Goal: Task Accomplishment & Management: Complete application form

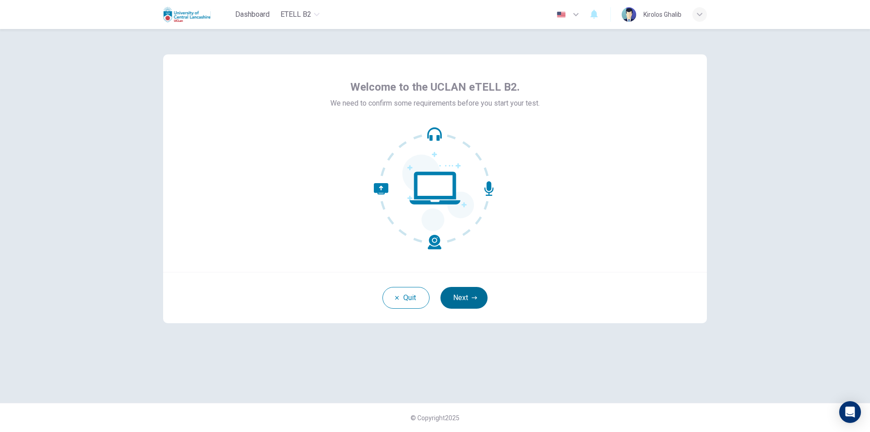
click at [449, 294] on button "Next" at bounding box center [463, 298] width 47 height 22
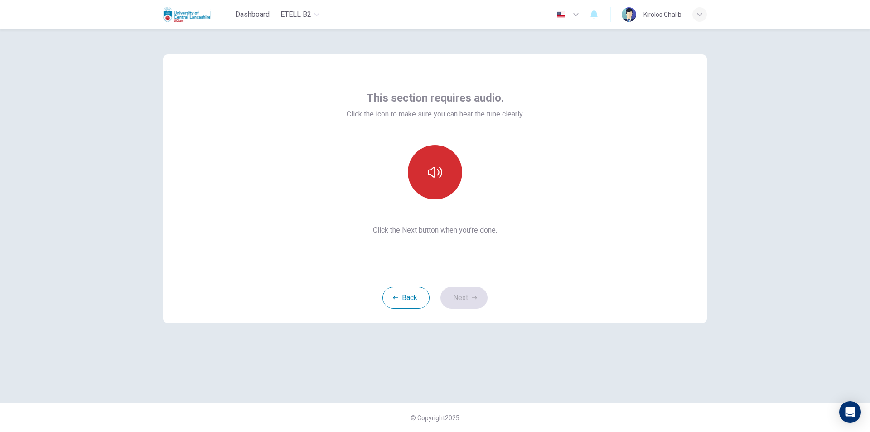
click at [427, 180] on button "button" at bounding box center [435, 172] width 54 height 54
click at [456, 298] on button "Next" at bounding box center [463, 298] width 47 height 22
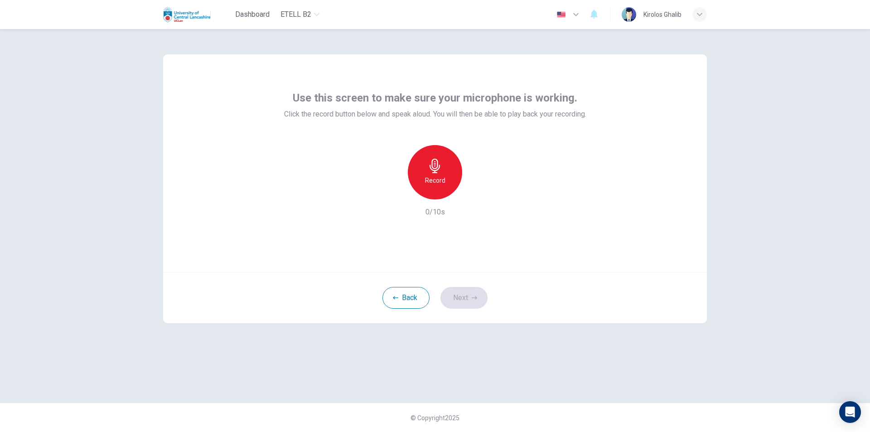
click at [431, 167] on icon "button" at bounding box center [435, 166] width 14 height 14
click at [442, 174] on div "Stop" at bounding box center [435, 172] width 54 height 54
click at [472, 195] on div "button" at bounding box center [476, 192] width 14 height 14
click at [471, 299] on button "Next" at bounding box center [463, 298] width 47 height 22
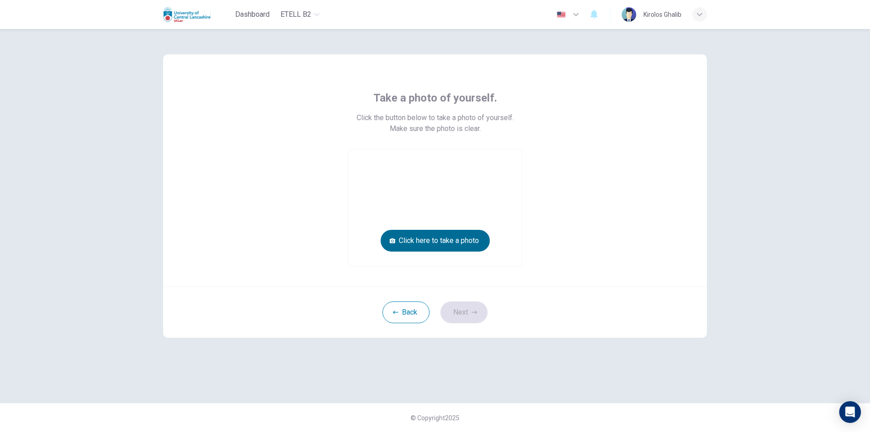
click at [417, 247] on button "Click here to take a photo" at bounding box center [435, 241] width 109 height 22
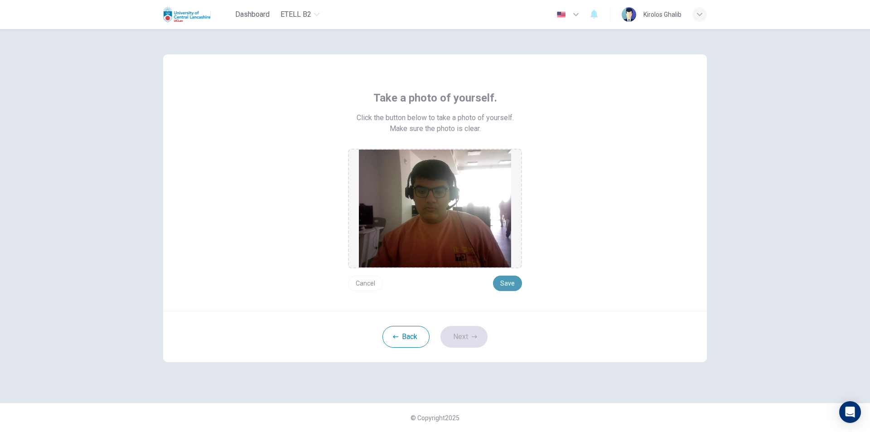
click at [506, 288] on button "Save" at bounding box center [507, 282] width 29 height 15
click at [471, 335] on button "Next" at bounding box center [463, 337] width 47 height 22
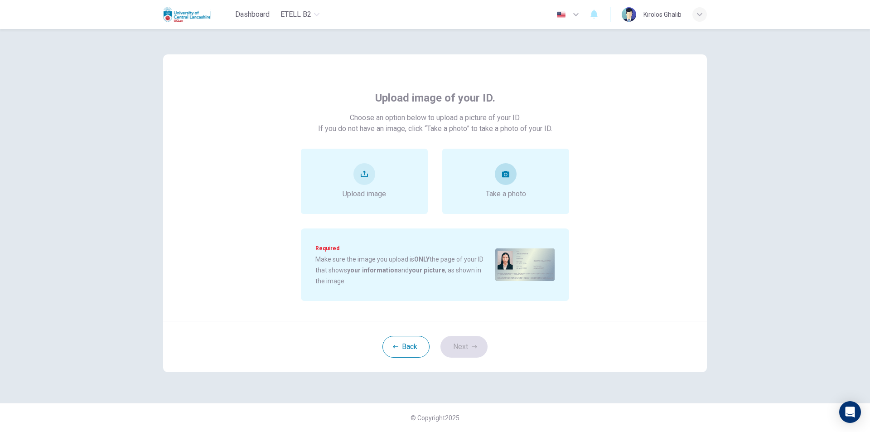
click at [499, 176] on button "take photo" at bounding box center [506, 174] width 22 height 22
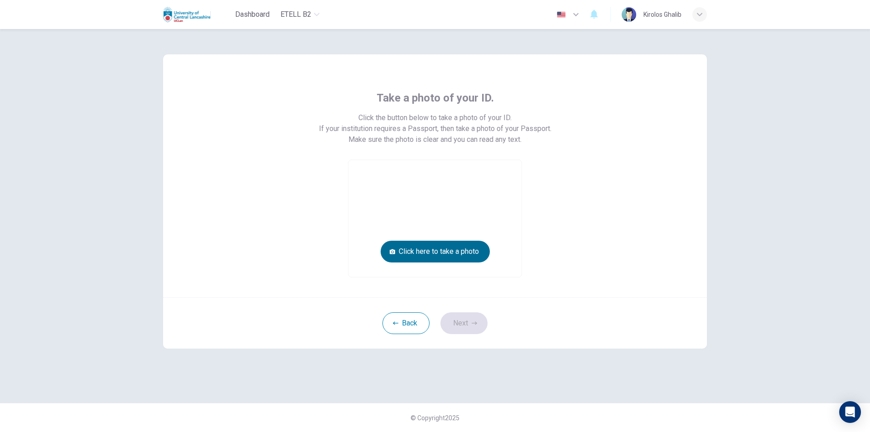
click at [401, 251] on button "Click here to take a photo" at bounding box center [435, 252] width 109 height 22
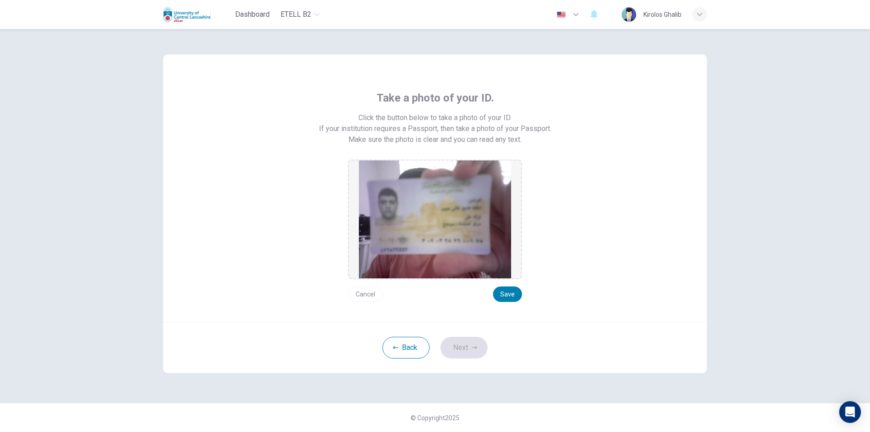
click at [366, 300] on button "Cancel" at bounding box center [365, 293] width 35 height 15
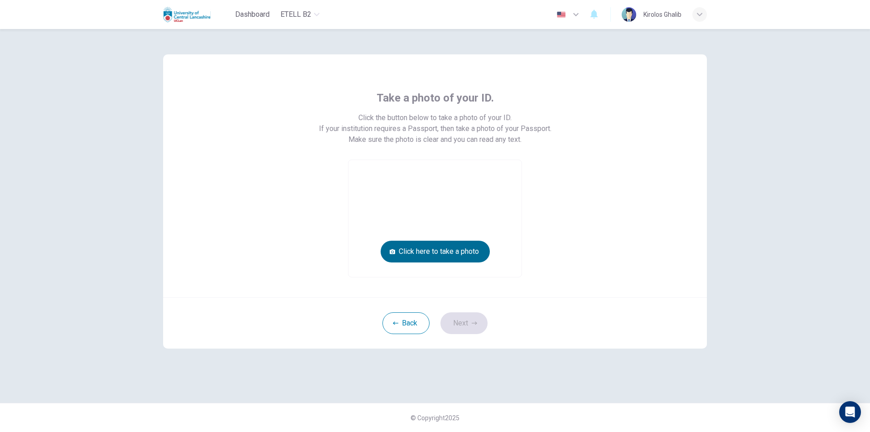
click at [433, 255] on button "Click here to take a photo" at bounding box center [435, 252] width 109 height 22
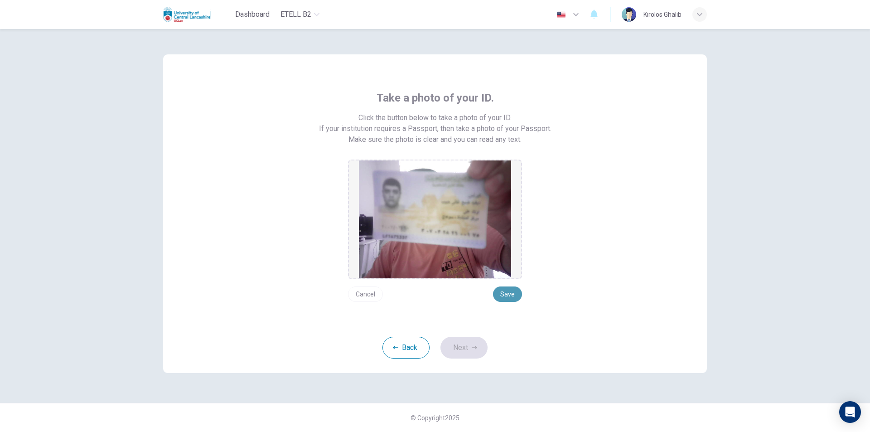
click at [501, 296] on button "Save" at bounding box center [507, 293] width 29 height 15
click at [465, 346] on button "Next" at bounding box center [463, 348] width 47 height 22
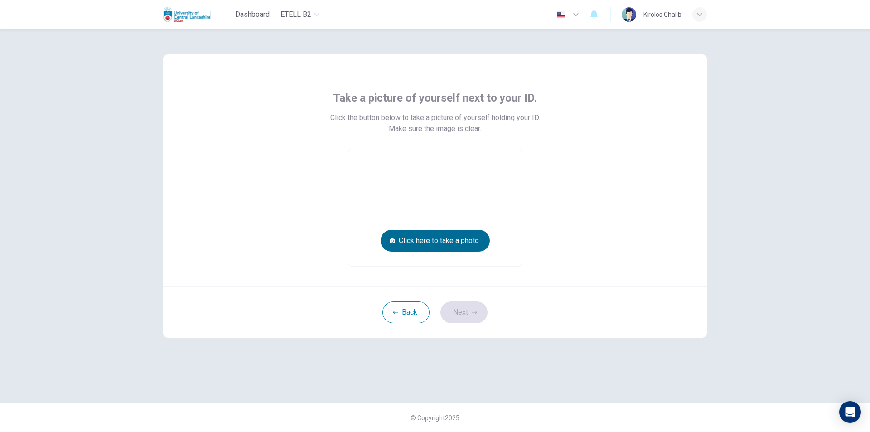
click at [465, 239] on button "Click here to take a photo" at bounding box center [435, 241] width 109 height 22
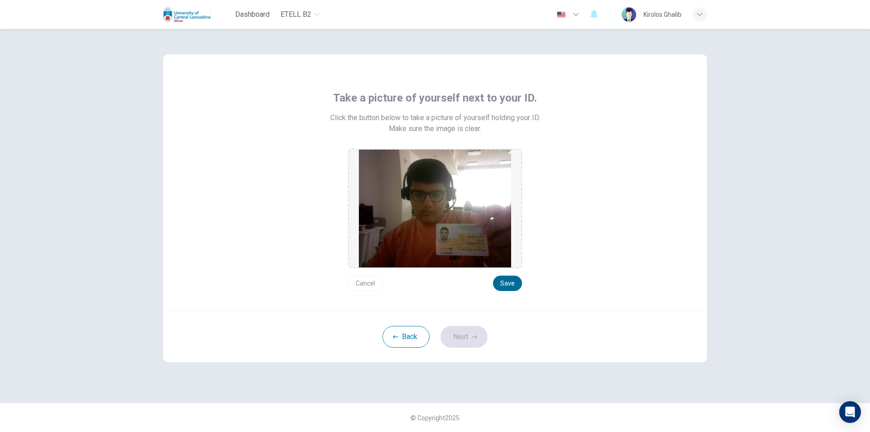
click at [502, 282] on button "Save" at bounding box center [507, 282] width 29 height 15
click at [477, 337] on button "Next" at bounding box center [463, 337] width 47 height 22
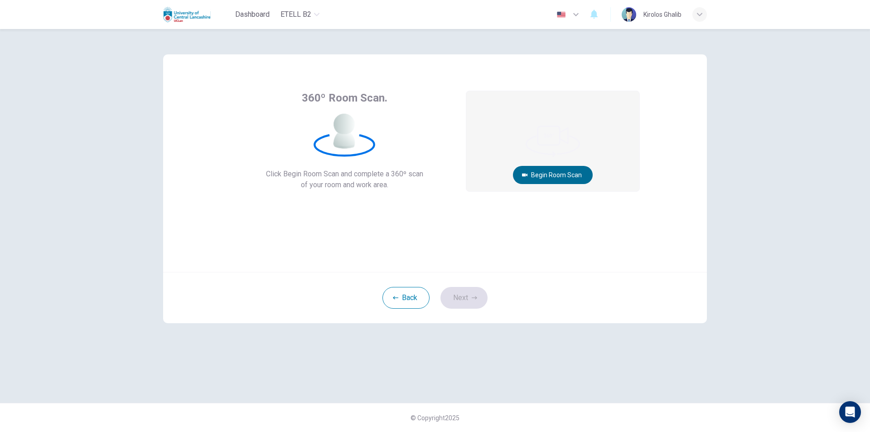
click at [550, 178] on button "Begin Room Scan" at bounding box center [553, 175] width 80 height 18
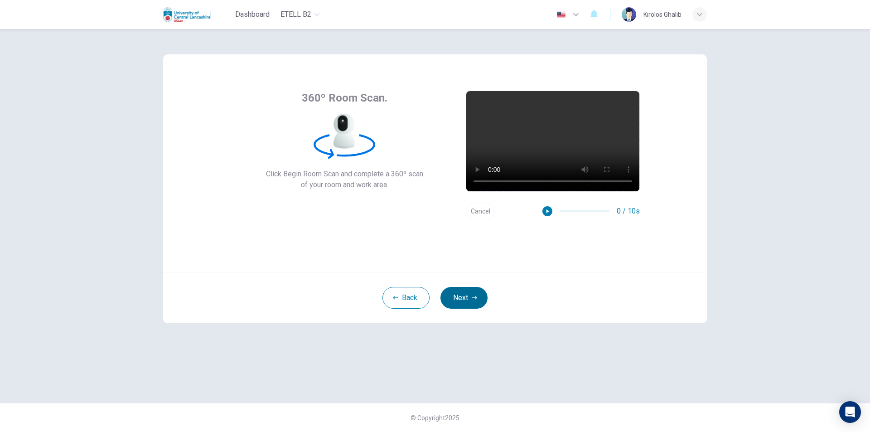
click at [476, 302] on button "Next" at bounding box center [463, 298] width 47 height 22
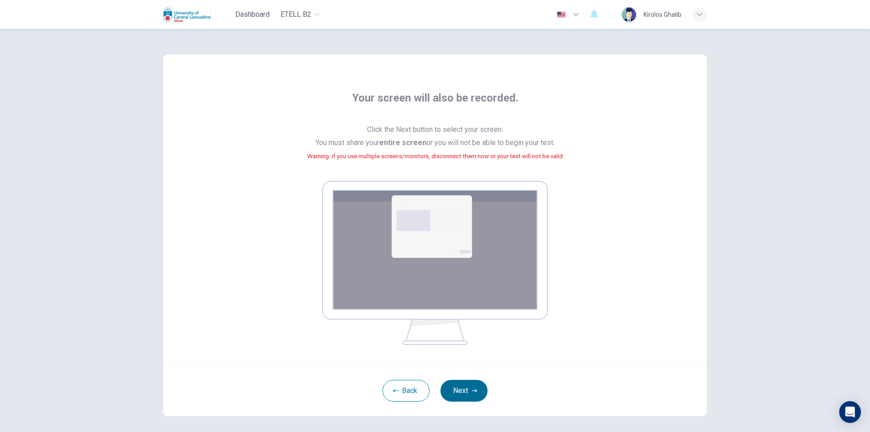
click at [477, 391] on button "Next" at bounding box center [463, 391] width 47 height 22
click at [514, 144] on span "Click the Next button to select your screen. You must share your entire screen …" at bounding box center [434, 148] width 255 height 50
click at [411, 391] on button "Back" at bounding box center [405, 391] width 47 height 22
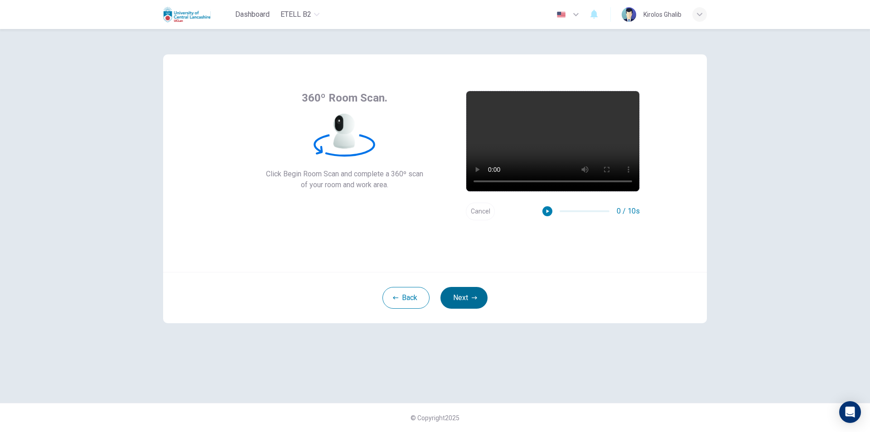
click at [474, 295] on icon "button" at bounding box center [474, 297] width 5 height 5
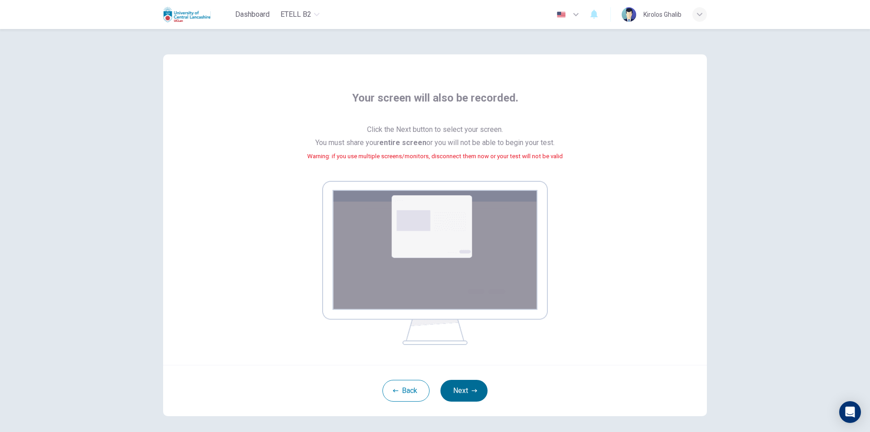
click at [462, 394] on button "Next" at bounding box center [463, 391] width 47 height 22
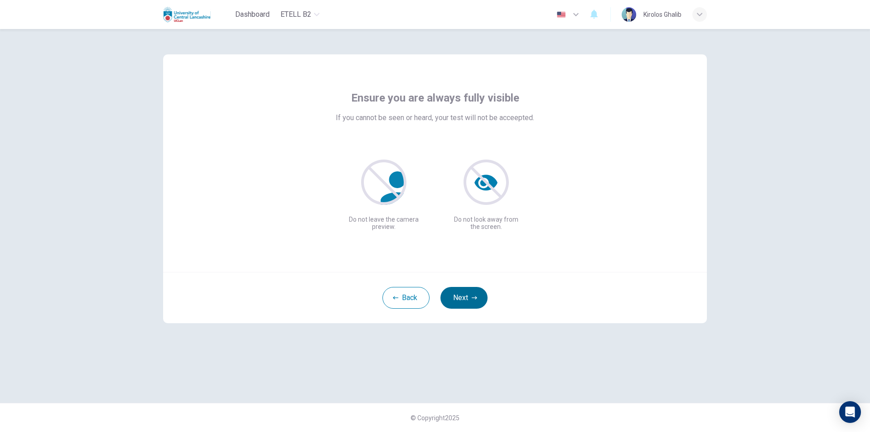
click at [455, 298] on button "Next" at bounding box center [463, 298] width 47 height 22
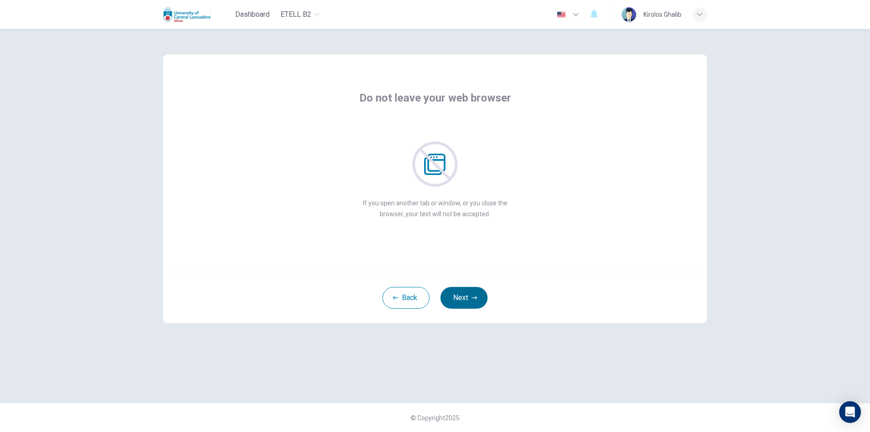
click at [455, 298] on button "Next" at bounding box center [463, 298] width 47 height 22
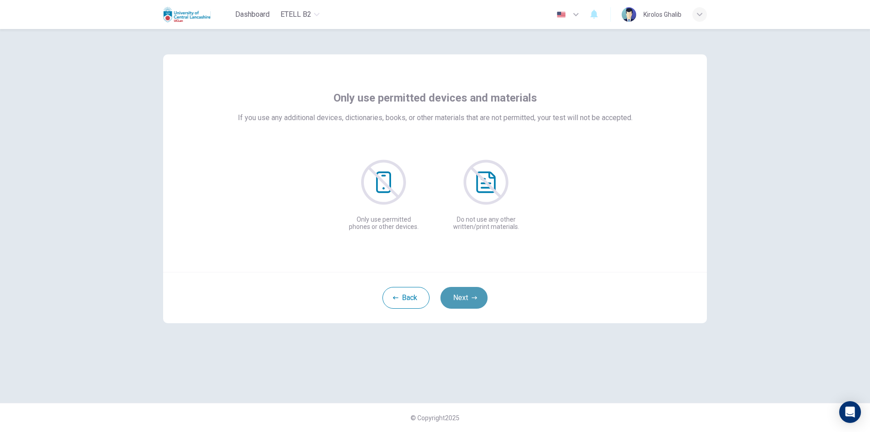
click at [455, 298] on button "Next" at bounding box center [463, 298] width 47 height 22
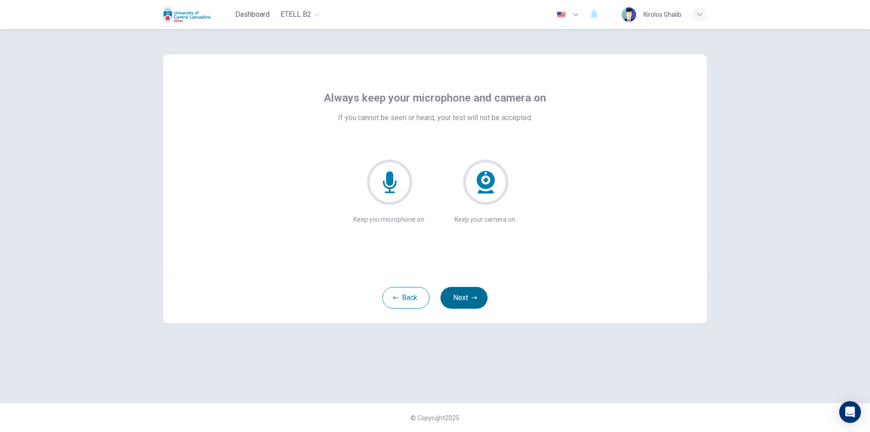
click at [455, 298] on button "Next" at bounding box center [463, 298] width 47 height 22
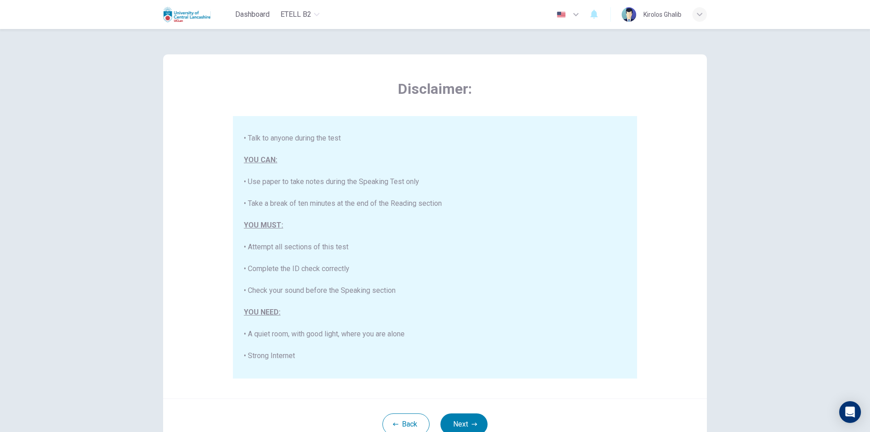
scroll to position [136, 0]
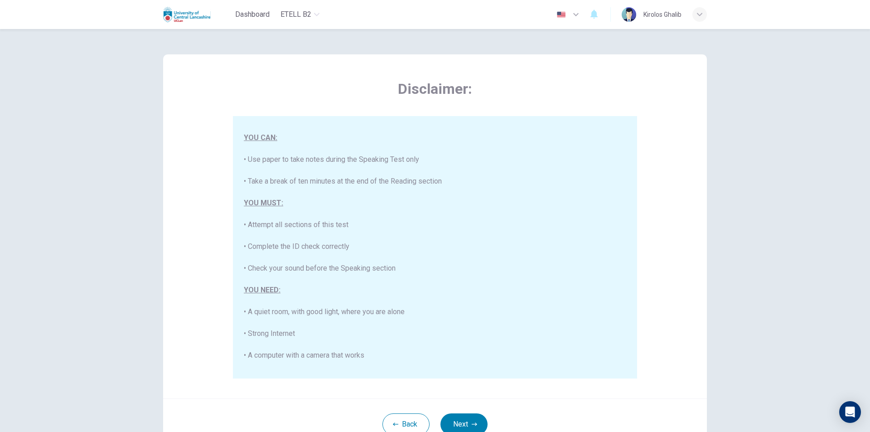
click at [562, 410] on div "Back Next" at bounding box center [435, 423] width 544 height 51
click at [477, 422] on button "Next" at bounding box center [463, 424] width 47 height 22
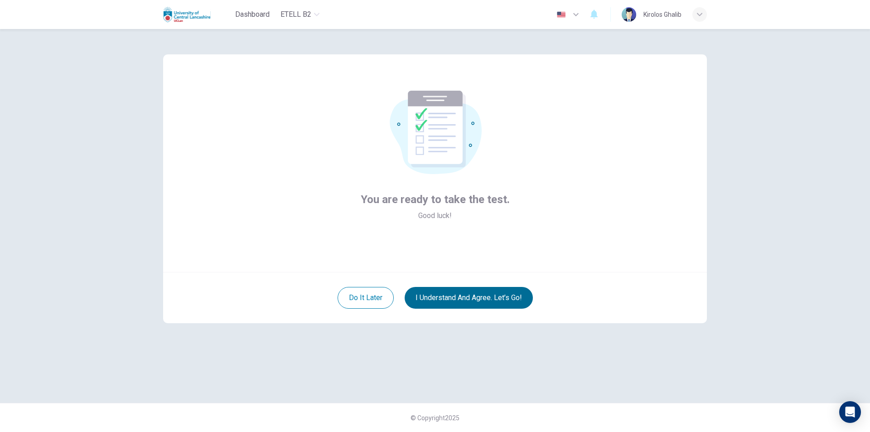
click at [491, 297] on button "I understand and agree. Let’s go!" at bounding box center [469, 298] width 128 height 22
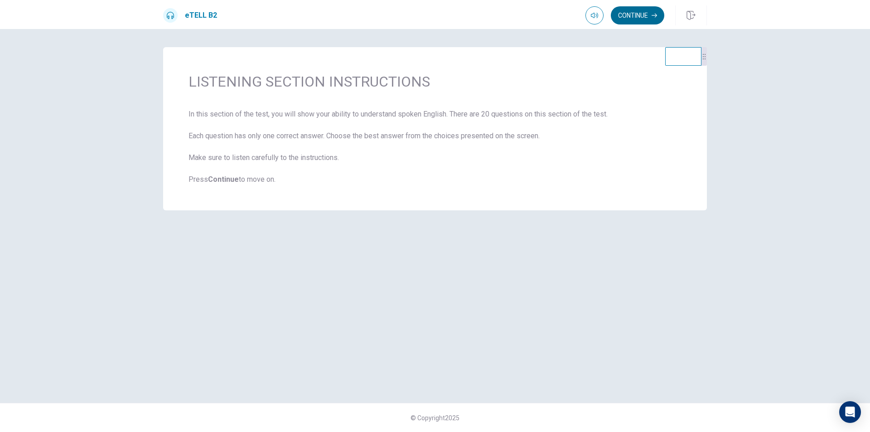
click at [655, 13] on icon "button" at bounding box center [653, 15] width 5 height 5
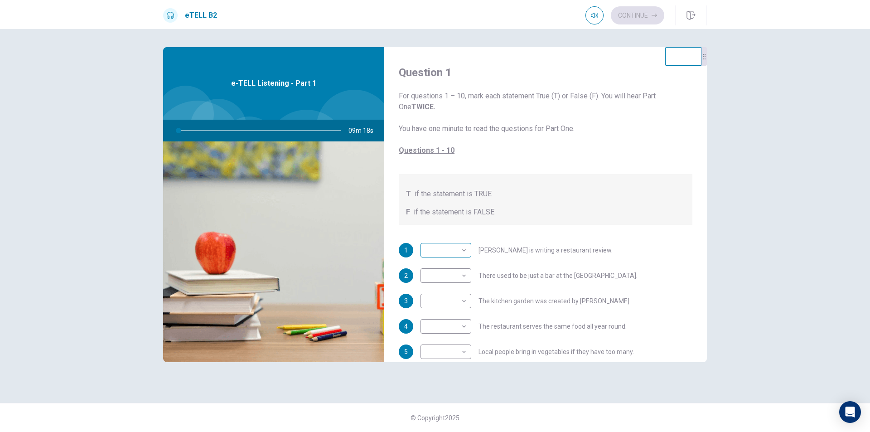
click at [463, 245] on body "This site uses cookies, as explained in our Privacy Policy . If you agree to th…" at bounding box center [435, 216] width 870 height 432
click at [704, 274] on div at bounding box center [435, 216] width 870 height 432
click at [436, 251] on body "This site uses cookies, as explained in our Privacy Policy . If you agree to th…" at bounding box center [435, 216] width 870 height 432
click at [509, 280] on div at bounding box center [435, 216] width 870 height 432
click at [454, 274] on body "This site uses cookies, as explained in our Privacy Policy . If you agree to th…" at bounding box center [435, 216] width 870 height 432
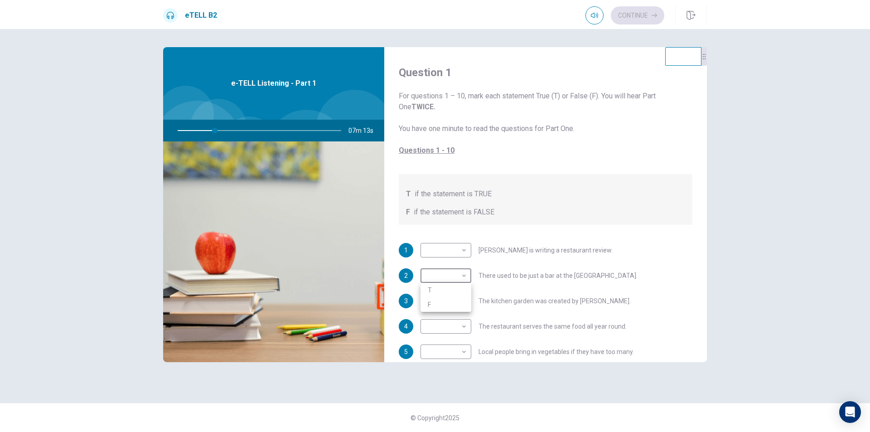
click at [456, 252] on div at bounding box center [435, 216] width 870 height 432
type input "**"
click at [456, 252] on body "This site uses cookies, as explained in our Privacy Policy . If you agree to th…" at bounding box center [435, 216] width 870 height 432
click at [458, 259] on li "T" at bounding box center [445, 264] width 51 height 14
type input "*"
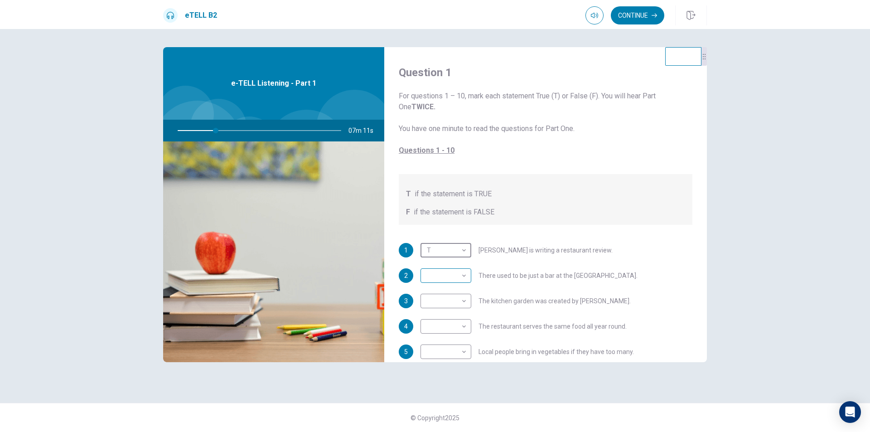
click at [466, 275] on body "This site uses cookies, as explained in our Privacy Policy . If you agree to th…" at bounding box center [435, 216] width 870 height 432
type input "**"
click at [450, 303] on li "F" at bounding box center [445, 304] width 51 height 14
type input "*"
click at [450, 303] on body "This site uses cookies, as explained in our Privacy Policy . If you agree to th…" at bounding box center [435, 216] width 870 height 432
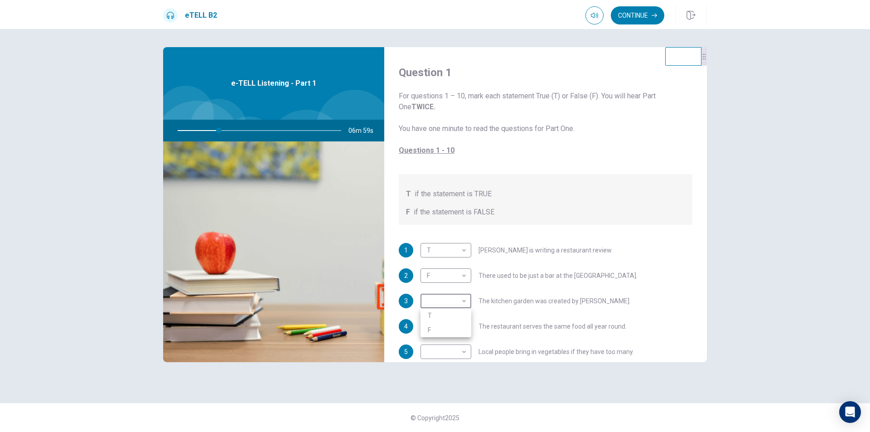
click at [536, 320] on div at bounding box center [435, 216] width 870 height 432
click at [455, 270] on body "This site uses cookies, as explained in our Privacy Policy . If you agree to th…" at bounding box center [435, 216] width 870 height 432
type input "**"
click at [452, 290] on li "T" at bounding box center [445, 290] width 51 height 14
type input "*"
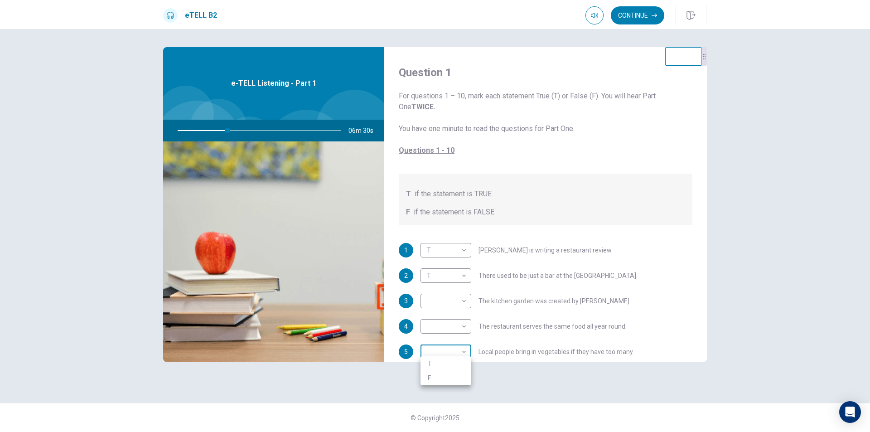
scroll to position [3, 0]
click at [452, 352] on body "This site uses cookies, as explained in our Privacy Policy . If you agree to th…" at bounding box center [435, 216] width 870 height 432
type input "**"
click at [454, 362] on li "T" at bounding box center [445, 363] width 51 height 14
type input "*"
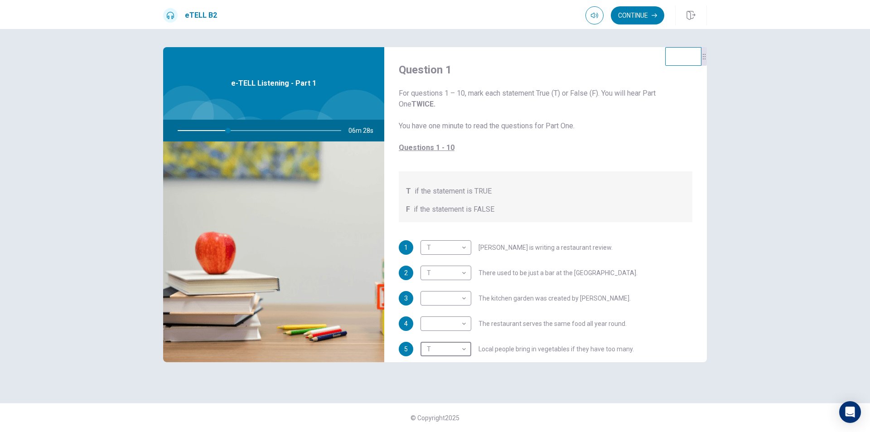
scroll to position [0, 0]
click at [463, 305] on body "This site uses cookies, as explained in our Privacy Policy . If you agree to th…" at bounding box center [435, 216] width 870 height 432
type input "**"
click at [453, 328] on li "F" at bounding box center [445, 330] width 51 height 14
type input "*"
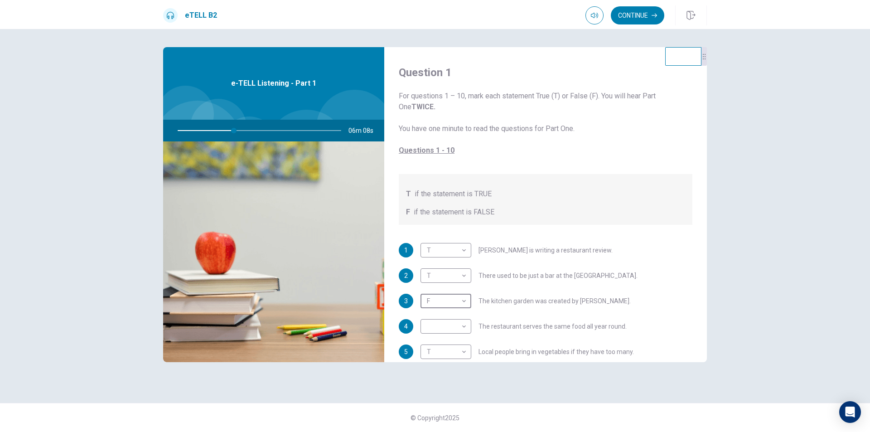
click at [453, 328] on body "This site uses cookies, as explained in our Privacy Policy . If you agree to th…" at bounding box center [435, 216] width 870 height 432
click at [484, 346] on div at bounding box center [435, 216] width 870 height 432
click at [458, 316] on body "This site uses cookies, as explained in our Privacy Policy . If you agree to th…" at bounding box center [435, 216] width 870 height 432
type input "**"
click at [453, 357] on li "F" at bounding box center [445, 355] width 51 height 14
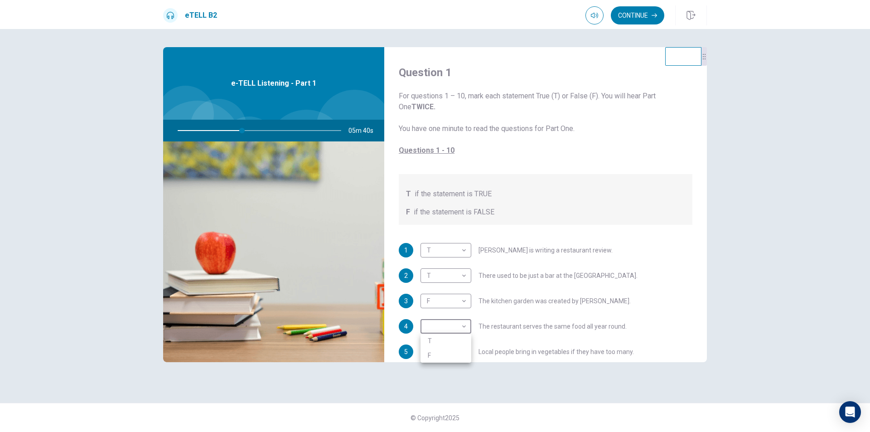
type input "*"
click at [459, 352] on body "This site uses cookies, as explained in our Privacy Policy . If you agree to th…" at bounding box center [435, 216] width 870 height 432
click at [455, 367] on li "T" at bounding box center [445, 363] width 51 height 14
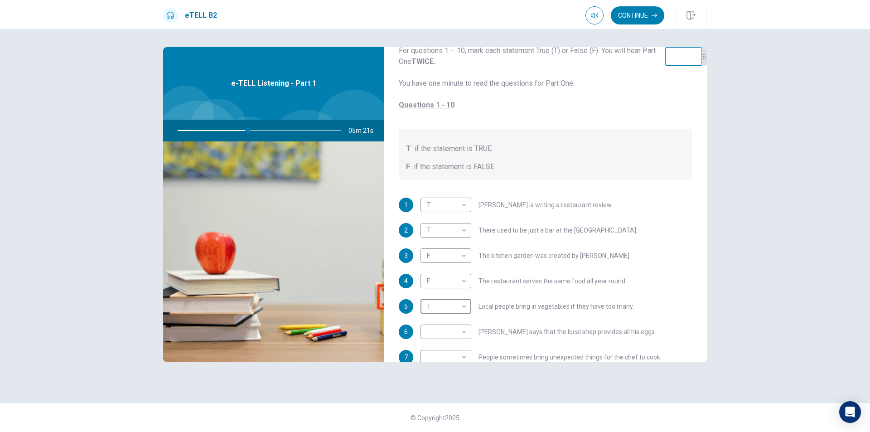
click at [662, 323] on div "1 T * ​ [PERSON_NAME] is writing a restaurant review. 2 T * ​ There used to be …" at bounding box center [546, 328] width 294 height 261
click at [444, 332] on body "This site uses cookies, as explained in our Privacy Policy . If you agree to th…" at bounding box center [435, 216] width 870 height 432
type input "**"
click at [447, 346] on li "T" at bounding box center [445, 346] width 51 height 14
type input "*"
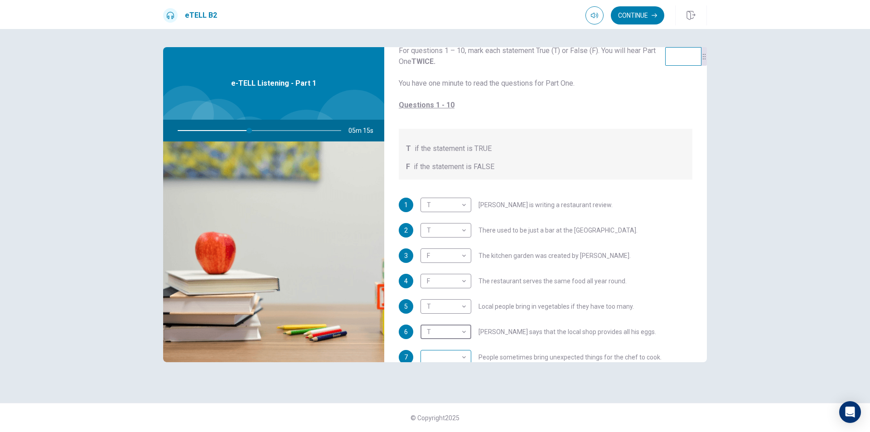
click at [449, 356] on body "This site uses cookies, as explained in our Privacy Policy . If you agree to th…" at bounding box center [435, 216] width 870 height 432
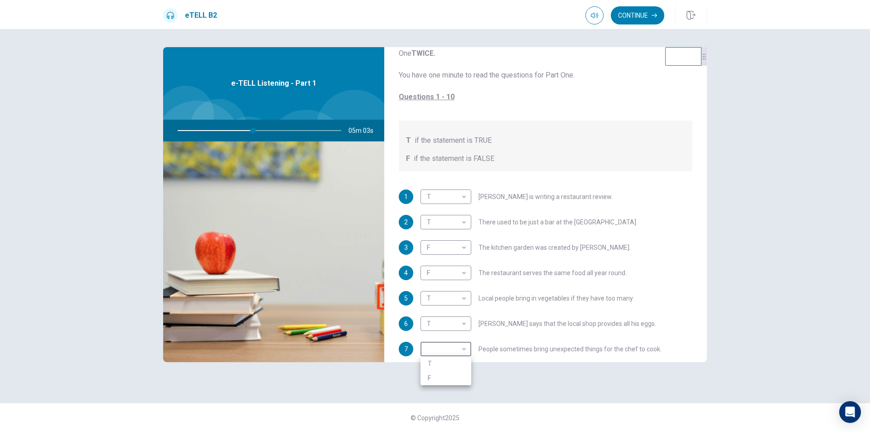
type input "**"
click at [458, 366] on li "T" at bounding box center [445, 363] width 51 height 14
type input "*"
click at [492, 334] on div "1 T * ​ [PERSON_NAME] is writing a restaurant review. 2 T * ​ There used to be …" at bounding box center [546, 319] width 294 height 261
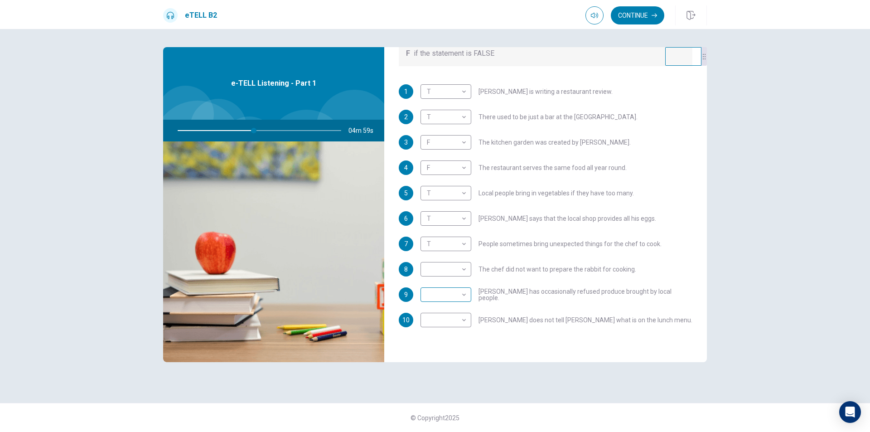
scroll to position [160, 0]
click at [447, 266] on body "This site uses cookies, as explained in our Privacy Policy . If you agree to th…" at bounding box center [435, 216] width 870 height 432
type input "**"
click at [448, 286] on li "T" at bounding box center [445, 282] width 51 height 14
type input "*"
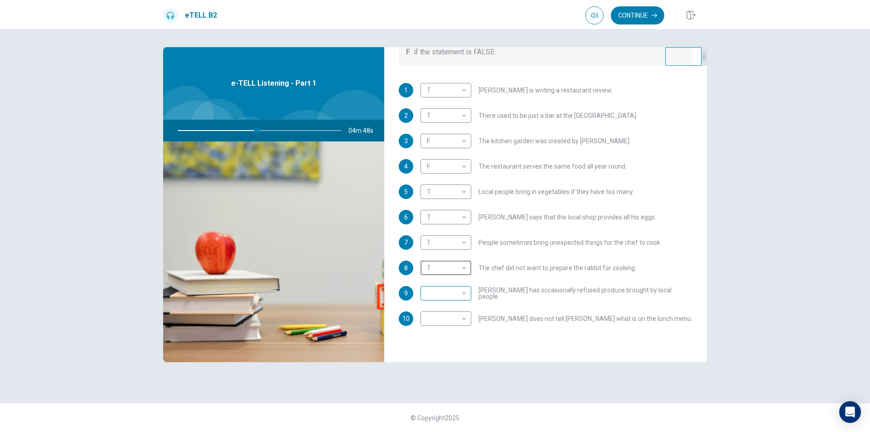
click at [451, 294] on body "This site uses cookies, as explained in our Privacy Policy . If you agree to th…" at bounding box center [435, 216] width 870 height 432
type input "**"
click at [442, 323] on li "F" at bounding box center [445, 322] width 51 height 14
type input "*"
click at [454, 314] on body "This site uses cookies, as explained in our Privacy Policy . If you agree to th…" at bounding box center [435, 216] width 870 height 432
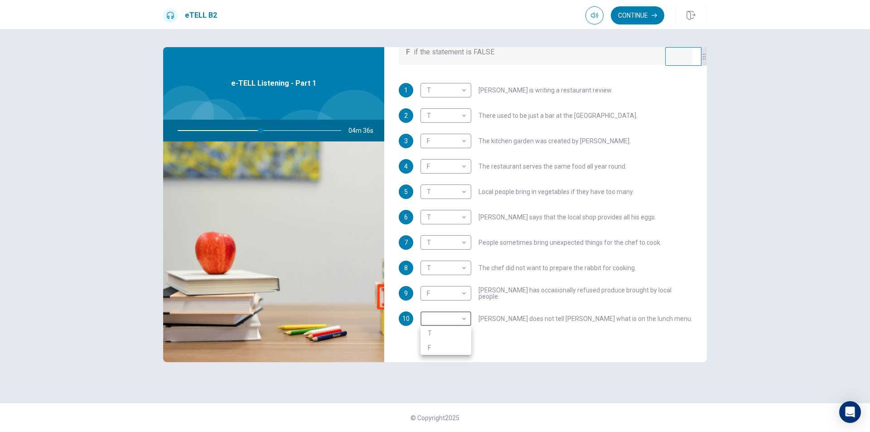
type input "**"
click at [428, 344] on li "F" at bounding box center [445, 347] width 51 height 14
type input "*"
click at [444, 315] on body "This site uses cookies, as explained in our Privacy Policy . If you agree to th…" at bounding box center [435, 216] width 870 height 432
type input "**"
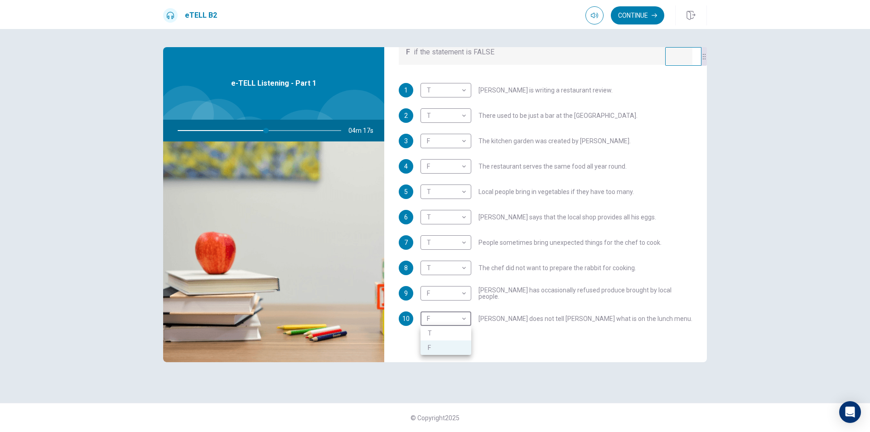
click at [439, 335] on li "T" at bounding box center [445, 333] width 51 height 14
type input "*"
click at [452, 165] on body "This site uses cookies, as explained in our Privacy Policy . If you agree to th…" at bounding box center [435, 216] width 870 height 432
click at [550, 176] on div at bounding box center [435, 216] width 870 height 432
click at [495, 316] on span "[PERSON_NAME] does not tell [PERSON_NAME] what is on the lunch menu." at bounding box center [585, 318] width 214 height 6
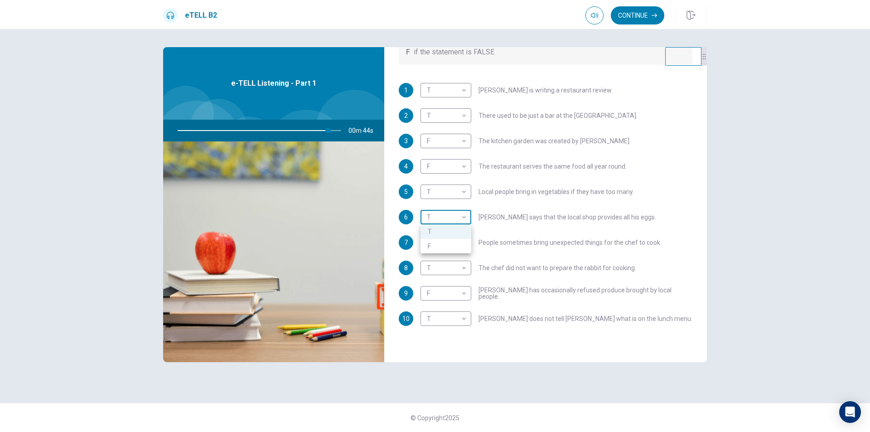
click at [436, 221] on body "This site uses cookies, as explained in our Privacy Policy . If you agree to th…" at bounding box center [435, 216] width 870 height 432
type input "**"
click at [467, 248] on li "F" at bounding box center [445, 246] width 51 height 14
type input "*"
type input "**"
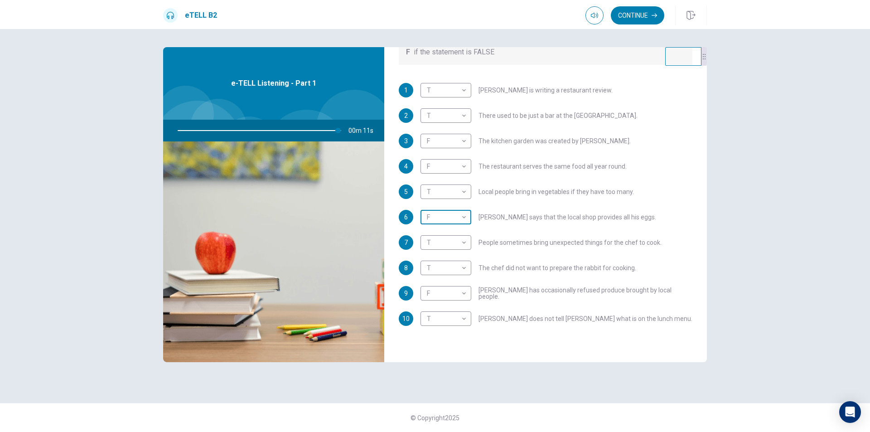
click at [462, 216] on body "This site uses cookies, as explained in our Privacy Policy . If you agree to th…" at bounding box center [435, 216] width 870 height 432
click at [466, 234] on li "T" at bounding box center [445, 231] width 51 height 14
type input "*"
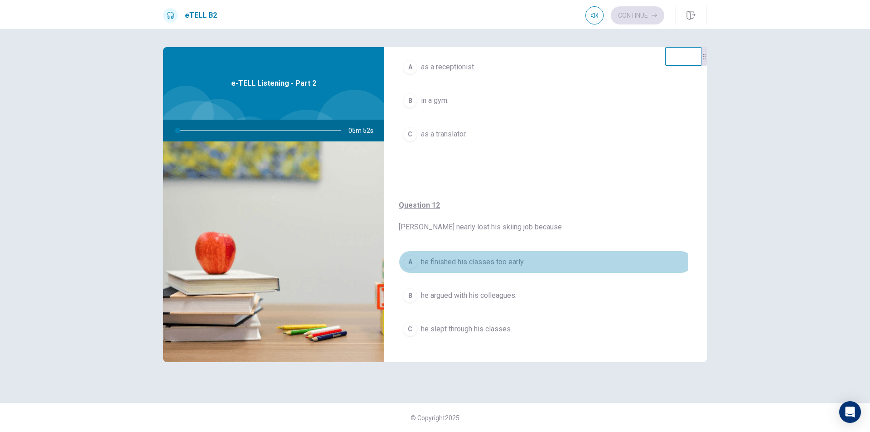
click at [469, 249] on div "Question 12 [PERSON_NAME] nearly lost his skiing job because A he finished his …" at bounding box center [545, 279] width 323 height 195
type input "*"
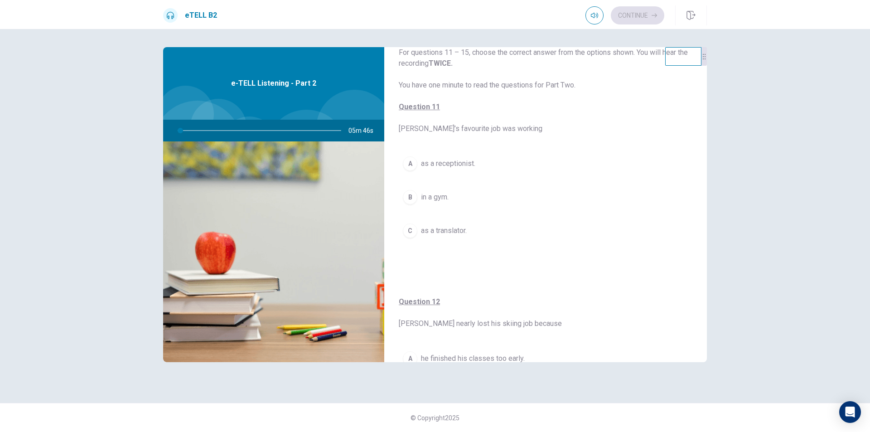
scroll to position [36, 0]
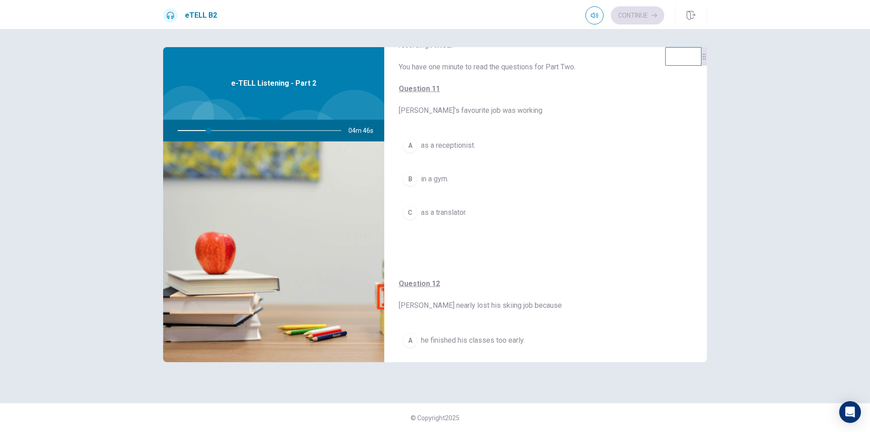
click at [514, 250] on div "For questions 11 – 15, choose the correct answer from the options shown. You wi…" at bounding box center [545, 135] width 323 height 249
click at [402, 149] on button "A as a receptionist." at bounding box center [546, 145] width 294 height 23
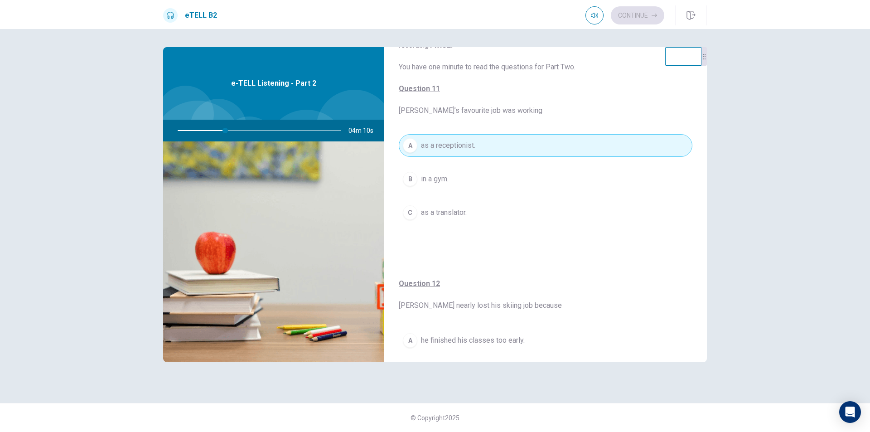
click at [429, 259] on div "For questions 11 – 15, choose the correct answer from the options shown. You wi…" at bounding box center [545, 135] width 323 height 249
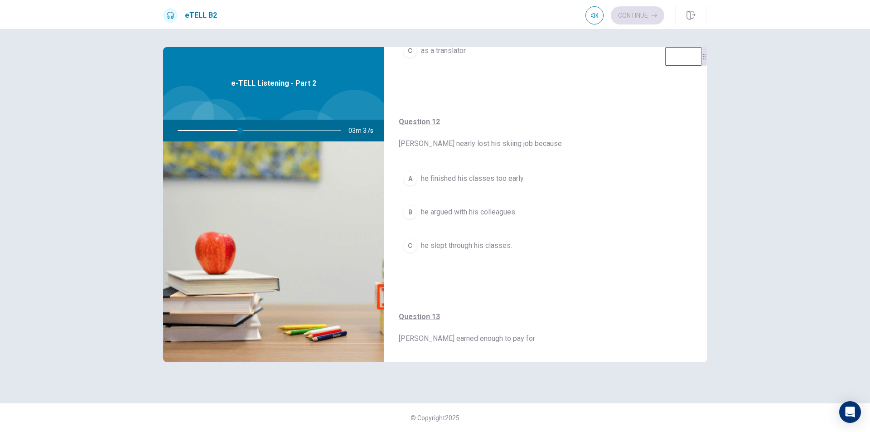
scroll to position [199, 0]
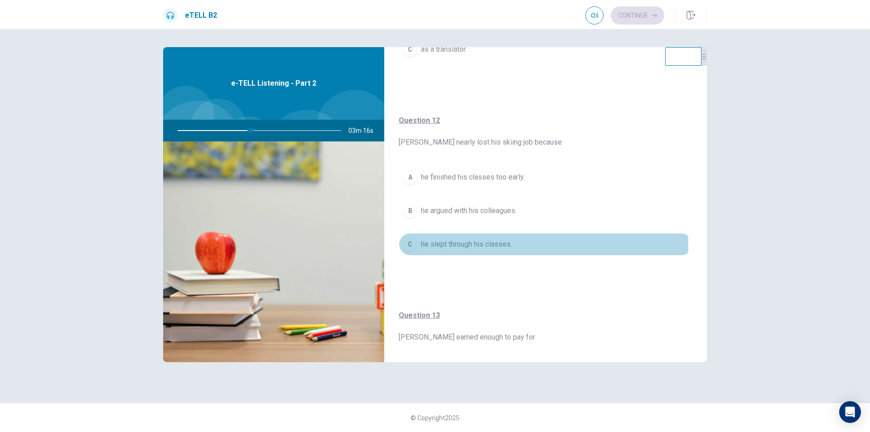
click at [414, 246] on div "C" at bounding box center [410, 244] width 14 height 14
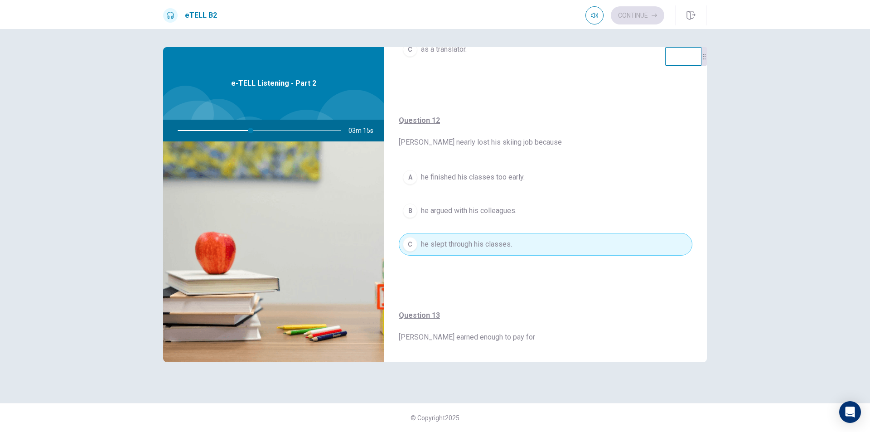
click at [419, 270] on div "A he finished his classes too early. B he argued with his colleagues. C he slep…" at bounding box center [546, 220] width 294 height 108
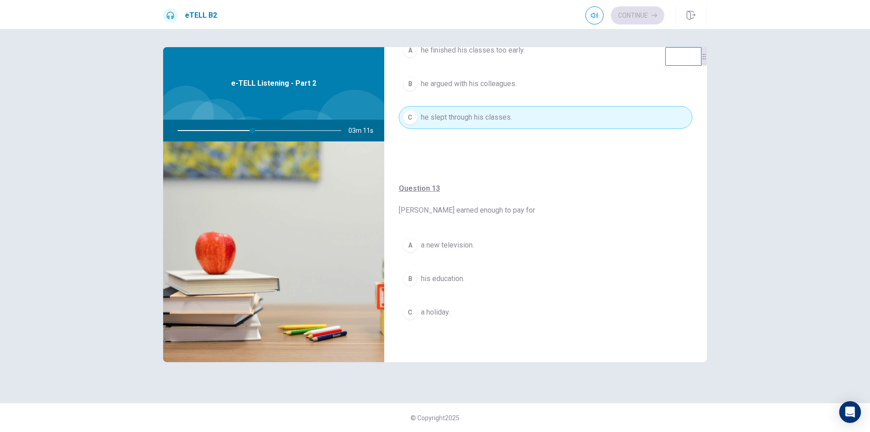
scroll to position [344, 0]
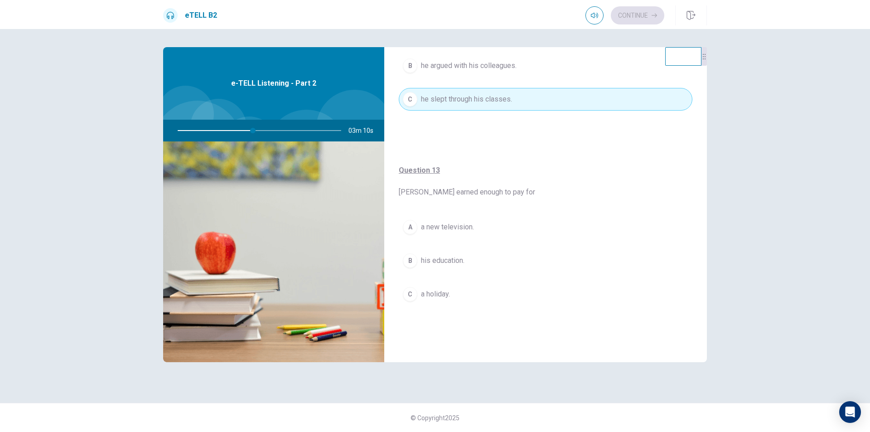
click at [420, 260] on button "B his education." at bounding box center [546, 260] width 294 height 23
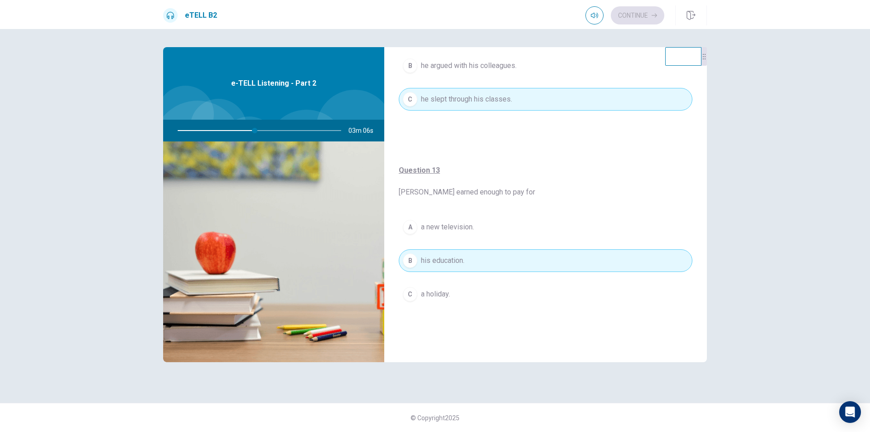
click at [420, 330] on div "Question 13 [PERSON_NAME] earned enough to pay for A a new television. B his ed…" at bounding box center [545, 244] width 323 height 195
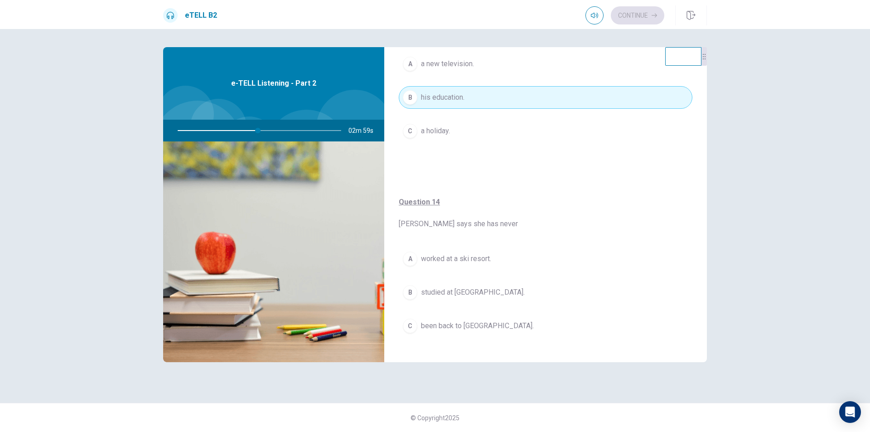
scroll to position [525, 0]
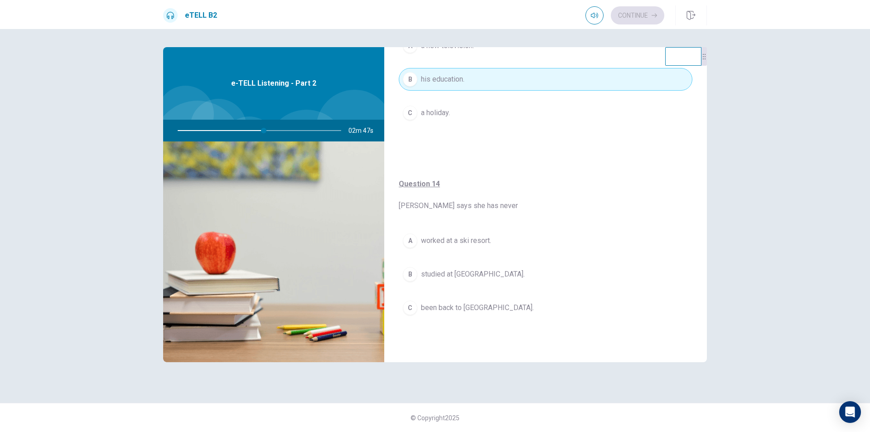
click at [414, 309] on div "C" at bounding box center [410, 307] width 14 height 14
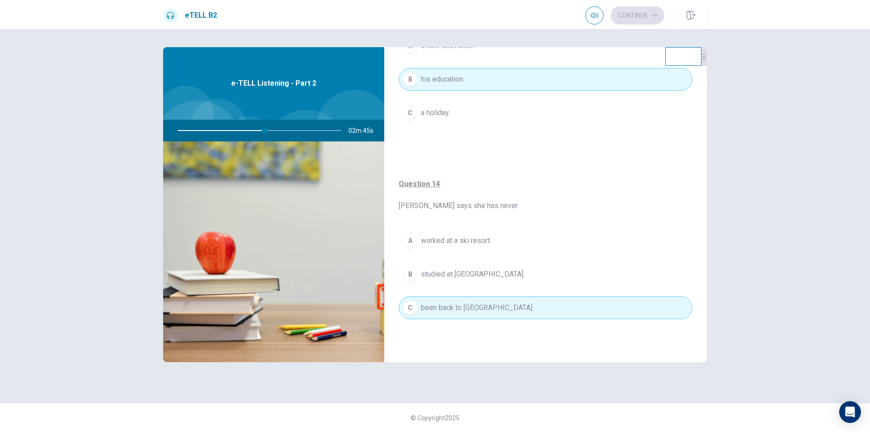
click at [432, 345] on div "Question 14 [PERSON_NAME] says she has never A worked at a ski resort. B studie…" at bounding box center [545, 257] width 323 height 195
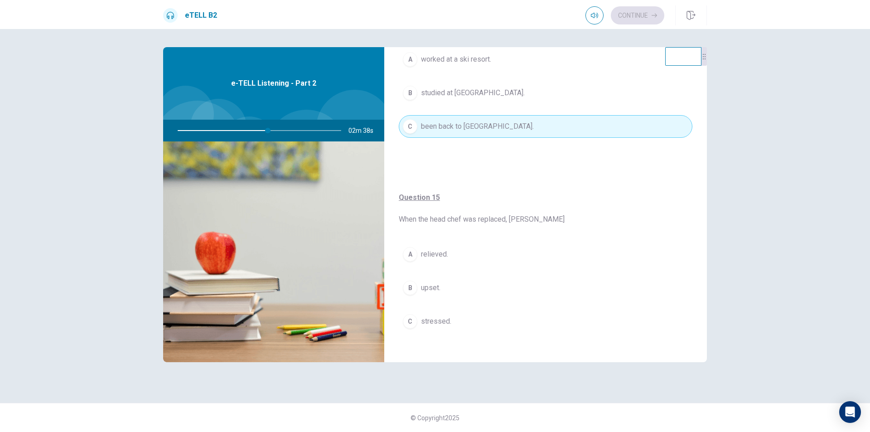
scroll to position [713, 0]
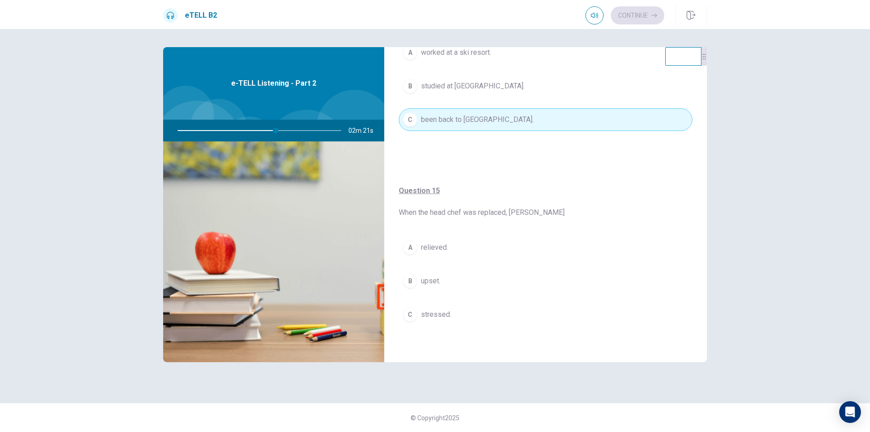
click at [501, 177] on div "Question 15 When the head chef was replaced, [PERSON_NAME] felt A relieved. B u…" at bounding box center [545, 264] width 323 height 195
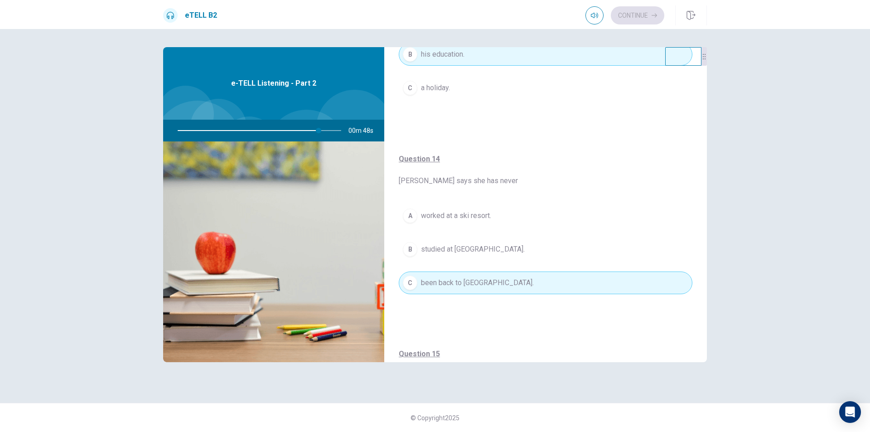
scroll to position [569, 0]
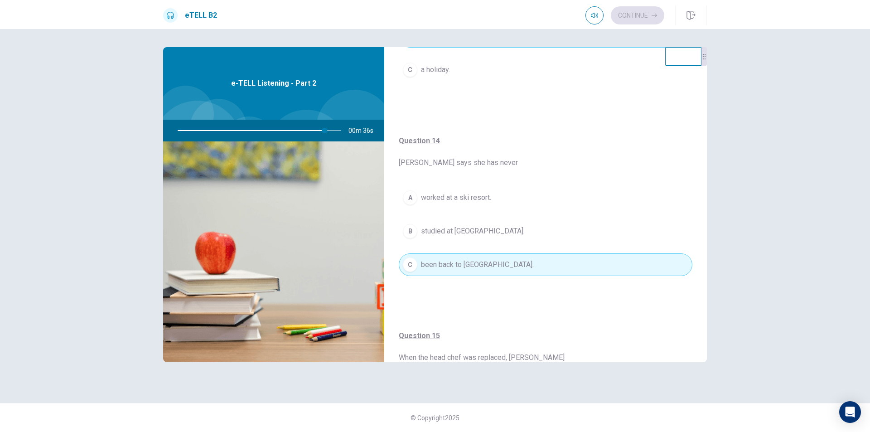
click at [422, 237] on button "B studied at [GEOGRAPHIC_DATA]." at bounding box center [546, 231] width 294 height 23
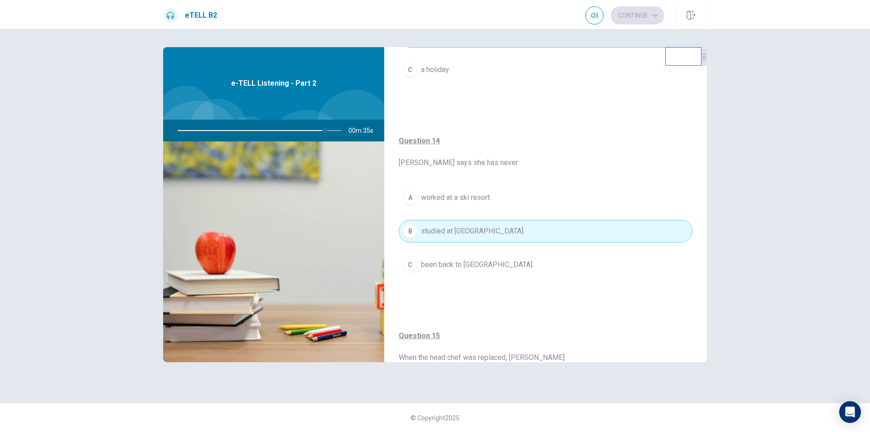
click at [404, 293] on div "A worked at a ski resort. B studied at university. C been back to [GEOGRAPHIC_D…" at bounding box center [546, 240] width 294 height 108
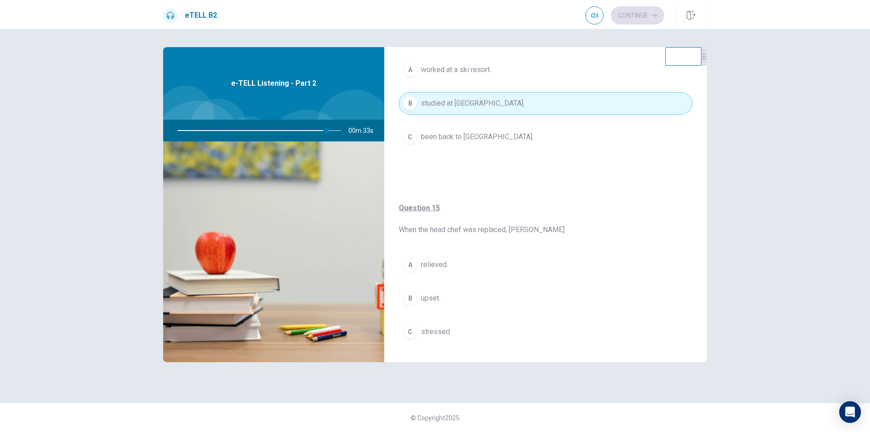
scroll to position [713, 0]
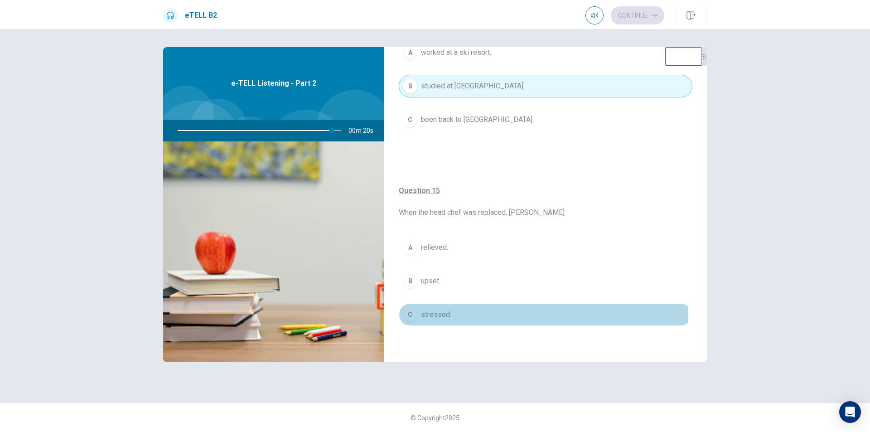
click at [446, 320] on button "C stressed." at bounding box center [546, 314] width 294 height 23
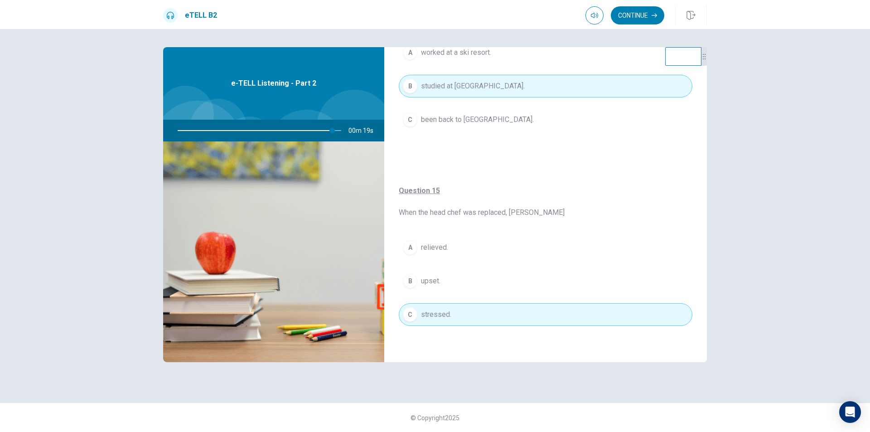
click at [477, 229] on div "Question 15 When the head chef was replaced, [PERSON_NAME] felt A relieved. B u…" at bounding box center [545, 264] width 323 height 195
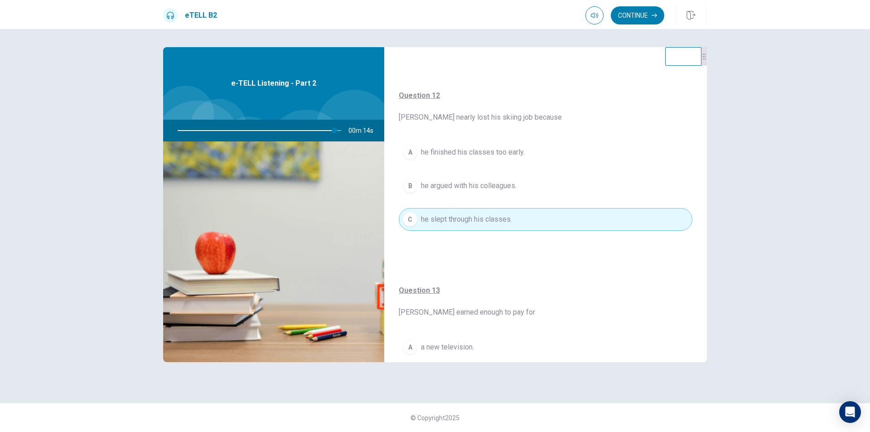
scroll to position [206, 0]
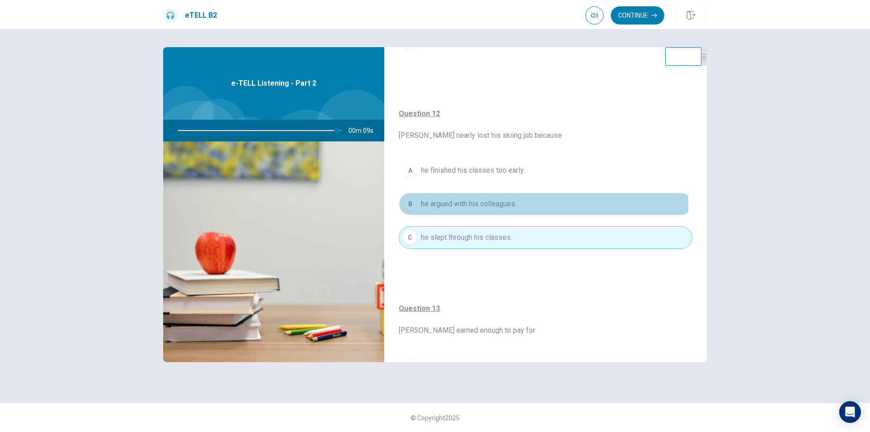
click at [444, 207] on span "he argued with his colleagues." at bounding box center [469, 203] width 96 height 11
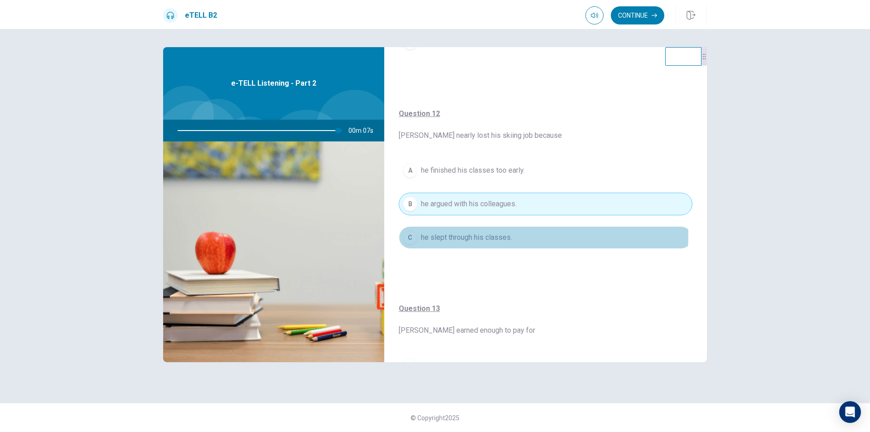
click at [451, 236] on span "he slept through his classes." at bounding box center [466, 237] width 91 height 11
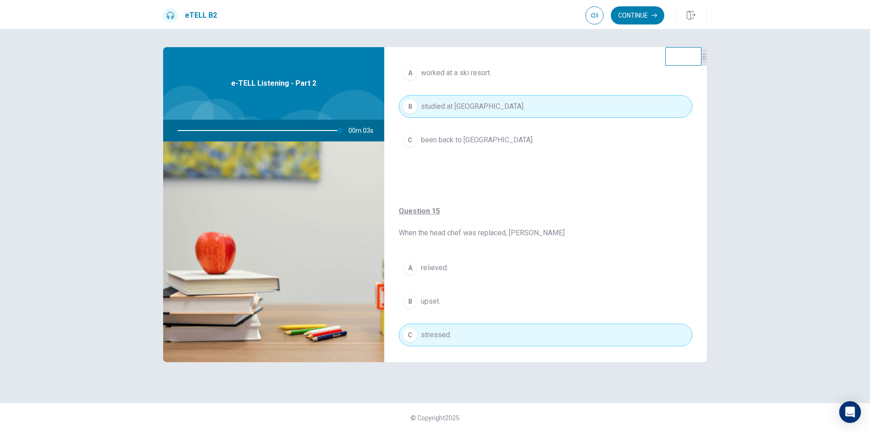
scroll to position [713, 0]
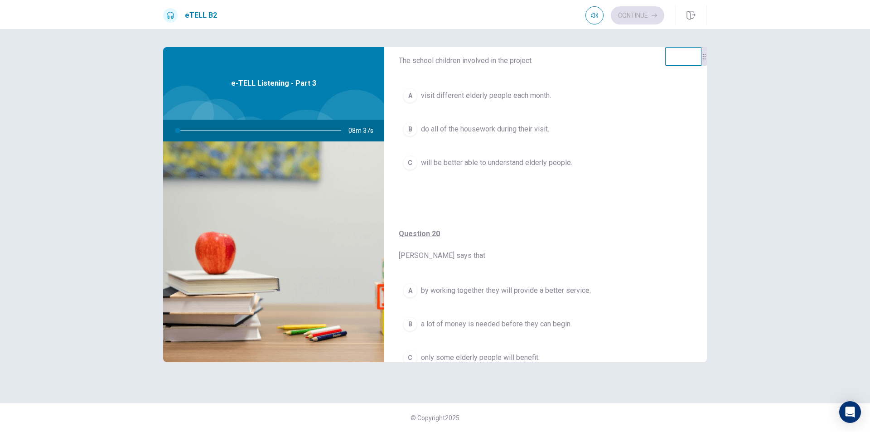
click at [479, 195] on div "Question 19 The school children involved in the project A visit different elder…" at bounding box center [545, 112] width 323 height 195
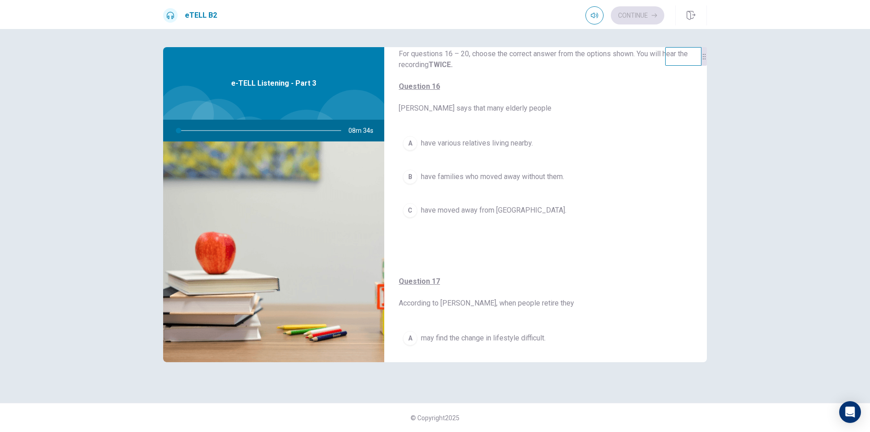
scroll to position [0, 0]
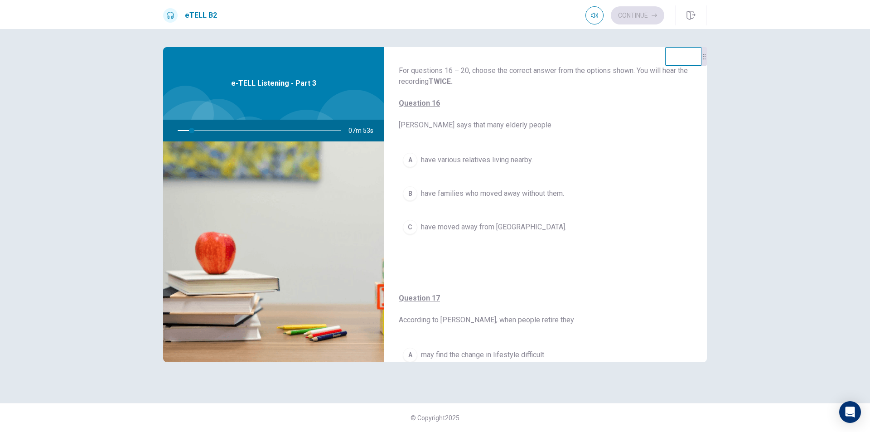
click at [419, 272] on div "For questions 16 – 20, choose the correct answer from the options shown. You wi…" at bounding box center [545, 160] width 323 height 227
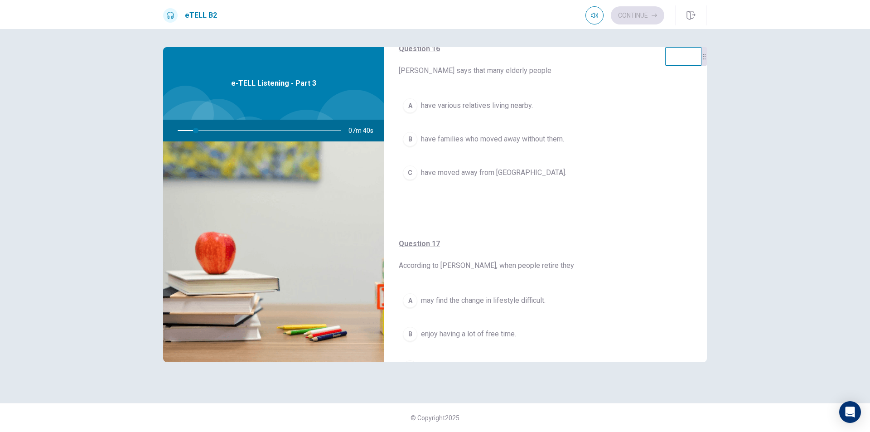
scroll to position [72, 0]
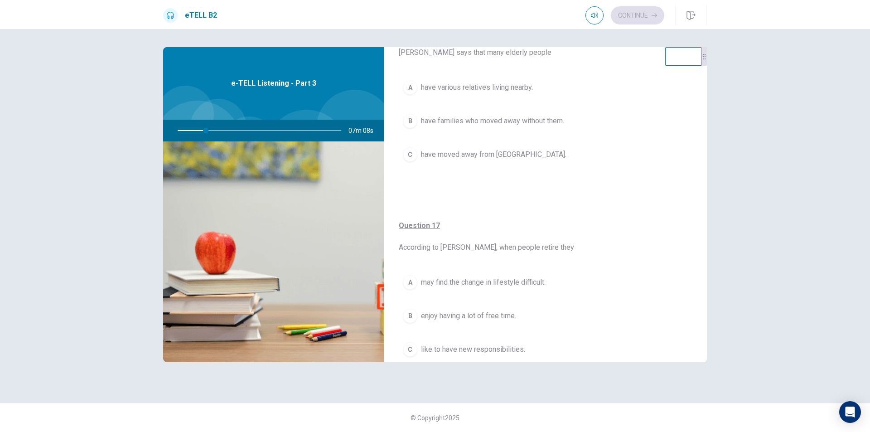
click at [480, 200] on div "For questions 16 – 20, choose the correct answer from the options shown. You wi…" at bounding box center [545, 88] width 323 height 227
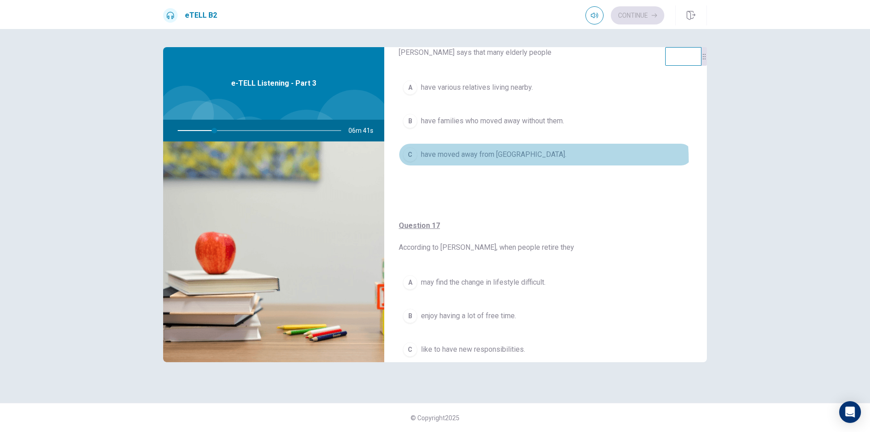
click at [434, 163] on button "C have moved away from [GEOGRAPHIC_DATA]." at bounding box center [546, 154] width 294 height 23
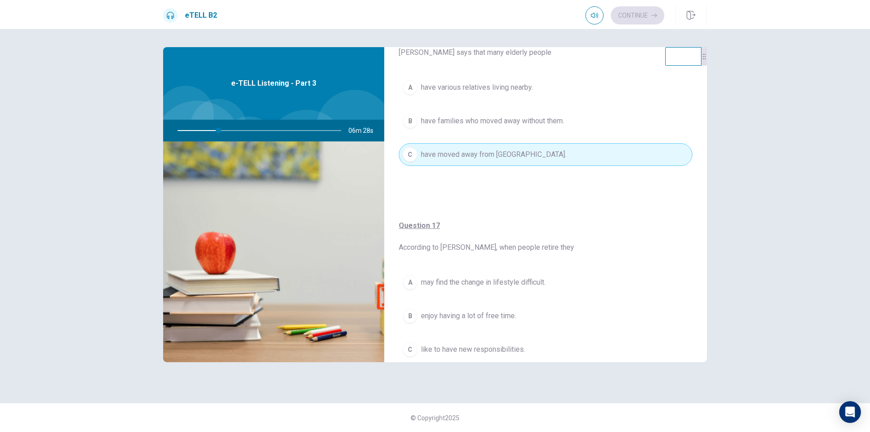
click at [433, 191] on div "For questions 16 – 20, choose the correct answer from the options shown. You wi…" at bounding box center [545, 88] width 323 height 227
click at [453, 190] on div "For questions 16 – 20, choose the correct answer from the options shown. You wi…" at bounding box center [545, 88] width 323 height 227
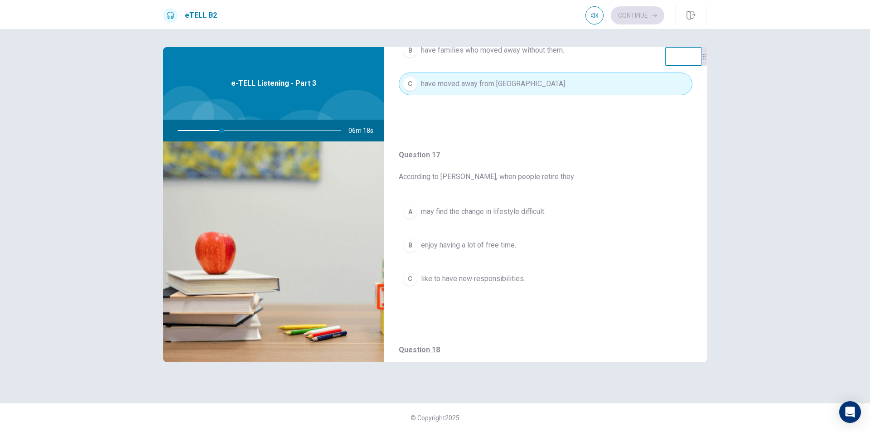
scroll to position [145, 0]
click at [466, 219] on button "A may find the change in lifestyle difficult." at bounding box center [546, 209] width 294 height 23
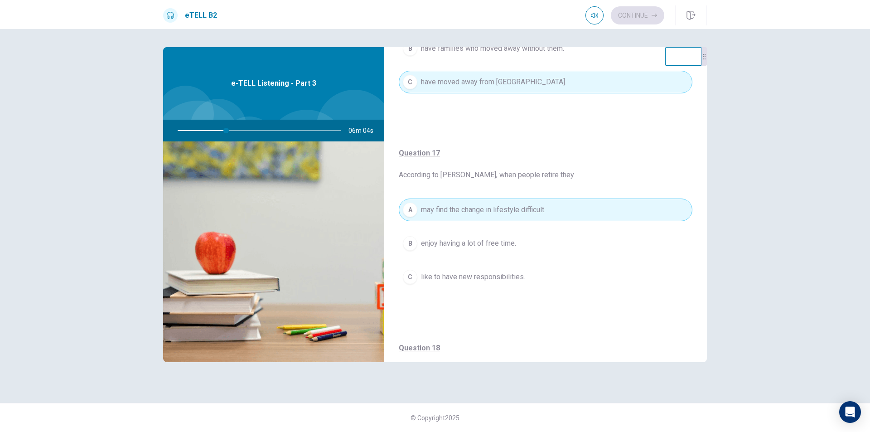
click at [421, 311] on div "Question 17 According to [PERSON_NAME], when people retire they A may find the …" at bounding box center [545, 227] width 323 height 195
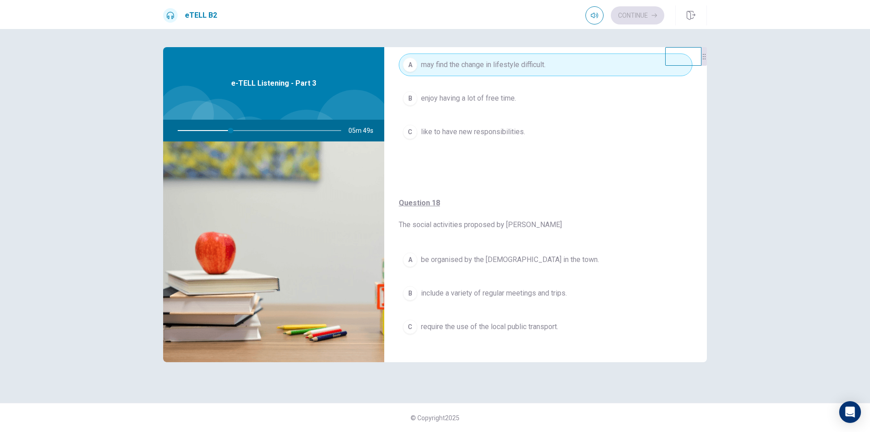
scroll to position [308, 0]
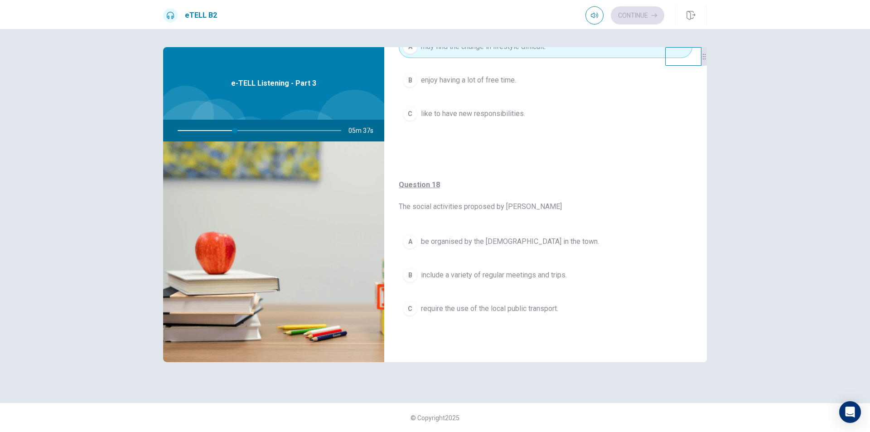
click at [477, 249] on button "A be organised by the [DEMOGRAPHIC_DATA] in the town." at bounding box center [546, 241] width 294 height 23
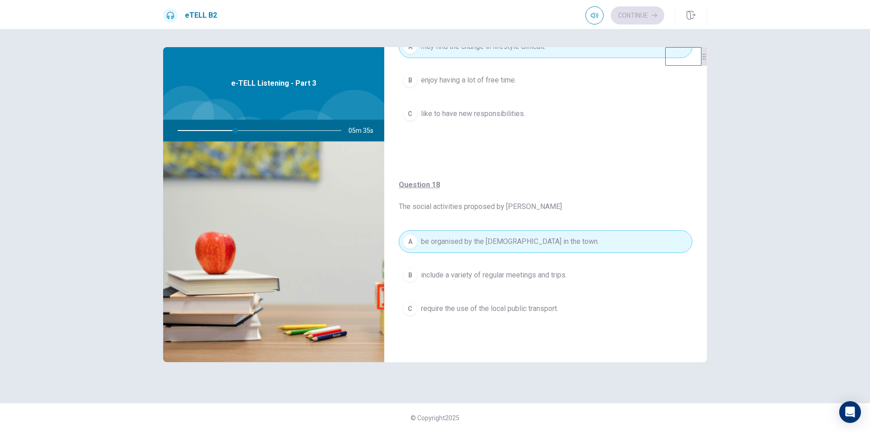
type input "**"
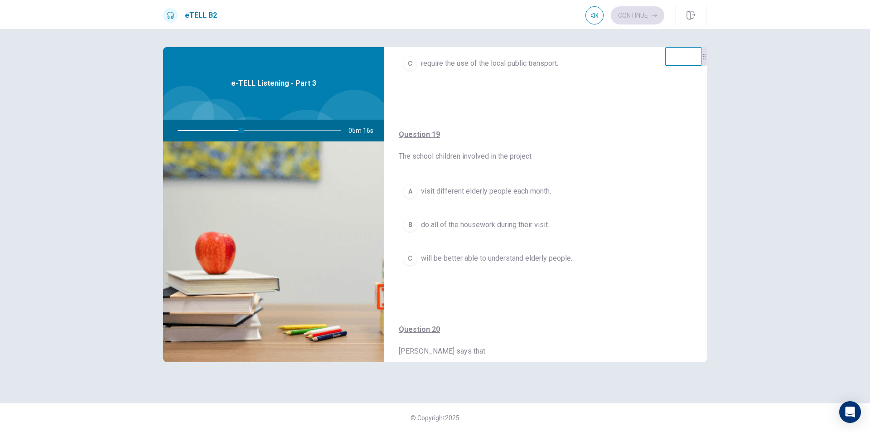
scroll to position [598, 0]
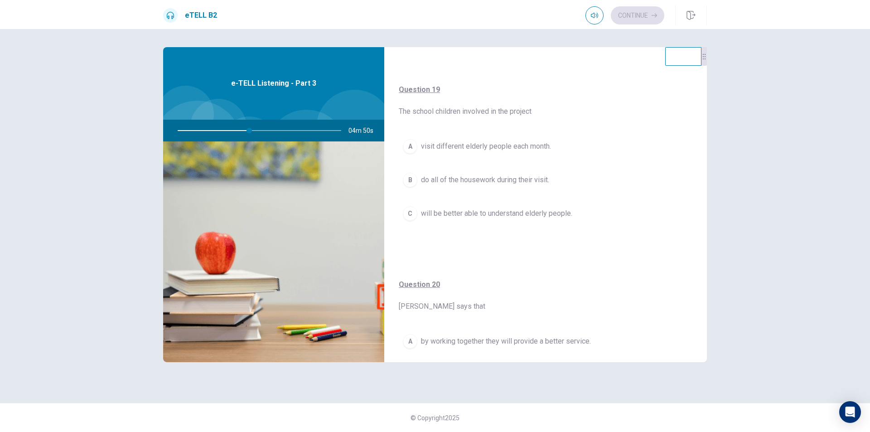
click at [516, 339] on span "by working together they will provide a better service." at bounding box center [506, 341] width 170 height 11
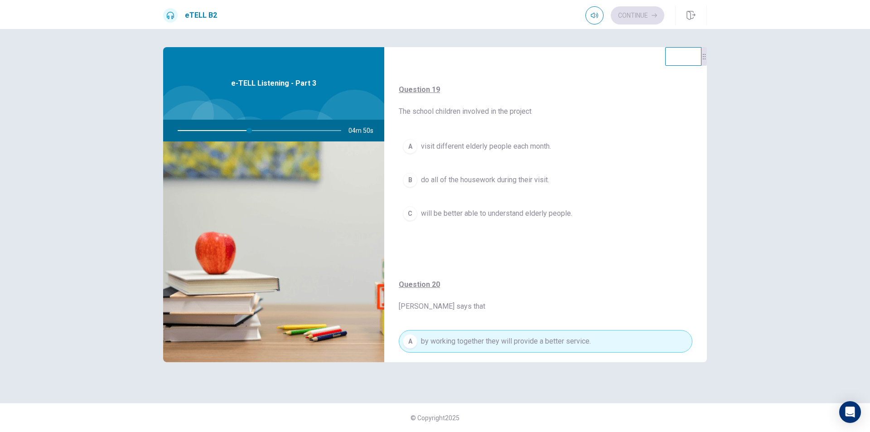
click at [527, 287] on span "Question 20 [PERSON_NAME] says that" at bounding box center [546, 295] width 294 height 33
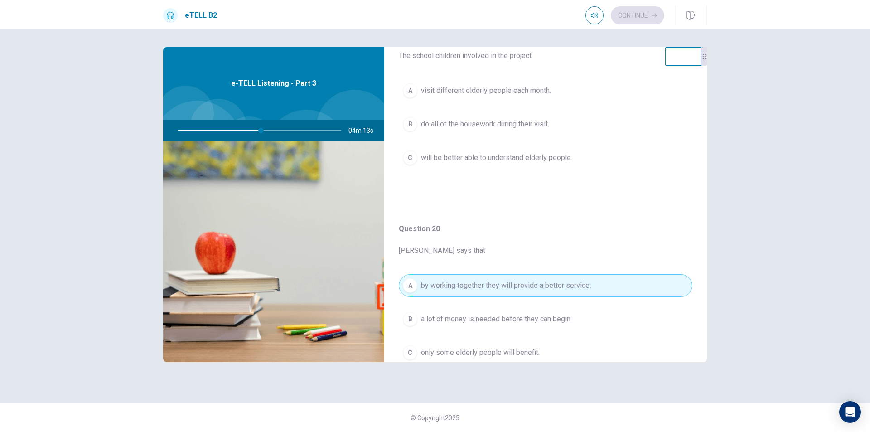
scroll to position [655, 0]
click at [505, 91] on span "visit different elderly people each month." at bounding box center [486, 88] width 130 height 11
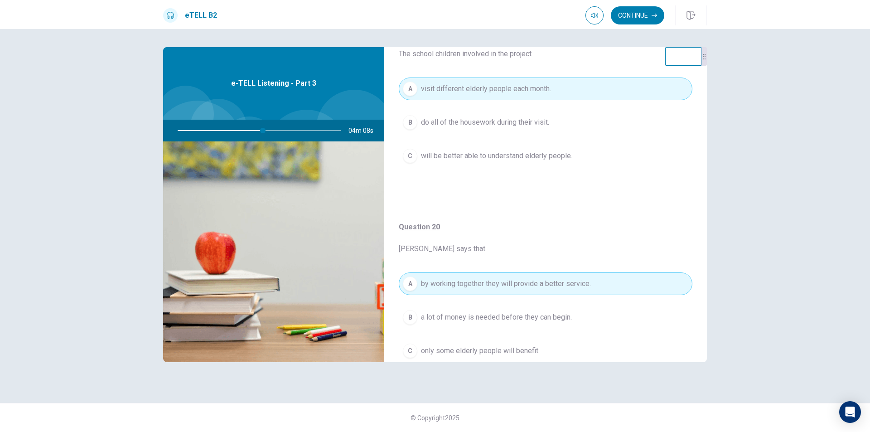
click at [516, 214] on div "Question 20 [PERSON_NAME] says that A by working together they will provide a b…" at bounding box center [545, 300] width 323 height 195
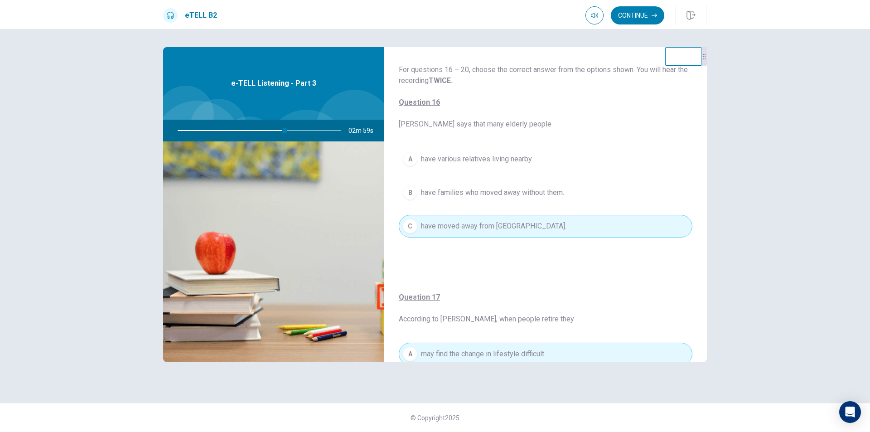
scroll to position [0, 0]
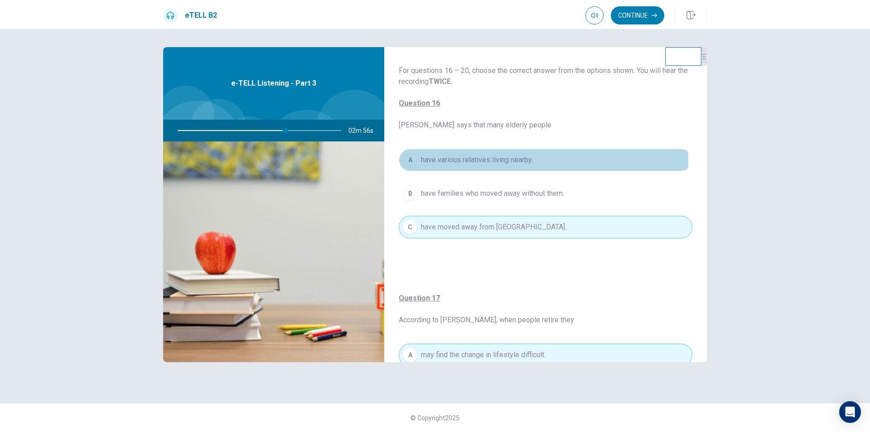
click at [498, 159] on span "have various relatives living nearby." at bounding box center [477, 159] width 112 height 11
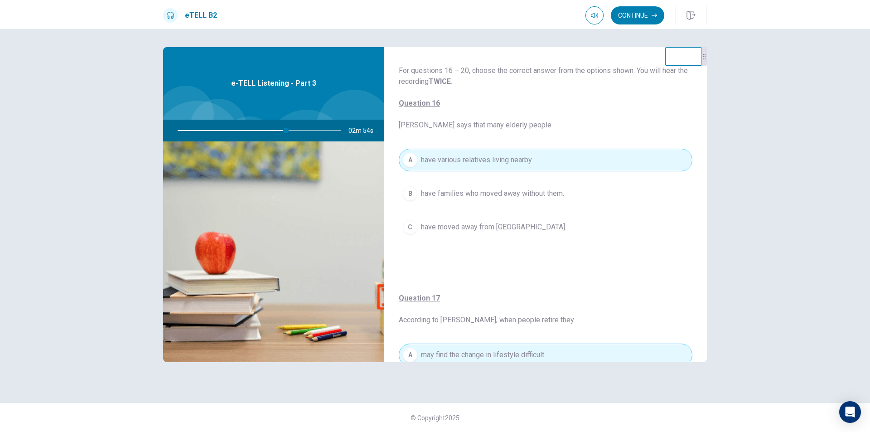
click at [538, 188] on span "have families who moved away without them." at bounding box center [492, 193] width 143 height 11
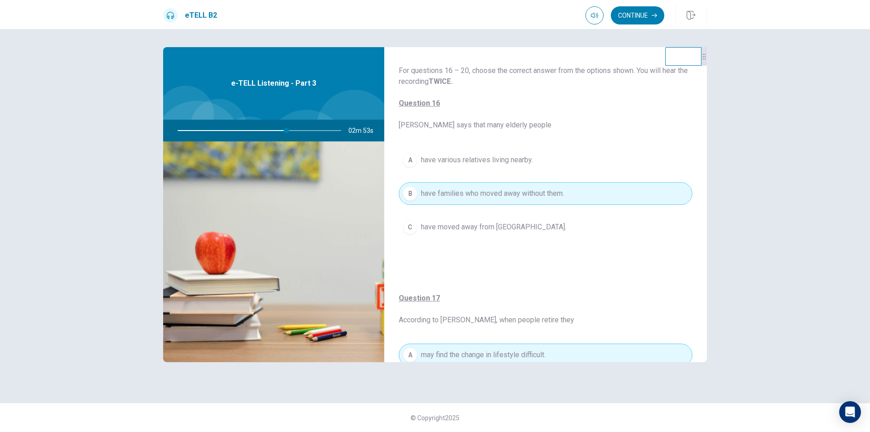
click at [522, 255] on div "A have various relatives living nearby. B have families who moved away without …" at bounding box center [546, 203] width 294 height 108
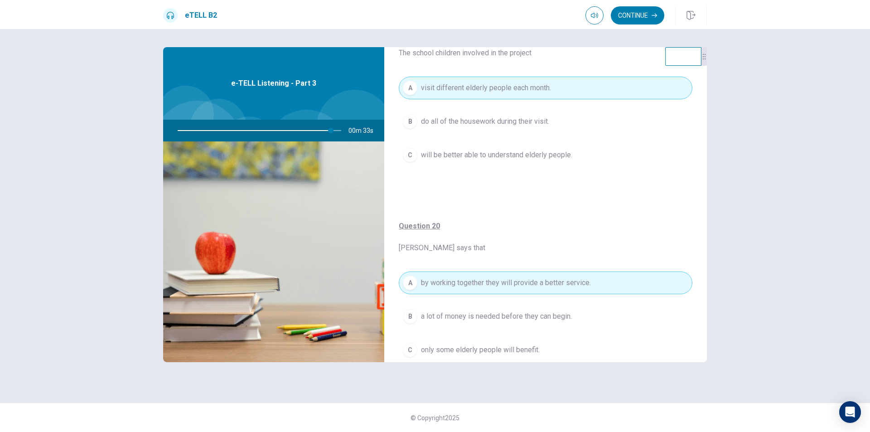
scroll to position [655, 0]
click at [466, 330] on div "A by working together they will provide a better service. B a lot of money is n…" at bounding box center [546, 326] width 294 height 108
click at [627, 14] on button "Continue" at bounding box center [637, 15] width 53 height 18
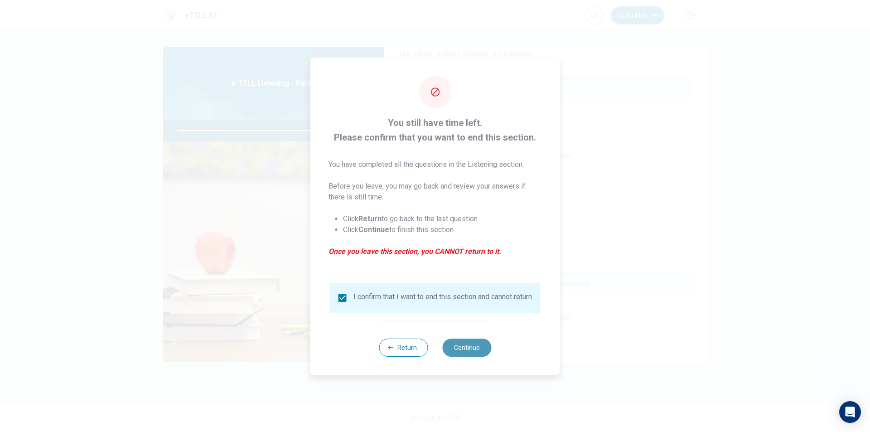
click at [471, 342] on button "Continue" at bounding box center [466, 347] width 49 height 18
type input "*"
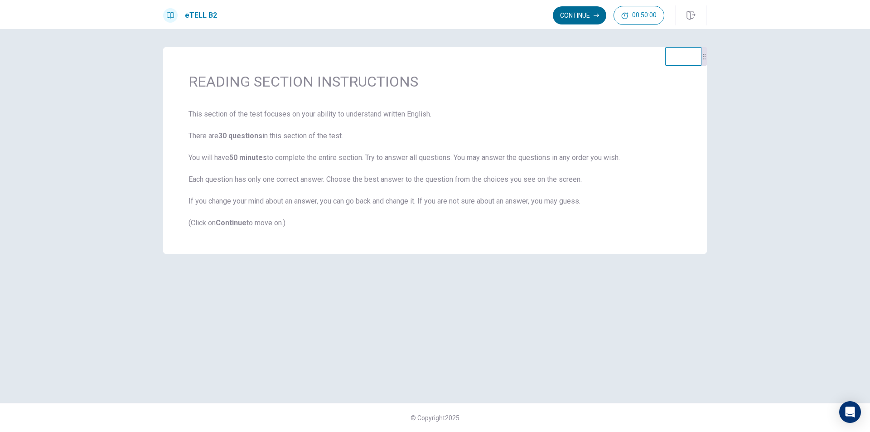
click at [593, 21] on button "Continue" at bounding box center [579, 15] width 53 height 18
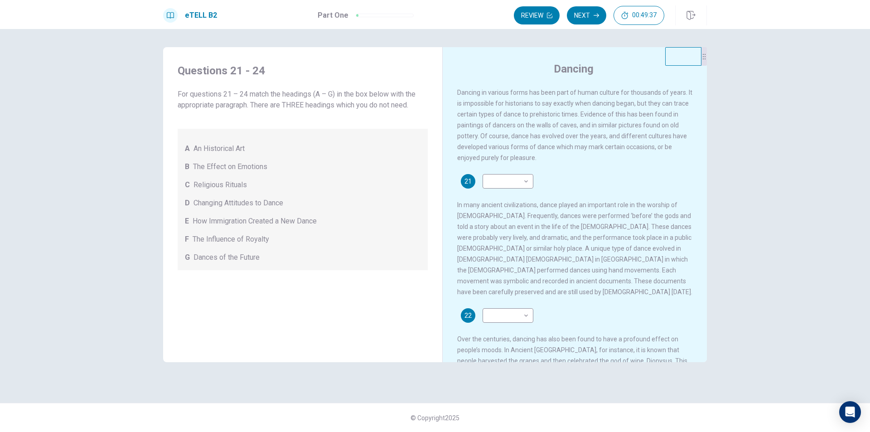
click at [531, 93] on span "Dancing in various forms has been part of human culture for thousands of years.…" at bounding box center [574, 125] width 235 height 72
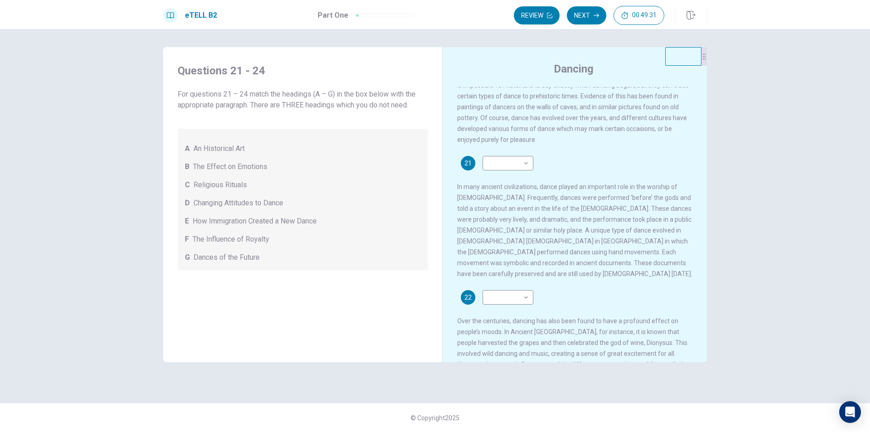
scroll to position [0, 0]
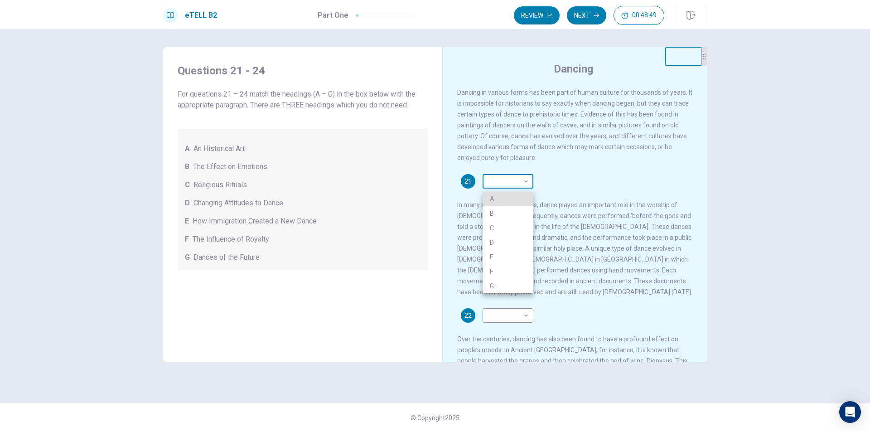
click at [514, 184] on body "This site uses cookies, as explained in our Privacy Policy . If you agree to th…" at bounding box center [435, 216] width 870 height 432
click at [584, 166] on div at bounding box center [435, 216] width 870 height 432
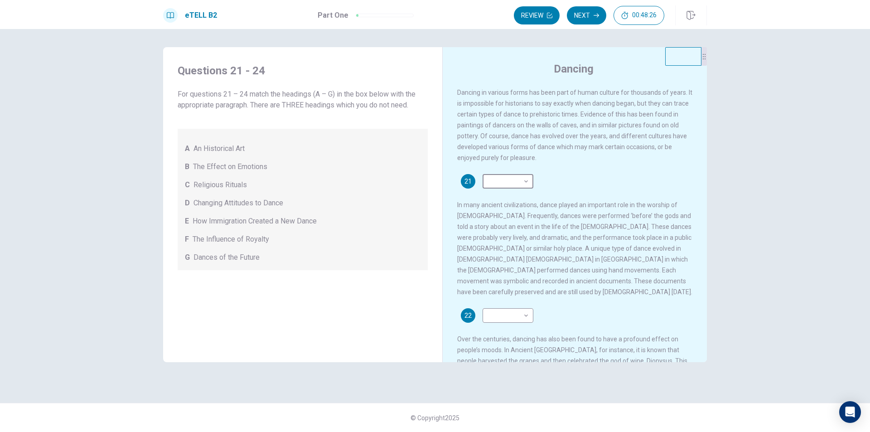
click at [621, 190] on div "21 ​ ​ In many ancient civilizations, dance played an important role in the wor…" at bounding box center [575, 235] width 236 height 123
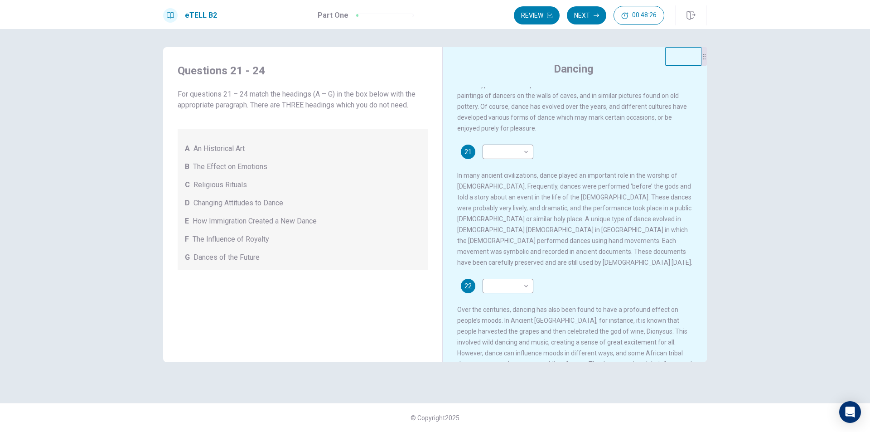
scroll to position [45, 0]
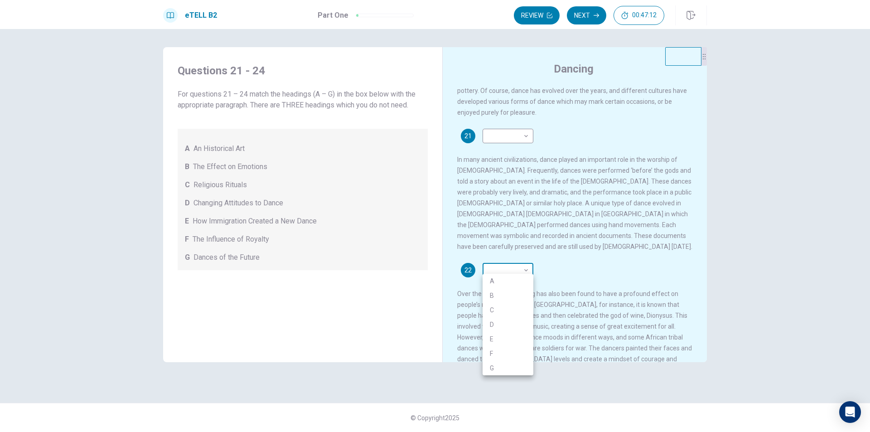
click at [505, 267] on body "This site uses cookies, as explained in our Privacy Policy . If you agree to th…" at bounding box center [435, 216] width 870 height 432
click at [501, 310] on li "C" at bounding box center [507, 310] width 51 height 14
type input "*"
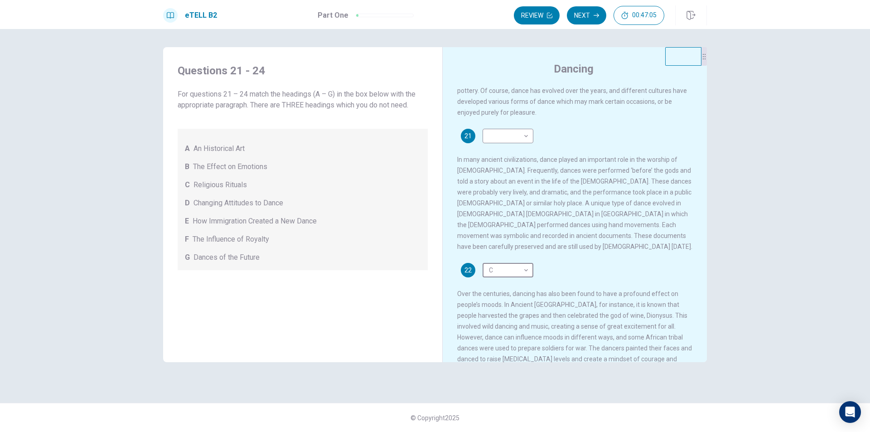
click at [579, 266] on div "22 C * ​ Over the centuries, dancing has also been found to have a profound eff…" at bounding box center [575, 319] width 236 height 112
click at [632, 258] on div "Dancing in various forms has been part of human culture for thousands of years.…" at bounding box center [580, 224] width 247 height 275
click at [520, 135] on body "This site uses cookies, as explained in our Privacy Policy . If you agree to th…" at bounding box center [435, 216] width 870 height 432
click at [506, 156] on li "A" at bounding box center [507, 153] width 51 height 14
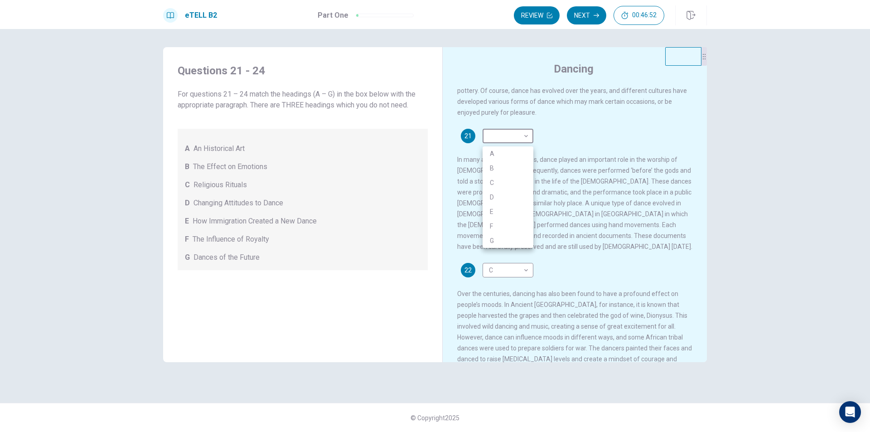
type input "*"
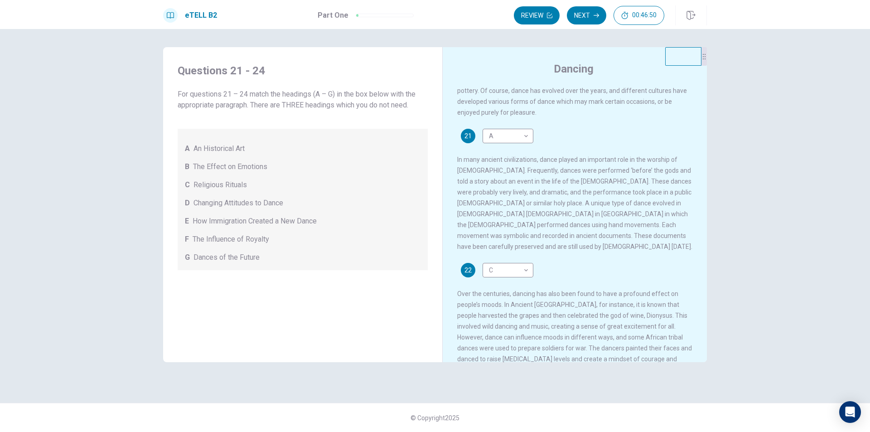
click at [595, 345] on span "Over the centuries, dancing has also been found to have a profound effect on pe…" at bounding box center [574, 331] width 235 height 83
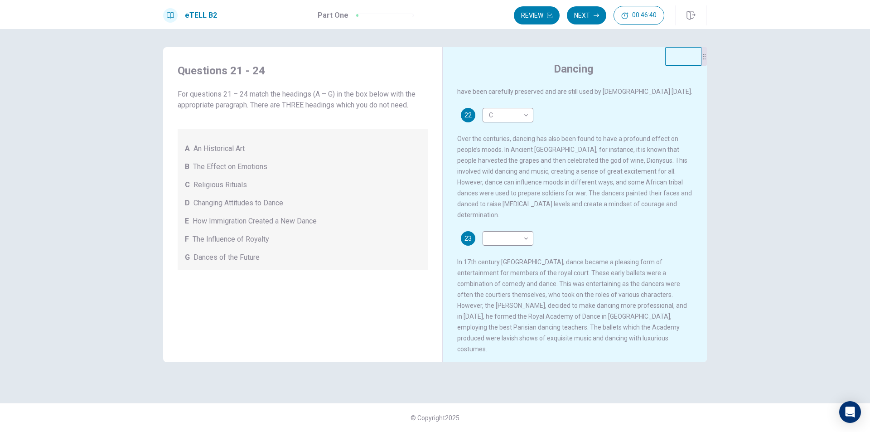
scroll to position [199, 0]
click at [511, 231] on body "This site uses cookies, as explained in our Privacy Policy . If you agree to th…" at bounding box center [435, 216] width 870 height 432
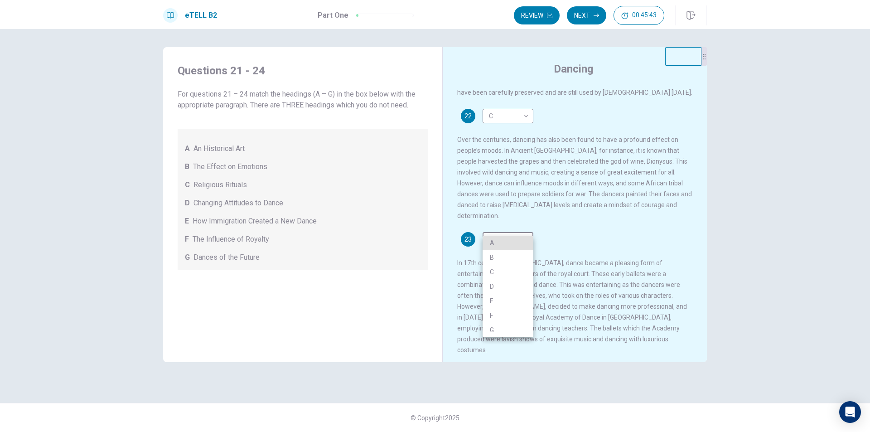
click at [513, 252] on li "B" at bounding box center [507, 257] width 51 height 14
type input "*"
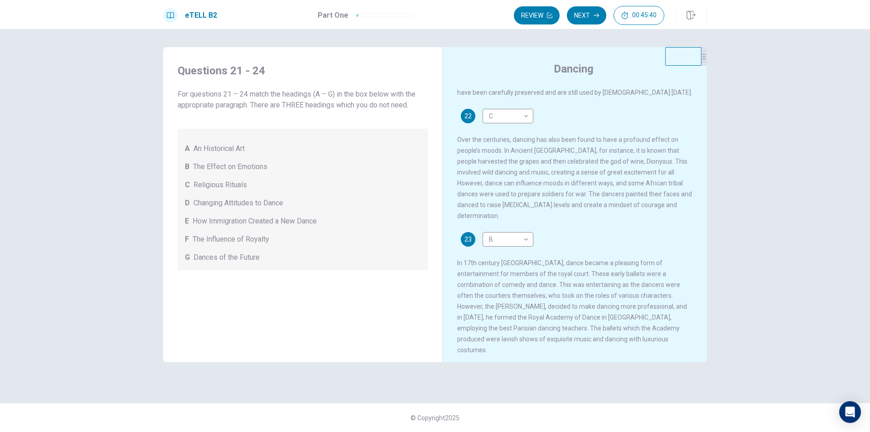
click at [596, 294] on span "In 17th century [GEOGRAPHIC_DATA], dance became a pleasing form of entertainmen…" at bounding box center [572, 306] width 230 height 94
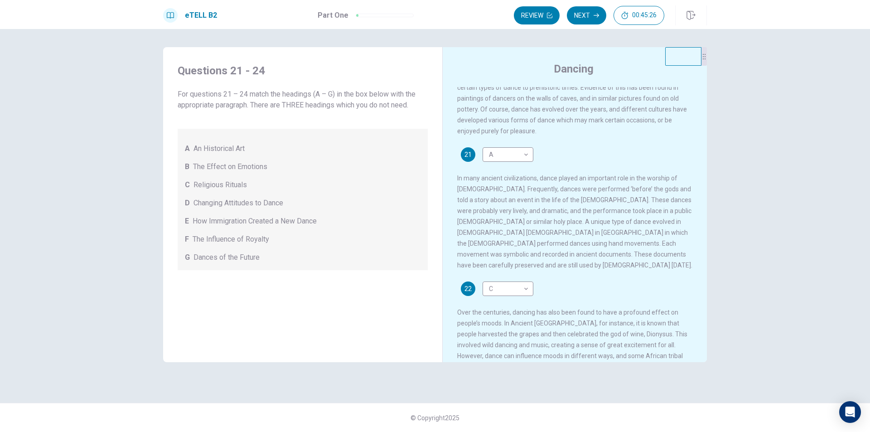
scroll to position [267, 0]
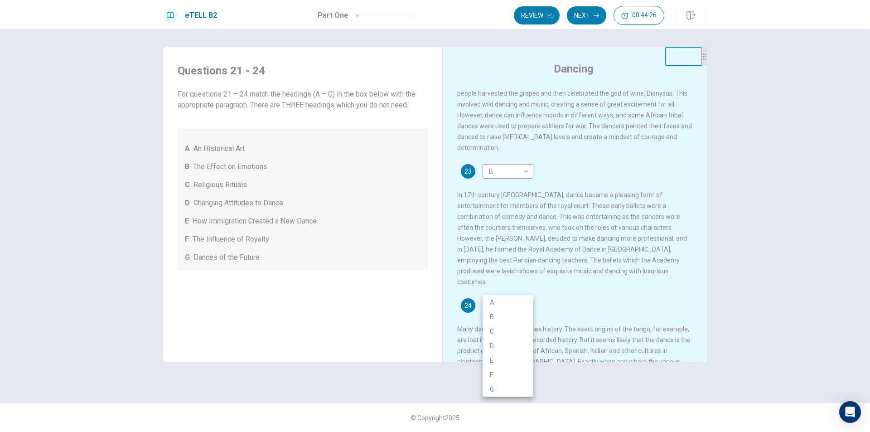
click at [521, 284] on body "This site uses cookies, as explained in our Privacy Policy . If you agree to th…" at bounding box center [435, 216] width 870 height 432
click at [497, 374] on li "F" at bounding box center [507, 374] width 51 height 14
type input "*"
click at [593, 298] on div "24 F * ​ Many dances have a complex history. The exact origins of the tango, fo…" at bounding box center [575, 348] width 236 height 101
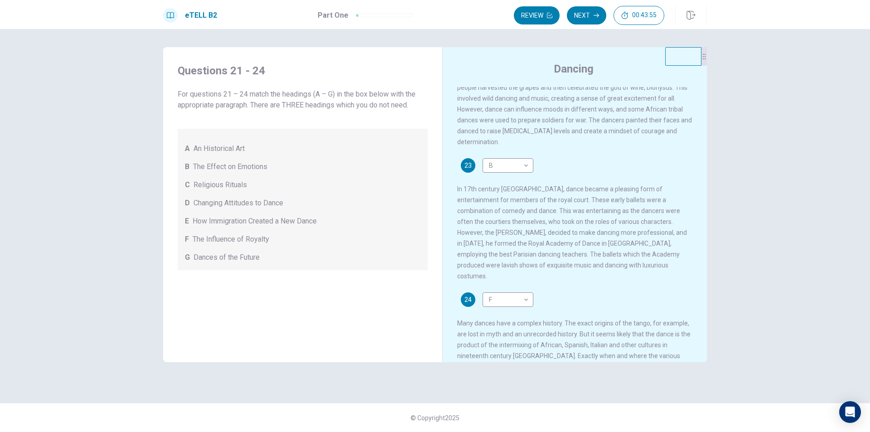
scroll to position [302, 0]
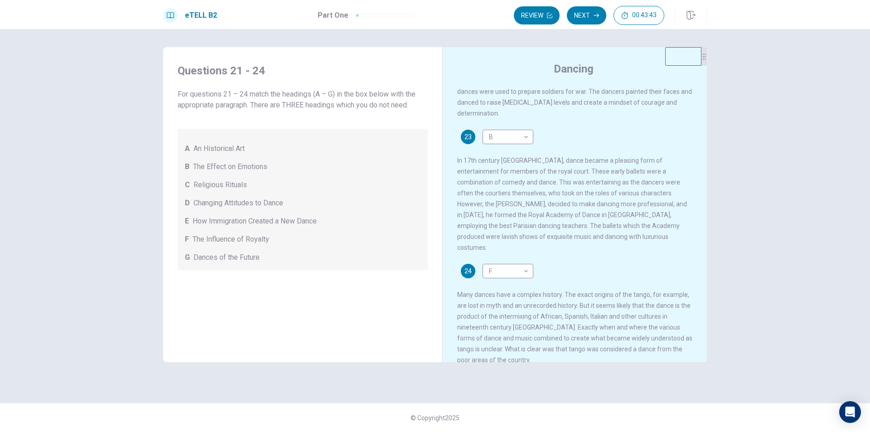
drag, startPoint x: 698, startPoint y: 297, endPoint x: 696, endPoint y: 280, distance: 17.3
click at [696, 280] on div "Dancing in various forms has been part of human culture for thousands of years.…" at bounding box center [580, 224] width 247 height 275
drag, startPoint x: 698, startPoint y: 301, endPoint x: 699, endPoint y: 289, distance: 11.5
click at [699, 289] on div "Dancing in various forms has been part of human culture for thousands of years.…" at bounding box center [580, 224] width 247 height 275
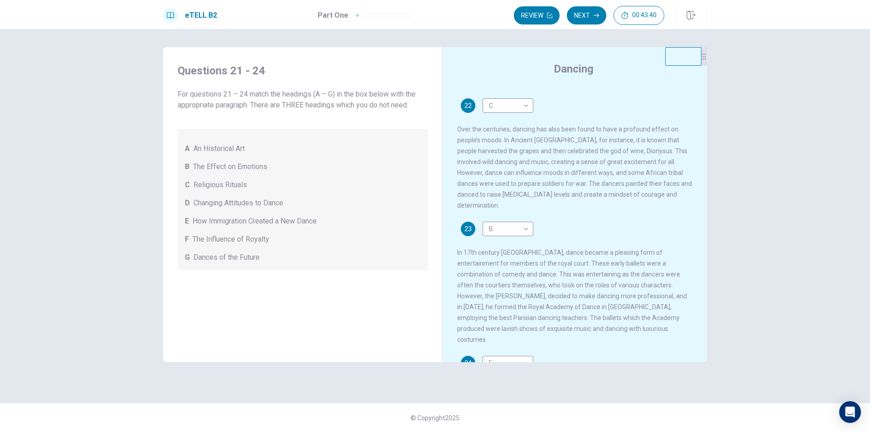
scroll to position [209, 0]
drag, startPoint x: 699, startPoint y: 232, endPoint x: 677, endPoint y: 172, distance: 64.4
click at [677, 172] on div "Dancing in various forms has been part of human culture for thousands of years.…" at bounding box center [580, 224] width 247 height 275
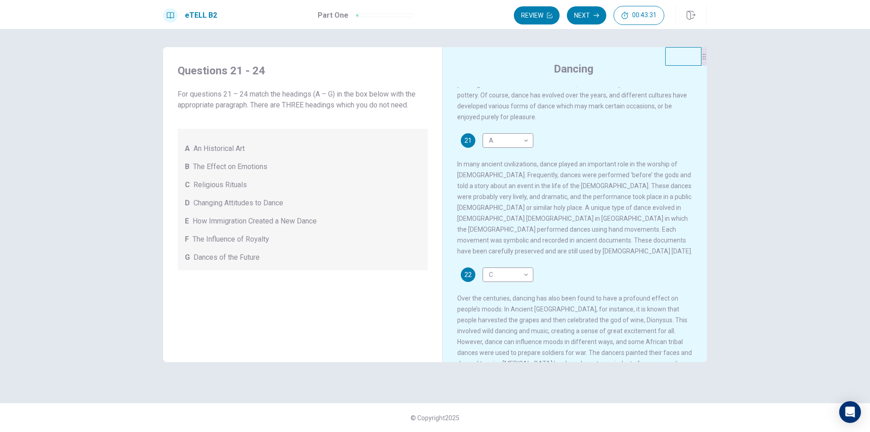
scroll to position [0, 0]
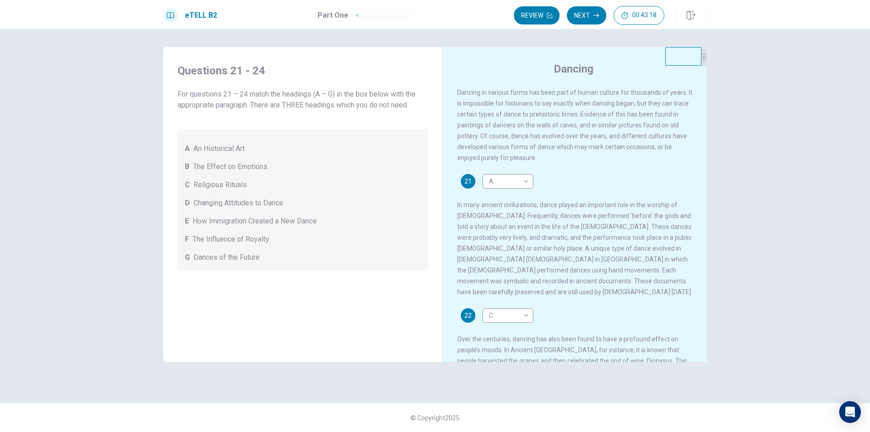
drag, startPoint x: 704, startPoint y: 173, endPoint x: 697, endPoint y: 195, distance: 23.4
click at [697, 195] on div "Dancing Dancing in various forms has been part of human culture for thousands o…" at bounding box center [574, 211] width 265 height 329
drag, startPoint x: 705, startPoint y: 185, endPoint x: 702, endPoint y: 190, distance: 6.1
click at [702, 190] on div "Dancing Dancing in various forms has been part of human culture for thousands o…" at bounding box center [574, 211] width 265 height 329
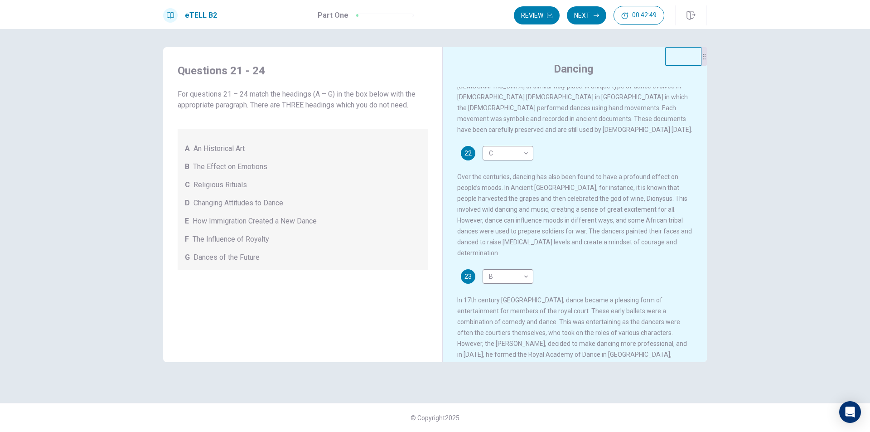
scroll to position [183, 0]
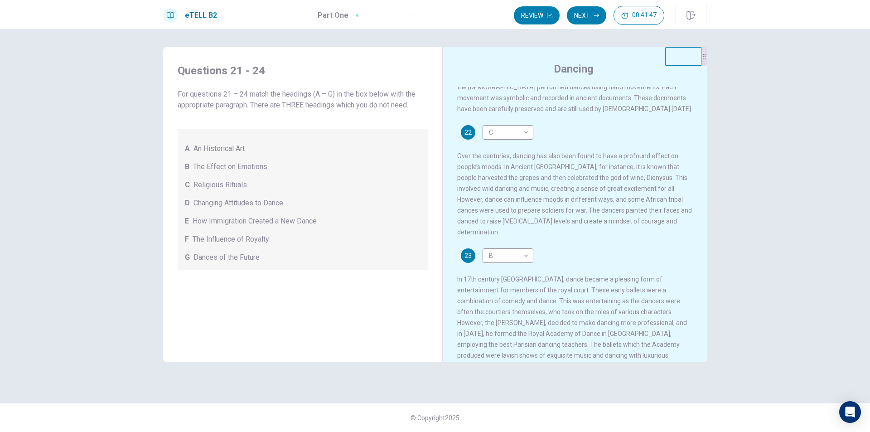
click at [534, 280] on span "In 17th century [GEOGRAPHIC_DATA], dance became a pleasing form of entertainmen…" at bounding box center [572, 322] width 230 height 94
click at [699, 324] on div "Dancing in various forms has been part of human culture for thousands of years.…" at bounding box center [580, 224] width 247 height 275
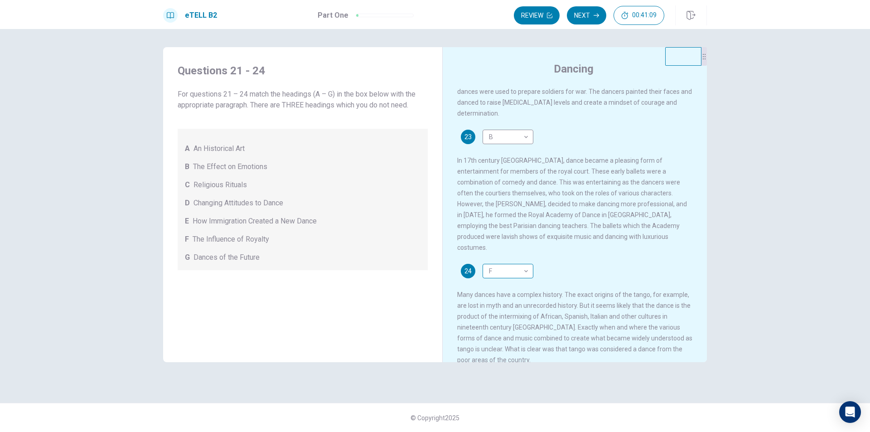
click at [518, 257] on body "This site uses cookies, as explained in our Privacy Policy . If you agree to th…" at bounding box center [435, 216] width 870 height 432
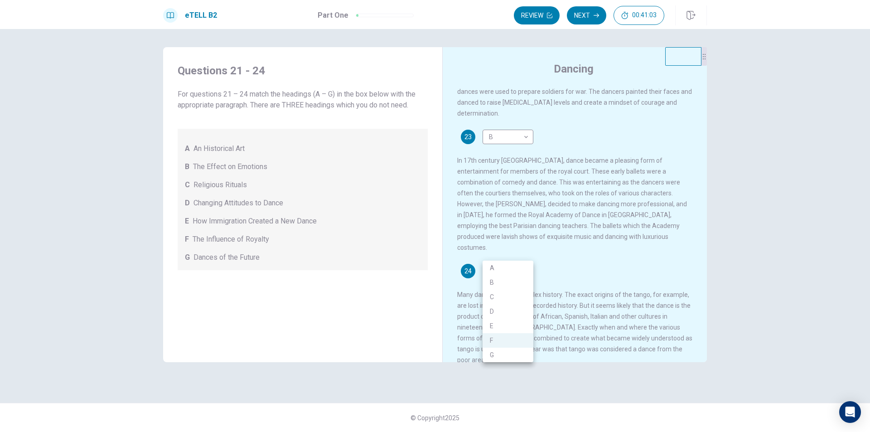
click at [590, 259] on div at bounding box center [435, 216] width 870 height 432
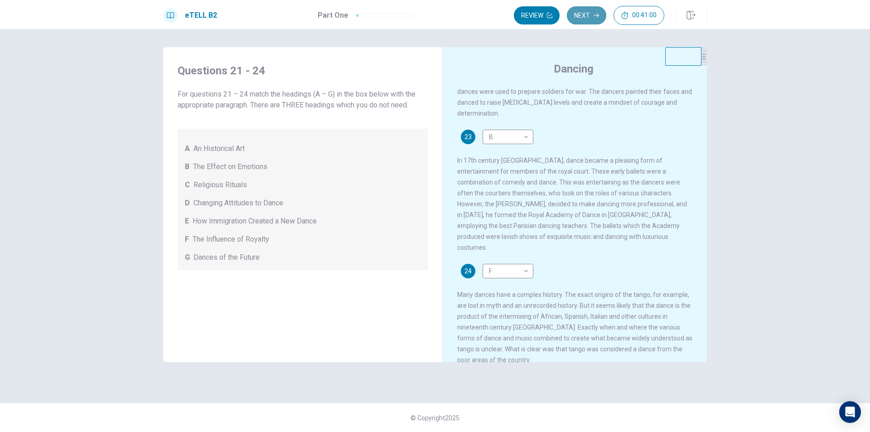
click at [601, 15] on button "Next" at bounding box center [586, 15] width 39 height 18
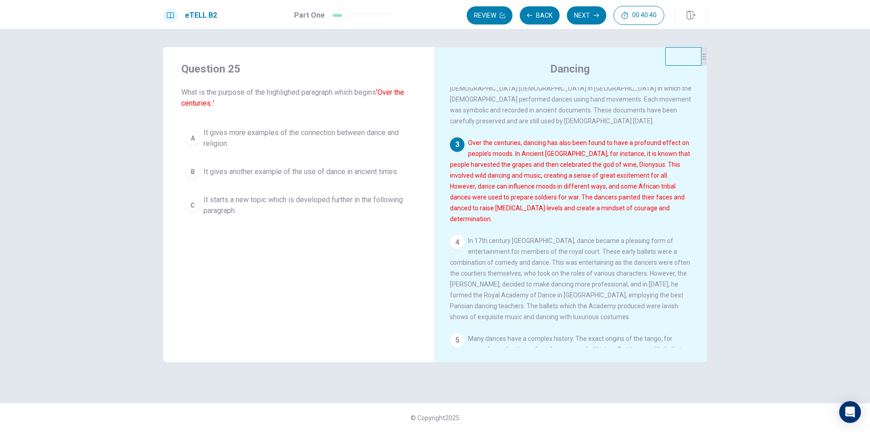
scroll to position [142, 0]
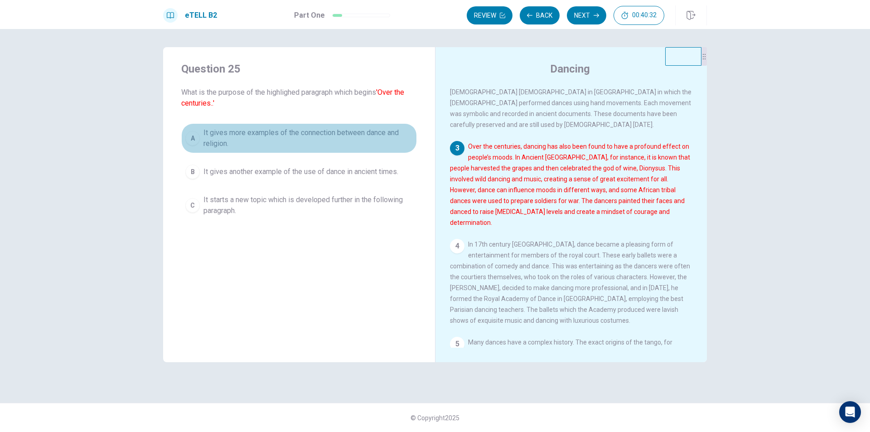
click at [285, 145] on span "It gives more examples of the connection between dance and religion." at bounding box center [307, 138] width 209 height 22
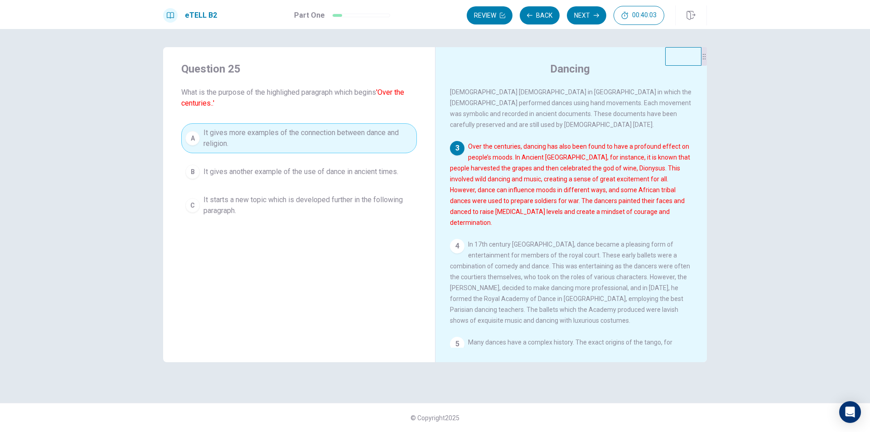
click at [366, 173] on span "It gives another example of the use of dance in ancient times." at bounding box center [300, 171] width 195 height 11
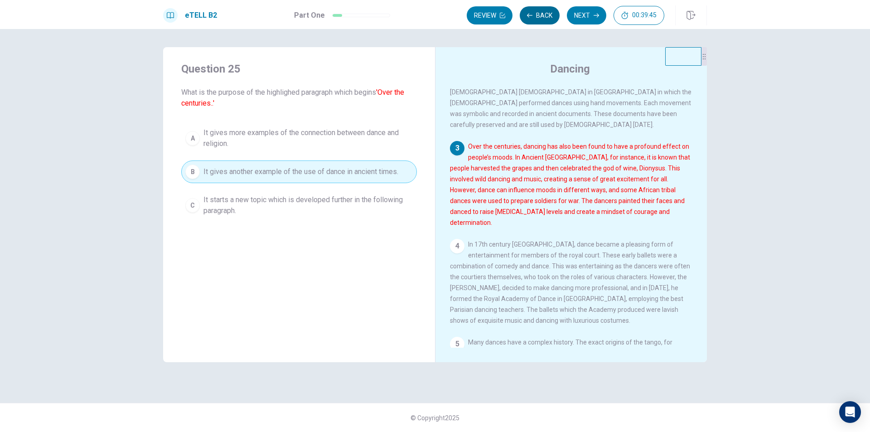
click at [540, 13] on button "Back" at bounding box center [540, 15] width 40 height 18
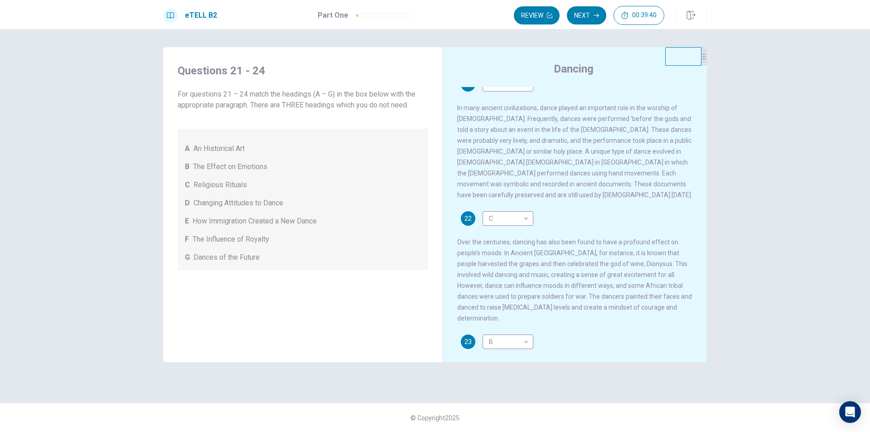
scroll to position [99, 0]
click at [520, 331] on body "This site uses cookies, as explained in our Privacy Policy . If you agree to th…" at bounding box center [435, 216] width 870 height 432
click at [519, 388] on li "E" at bounding box center [507, 388] width 51 height 14
type input "*"
click at [580, 22] on button "Next" at bounding box center [586, 15] width 39 height 18
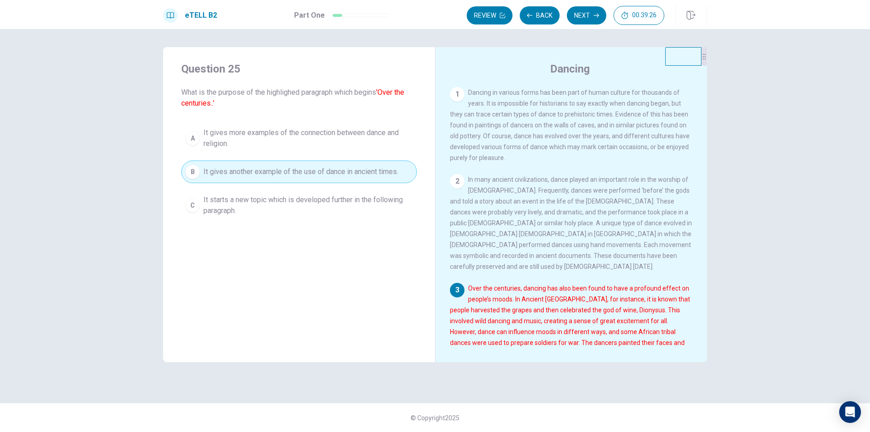
click at [786, 254] on div "Question 25 What is the purpose of the highlighed paragraph which begins 'Over …" at bounding box center [435, 230] width 870 height 403
click at [696, 242] on div "1 Dancing in various forms has been part of human culture for thousands of year…" at bounding box center [577, 217] width 255 height 260
click at [708, 246] on div "Question 25 What is the purpose of the highlighed paragraph which begins 'Over …" at bounding box center [435, 215] width 573 height 337
click at [705, 245] on div "Dancing 1 Dancing in various forms has been part of human culture for thousands…" at bounding box center [571, 204] width 272 height 315
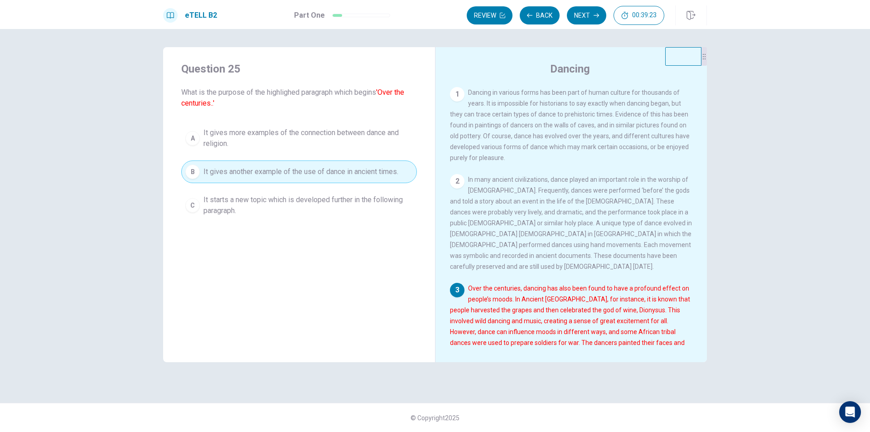
click at [699, 252] on div "1 Dancing in various forms has been part of human culture for thousands of year…" at bounding box center [577, 217] width 255 height 260
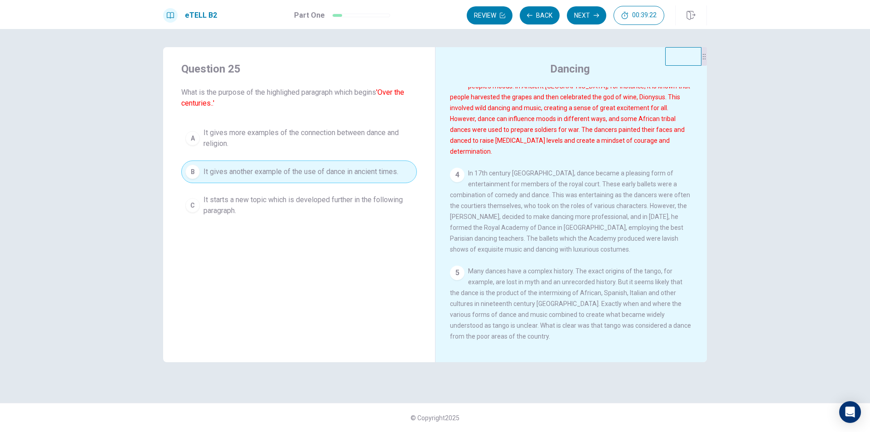
click at [705, 256] on div "Dancing 1 Dancing in various forms has been part of human culture for thousands…" at bounding box center [571, 204] width 272 height 315
click at [586, 14] on button "Next" at bounding box center [586, 15] width 39 height 18
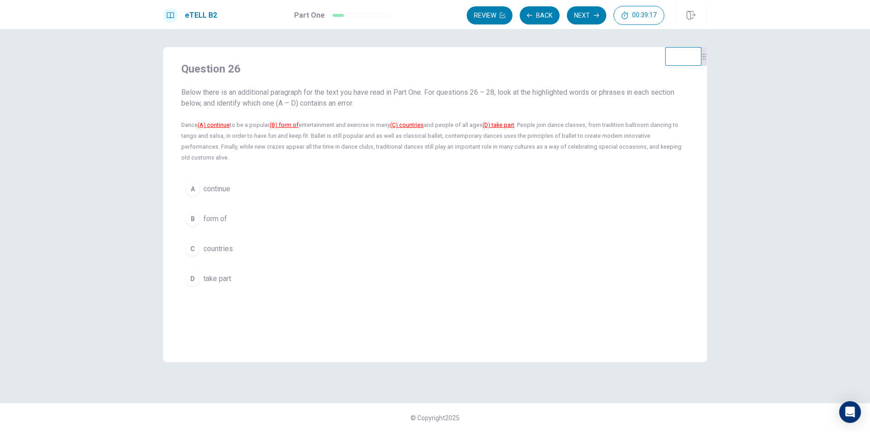
click at [320, 97] on span "Below there is an additional paragraph for the text you have read in Part One. …" at bounding box center [434, 125] width 507 height 76
click at [411, 123] on u "(C) countries" at bounding box center [407, 124] width 34 height 7
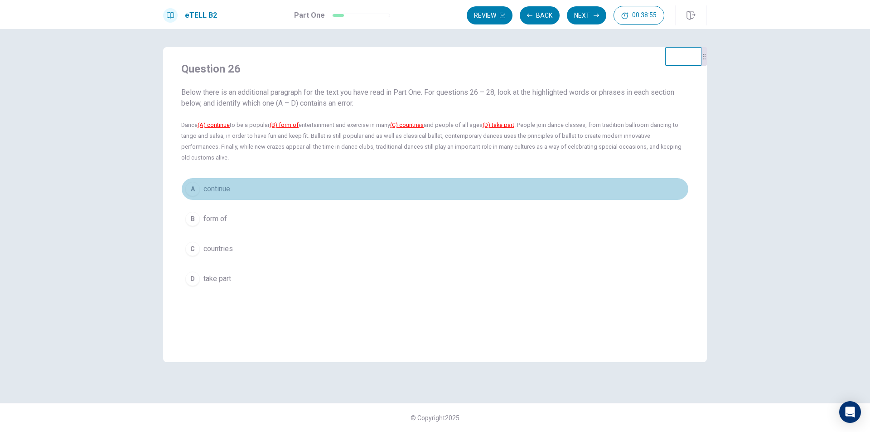
click at [212, 183] on span "continue" at bounding box center [216, 188] width 27 height 11
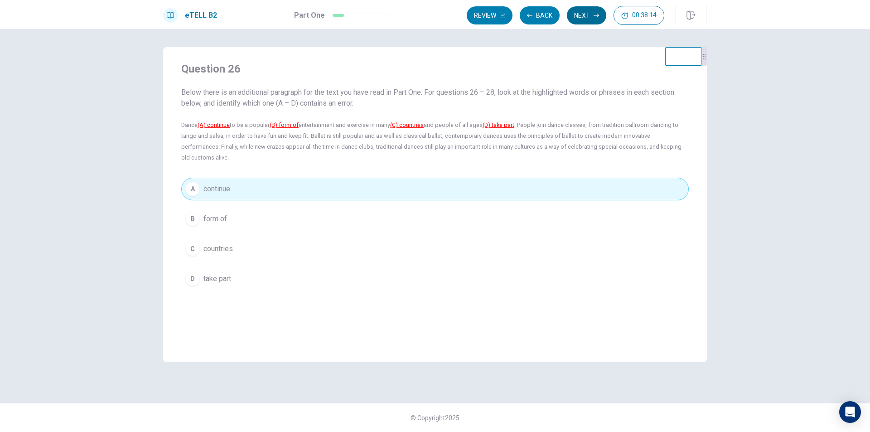
click at [590, 17] on button "Next" at bounding box center [586, 15] width 39 height 18
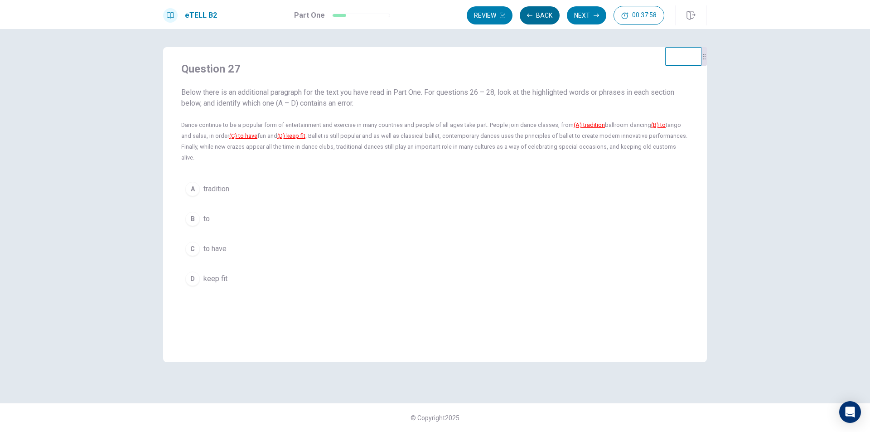
click at [537, 13] on button "Back" at bounding box center [540, 15] width 40 height 18
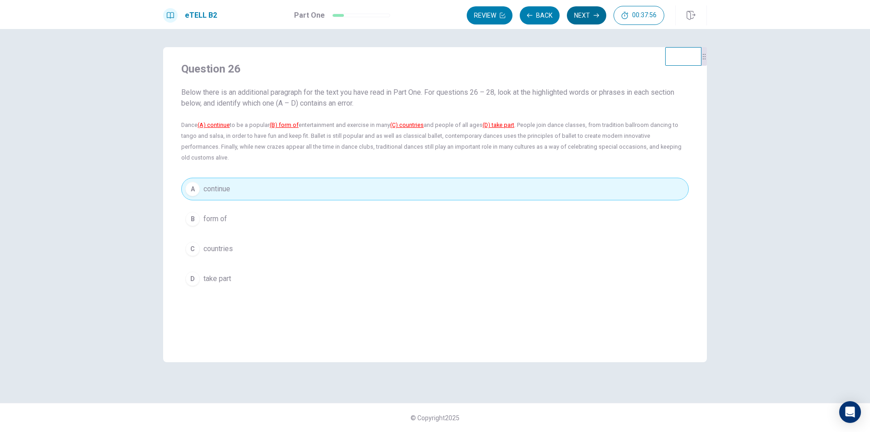
click at [578, 15] on button "Next" at bounding box center [586, 15] width 39 height 18
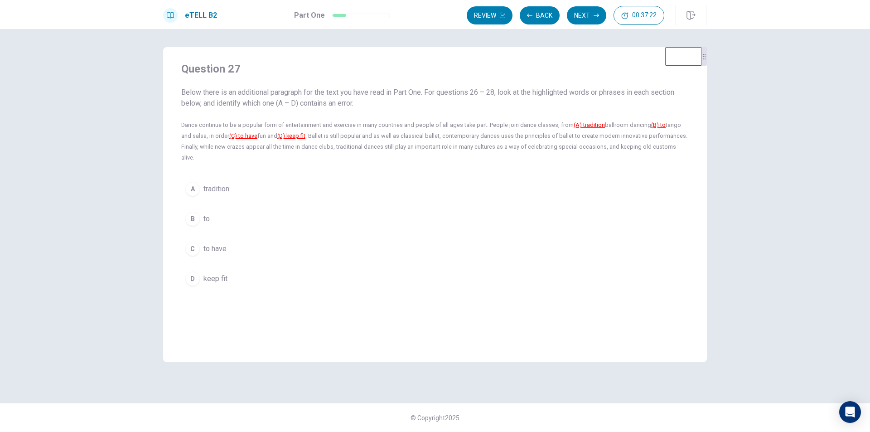
click at [215, 243] on span "to have" at bounding box center [214, 248] width 23 height 11
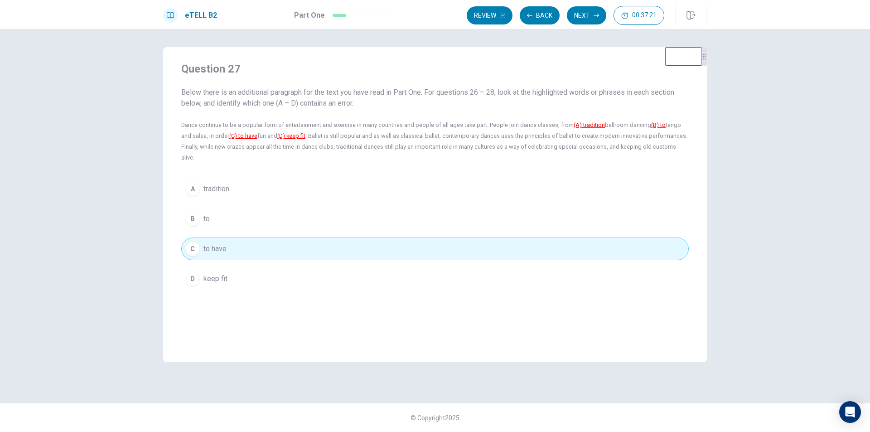
click at [215, 243] on span "to have" at bounding box center [214, 248] width 23 height 11
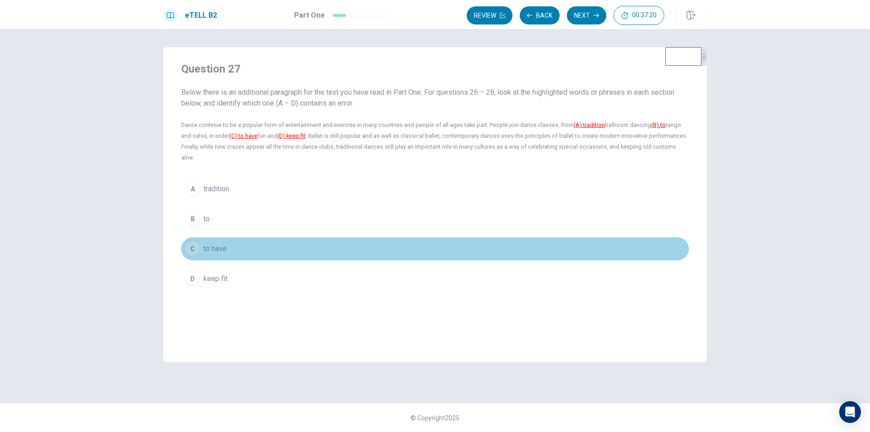
click at [215, 243] on span "to have" at bounding box center [214, 248] width 23 height 11
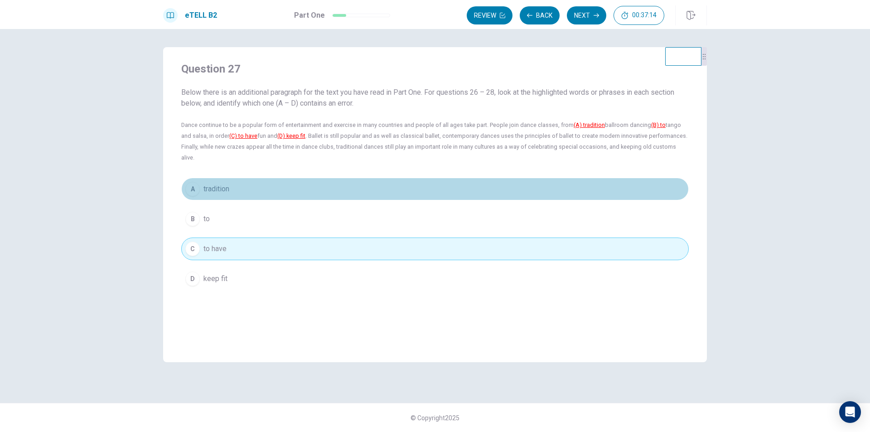
click at [269, 188] on button "A tradition" at bounding box center [434, 189] width 507 height 23
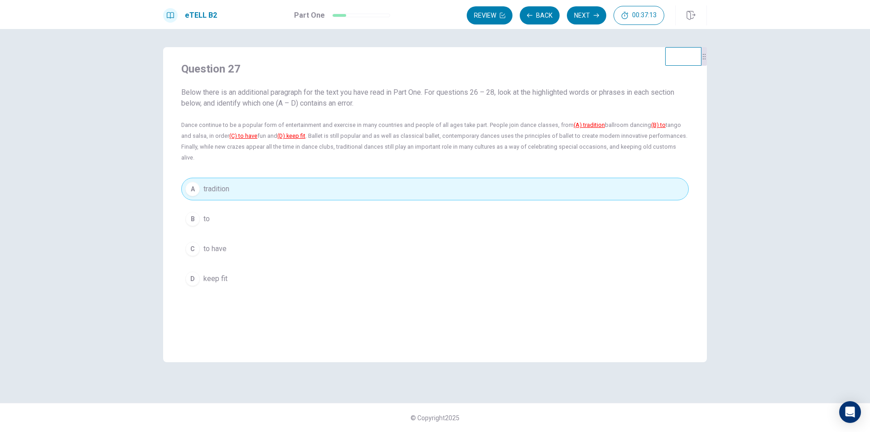
click at [595, 20] on button "Next" at bounding box center [586, 15] width 39 height 18
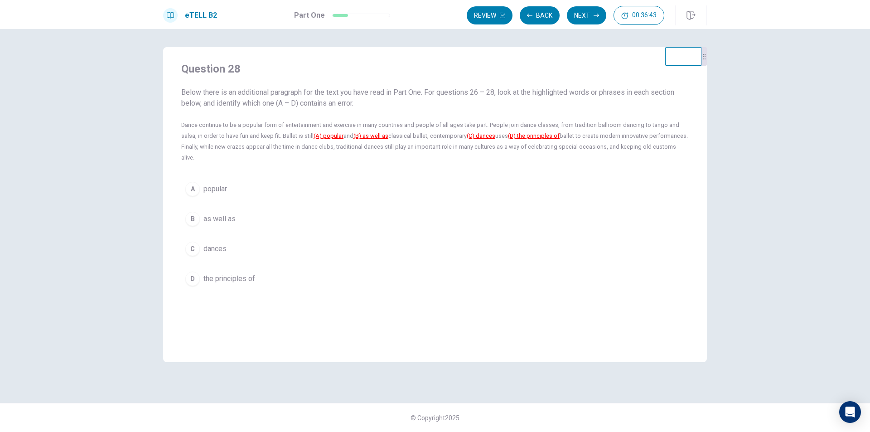
click at [227, 213] on span "as well as" at bounding box center [219, 218] width 32 height 11
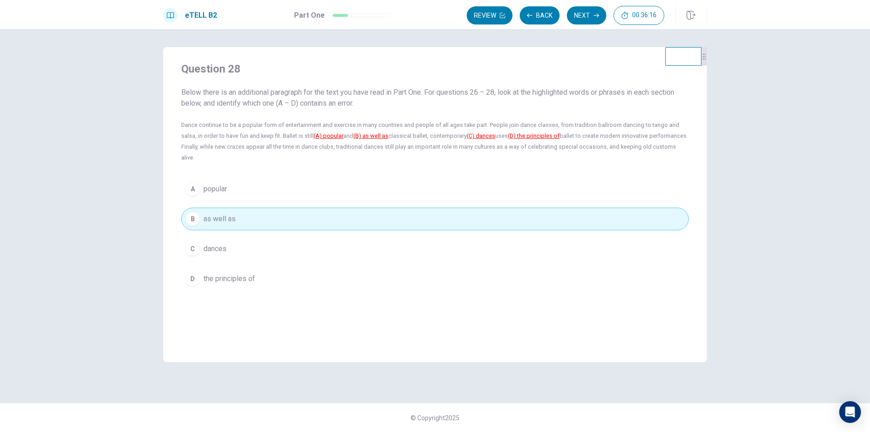
click at [291, 241] on button "C dances" at bounding box center [434, 248] width 507 height 23
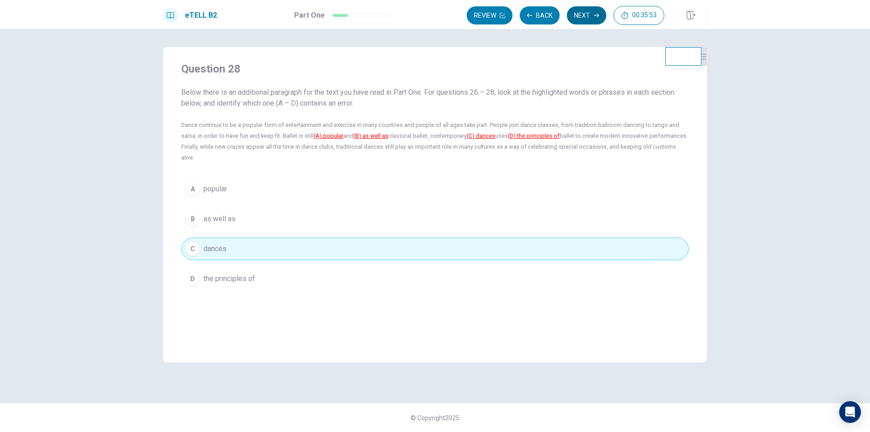
click at [573, 15] on button "Next" at bounding box center [586, 15] width 39 height 18
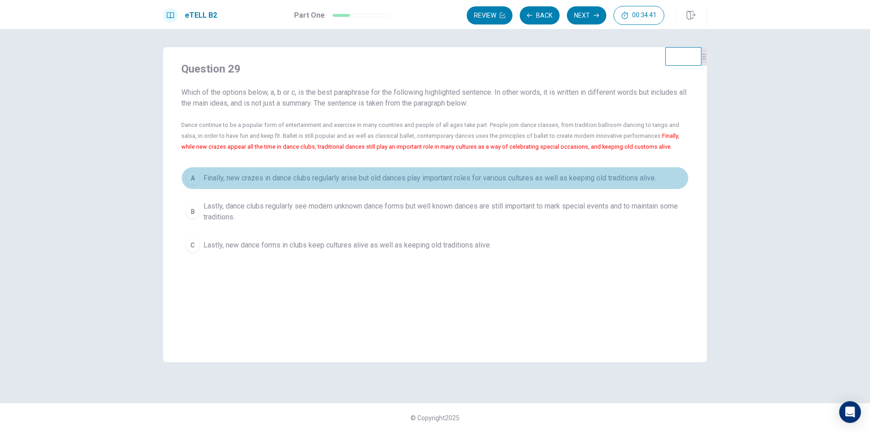
click at [444, 185] on button "A Finally, new crazes in dance clubs regularly arise but old dances play import…" at bounding box center [434, 178] width 507 height 23
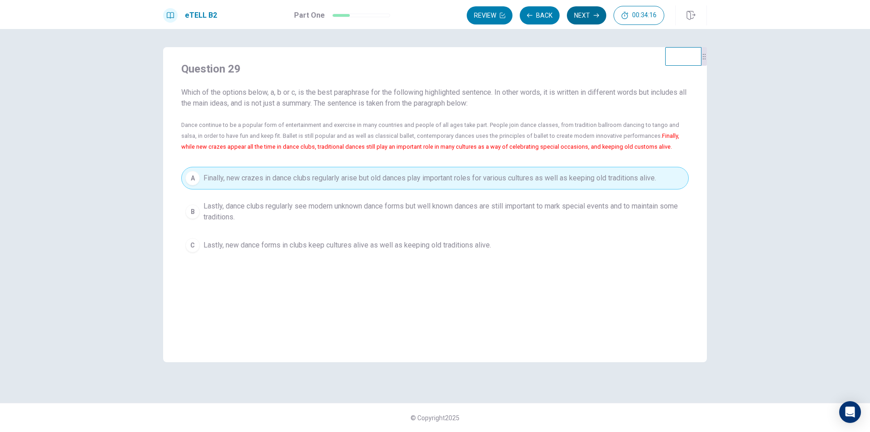
click at [593, 19] on button "Next" at bounding box center [586, 15] width 39 height 18
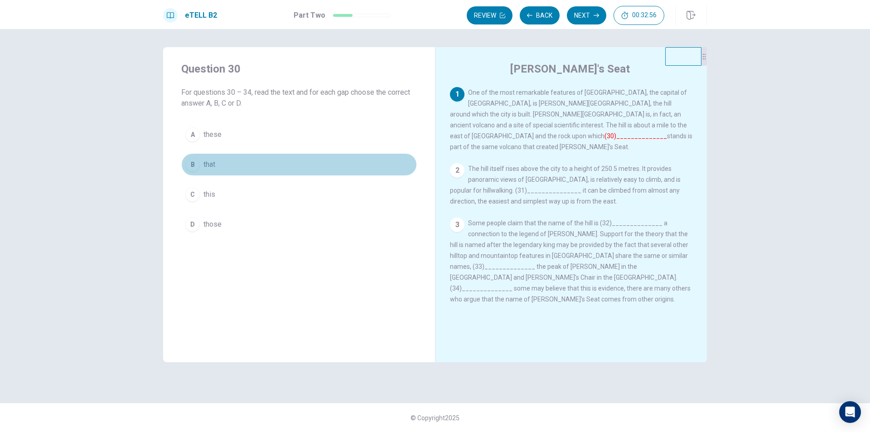
click at [216, 165] on button "B that" at bounding box center [299, 164] width 236 height 23
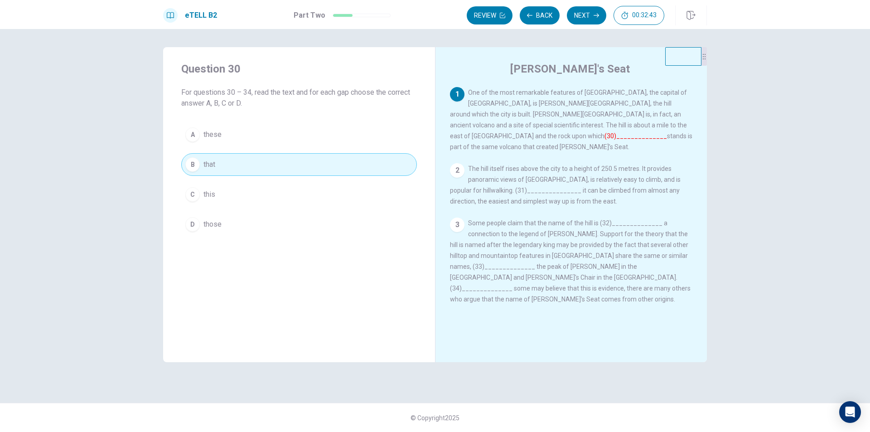
click at [223, 195] on button "C this" at bounding box center [299, 194] width 236 height 23
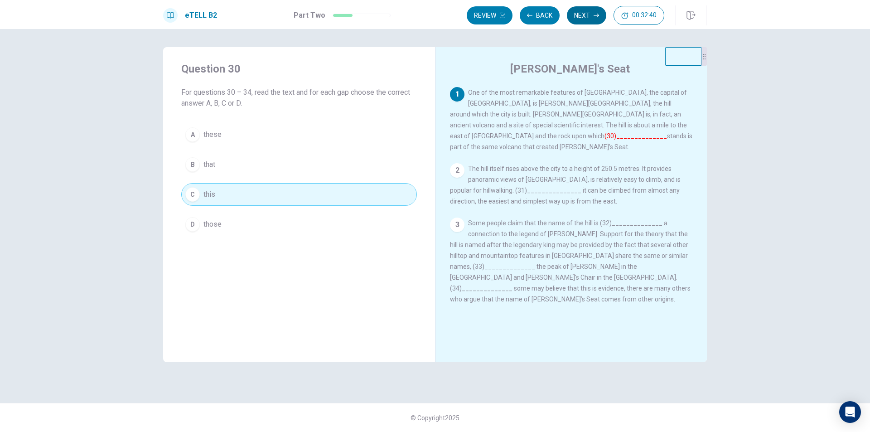
click at [590, 18] on button "Next" at bounding box center [586, 15] width 39 height 18
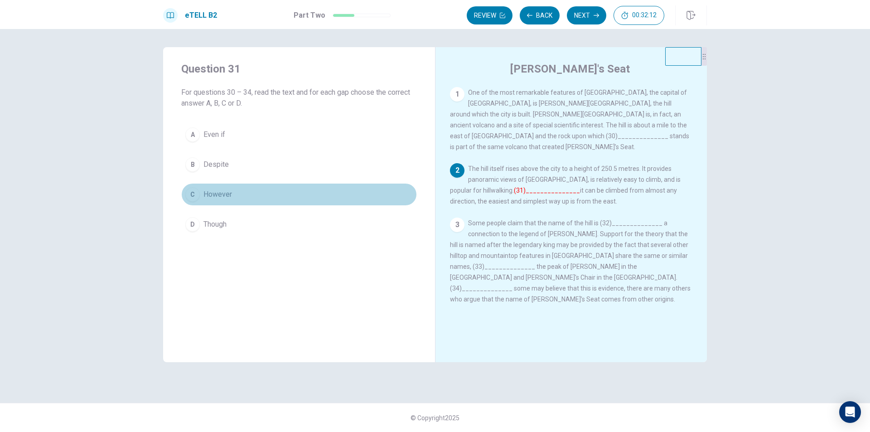
click at [221, 188] on button "C However" at bounding box center [299, 194] width 236 height 23
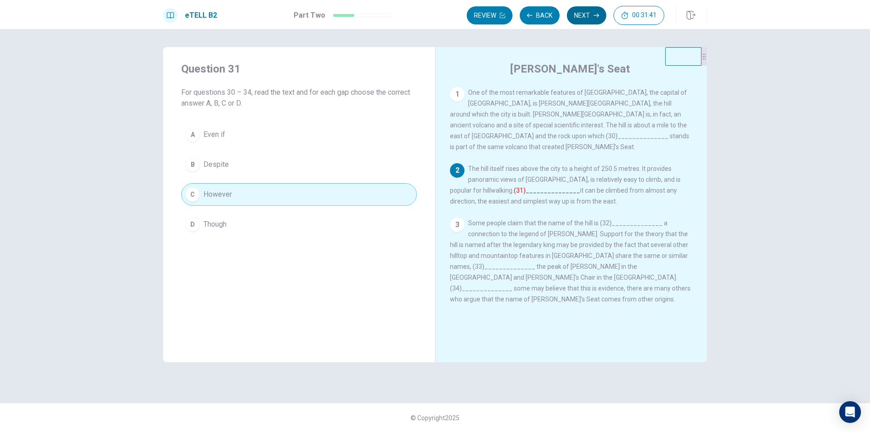
click at [593, 10] on button "Next" at bounding box center [586, 15] width 39 height 18
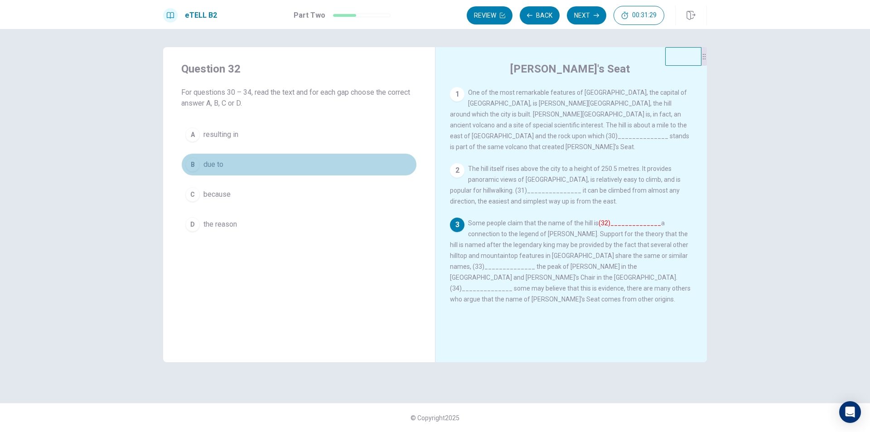
click at [293, 161] on button "B due to" at bounding box center [299, 164] width 236 height 23
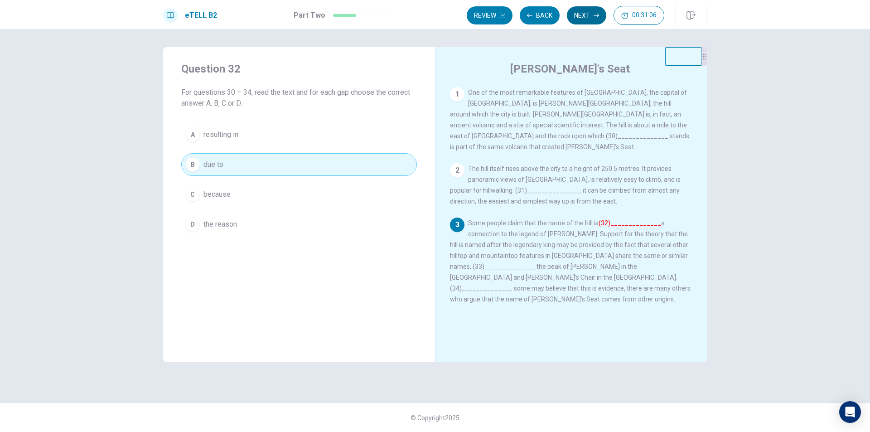
click at [602, 12] on button "Next" at bounding box center [586, 15] width 39 height 18
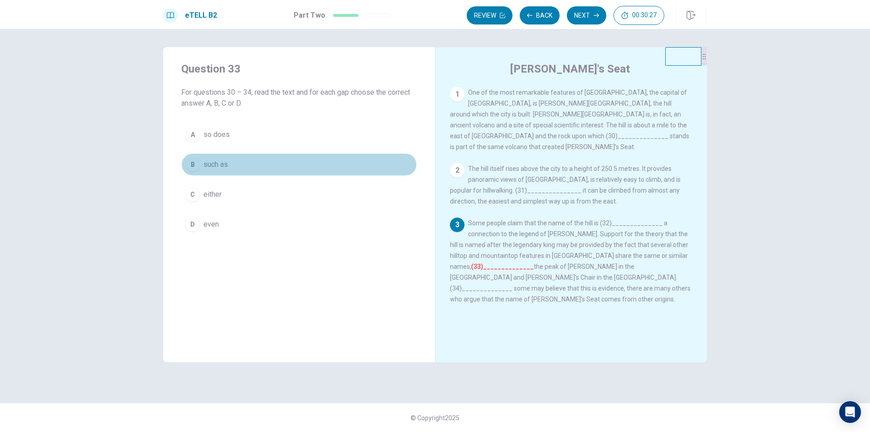
click at [205, 169] on span "such as" at bounding box center [215, 164] width 24 height 11
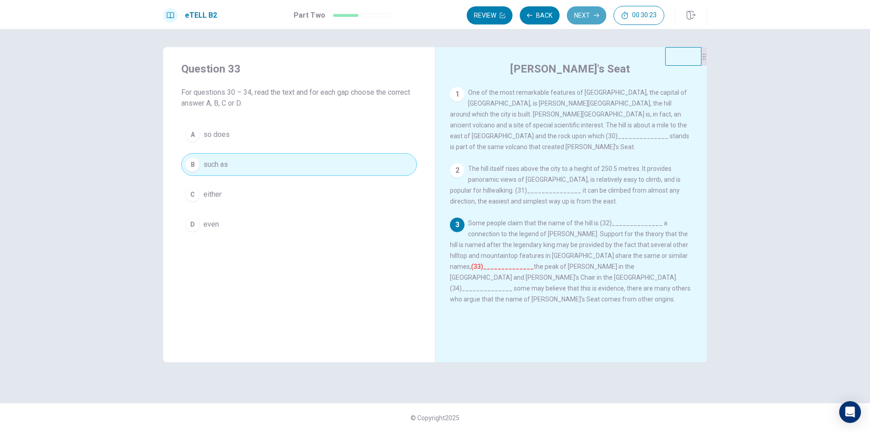
drag, startPoint x: 600, startPoint y: 6, endPoint x: 593, endPoint y: 8, distance: 6.9
click at [593, 8] on button "Next" at bounding box center [586, 15] width 39 height 18
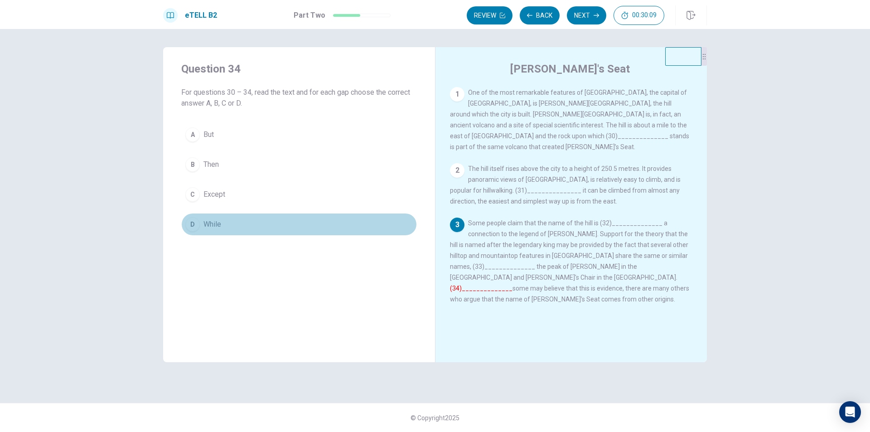
click at [256, 231] on button "D While" at bounding box center [299, 224] width 236 height 23
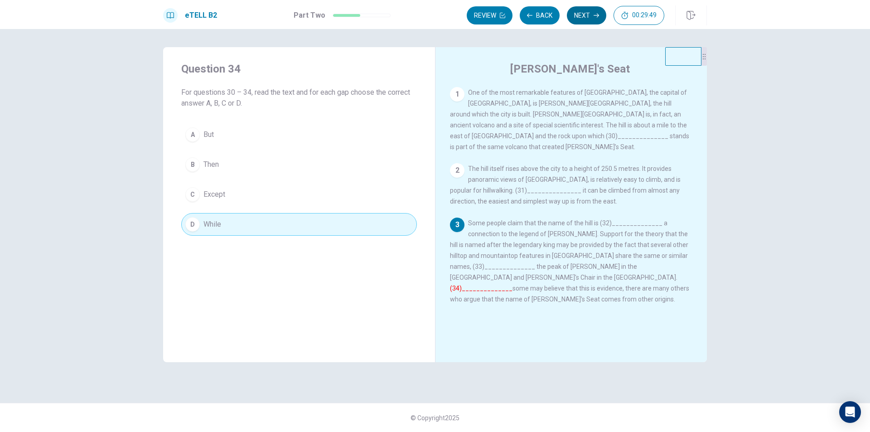
click at [578, 22] on button "Next" at bounding box center [586, 15] width 39 height 18
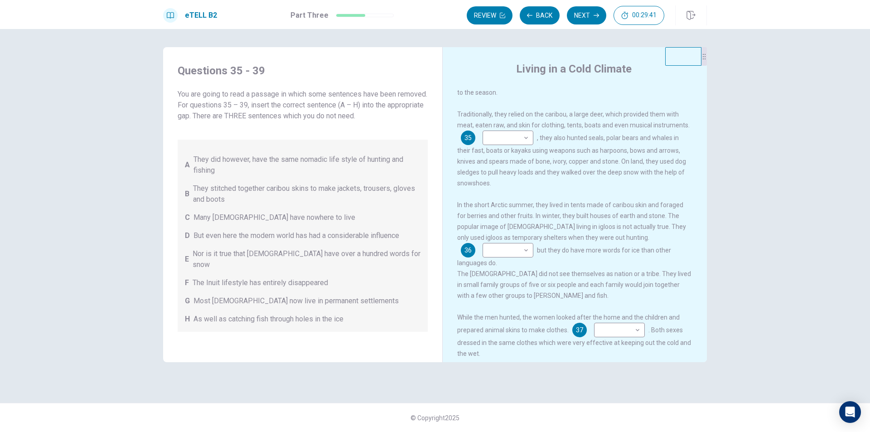
scroll to position [0, 0]
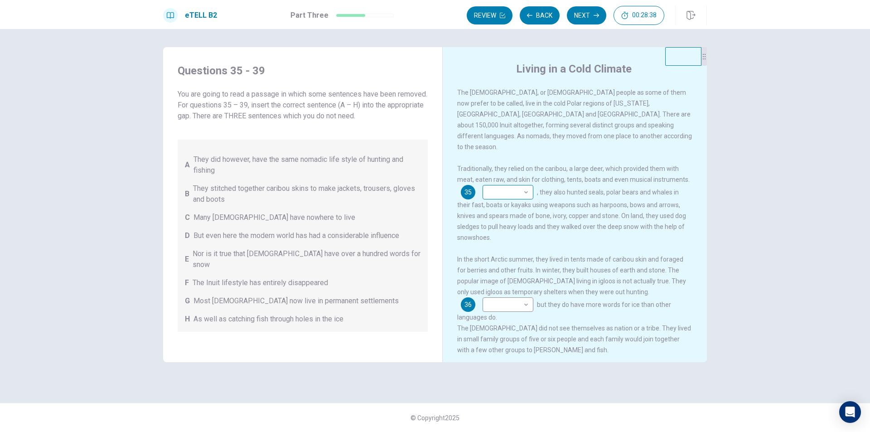
click at [516, 185] on body "This site uses cookies, as explained in our Privacy Policy . If you agree to th…" at bounding box center [435, 216] width 870 height 432
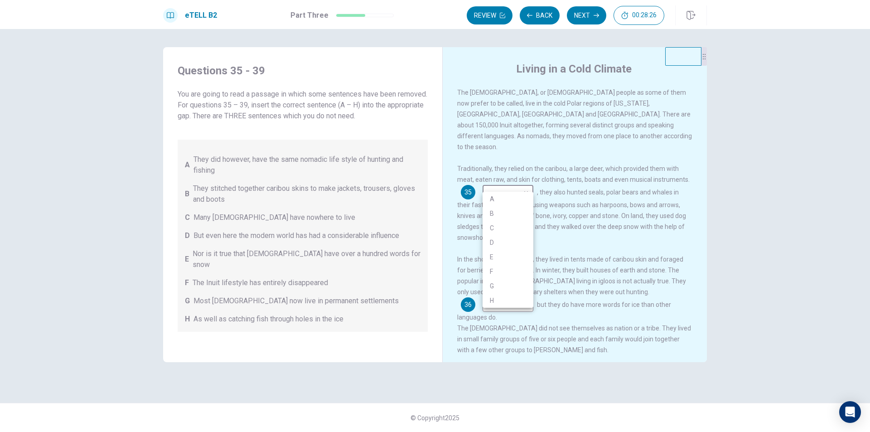
click at [505, 221] on li "C" at bounding box center [507, 228] width 51 height 14
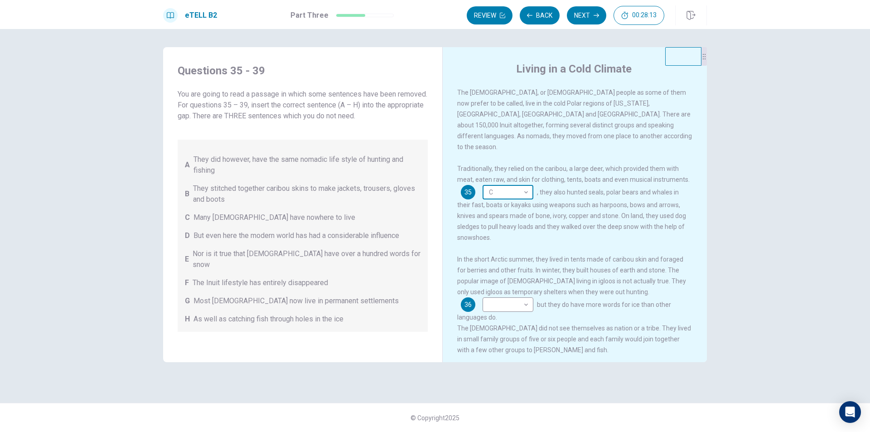
click at [524, 188] on body "This site uses cookies, as explained in our Privacy Policy . If you agree to th…" at bounding box center [435, 216] width 870 height 432
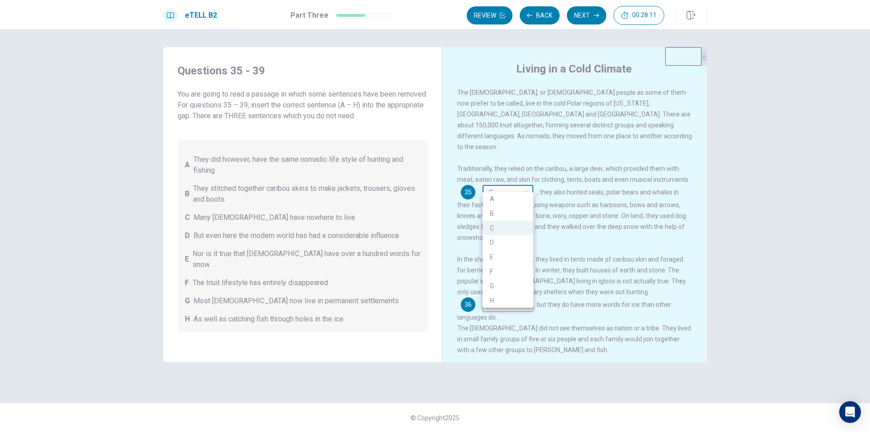
click at [524, 188] on div at bounding box center [435, 216] width 870 height 432
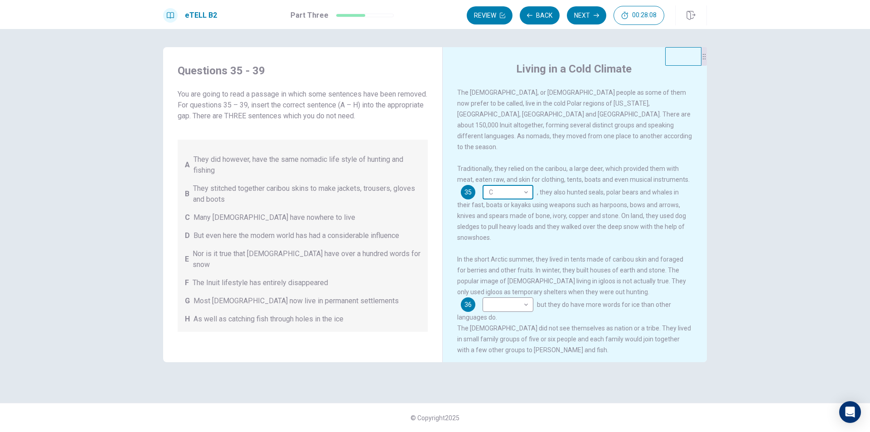
click at [524, 188] on body "This site uses cookies, as explained in our Privacy Policy . If you agree to th…" at bounding box center [435, 216] width 870 height 432
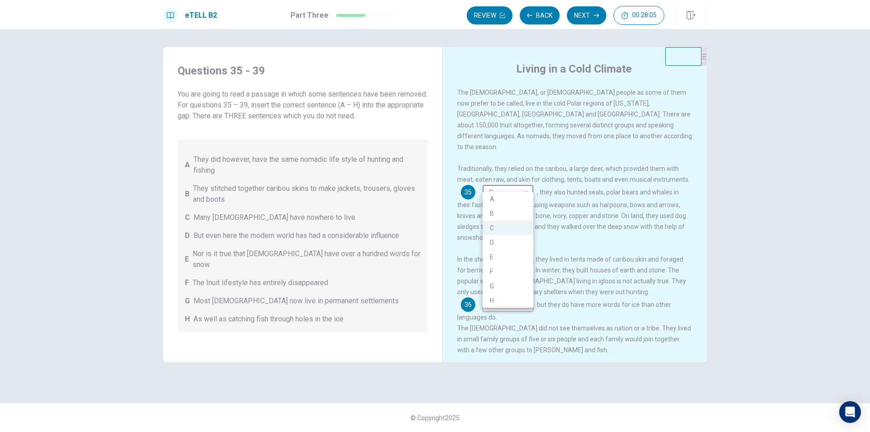
click at [514, 195] on li "A" at bounding box center [507, 199] width 51 height 14
type input "*"
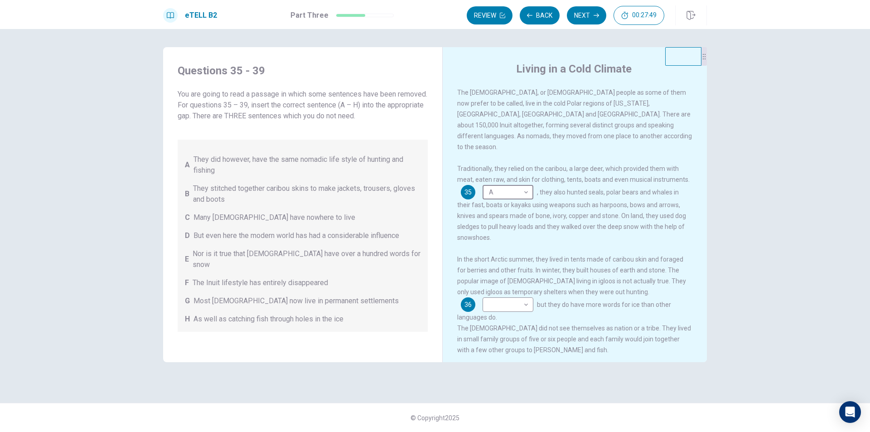
click at [627, 243] on div "The [DEMOGRAPHIC_DATA], or [DEMOGRAPHIC_DATA] people as some of them now prefer…" at bounding box center [580, 224] width 247 height 275
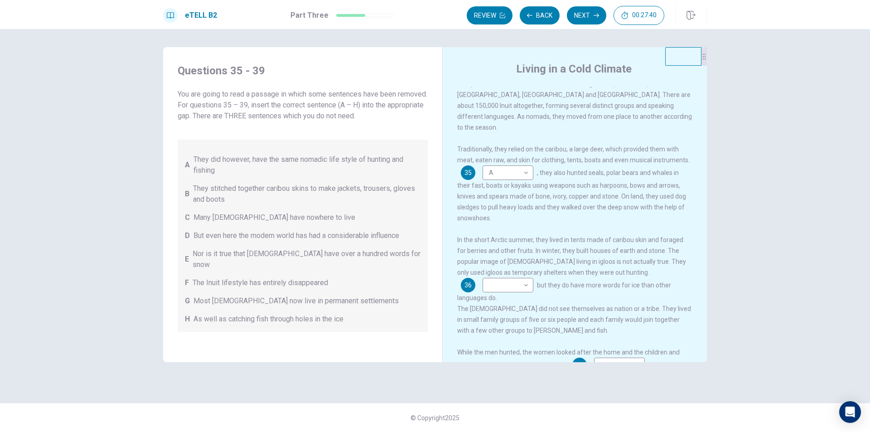
scroll to position [18, 0]
click at [482, 236] on div "In the short Arctic summer, they lived in tents made of caribou skin and forage…" at bounding box center [575, 270] width 236 height 69
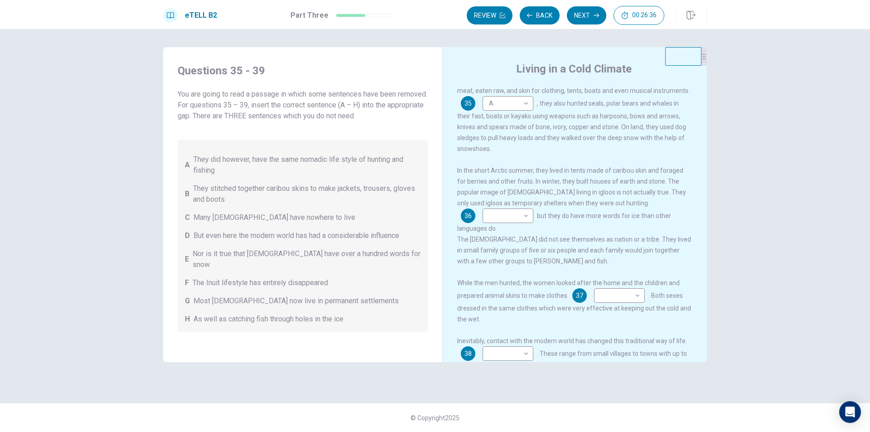
scroll to position [91, 0]
click at [506, 208] on body "This site uses cookies, as explained in our Privacy Policy . If you agree to th…" at bounding box center [435, 216] width 870 height 432
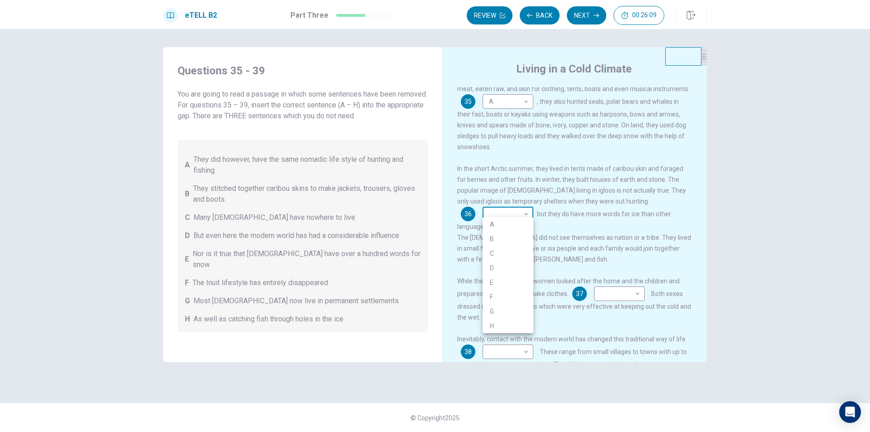
click at [506, 208] on div at bounding box center [435, 216] width 870 height 432
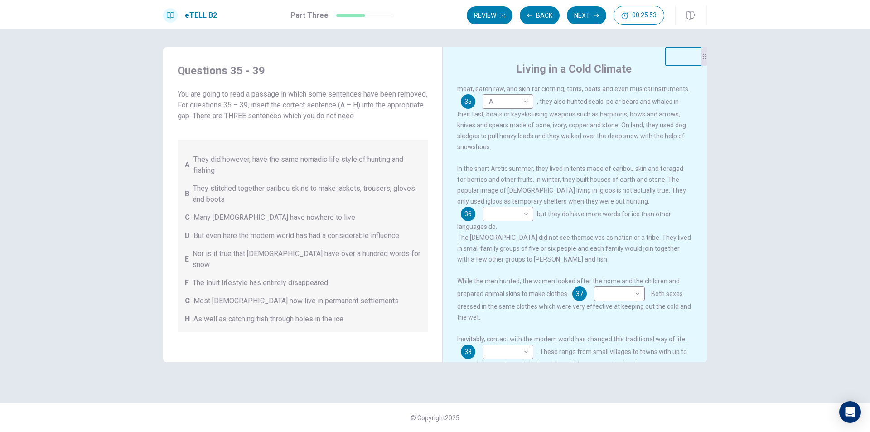
click at [521, 308] on span ". Both sexes dressed in the same clothes which were very effective at keeping o…" at bounding box center [574, 305] width 234 height 31
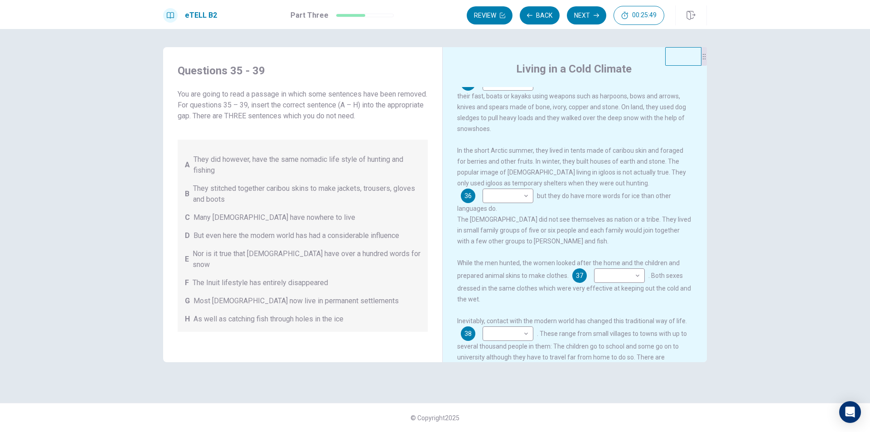
scroll to position [127, 0]
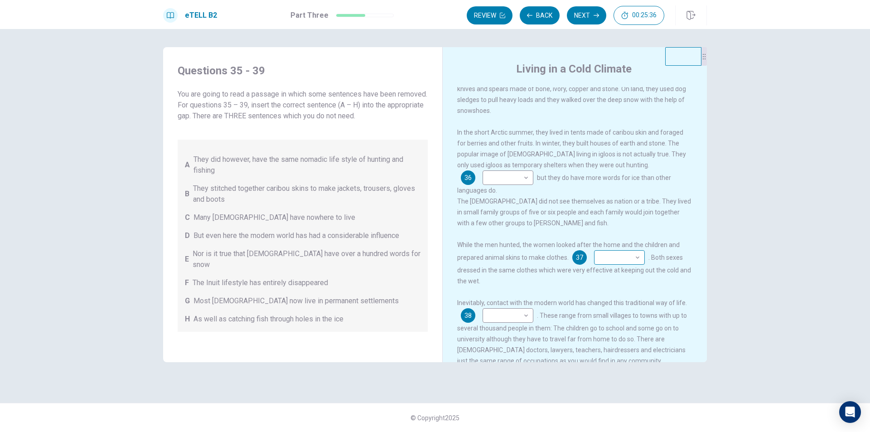
click at [615, 259] on body "This site uses cookies, as explained in our Privacy Policy . If you agree to th…" at bounding box center [435, 216] width 870 height 432
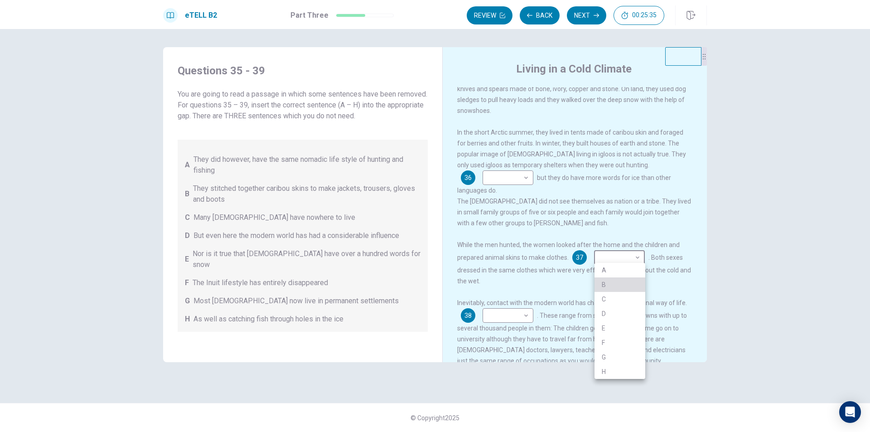
click at [621, 279] on li "B" at bounding box center [619, 284] width 51 height 14
type input "*"
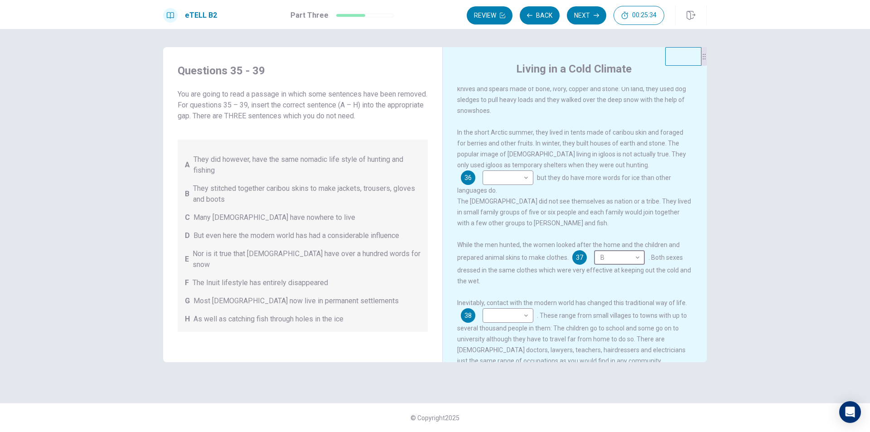
click at [466, 293] on div "The [DEMOGRAPHIC_DATA], or [DEMOGRAPHIC_DATA] people as some of them now prefer…" at bounding box center [580, 224] width 247 height 275
click at [486, 288] on div "The [DEMOGRAPHIC_DATA], or [DEMOGRAPHIC_DATA] people as some of them now prefer…" at bounding box center [580, 224] width 247 height 275
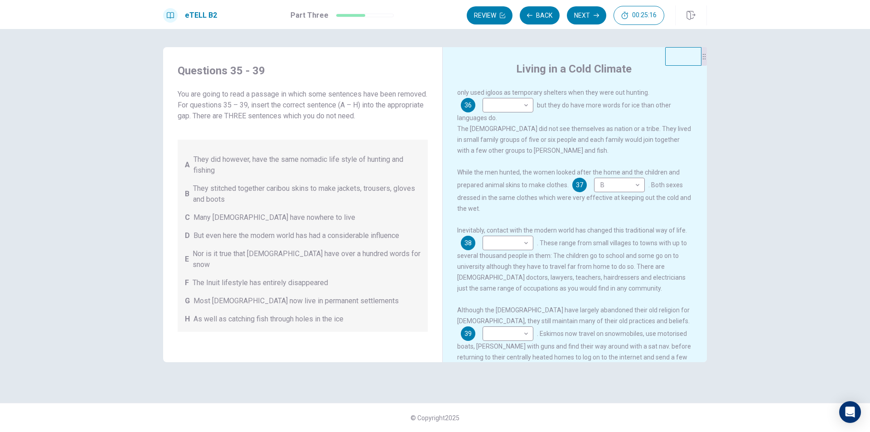
scroll to position [214, 0]
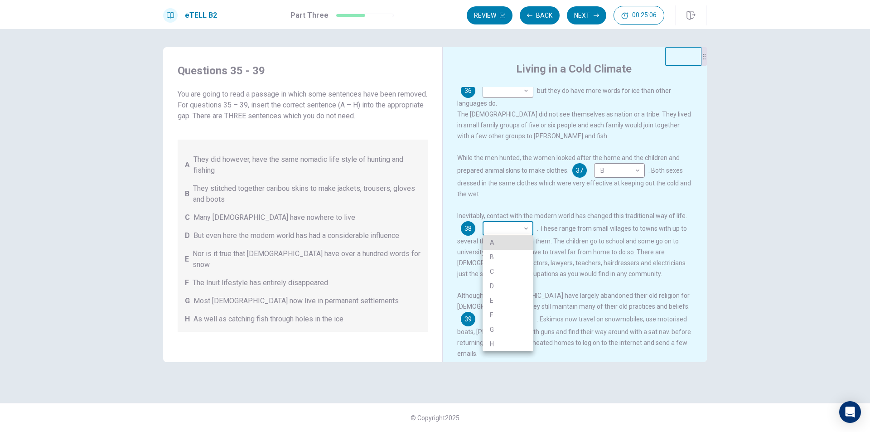
click at [522, 219] on body "This site uses cookies, as explained in our Privacy Policy . If you agree to th…" at bounding box center [435, 216] width 870 height 432
click at [510, 287] on li "D" at bounding box center [507, 286] width 51 height 14
type input "*"
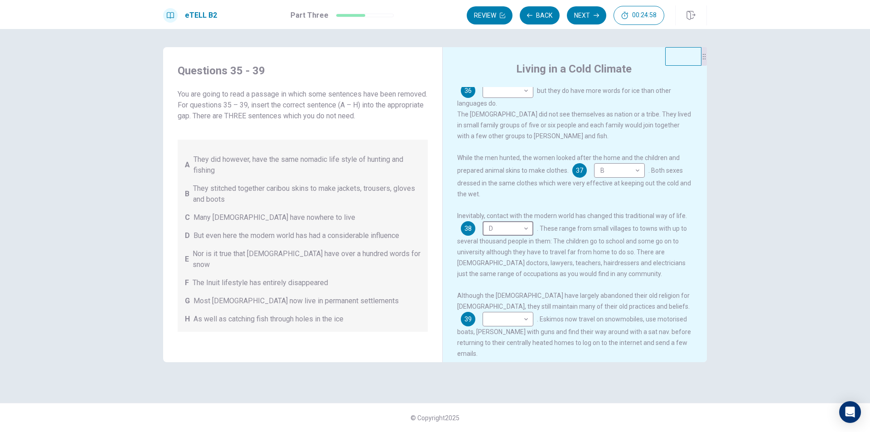
click at [501, 310] on span "Although the [DEMOGRAPHIC_DATA] have largely abandoned their old religion for […" at bounding box center [573, 301] width 232 height 18
click at [638, 342] on div "Although the [DEMOGRAPHIC_DATA] have largely abandoned their old religion for […" at bounding box center [575, 324] width 236 height 69
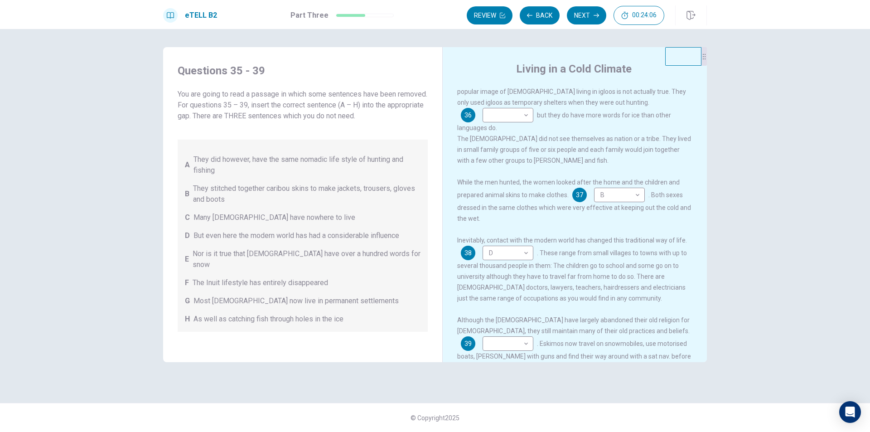
scroll to position [169, 0]
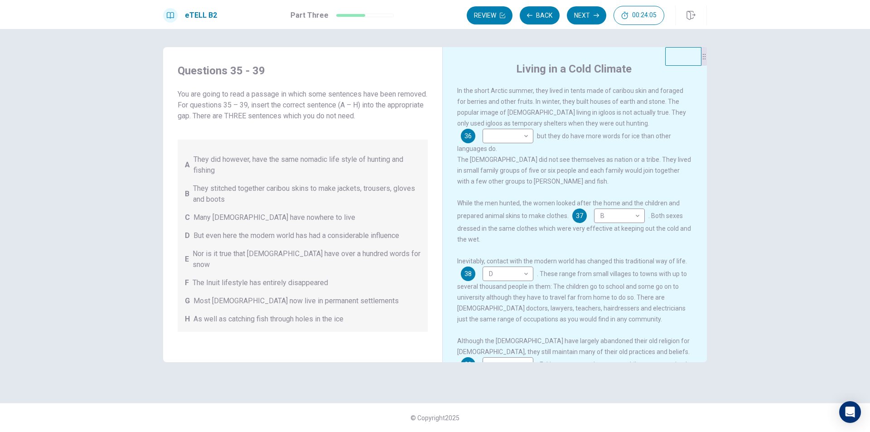
click at [638, 342] on body "This site uses cookies, as explained in our Privacy Policy . If you agree to th…" at bounding box center [435, 216] width 870 height 432
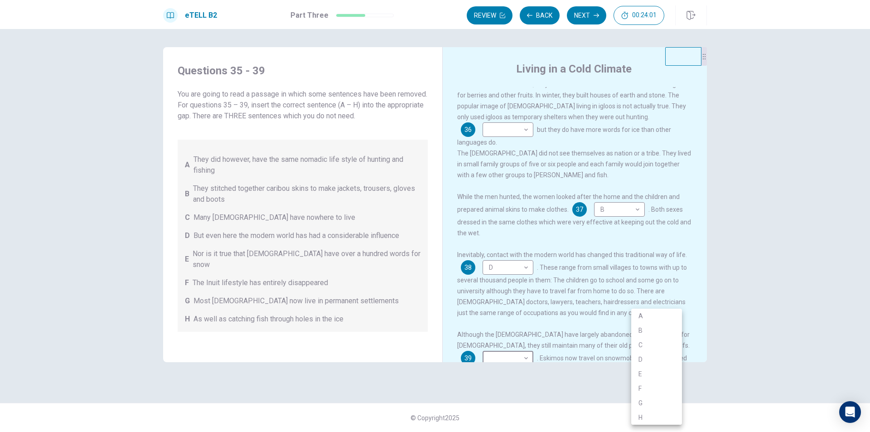
click at [541, 323] on div at bounding box center [435, 216] width 870 height 432
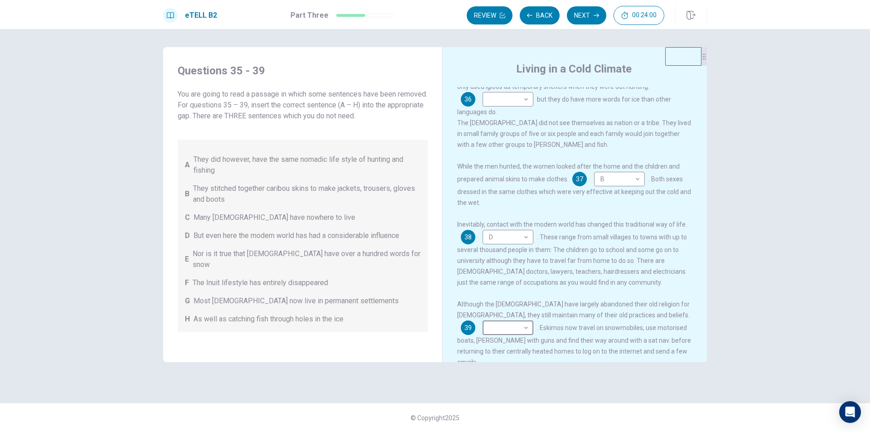
scroll to position [214, 0]
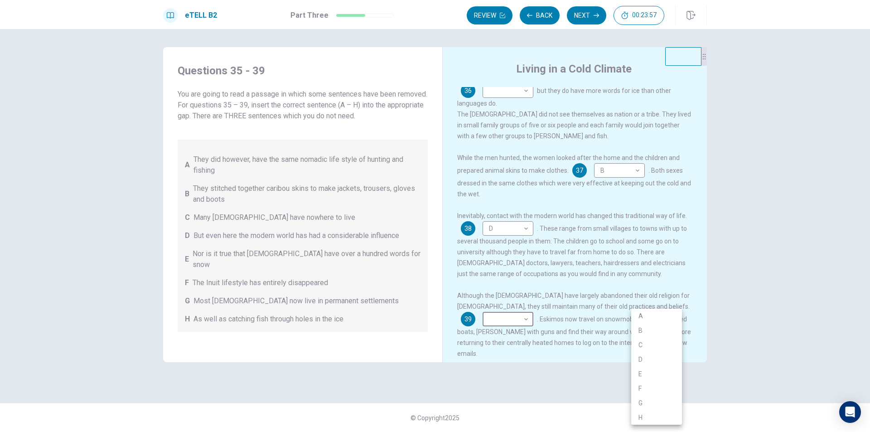
click at [541, 323] on div at bounding box center [435, 216] width 870 height 432
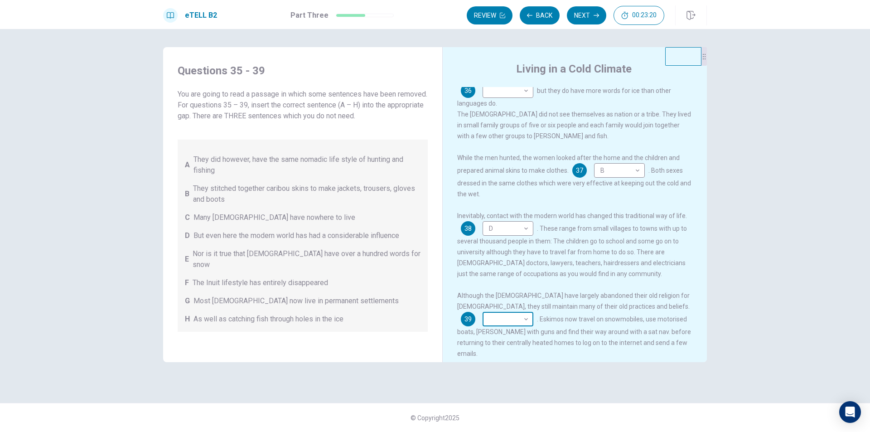
click at [646, 304] on body "This site uses cookies, as explained in our Privacy Policy . If you agree to th…" at bounding box center [435, 216] width 870 height 432
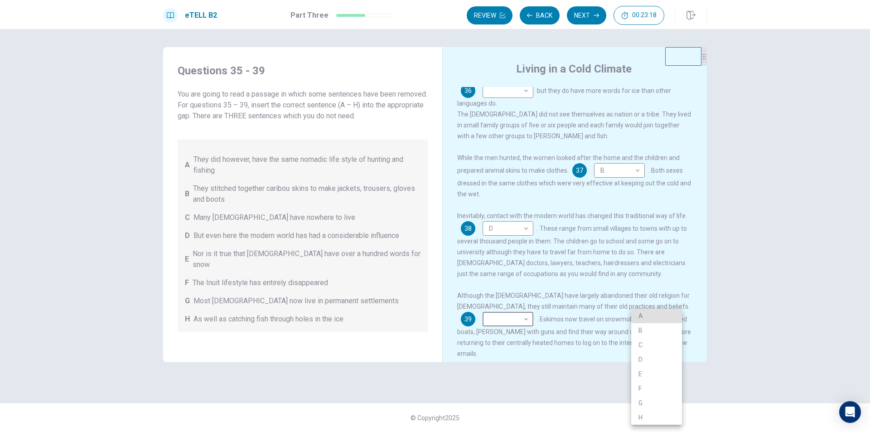
click at [639, 392] on li "F" at bounding box center [656, 388] width 51 height 14
type input "*"
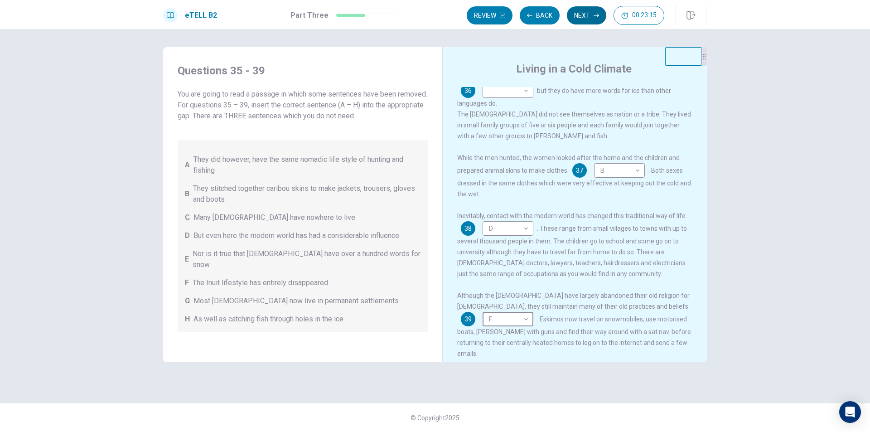
click at [583, 8] on button "Next" at bounding box center [586, 15] width 39 height 18
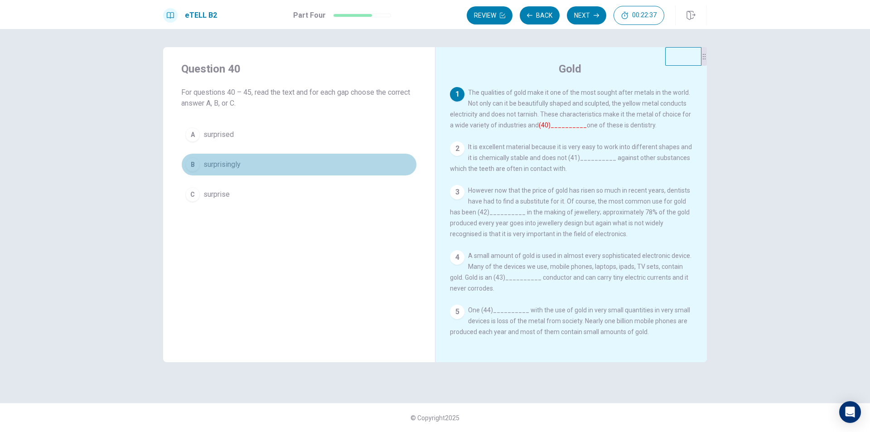
click at [199, 165] on div "B" at bounding box center [192, 164] width 14 height 14
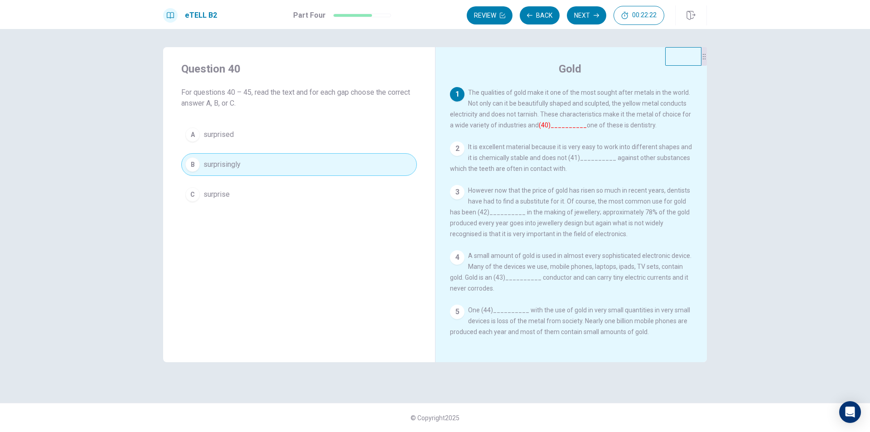
click at [507, 149] on span "It is excellent material because it is very easy to work into different shapes …" at bounding box center [571, 157] width 242 height 29
click at [596, 12] on button "Next" at bounding box center [586, 15] width 39 height 18
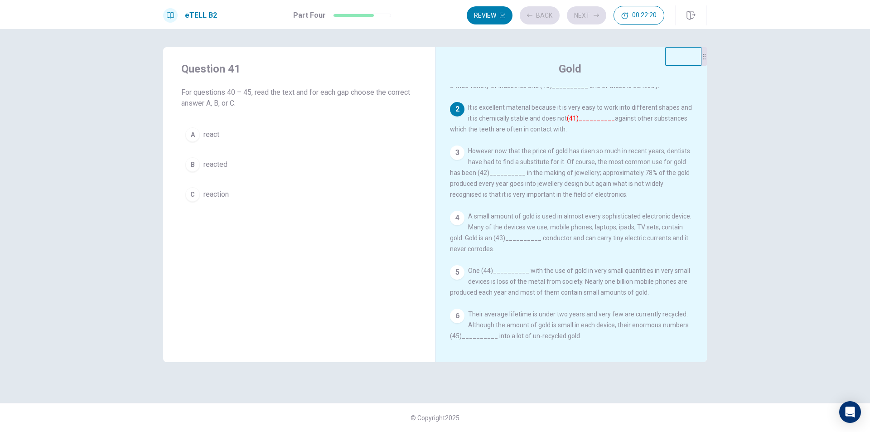
scroll to position [54, 0]
click at [315, 134] on button "A react" at bounding box center [299, 134] width 236 height 23
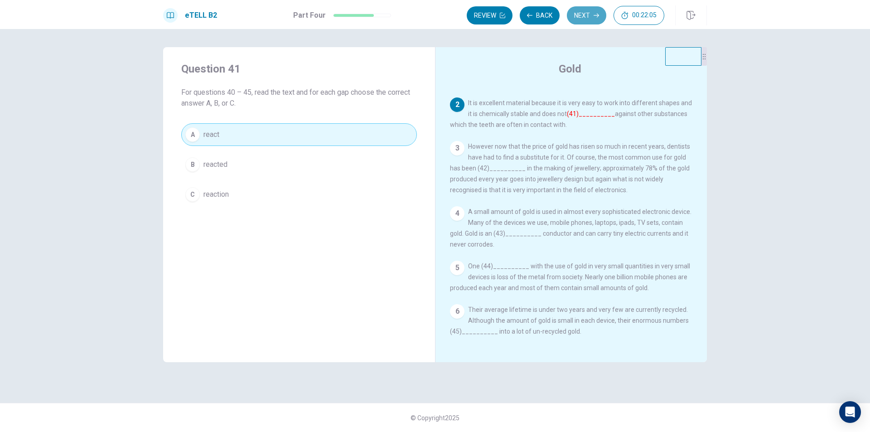
drag, startPoint x: 588, startPoint y: 8, endPoint x: 580, endPoint y: 8, distance: 7.3
click at [583, 8] on button "Next" at bounding box center [586, 15] width 39 height 18
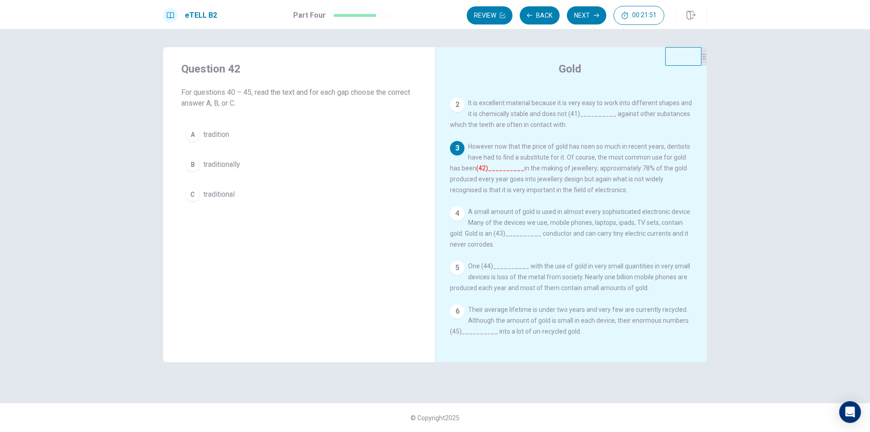
click at [485, 165] on font "(42)__________" at bounding box center [500, 167] width 48 height 7
click at [301, 162] on button "B traditionally" at bounding box center [299, 164] width 236 height 23
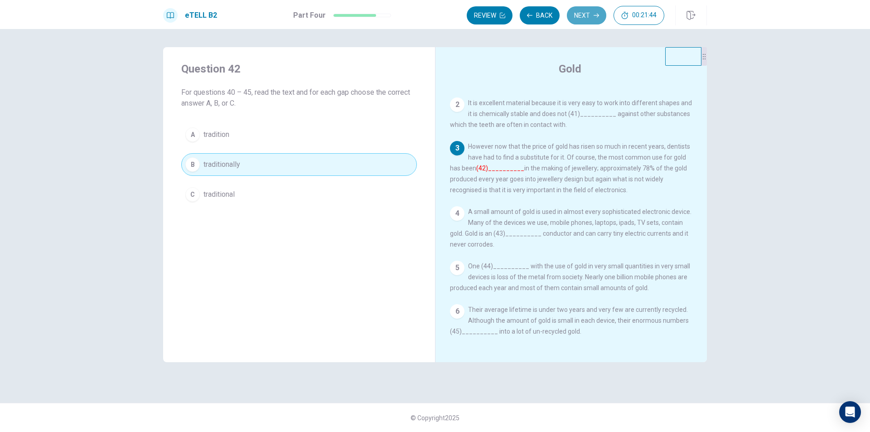
click at [573, 22] on button "Next" at bounding box center [586, 15] width 39 height 18
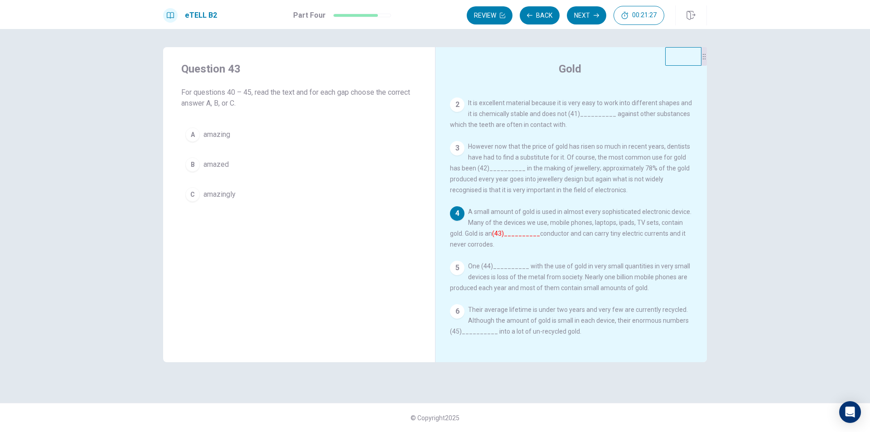
click at [289, 149] on div "A amazing B amazed C amazingly" at bounding box center [299, 164] width 236 height 82
click at [285, 130] on button "A amazing" at bounding box center [299, 134] width 236 height 23
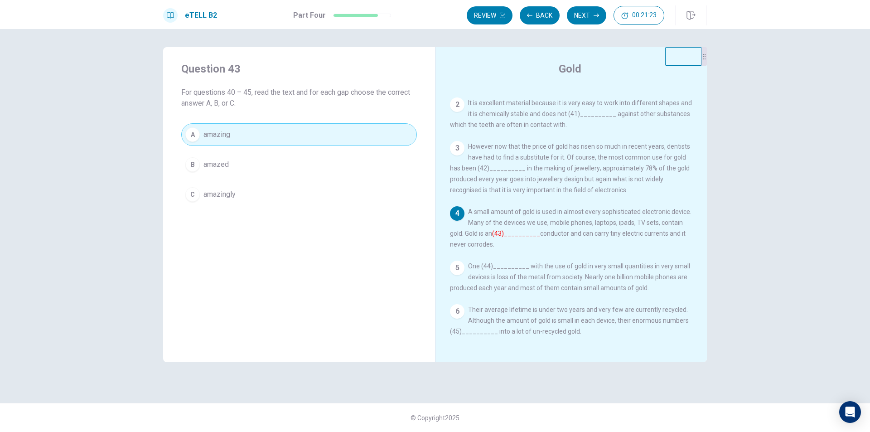
click at [513, 250] on div "4 A small amount of gold is used in almost every sophisticated electronic devic…" at bounding box center [571, 227] width 243 height 43
drag, startPoint x: 598, startPoint y: 7, endPoint x: 592, endPoint y: 7, distance: 6.4
click at [592, 7] on button "Next" at bounding box center [586, 15] width 39 height 18
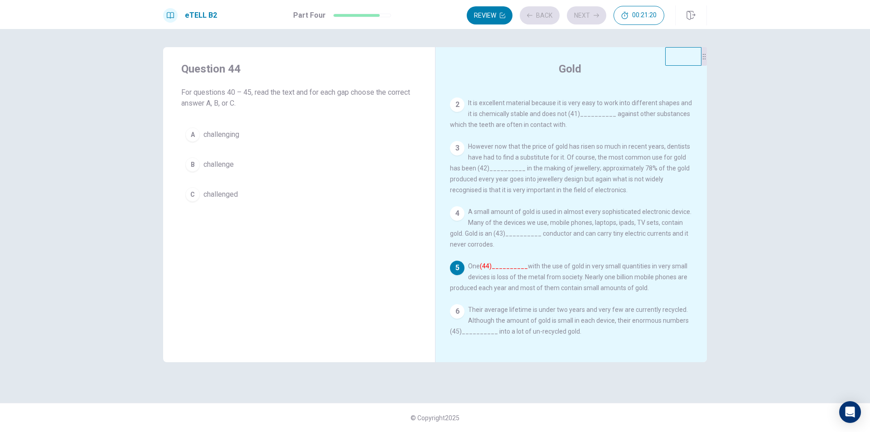
scroll to position [54, 0]
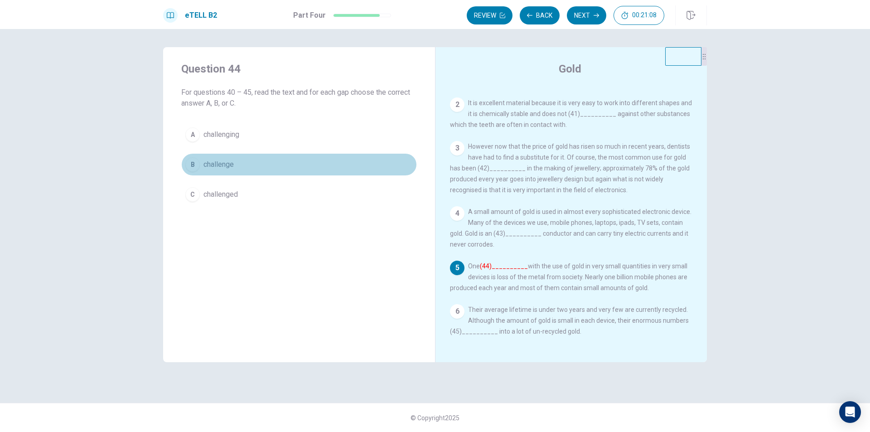
click at [276, 160] on button "B challenge" at bounding box center [299, 164] width 236 height 23
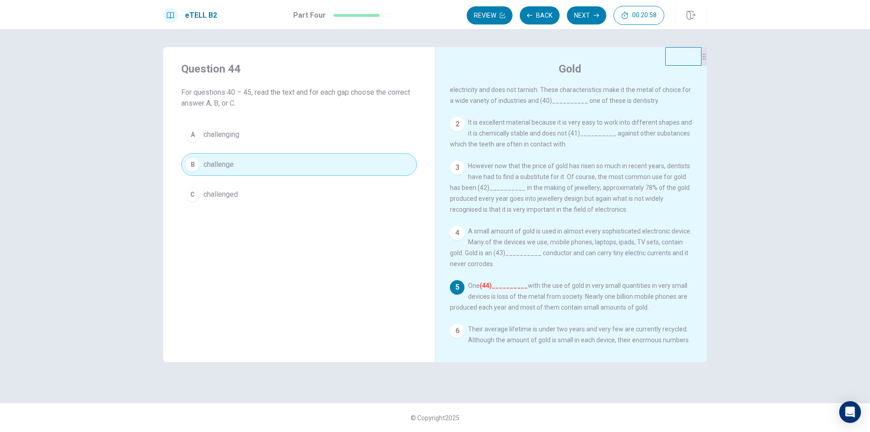
scroll to position [9, 0]
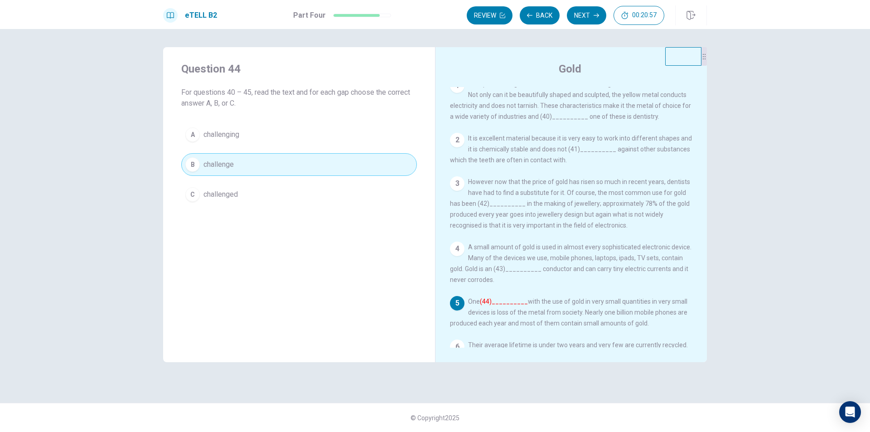
click at [557, 270] on div "4 A small amount of gold is used in almost every sophisticated electronic devic…" at bounding box center [571, 262] width 243 height 43
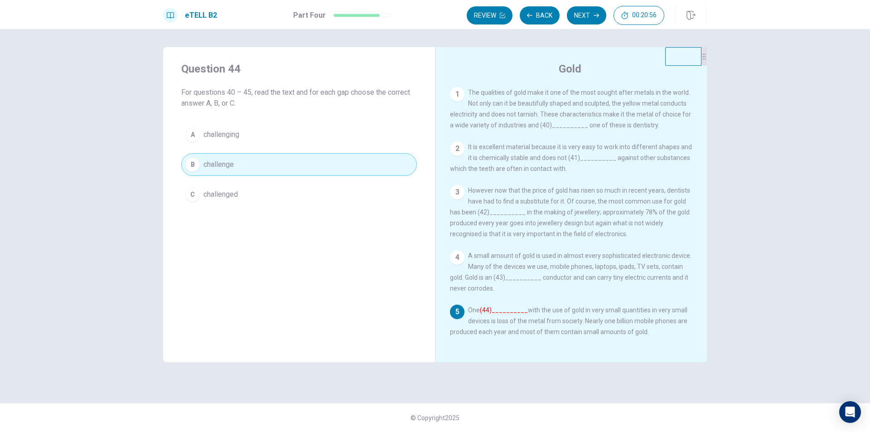
scroll to position [45, 0]
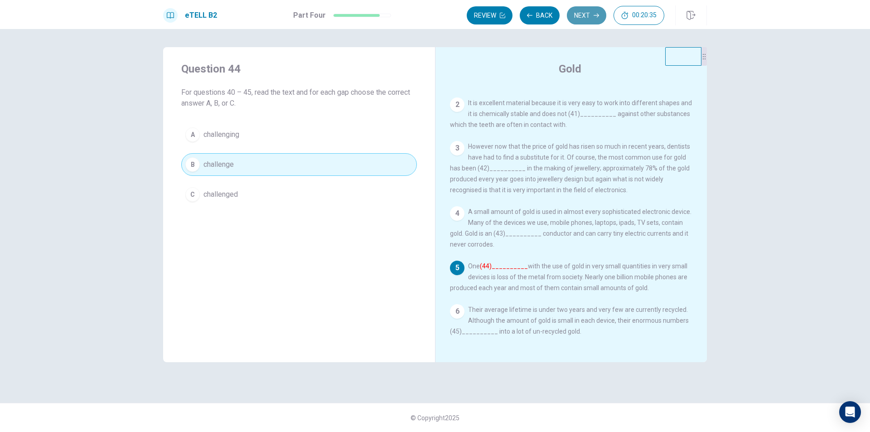
click at [578, 19] on button "Next" at bounding box center [586, 15] width 39 height 18
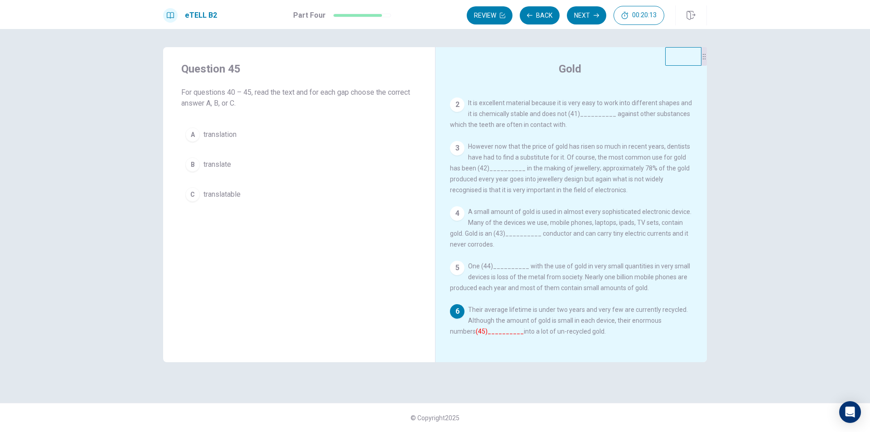
click at [234, 147] on div "A translation B translate C translatable" at bounding box center [299, 164] width 236 height 82
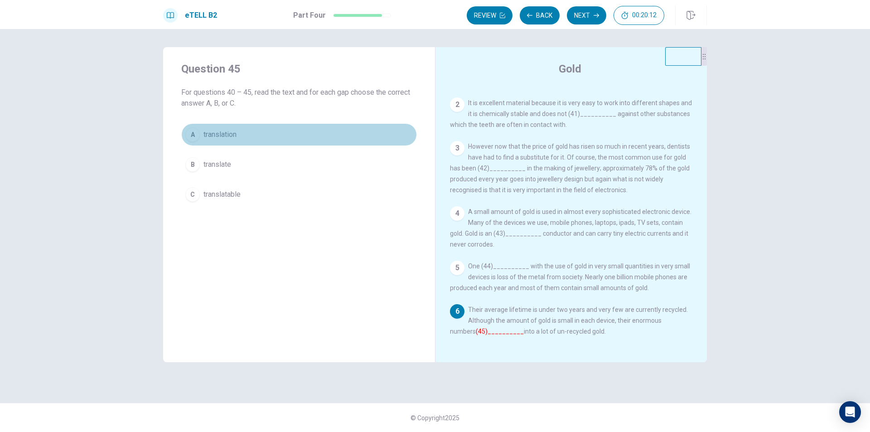
click at [230, 135] on span "translation" at bounding box center [219, 134] width 33 height 11
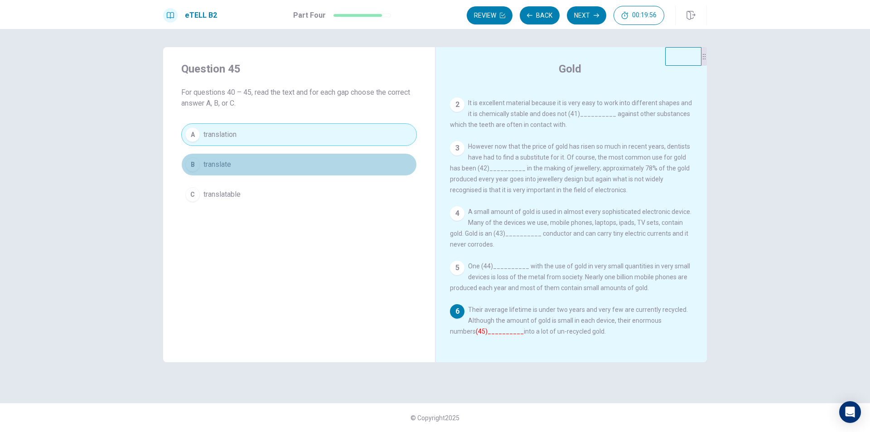
drag, startPoint x: 252, startPoint y: 163, endPoint x: 229, endPoint y: 167, distance: 23.5
click at [229, 167] on button "B translate" at bounding box center [299, 164] width 236 height 23
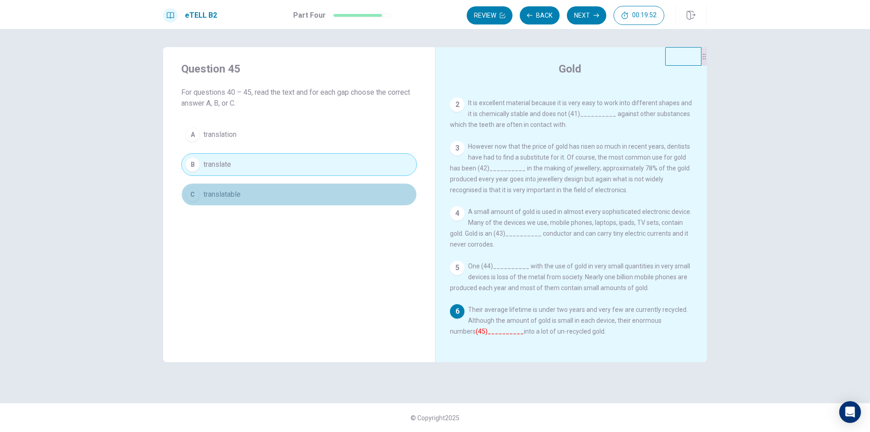
click at [243, 204] on button "C translatable" at bounding box center [299, 194] width 236 height 23
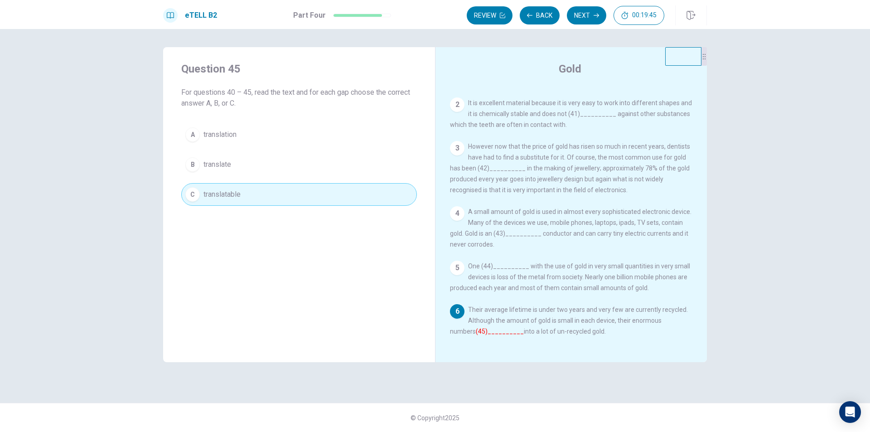
click at [254, 141] on button "A translation" at bounding box center [299, 134] width 236 height 23
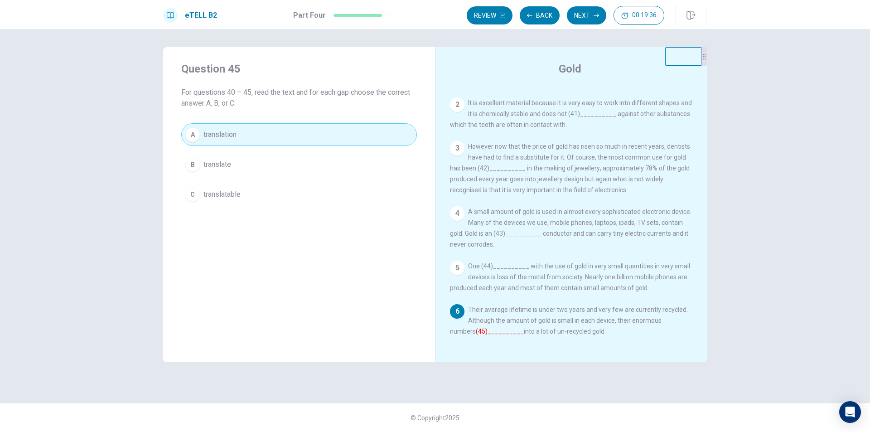
click at [251, 159] on button "B translate" at bounding box center [299, 164] width 236 height 23
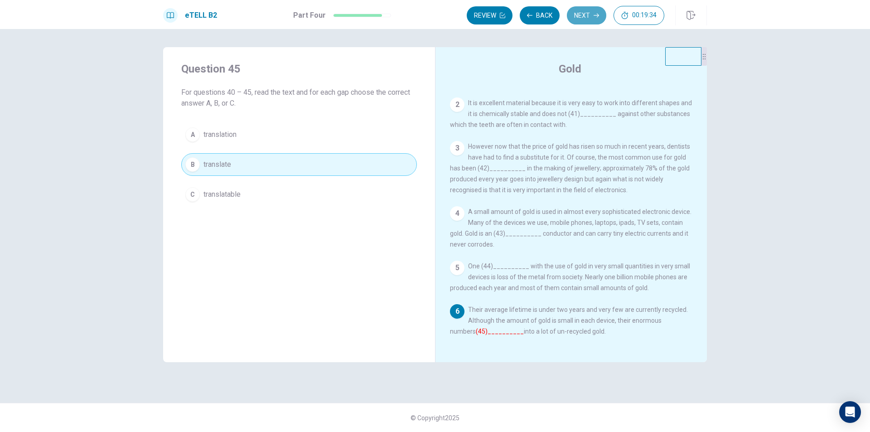
drag, startPoint x: 573, startPoint y: 10, endPoint x: 564, endPoint y: 12, distance: 9.3
click at [564, 12] on div "Review Back Next 00:19:34" at bounding box center [566, 15] width 198 height 19
click at [580, 11] on button "Next" at bounding box center [586, 15] width 39 height 18
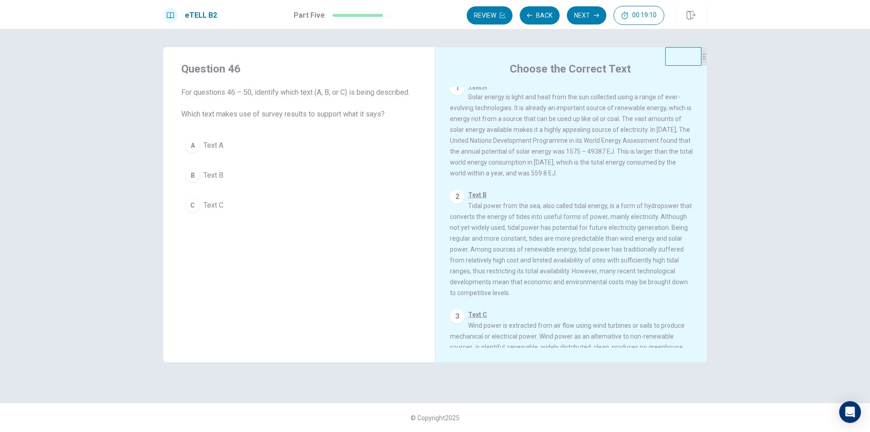
scroll to position [0, 0]
click at [540, 196] on div "1 Text A Solar energy is light and heat from the sun collected using a range of…" at bounding box center [577, 217] width 255 height 260
drag, startPoint x: 710, startPoint y: 212, endPoint x: 704, endPoint y: 248, distance: 36.4
click at [704, 248] on div "Question 46 For questions 46 – 50, identify which text (A, B, or C) is being de…" at bounding box center [435, 215] width 573 height 337
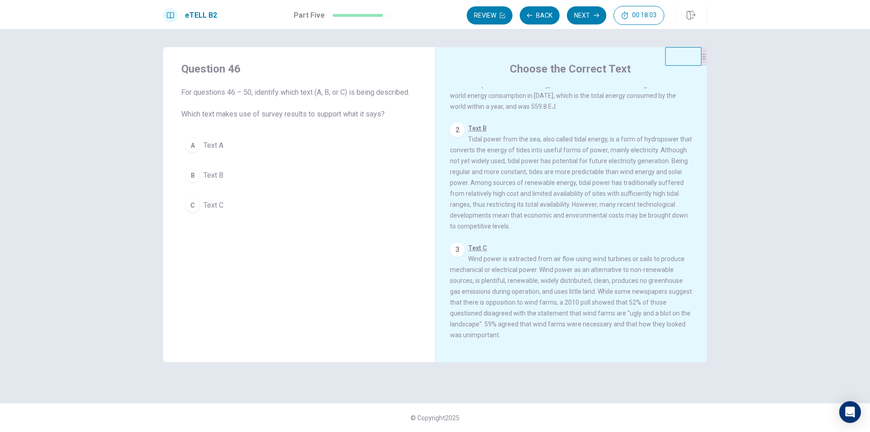
scroll to position [89, 0]
click at [222, 146] on span "Text A" at bounding box center [213, 145] width 20 height 11
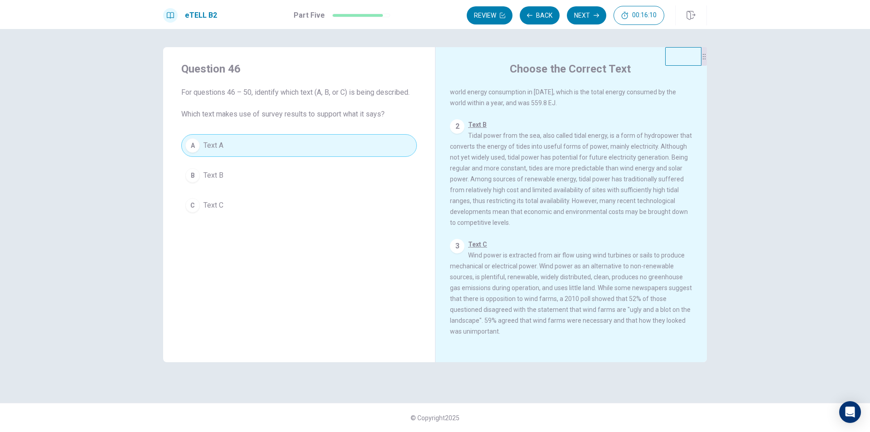
drag, startPoint x: 598, startPoint y: 230, endPoint x: 577, endPoint y: 235, distance: 21.4
click at [577, 235] on div "1 Text A Solar energy is light and heat from the sun collected using a range of…" at bounding box center [577, 217] width 255 height 260
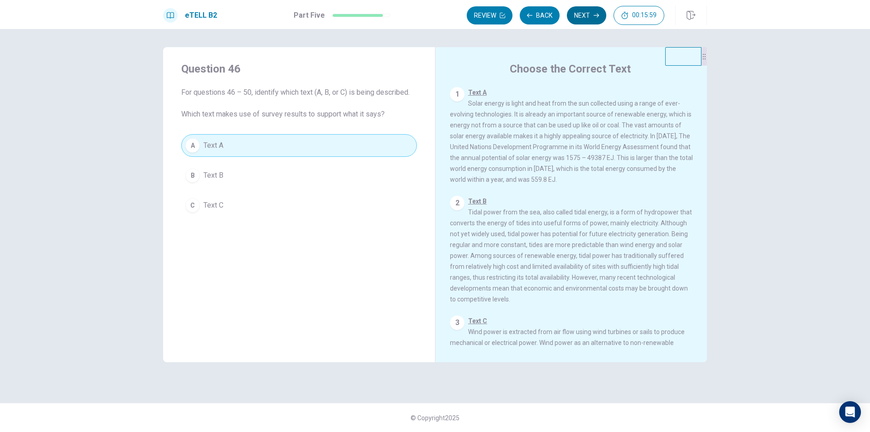
click at [588, 19] on button "Next" at bounding box center [586, 15] width 39 height 18
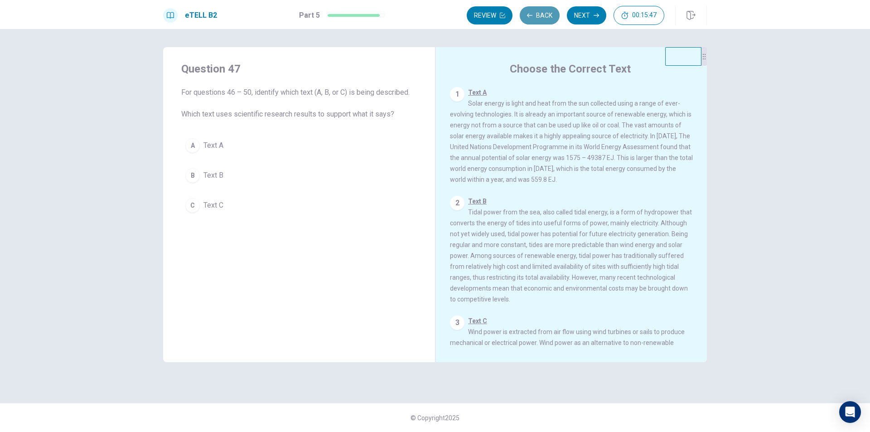
click at [543, 15] on button "Back" at bounding box center [540, 15] width 40 height 18
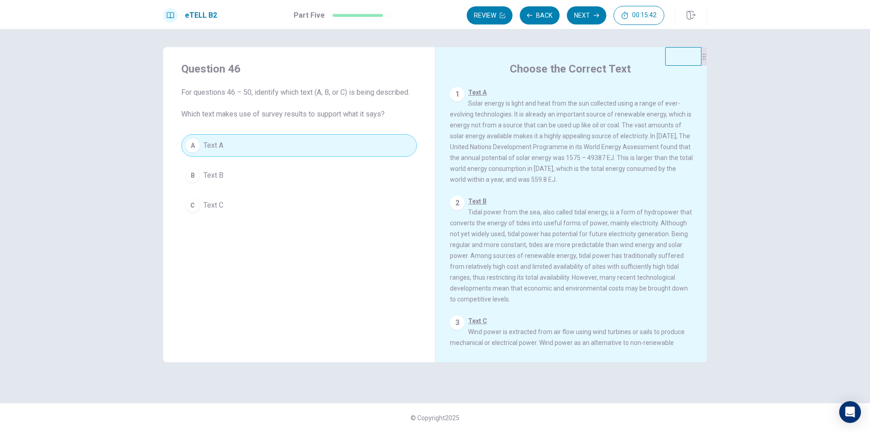
click at [496, 114] on span "Text A Solar energy is light and heat from the sun collected using a range of e…" at bounding box center [571, 136] width 243 height 94
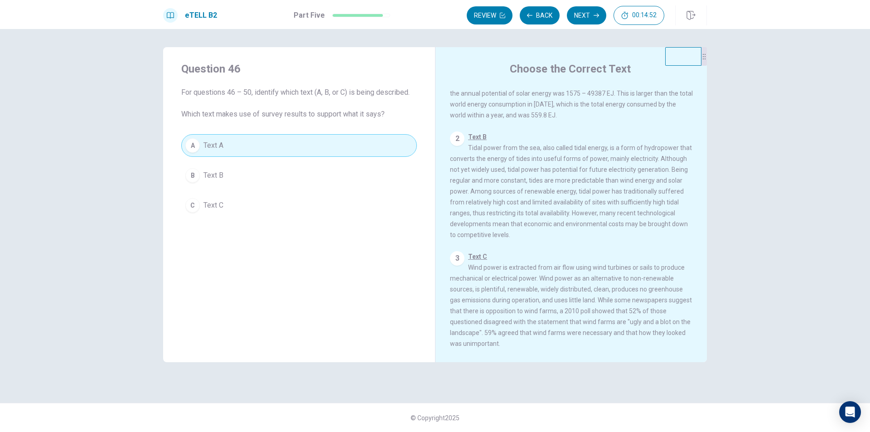
scroll to position [44, 0]
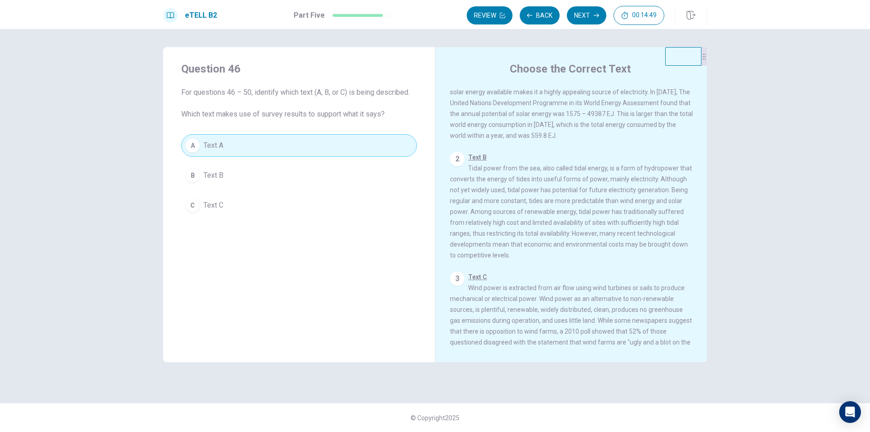
click at [699, 157] on div "1 Text A Solar energy is light and heat from the sun collected using a range of…" at bounding box center [577, 217] width 255 height 260
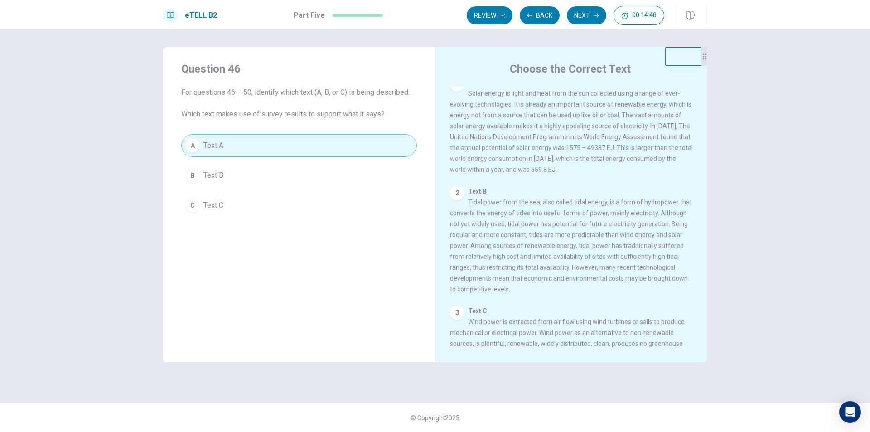
scroll to position [0, 0]
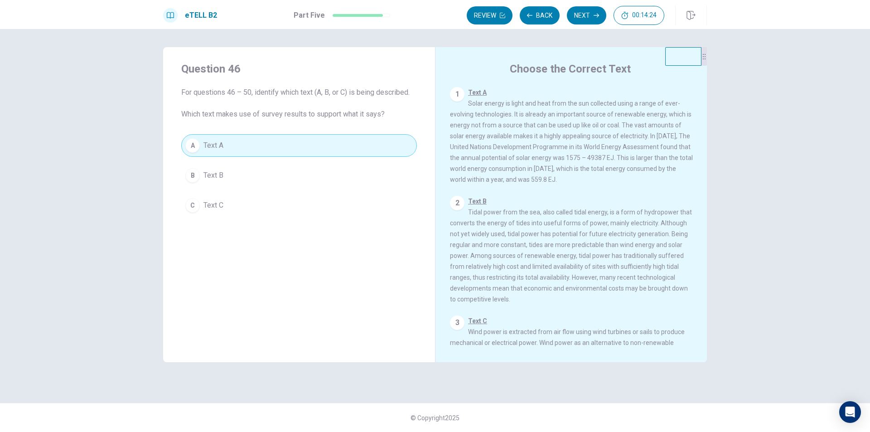
click at [350, 192] on div "A Text A B Text B C Text C" at bounding box center [299, 175] width 236 height 82
click at [351, 207] on button "C Text C" at bounding box center [299, 205] width 236 height 23
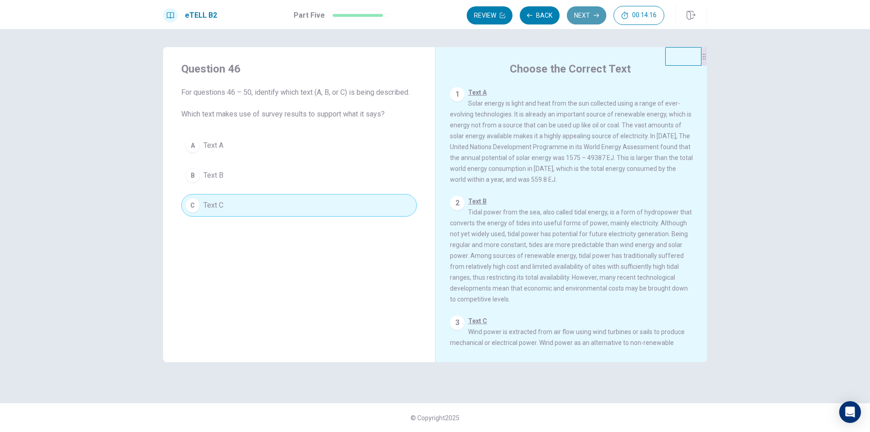
click at [593, 14] on button "Next" at bounding box center [586, 15] width 39 height 18
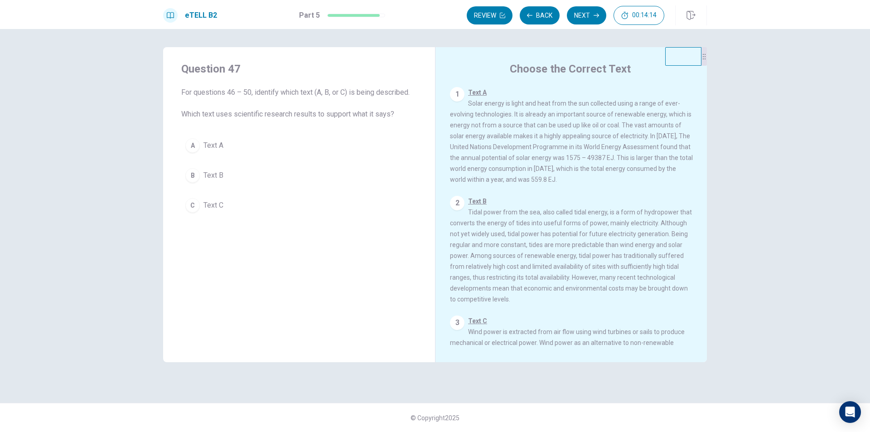
click at [361, 134] on button "A Text A" at bounding box center [299, 145] width 236 height 23
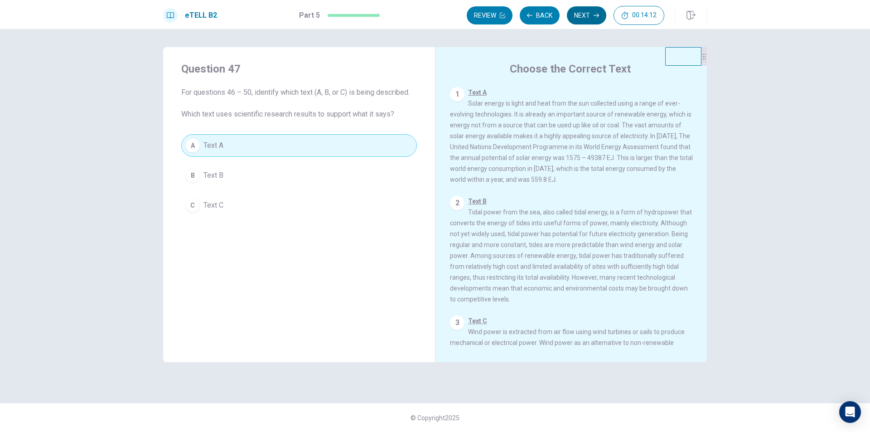
click at [602, 17] on button "Next" at bounding box center [586, 15] width 39 height 18
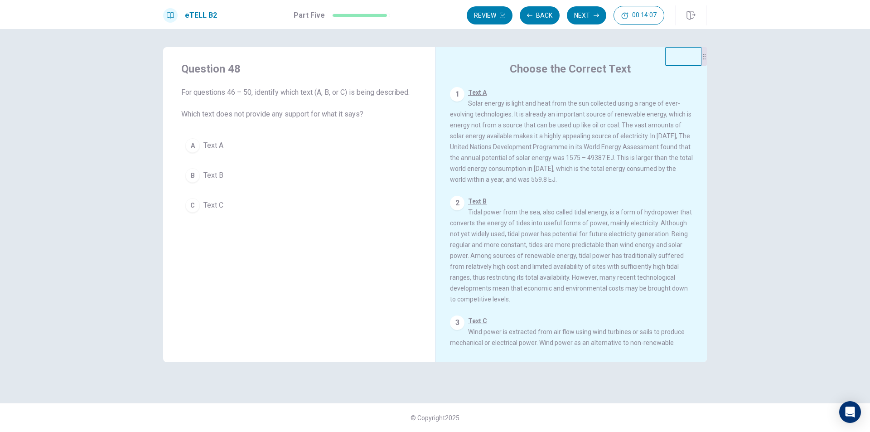
click at [308, 166] on button "B Text B" at bounding box center [299, 175] width 236 height 23
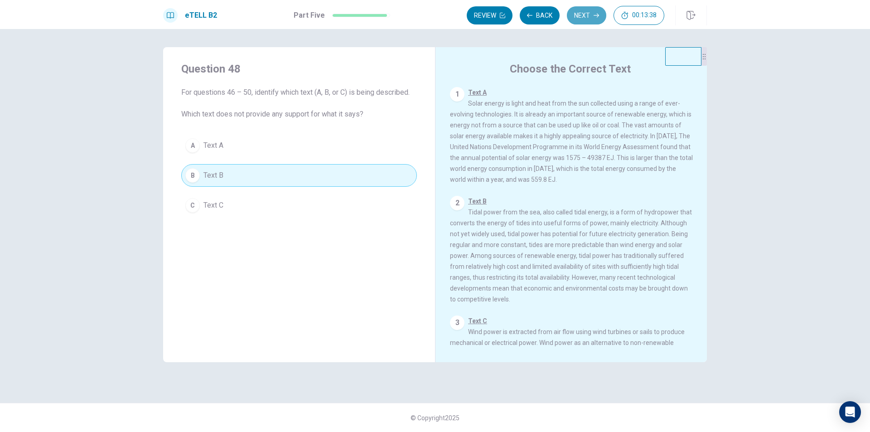
drag, startPoint x: 589, startPoint y: 12, endPoint x: 582, endPoint y: 13, distance: 7.3
click at [584, 13] on button "Next" at bounding box center [586, 15] width 39 height 18
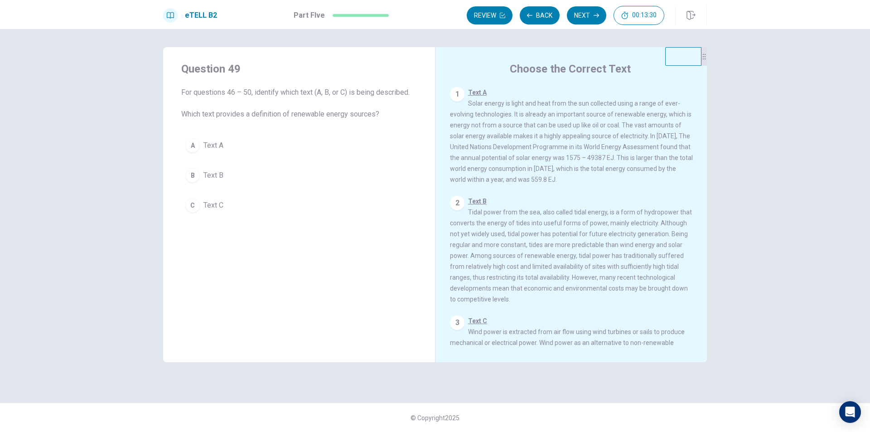
click at [347, 148] on button "A Text A" at bounding box center [299, 145] width 236 height 23
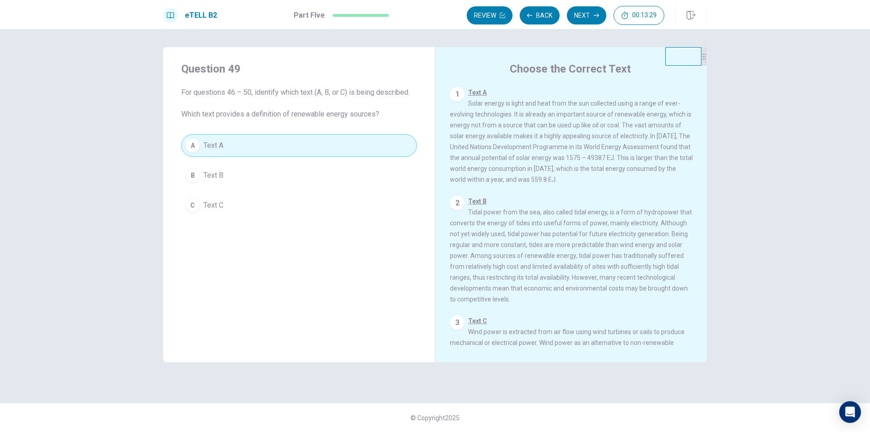
click at [582, 230] on span "Text B Tidal power from the sea, also called tidal energy, is a form of hydropo…" at bounding box center [571, 250] width 242 height 105
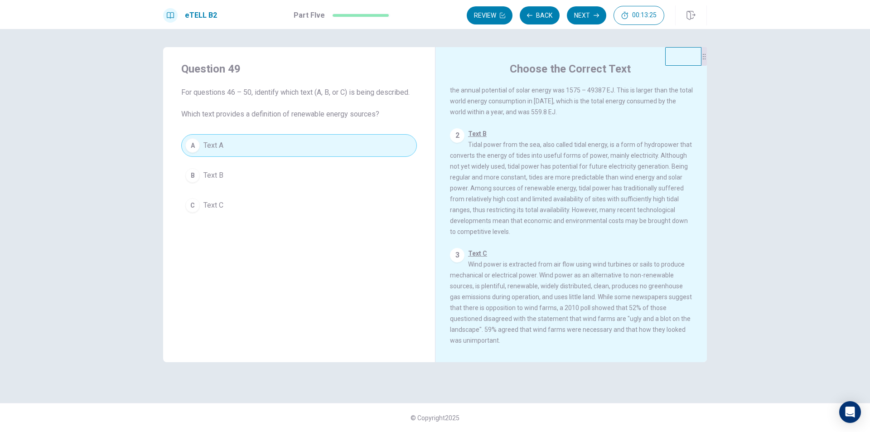
scroll to position [89, 0]
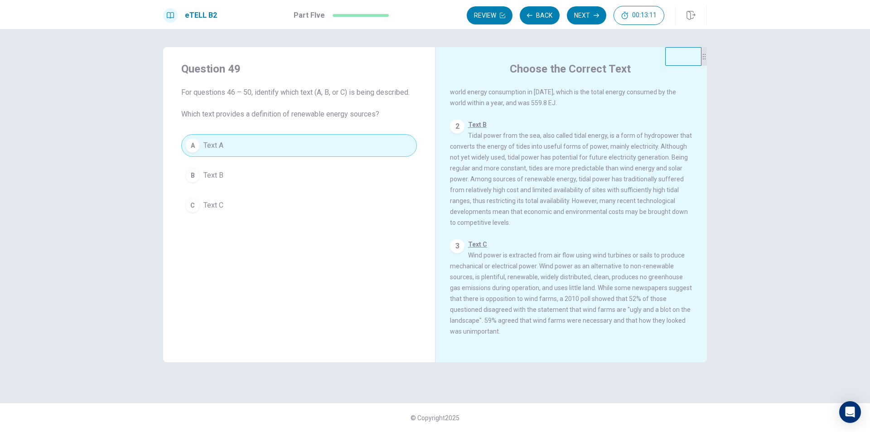
click at [329, 202] on button "C Text C" at bounding box center [299, 205] width 236 height 23
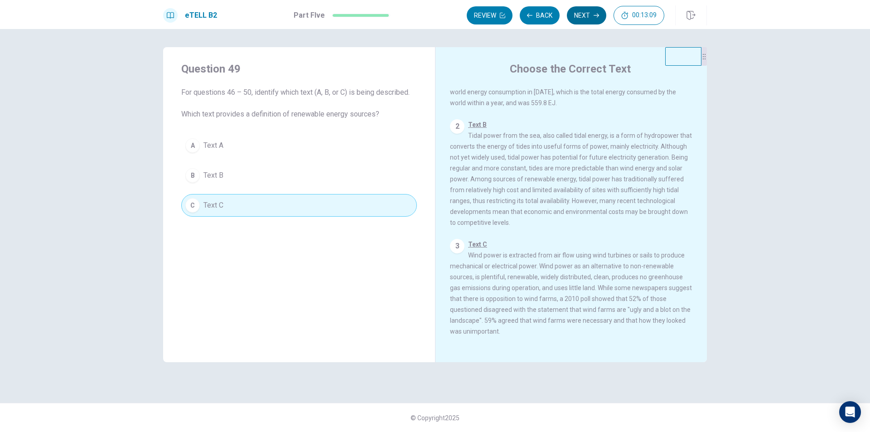
click at [569, 14] on button "Next" at bounding box center [586, 15] width 39 height 18
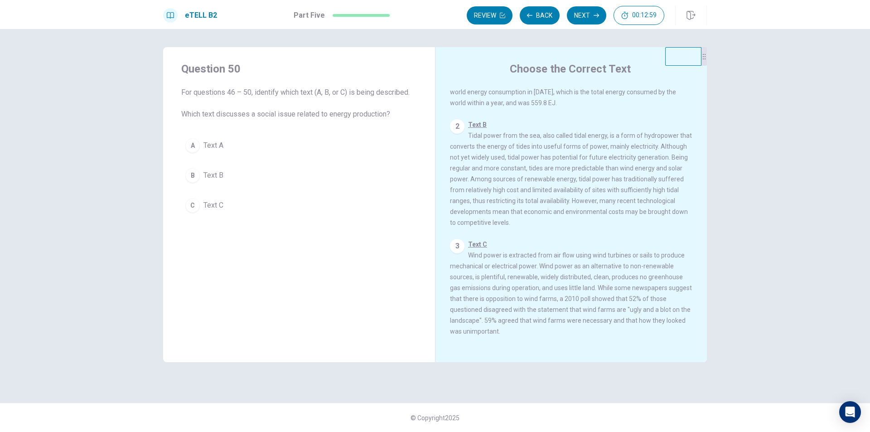
click at [330, 192] on div "A Text A B Text B C Text C" at bounding box center [299, 175] width 236 height 82
click at [334, 206] on button "C Text C" at bounding box center [299, 205] width 236 height 23
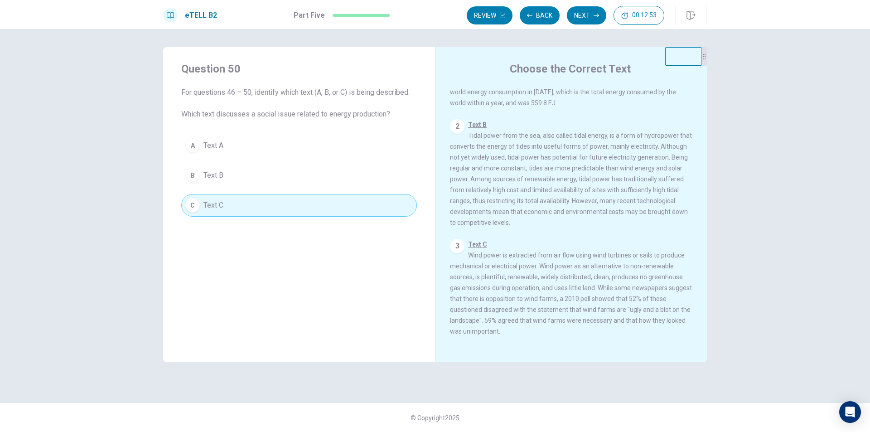
click at [492, 162] on span "Text B Tidal power from the sea, also called tidal energy, is a form of hydropo…" at bounding box center [571, 173] width 242 height 105
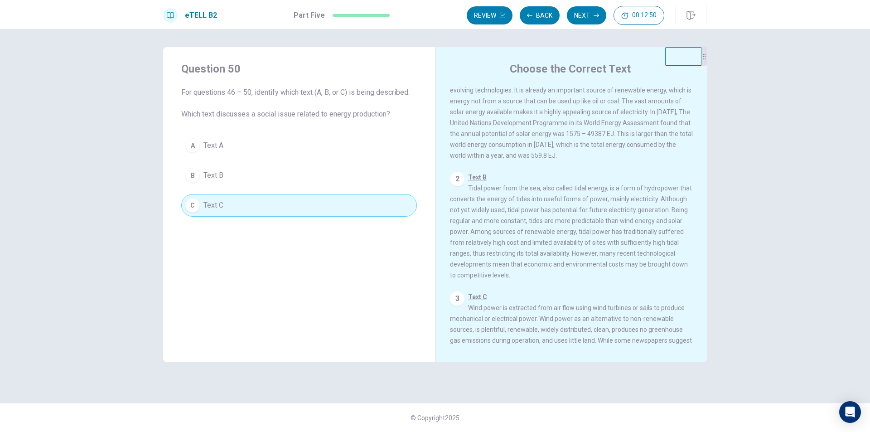
scroll to position [0, 0]
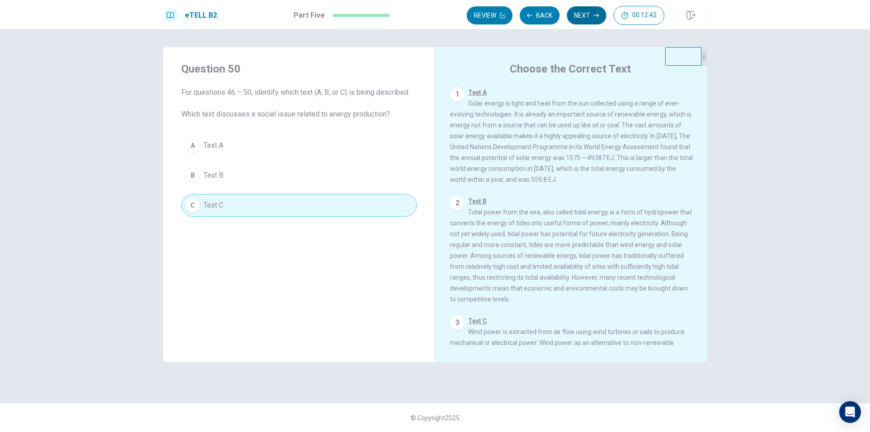
click at [588, 7] on button "Next" at bounding box center [586, 15] width 39 height 18
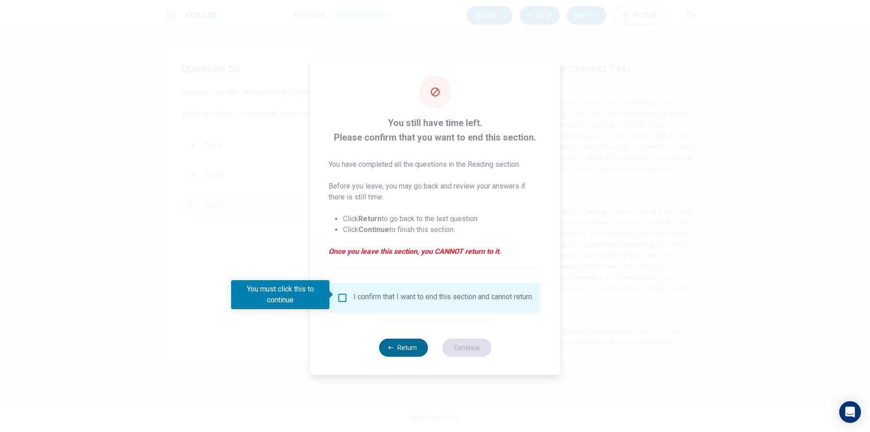
click at [393, 357] on button "Return" at bounding box center [403, 347] width 49 height 18
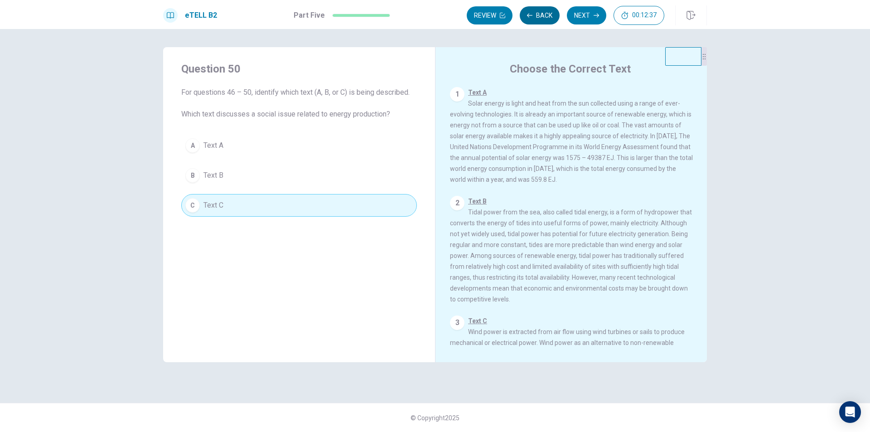
click at [542, 19] on button "Back" at bounding box center [540, 15] width 40 height 18
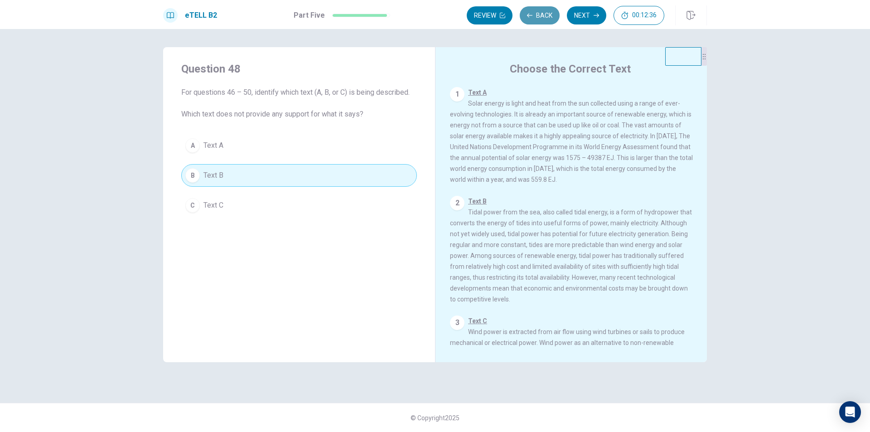
click at [542, 19] on button "Back" at bounding box center [540, 15] width 40 height 18
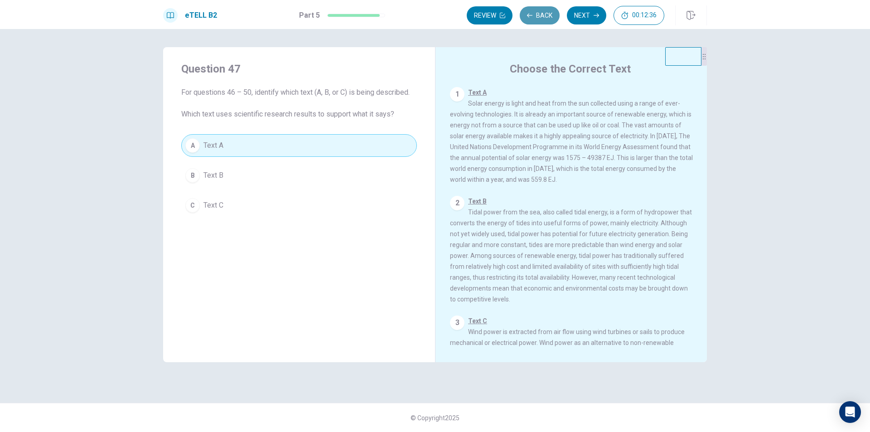
click at [542, 19] on button "Back" at bounding box center [540, 15] width 40 height 18
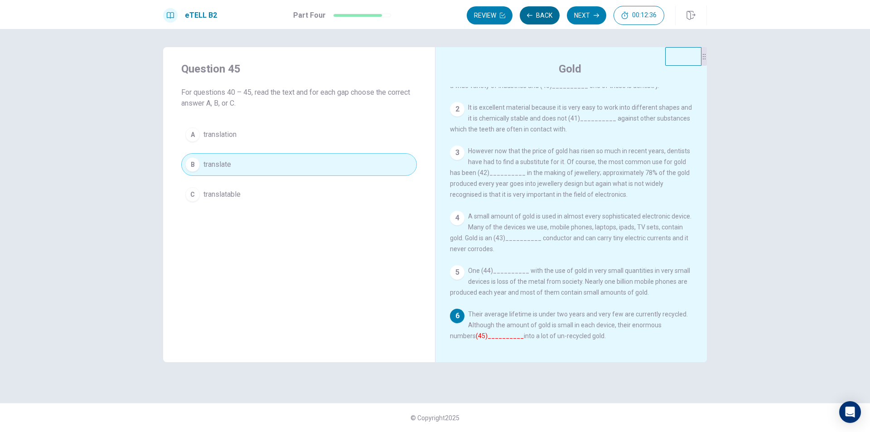
click at [542, 19] on button "Back" at bounding box center [540, 15] width 40 height 18
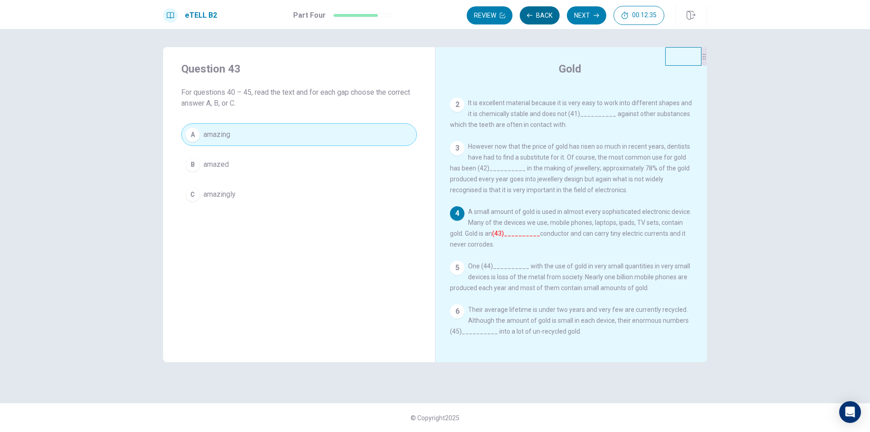
click at [542, 19] on button "Back" at bounding box center [540, 15] width 40 height 18
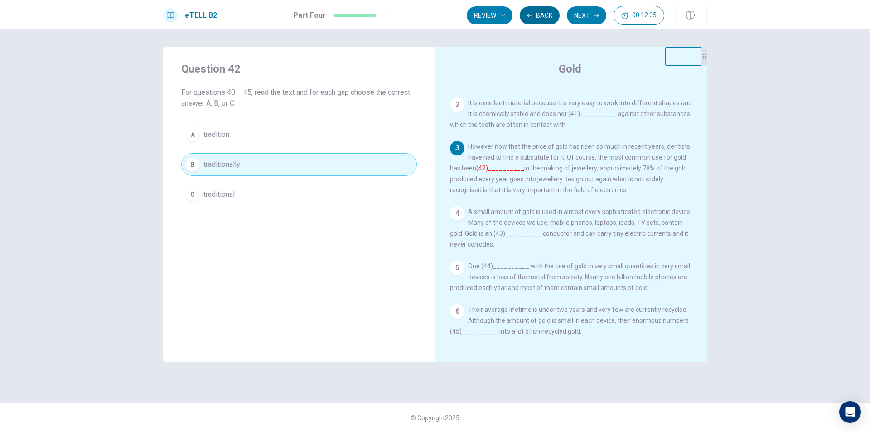
scroll to position [54, 0]
click at [542, 19] on button "Back" at bounding box center [540, 15] width 40 height 18
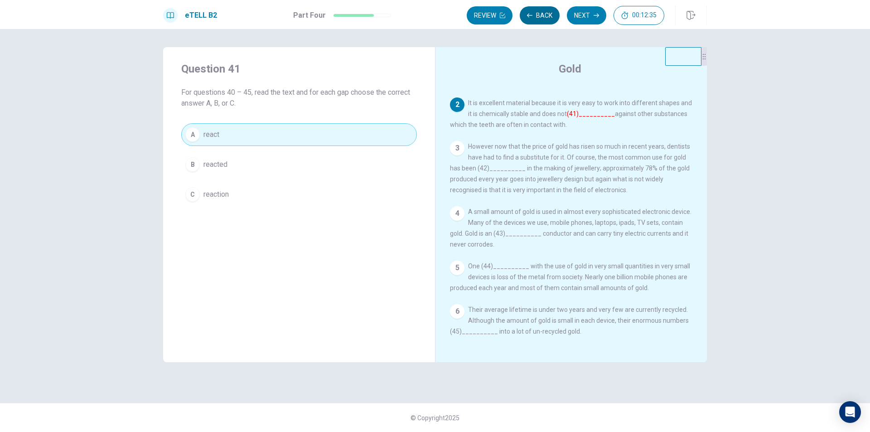
click at [542, 19] on button "Back" at bounding box center [540, 15] width 40 height 18
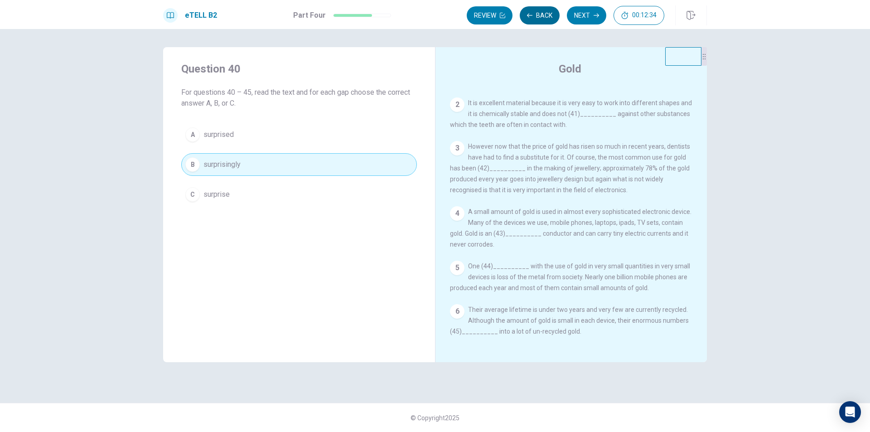
scroll to position [0, 0]
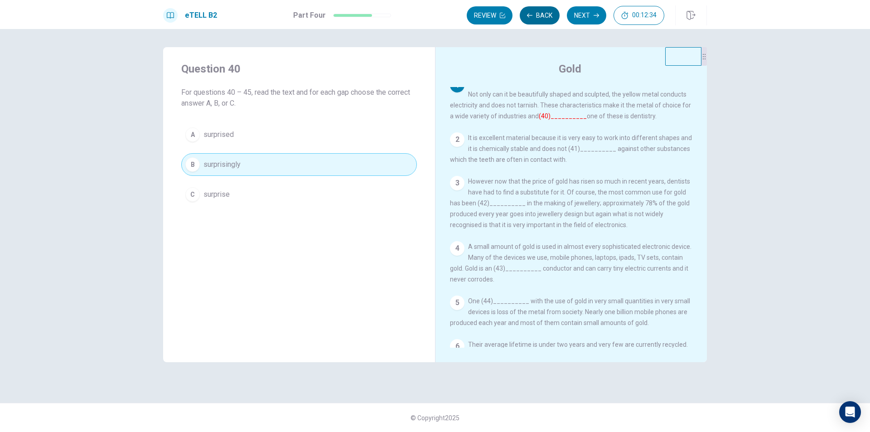
click at [542, 19] on button "Back" at bounding box center [540, 15] width 40 height 18
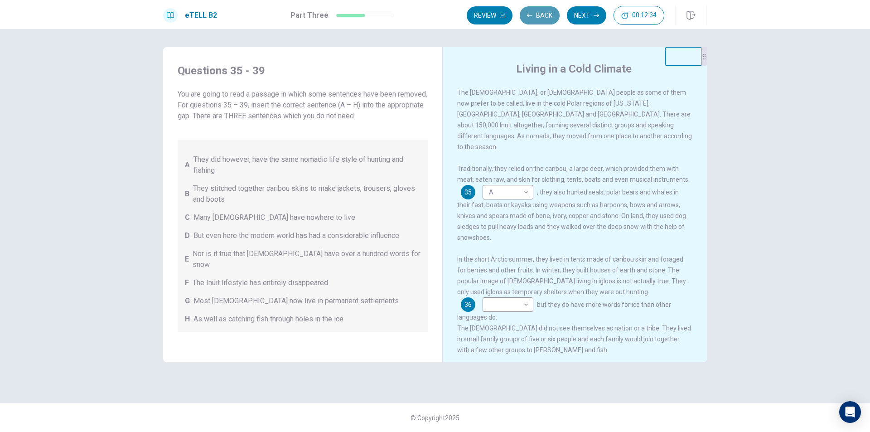
click at [542, 19] on button "Back" at bounding box center [540, 15] width 40 height 18
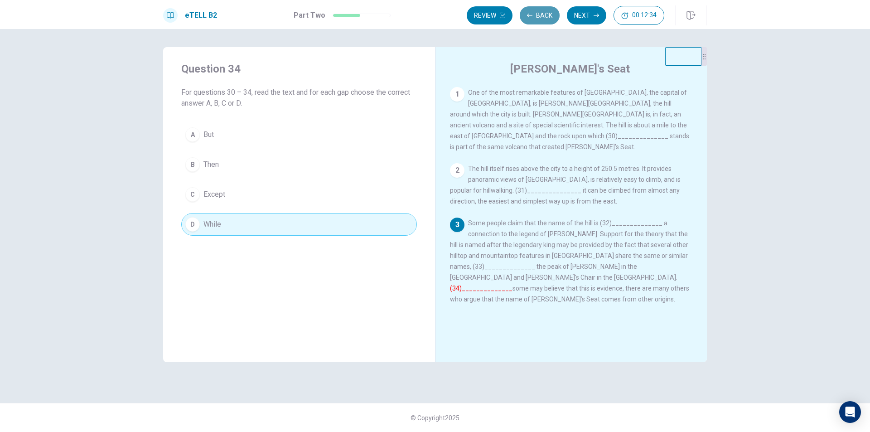
click at [542, 19] on button "Back" at bounding box center [540, 15] width 40 height 18
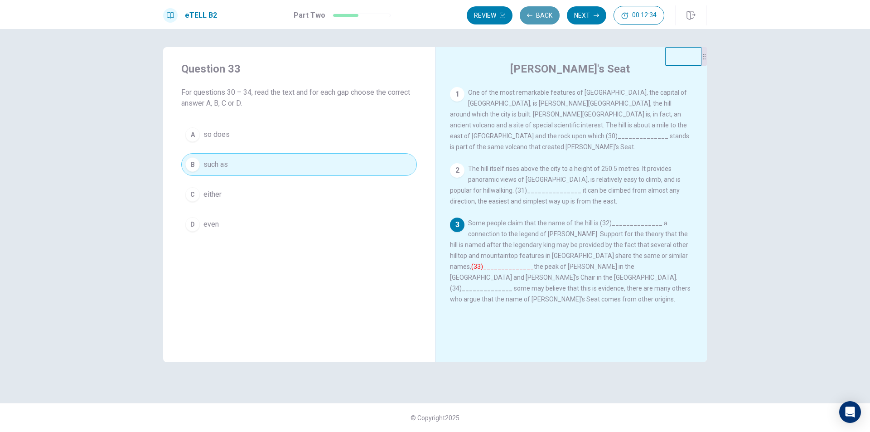
click at [542, 19] on button "Back" at bounding box center [540, 15] width 40 height 18
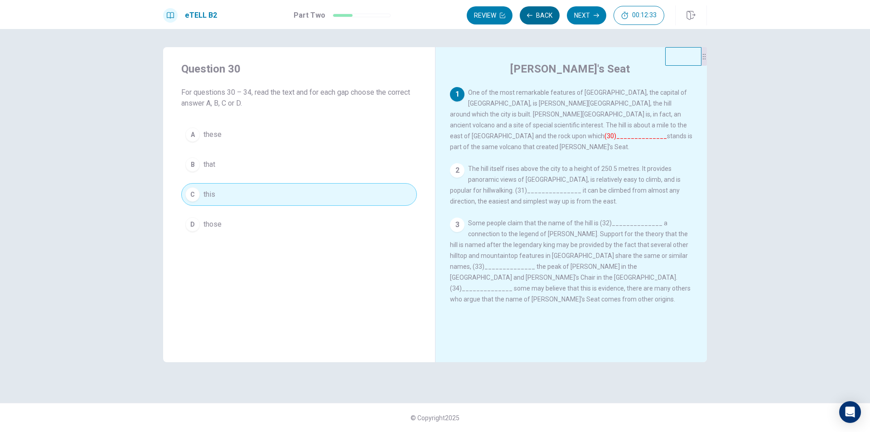
click at [542, 19] on button "Back" at bounding box center [540, 15] width 40 height 18
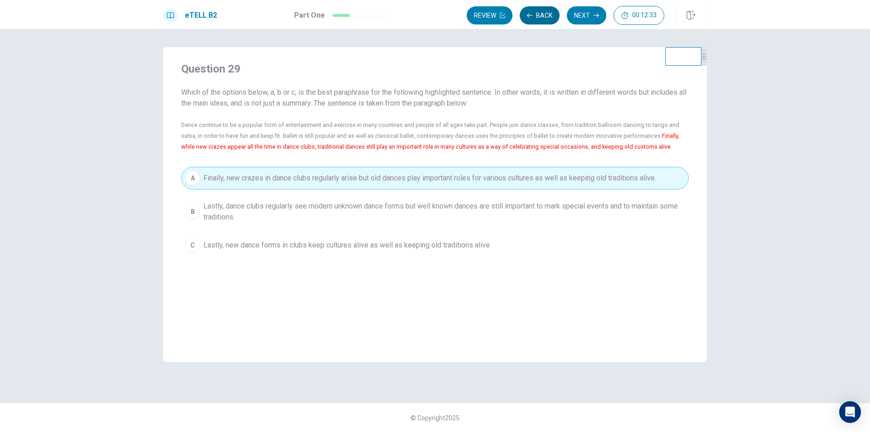
click at [542, 19] on button "Back" at bounding box center [540, 15] width 40 height 18
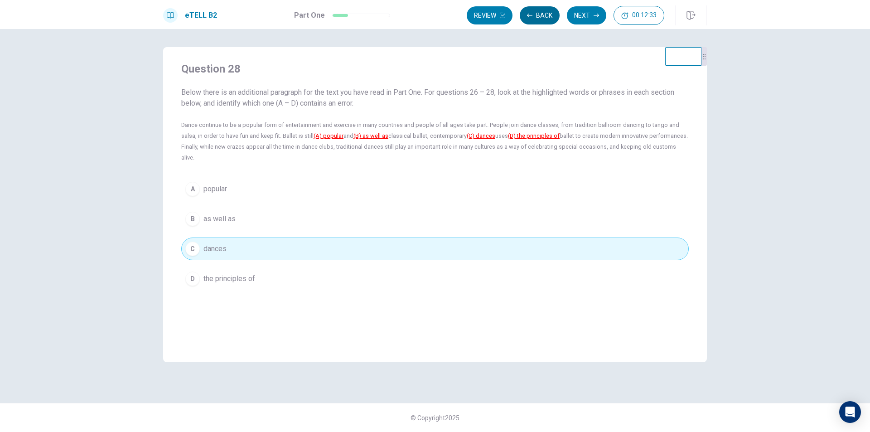
click at [542, 19] on button "Back" at bounding box center [540, 15] width 40 height 18
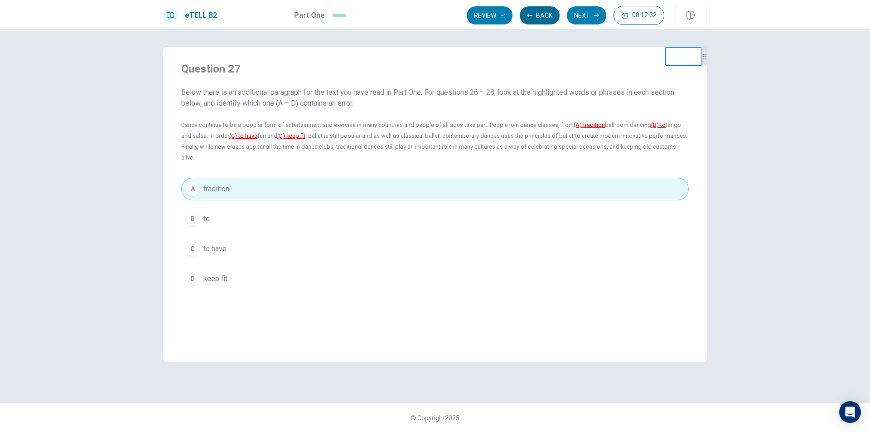
click at [542, 19] on button "Back" at bounding box center [540, 15] width 40 height 18
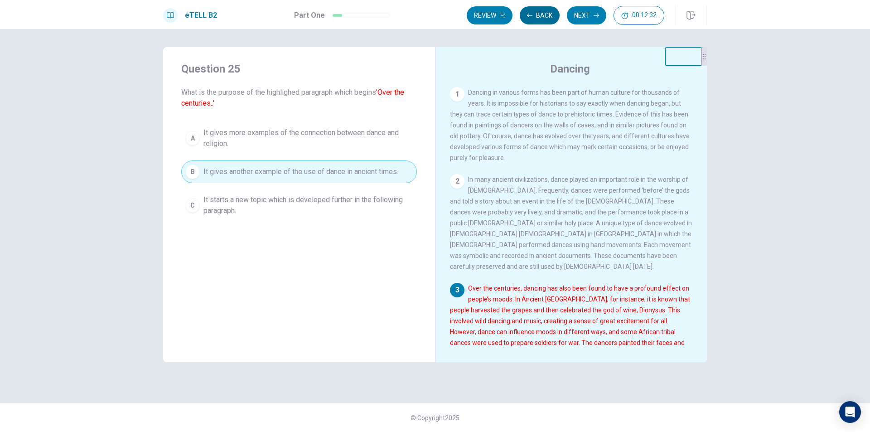
scroll to position [101, 0]
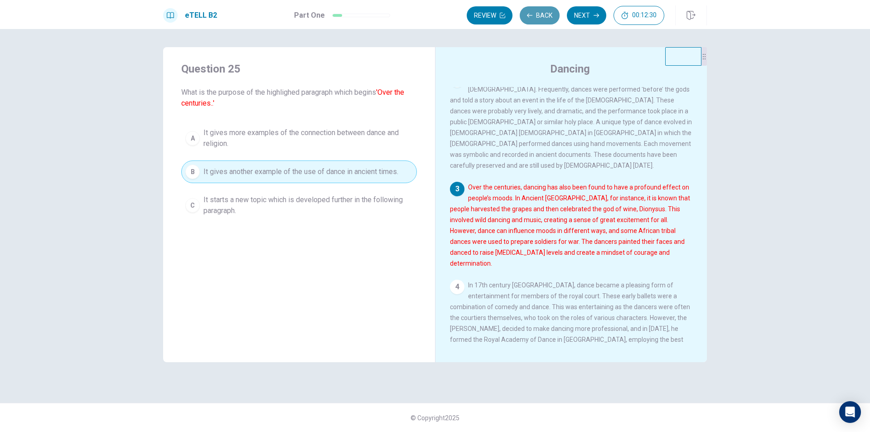
click at [542, 19] on button "Back" at bounding box center [540, 15] width 40 height 18
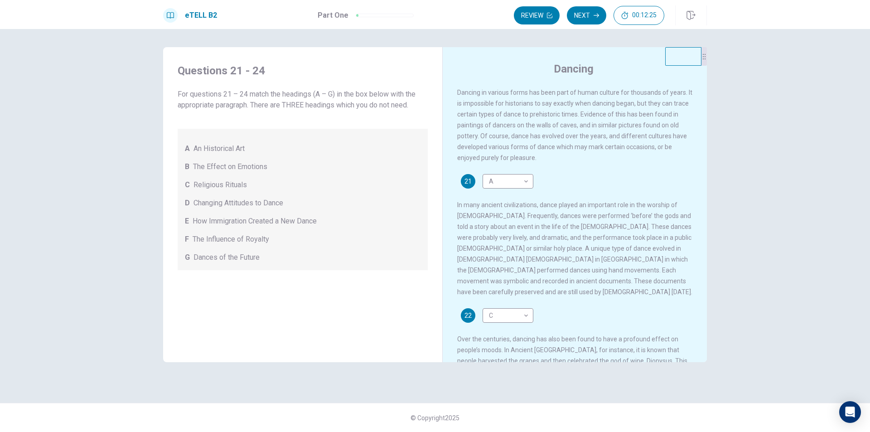
click at [549, 130] on span "Dancing in various forms has been part of human culture for thousands of years.…" at bounding box center [574, 125] width 235 height 72
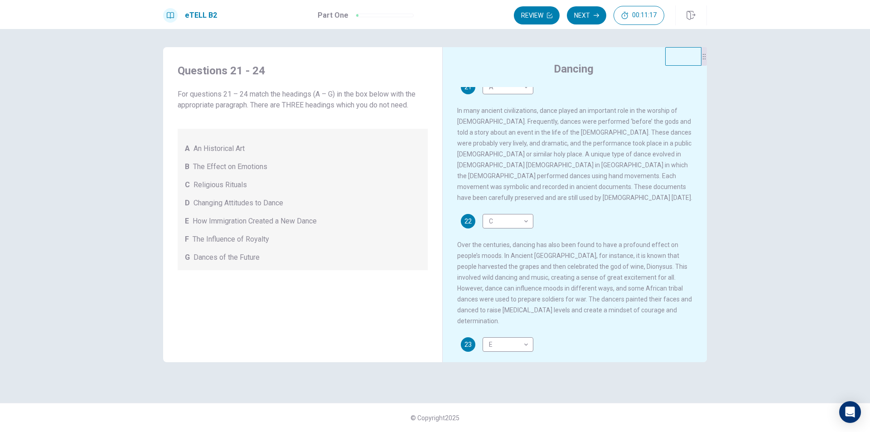
scroll to position [72, 0]
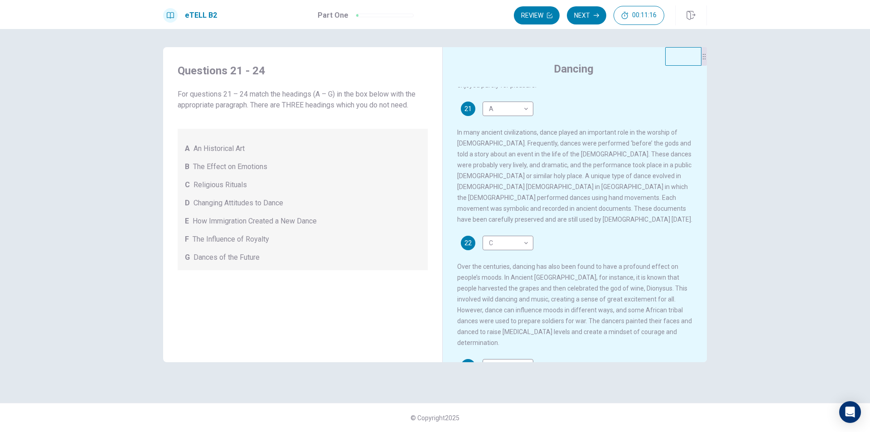
click at [707, 314] on div "Questions 21 - 24 For questions 21 – 24 match the headings (A – G) in the box b…" at bounding box center [435, 215] width 573 height 337
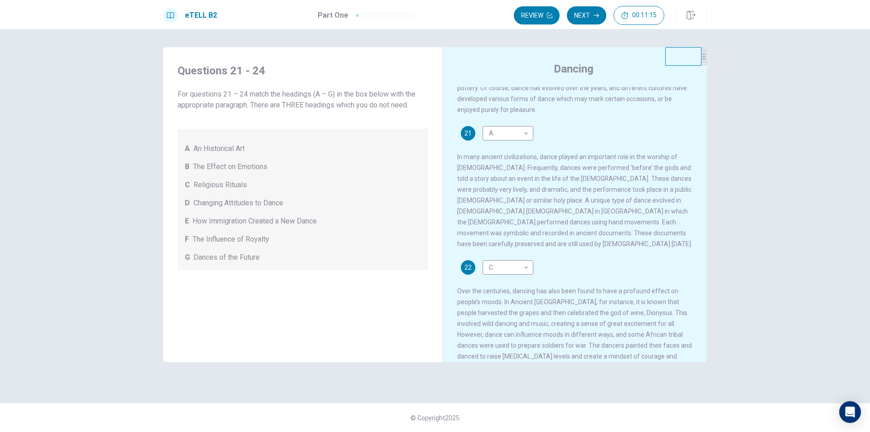
scroll to position [27, 0]
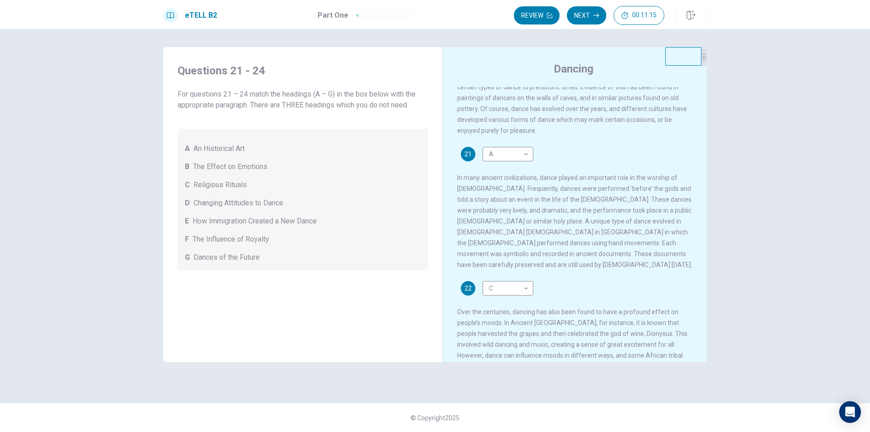
click at [706, 311] on div "Dancing Dancing in various forms has been part of human culture for thousands o…" at bounding box center [574, 211] width 265 height 329
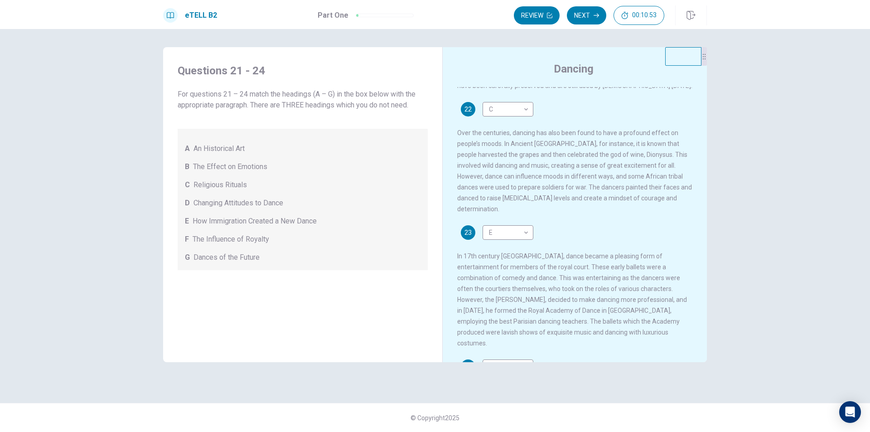
scroll to position [213, 0]
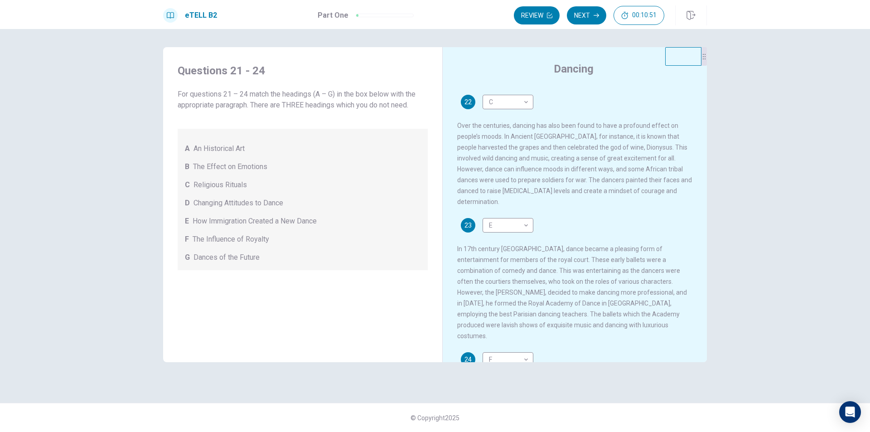
click at [567, 277] on div "23 E * ​ In 17th century [GEOGRAPHIC_DATA], dance became a pleasing form of ent…" at bounding box center [575, 279] width 236 height 123
click at [506, 281] on span "In 17th century [GEOGRAPHIC_DATA], dance became a pleasing form of entertainmen…" at bounding box center [572, 292] width 230 height 94
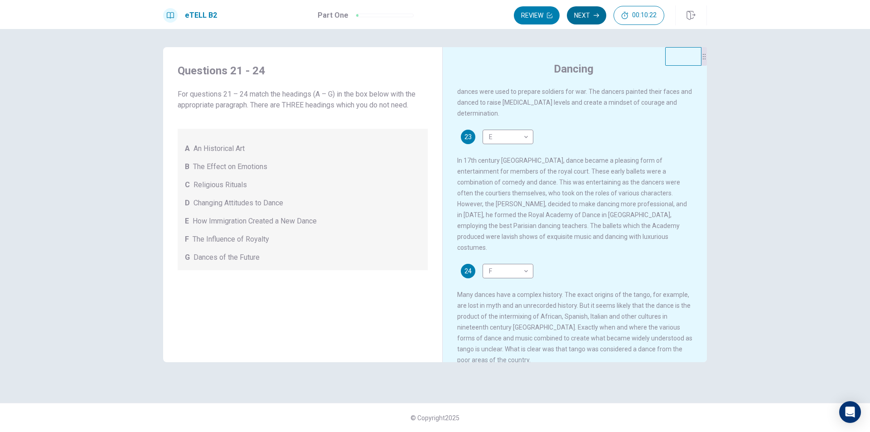
click at [587, 19] on button "Next" at bounding box center [586, 15] width 39 height 18
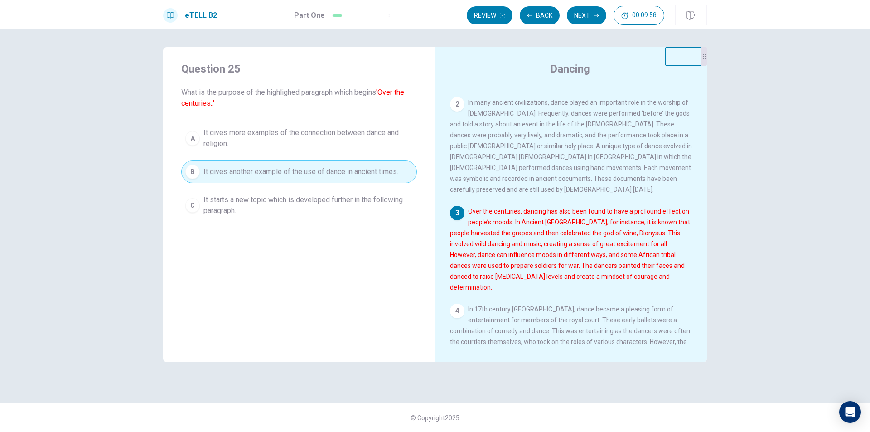
scroll to position [77, 0]
click at [581, 11] on button "Next" at bounding box center [586, 15] width 39 height 18
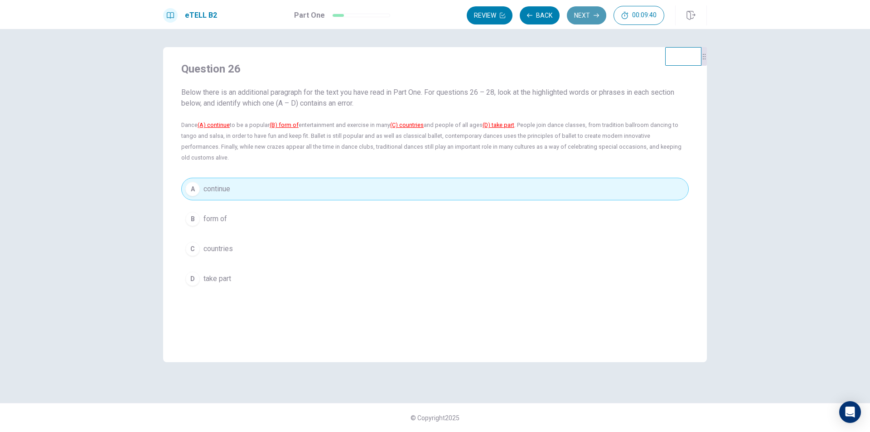
click at [593, 18] on icon "button" at bounding box center [595, 15] width 5 height 5
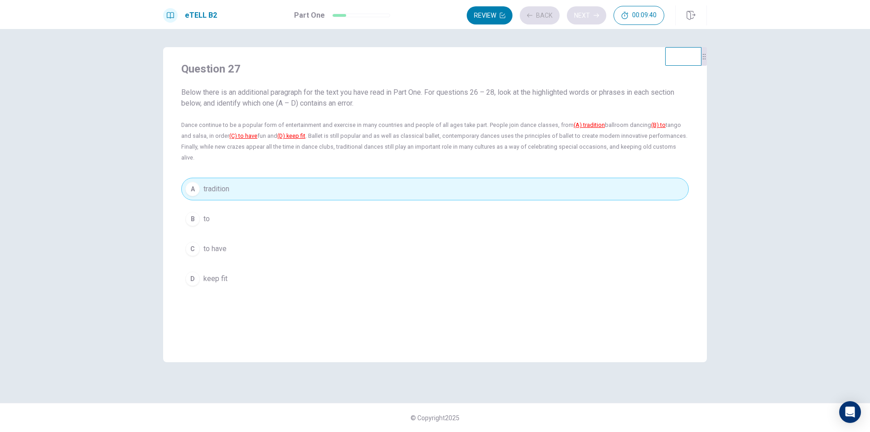
click at [593, 18] on div "Review Back Next 00:09:40" at bounding box center [566, 15] width 198 height 19
click at [593, 18] on icon "button" at bounding box center [595, 15] width 5 height 5
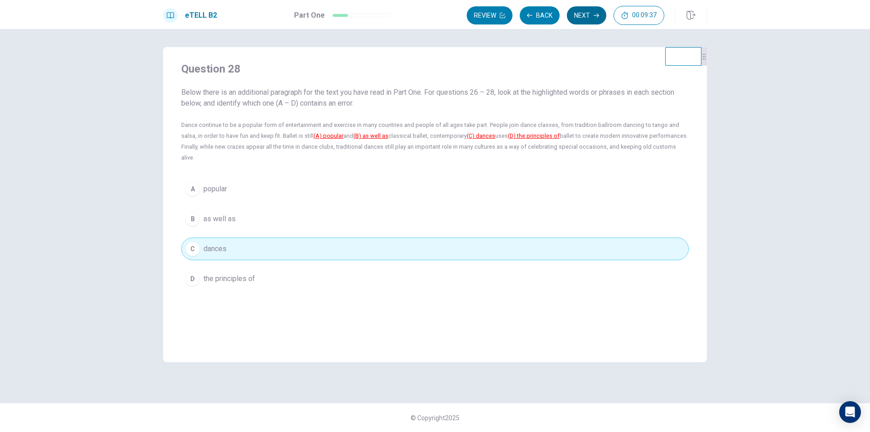
click at [593, 18] on icon "button" at bounding box center [595, 15] width 5 height 5
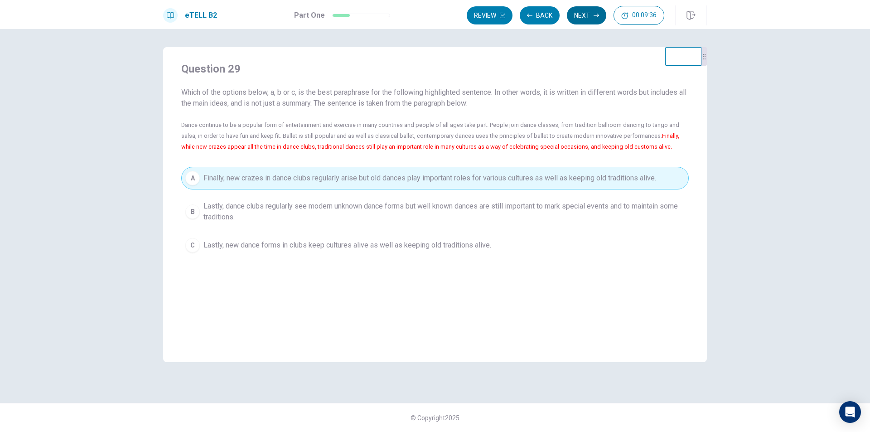
click at [593, 18] on icon "button" at bounding box center [595, 15] width 5 height 5
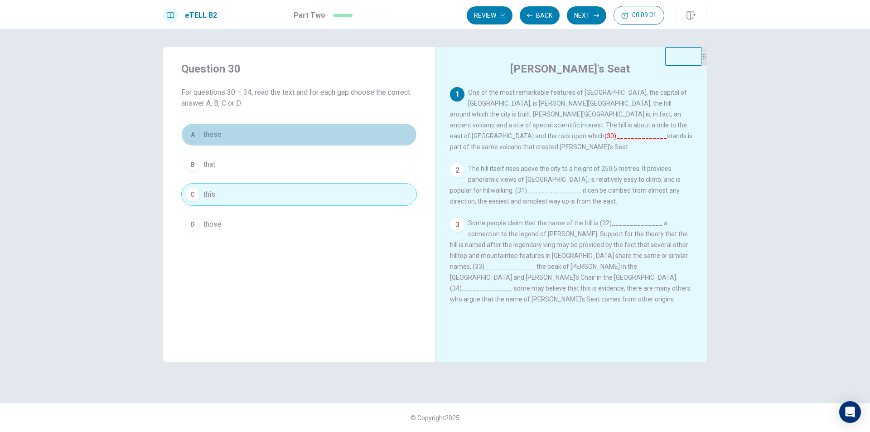
click at [233, 138] on button "A these" at bounding box center [299, 134] width 236 height 23
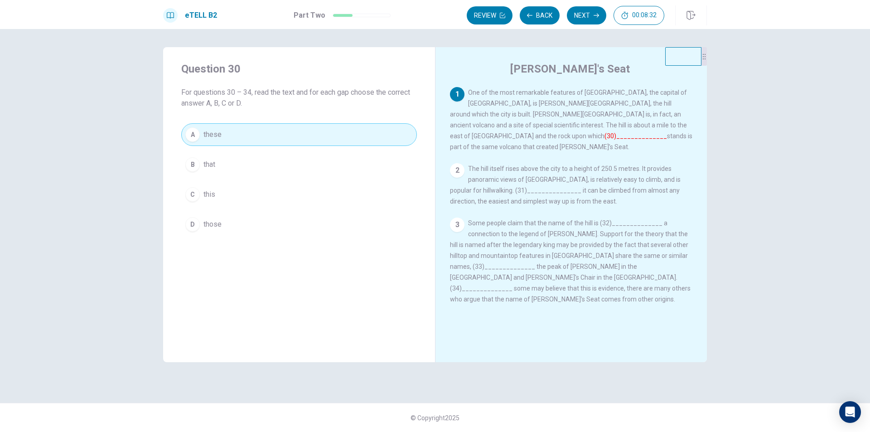
click at [284, 188] on button "C this" at bounding box center [299, 194] width 236 height 23
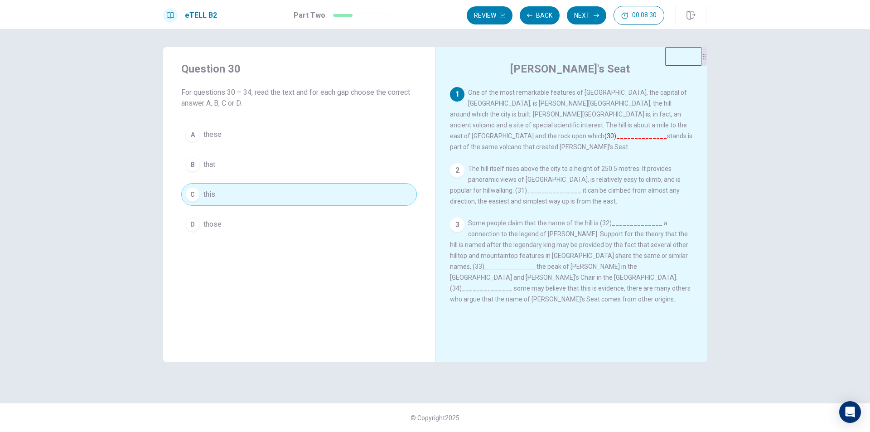
click at [313, 171] on button "B that" at bounding box center [299, 164] width 236 height 23
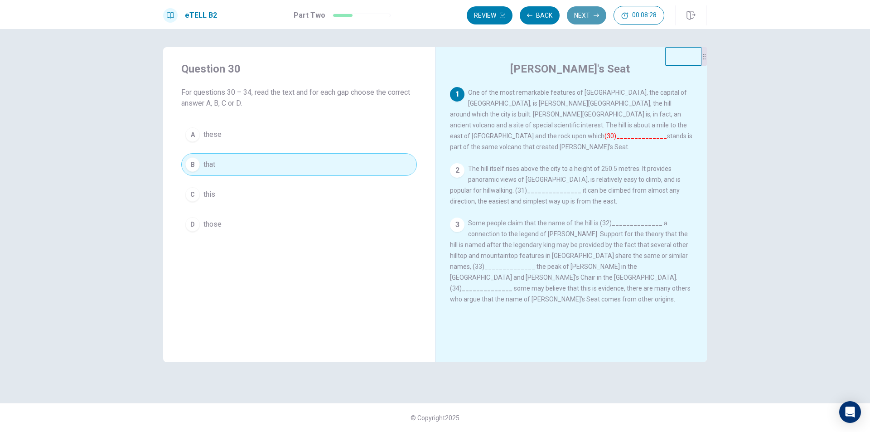
click at [573, 14] on button "Next" at bounding box center [586, 15] width 39 height 18
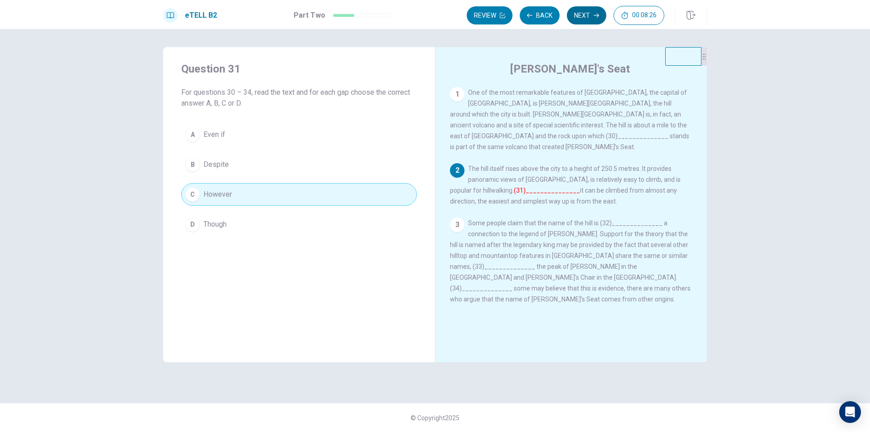
click at [573, 14] on button "Next" at bounding box center [586, 15] width 39 height 18
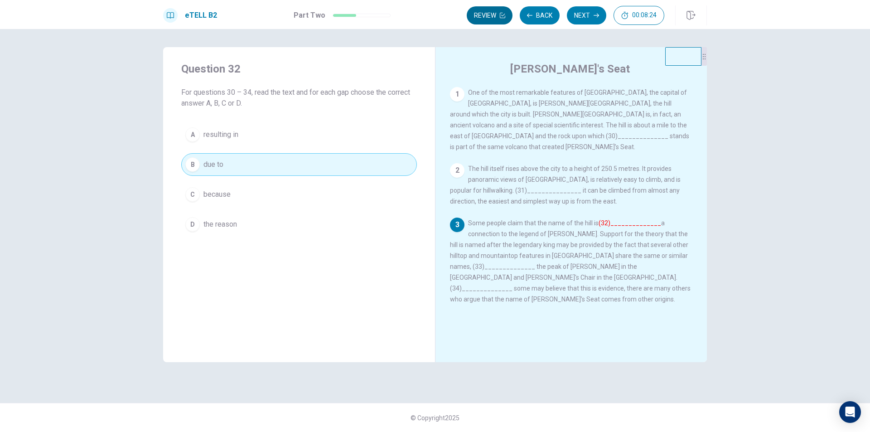
click at [503, 18] on icon "button" at bounding box center [502, 15] width 5 height 5
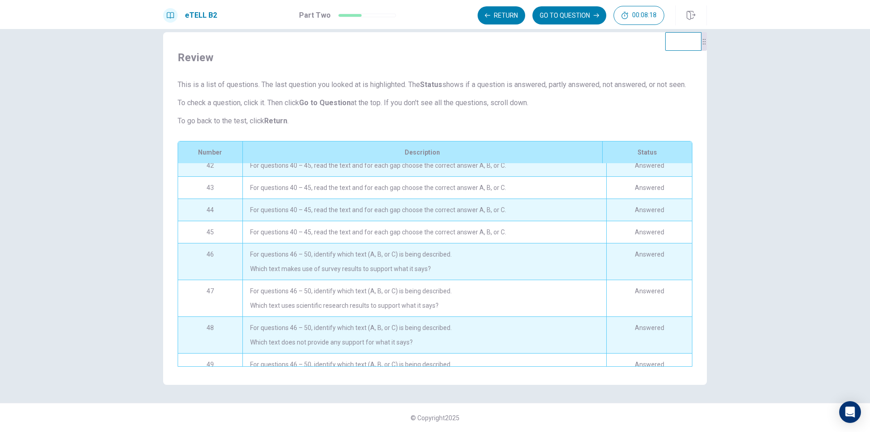
scroll to position [580, 0]
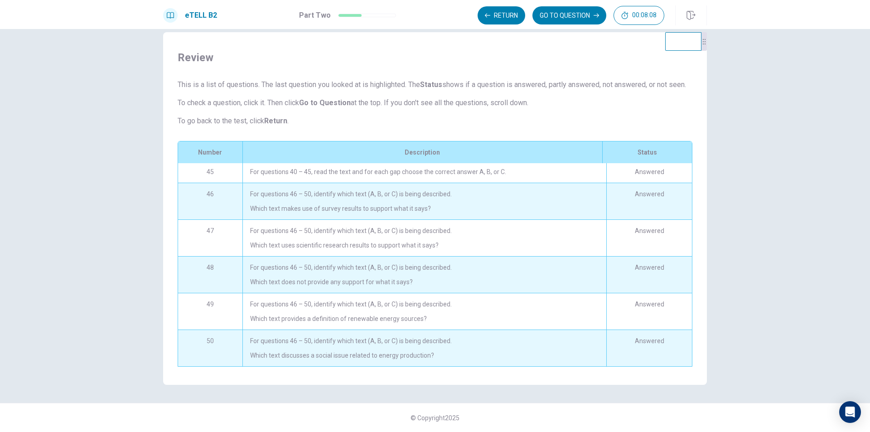
click at [641, 339] on div "Answered" at bounding box center [649, 348] width 86 height 36
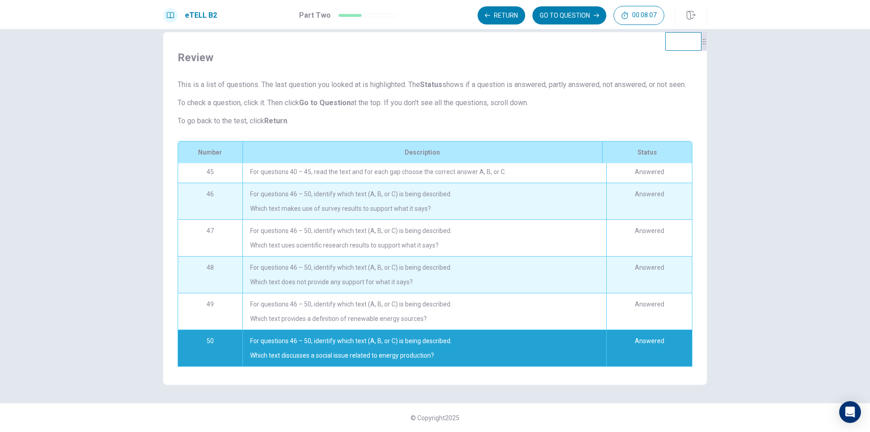
click at [641, 339] on div "Answered" at bounding box center [649, 348] width 86 height 36
click at [597, 339] on div "For questions 46 – 50, identify which text (A, B, or C) is being described. Whi…" at bounding box center [424, 348] width 364 height 36
click at [578, 20] on button "GO TO QUESTION" at bounding box center [569, 15] width 74 height 18
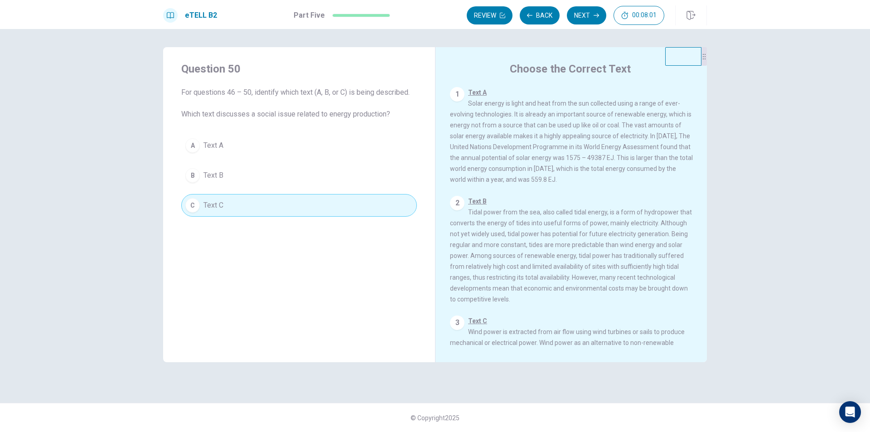
click at [576, 298] on span "Text B Tidal power from the sea, also called tidal energy, is a form of hydropo…" at bounding box center [571, 250] width 242 height 105
click at [587, 20] on button "Next" at bounding box center [586, 15] width 39 height 18
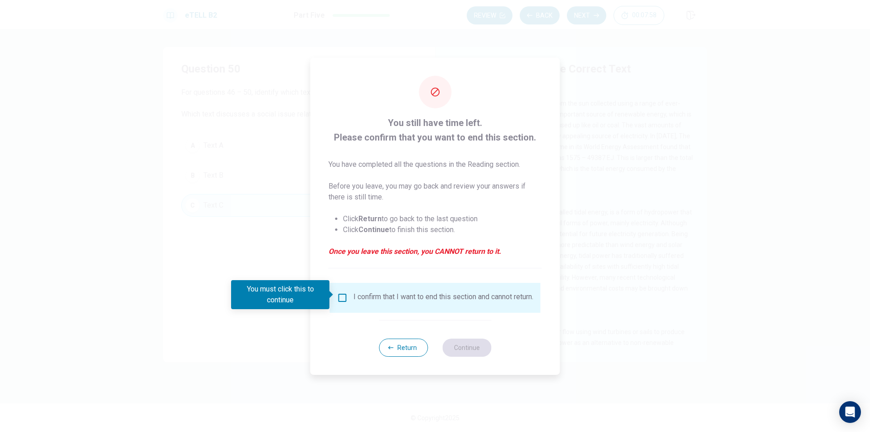
click at [389, 294] on div "I confirm that I want to end this section and cannot return." at bounding box center [443, 297] width 180 height 11
click at [347, 293] on div "I confirm that I want to end this section and cannot return." at bounding box center [435, 297] width 196 height 11
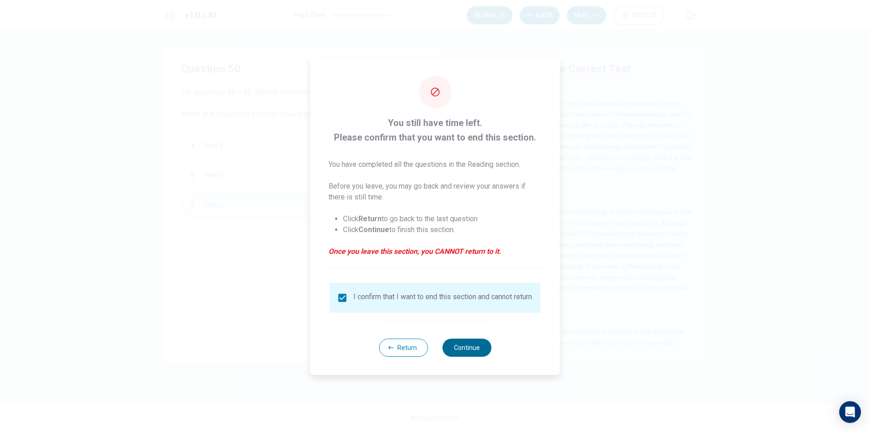
click at [471, 356] on button "Continue" at bounding box center [466, 347] width 49 height 18
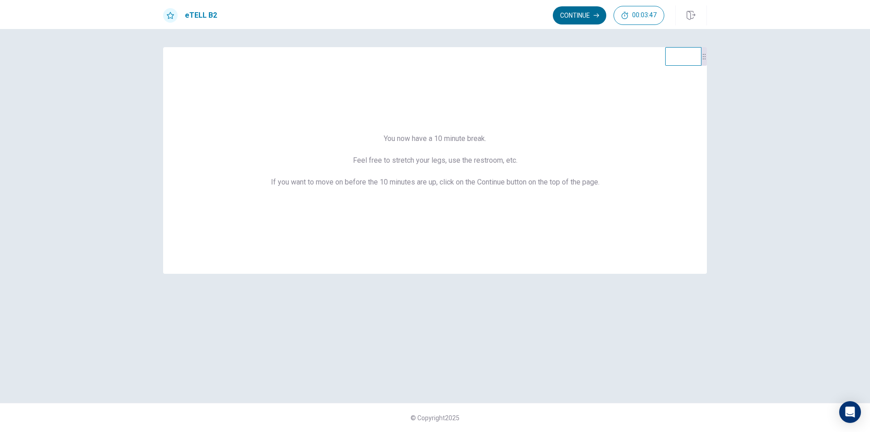
click at [572, 12] on button "Continue" at bounding box center [579, 15] width 53 height 18
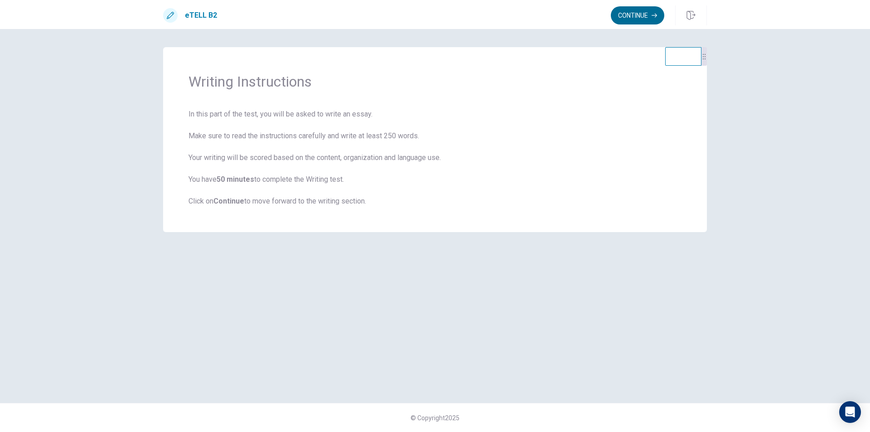
click at [656, 10] on button "Continue" at bounding box center [637, 15] width 53 height 18
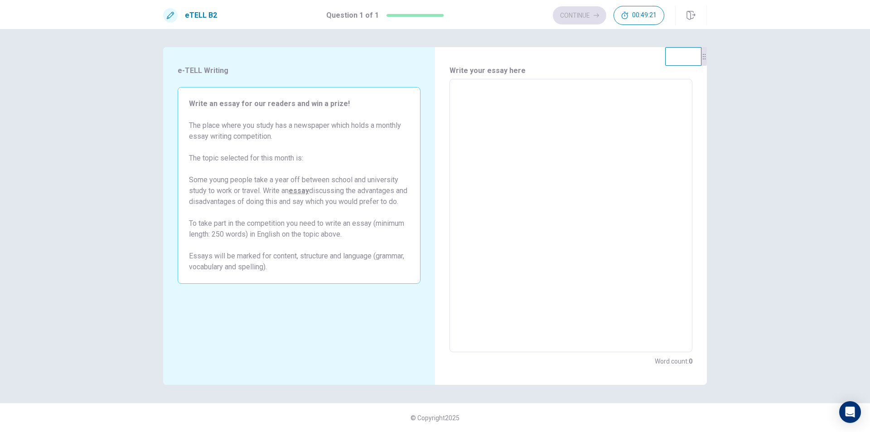
click at [516, 106] on textarea at bounding box center [571, 216] width 230 height 258
click at [502, 75] on h6 "Write your essay here" at bounding box center [570, 70] width 243 height 11
click at [502, 94] on textarea at bounding box center [571, 216] width 230 height 258
type textarea "*"
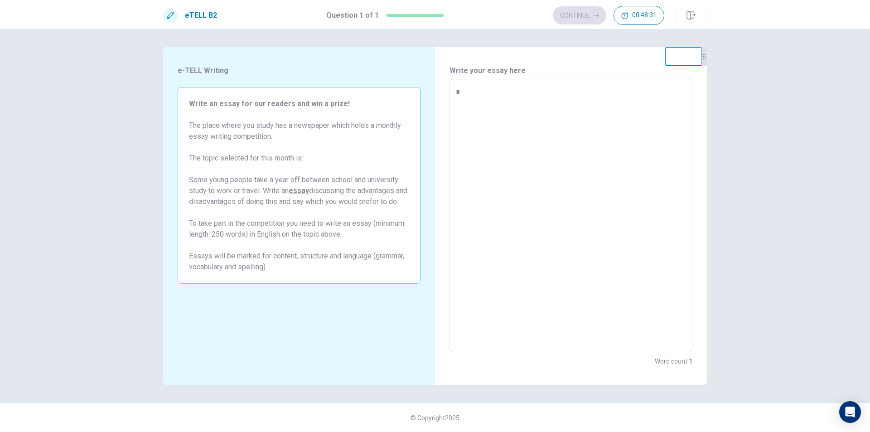
type textarea "**"
type textarea "*"
type textarea "***"
type textarea "*"
type textarea "**"
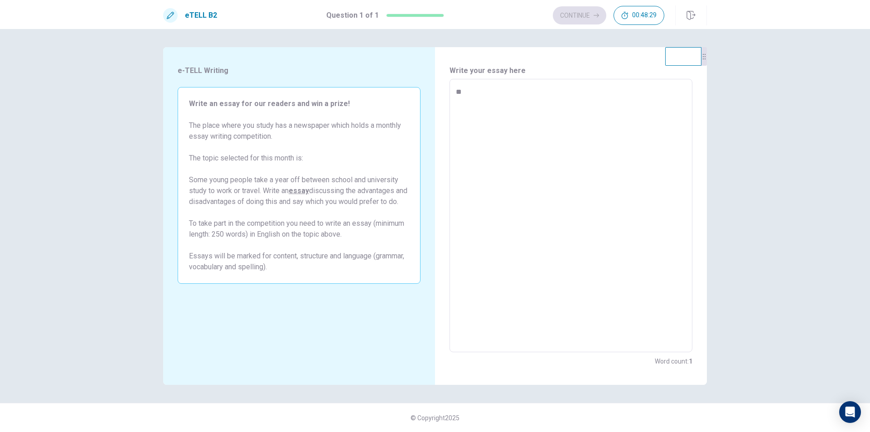
type textarea "*"
type textarea "***"
type textarea "*"
type textarea "****"
type textarea "*"
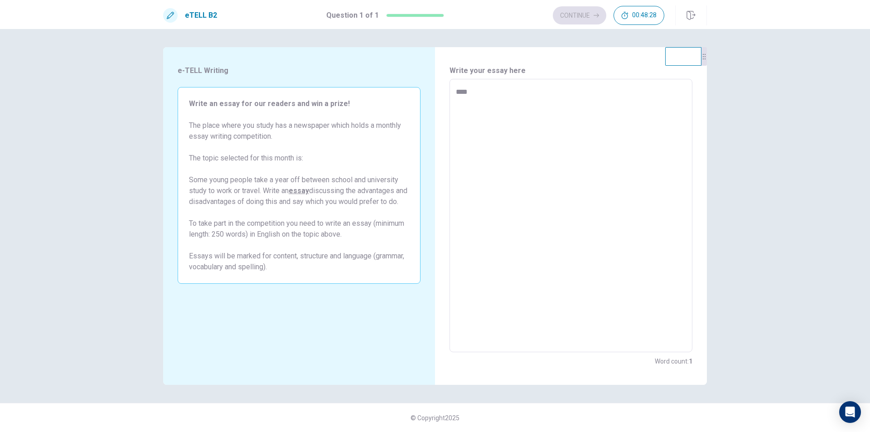
type textarea "*****"
type textarea "*"
type textarea "*****"
type textarea "*"
type textarea "*****"
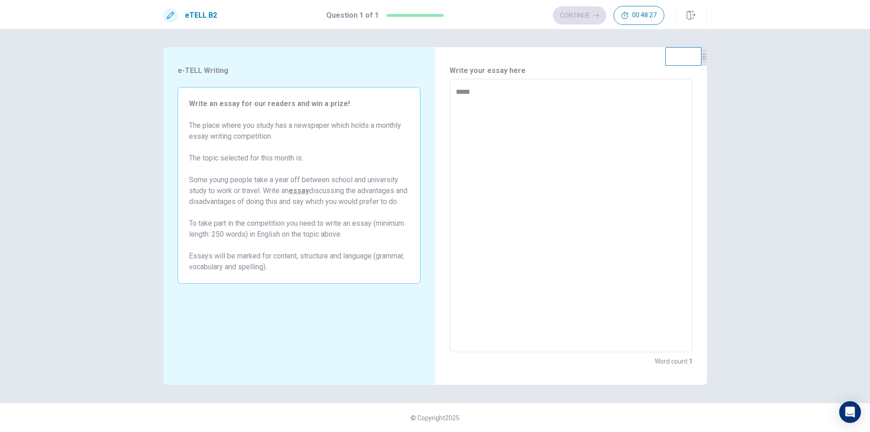
type textarea "*"
type textarea "******"
type textarea "*"
type textarea "******"
type textarea "*"
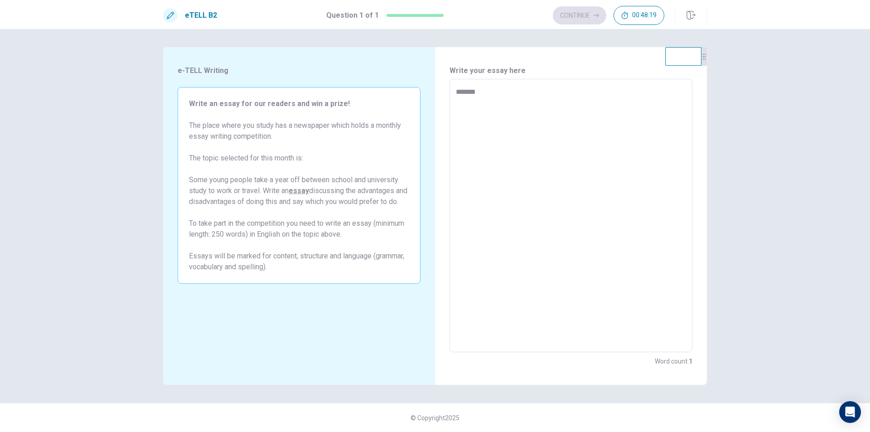
type textarea "********"
type textarea "*"
type textarea "*********"
type textarea "*"
type textarea "**********"
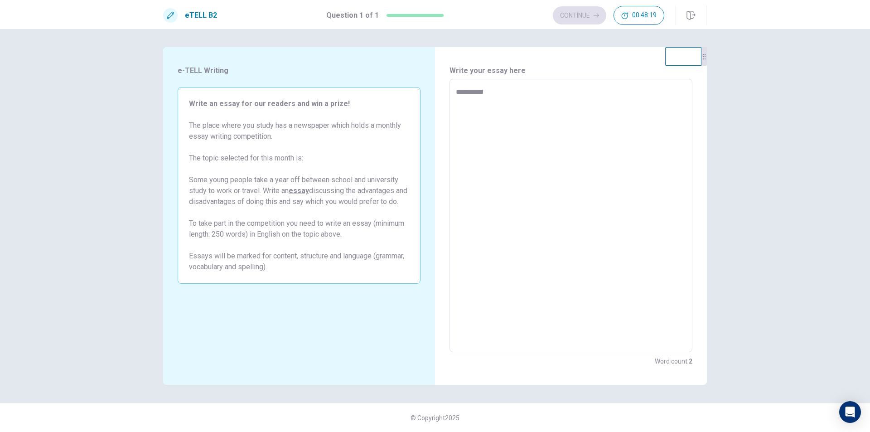
type textarea "*"
type textarea "**********"
type textarea "*"
type textarea "**********"
type textarea "*"
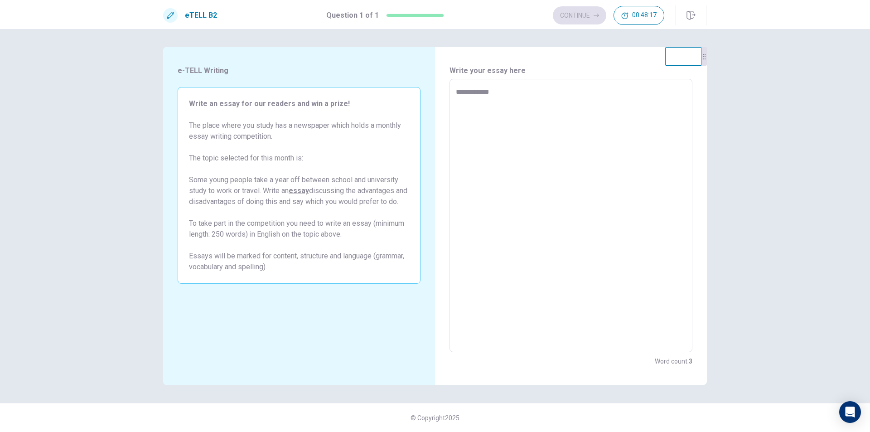
type textarea "**********"
type textarea "*"
type textarea "**********"
type textarea "*"
type textarea "**********"
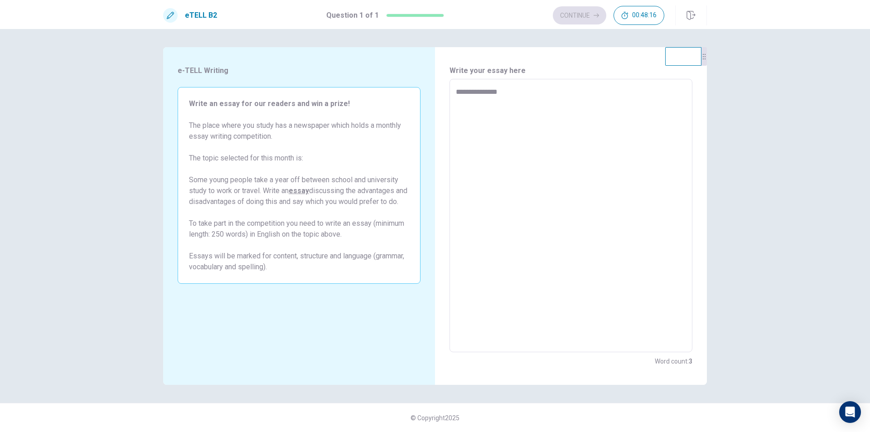
type textarea "*"
type textarea "**********"
type textarea "*"
type textarea "**********"
type textarea "*"
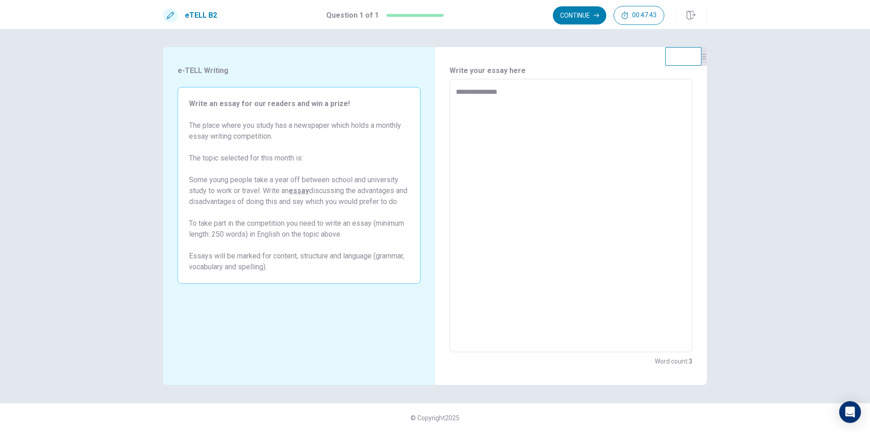
type textarea "**********"
type textarea "*"
type textarea "**********"
type textarea "*"
type textarea "**********"
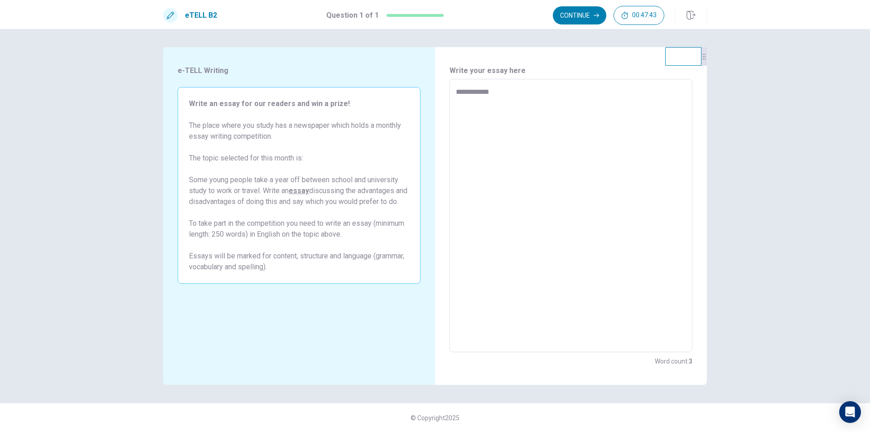
type textarea "*"
type textarea "**********"
type textarea "*"
type textarea "**********"
type textarea "*"
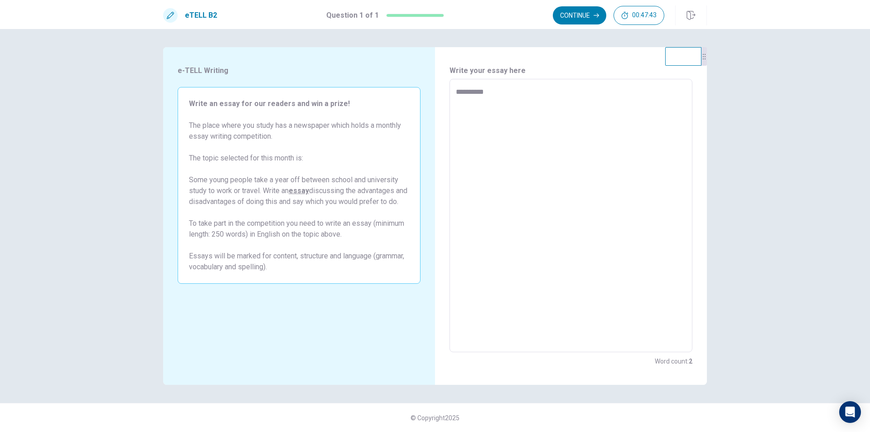
type textarea "*********"
type textarea "*"
type textarea "********"
type textarea "*"
type textarea "******"
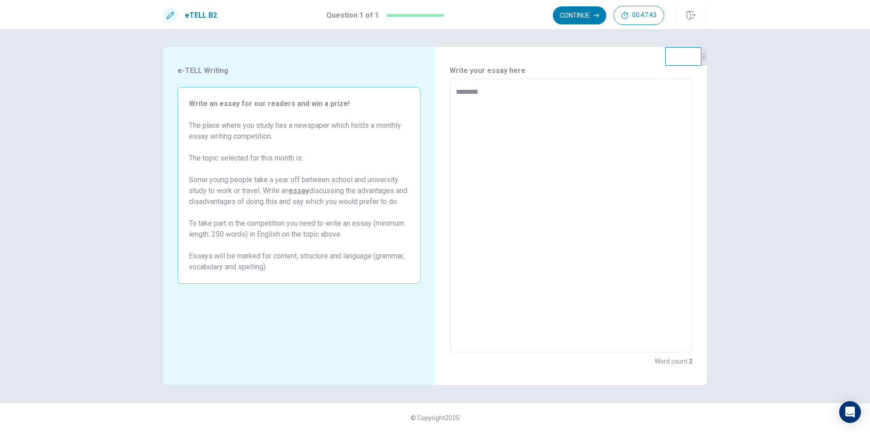
type textarea "*"
type textarea "******"
type textarea "*"
type textarea "*****"
type textarea "*"
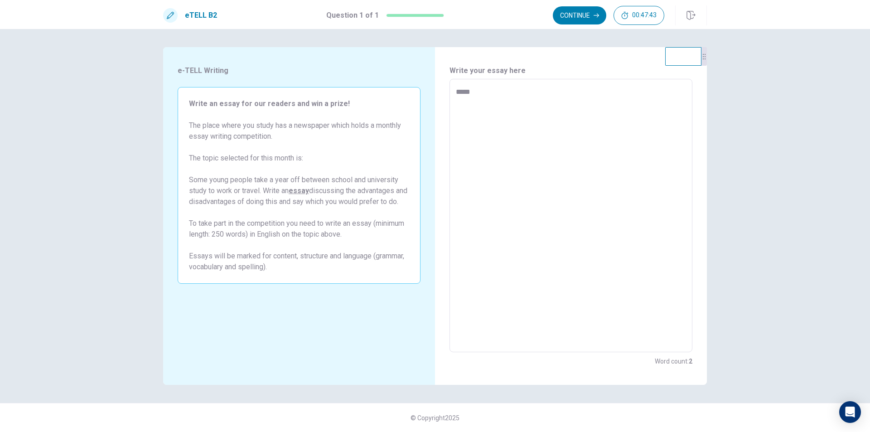
type textarea "****"
type textarea "*"
type textarea "***"
type textarea "*"
type textarea "**"
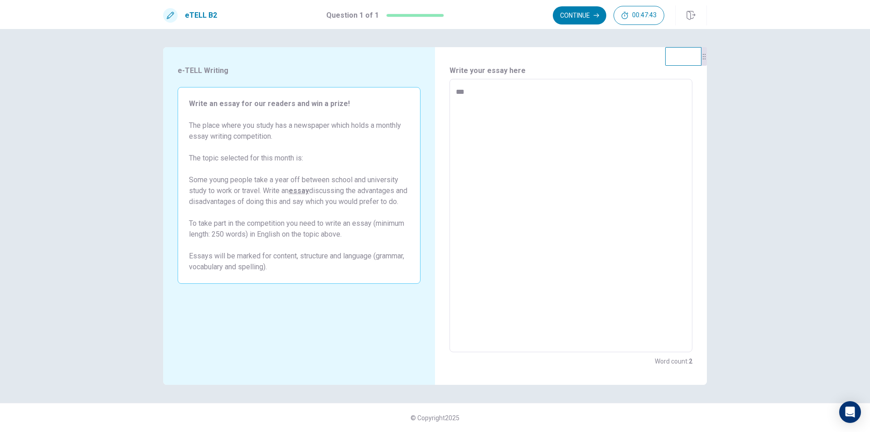
type textarea "*"
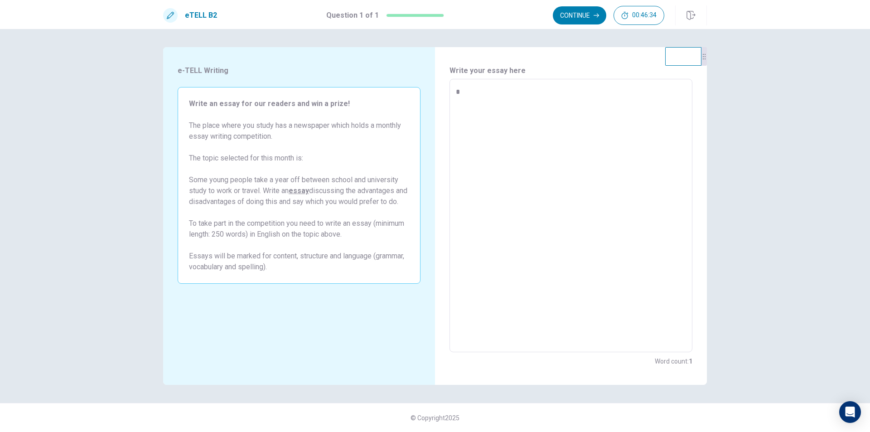
type textarea "**"
type textarea "*"
type textarea "***"
type textarea "*"
type textarea "****"
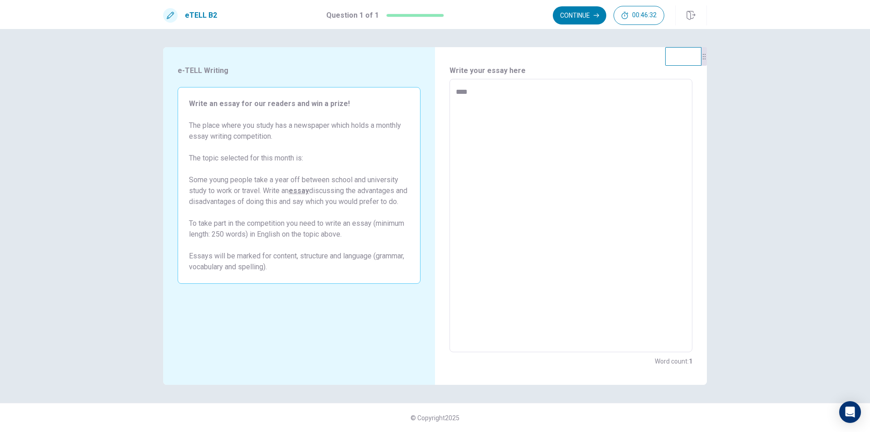
type textarea "*"
type textarea "****"
type textarea "*"
type textarea "******"
type textarea "*"
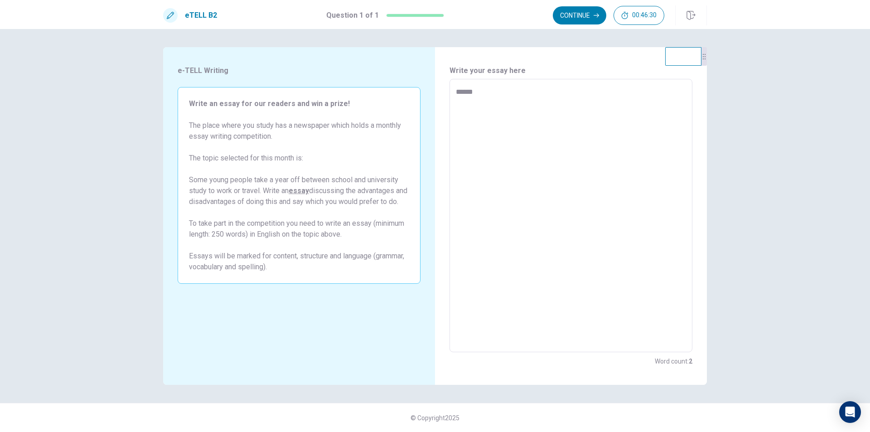
type textarea "*******"
type textarea "*"
type textarea "********"
type textarea "*"
type textarea "*********"
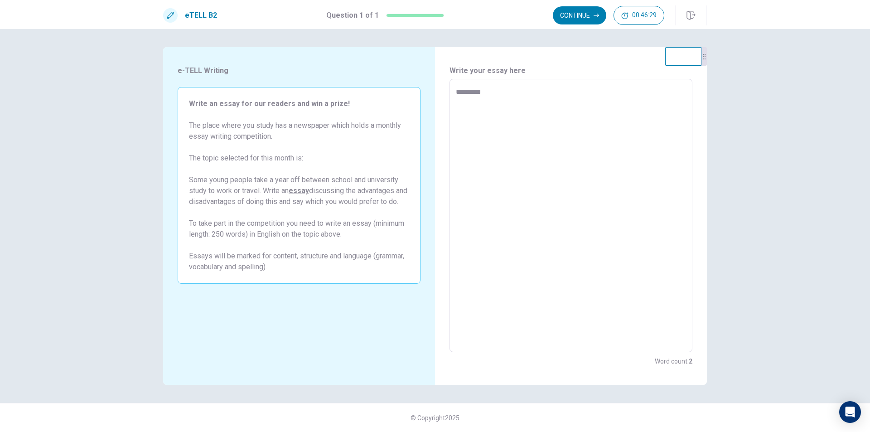
type textarea "*"
type textarea "**********"
type textarea "*"
type textarea "**********"
type textarea "*"
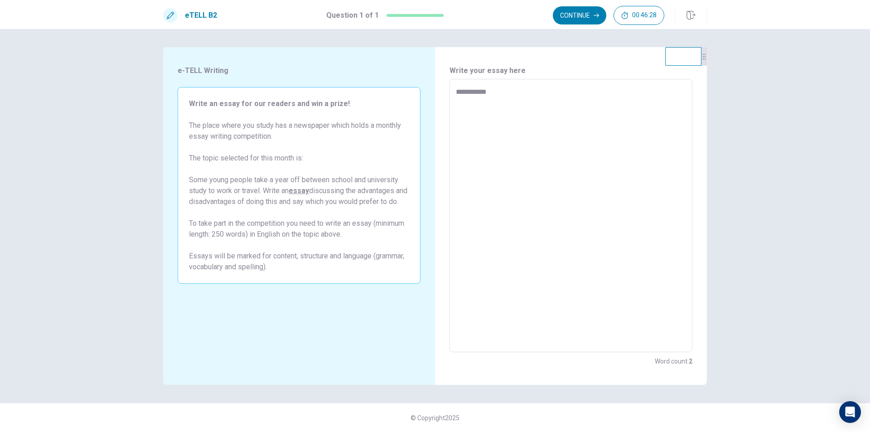
type textarea "**********"
type textarea "*"
type textarea "**********"
type textarea "*"
type textarea "**********"
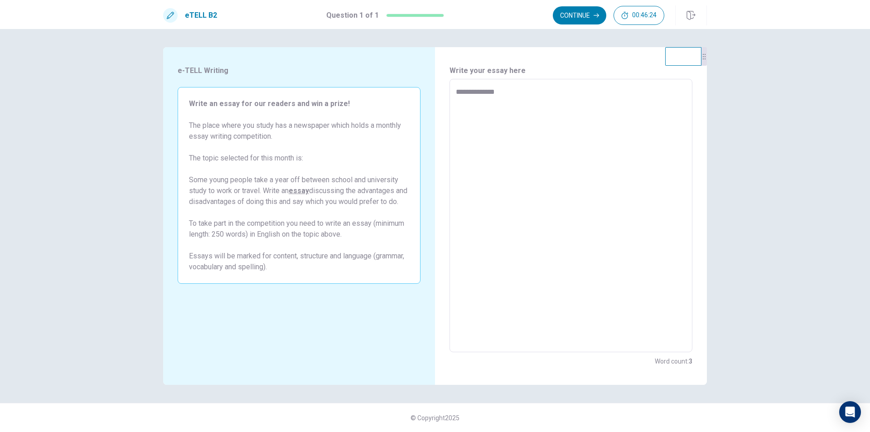
type textarea "*"
type textarea "**********"
type textarea "*"
type textarea "**********"
type textarea "*"
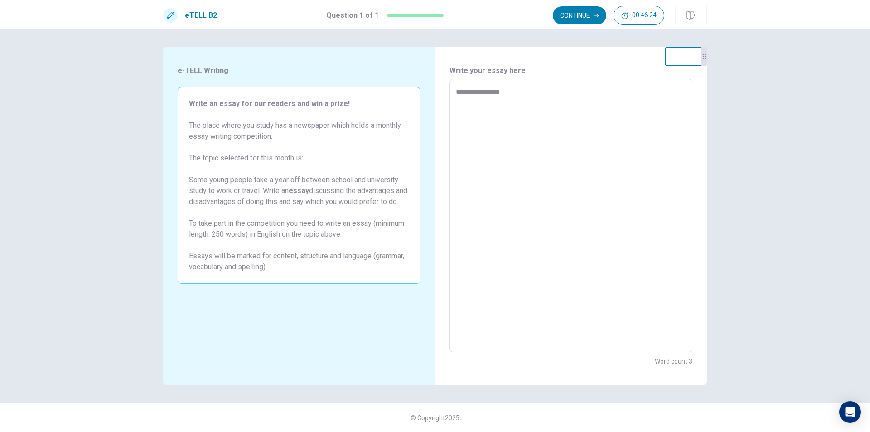
type textarea "**********"
type textarea "*"
type textarea "**********"
type textarea "*"
type textarea "**********"
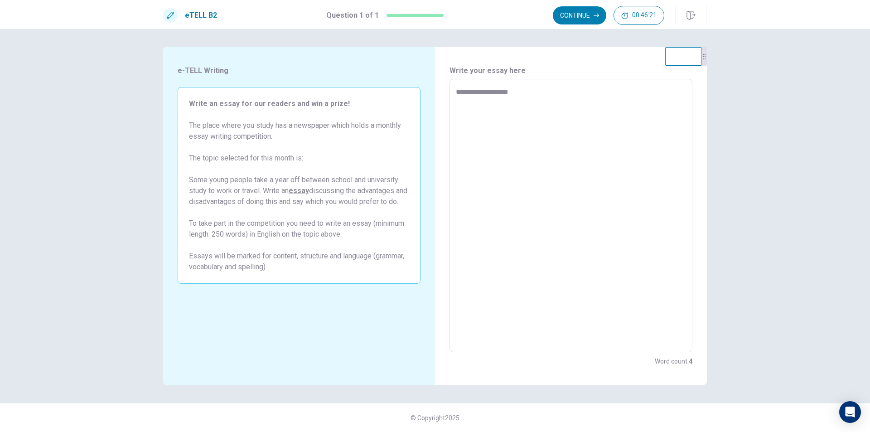
type textarea "*"
type textarea "**********"
type textarea "*"
type textarea "**********"
type textarea "*"
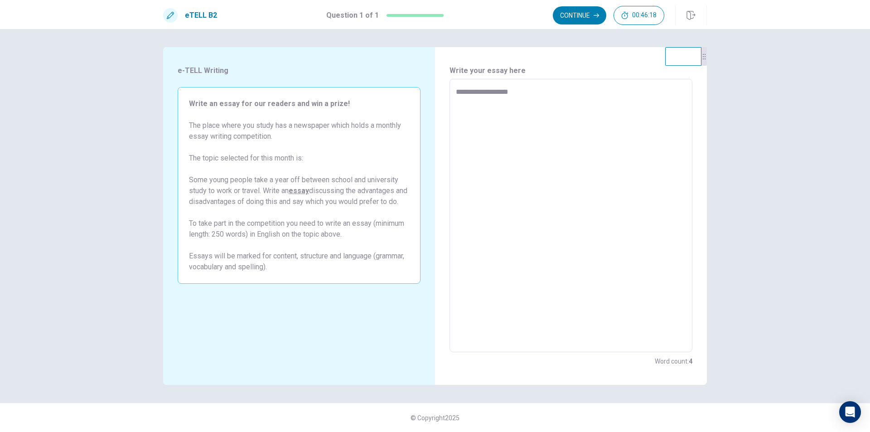
type textarea "**********"
type textarea "*"
type textarea "**********"
type textarea "*"
type textarea "**********"
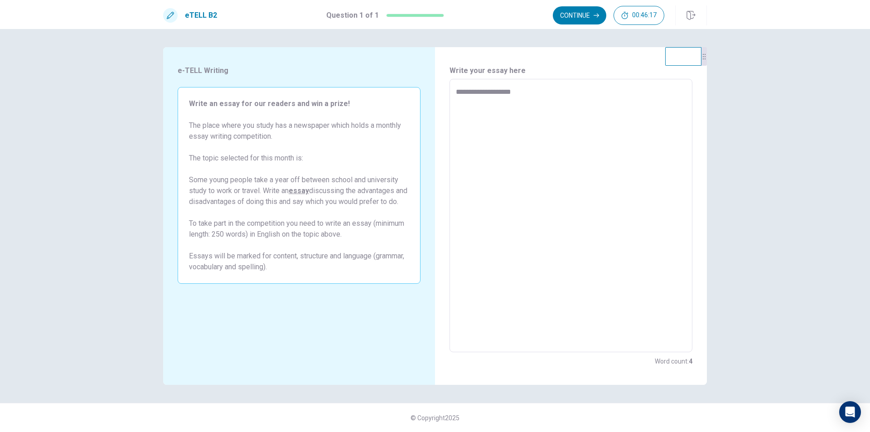
type textarea "*"
type textarea "**********"
type textarea "*"
type textarea "**********"
type textarea "*"
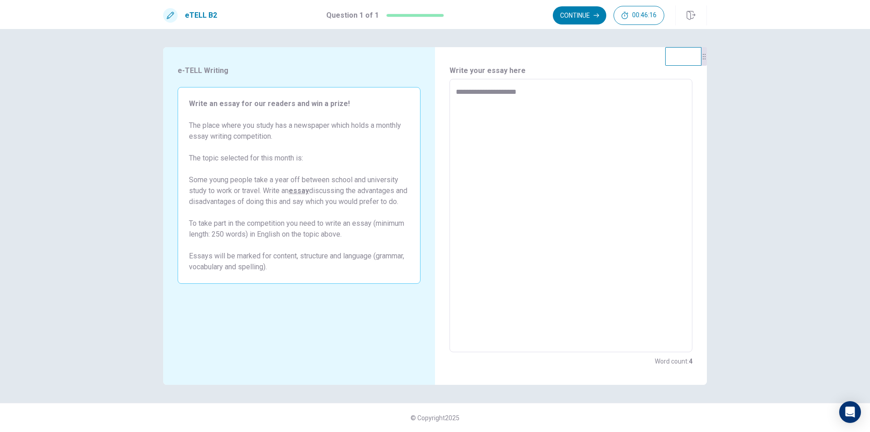
type textarea "**********"
type textarea "*"
type textarea "**********"
type textarea "*"
type textarea "**********"
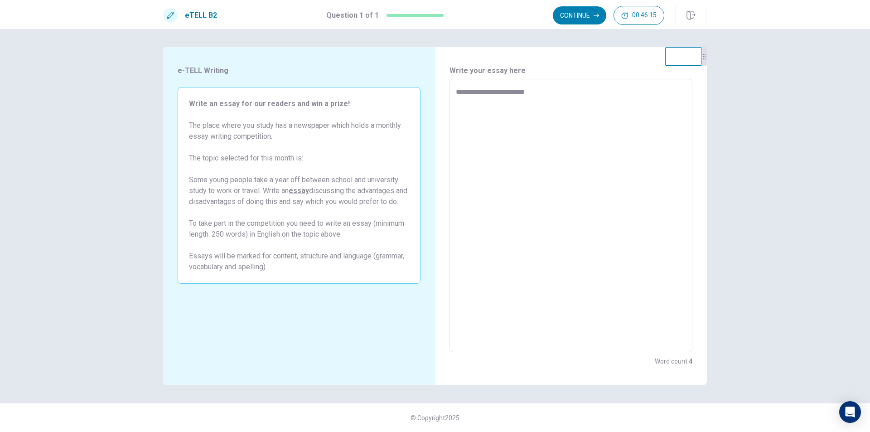
type textarea "*"
type textarea "**********"
type textarea "*"
type textarea "**********"
type textarea "*"
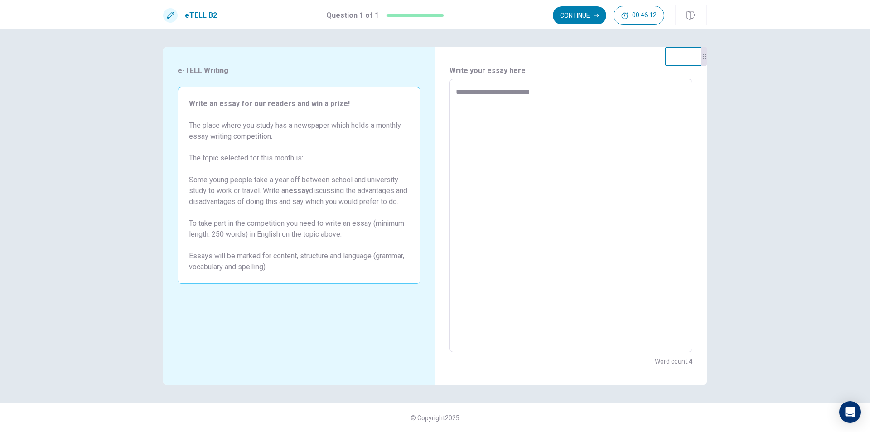
type textarea "**********"
type textarea "*"
type textarea "**********"
type textarea "*"
type textarea "**********"
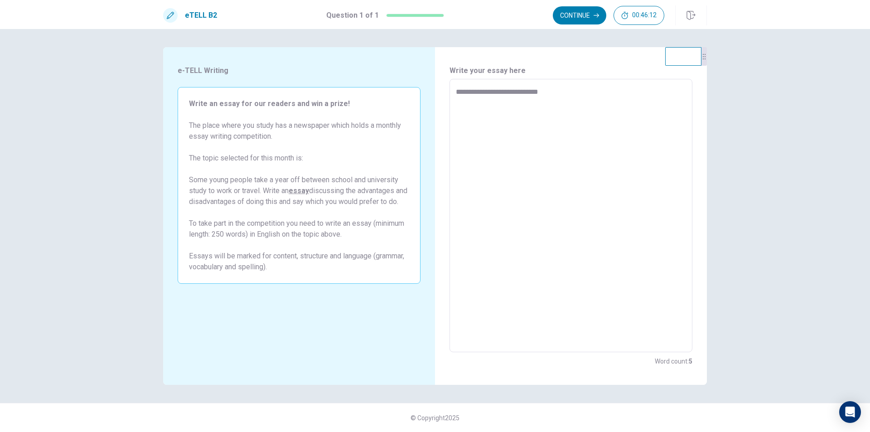
type textarea "*"
type textarea "**********"
type textarea "*"
type textarea "**********"
type textarea "*"
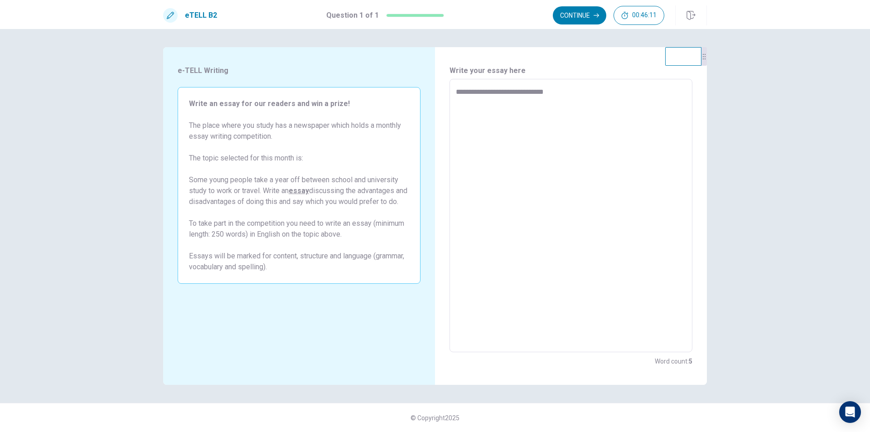
type textarea "**********"
type textarea "*"
type textarea "**********"
type textarea "*"
type textarea "**********"
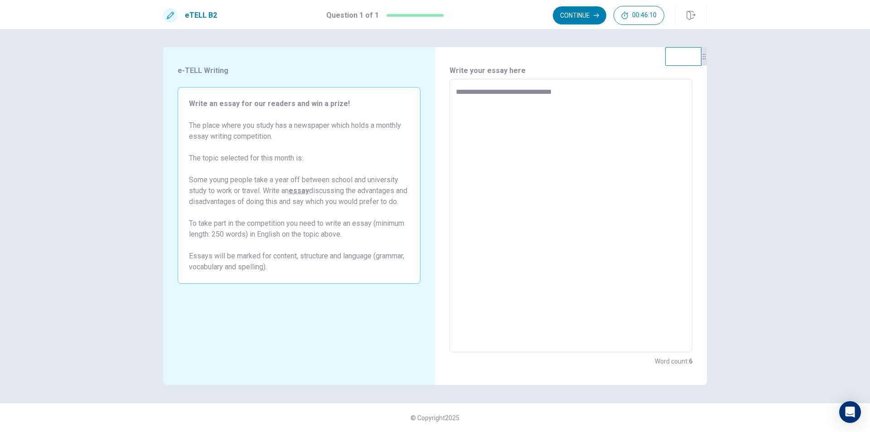
type textarea "*"
type textarea "**********"
type textarea "*"
type textarea "**********"
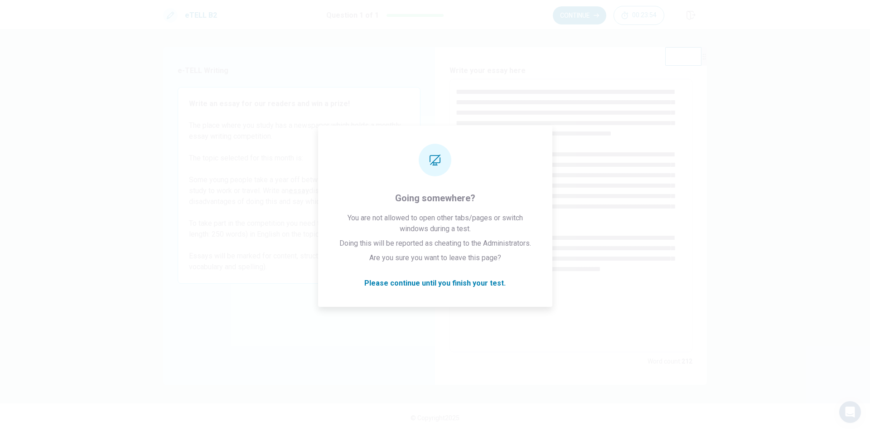
drag, startPoint x: 722, startPoint y: 125, endPoint x: 485, endPoint y: 106, distance: 237.7
click at [485, 106] on textarea at bounding box center [571, 216] width 230 height 258
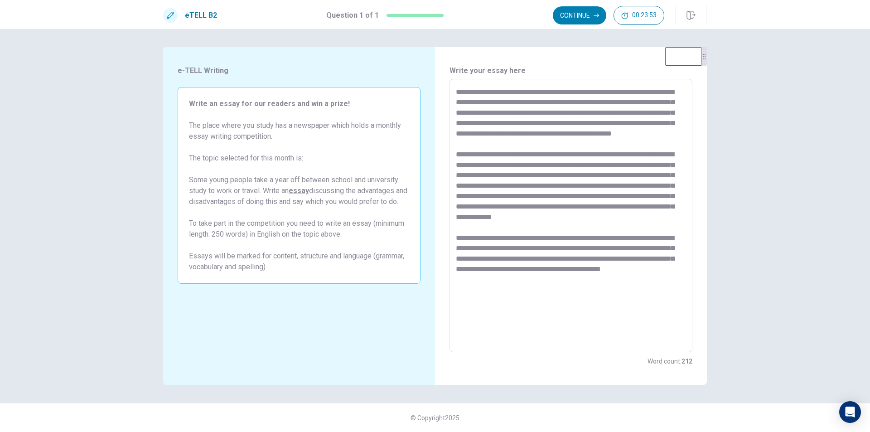
click at [527, 297] on textarea at bounding box center [571, 216] width 230 height 258
click at [644, 259] on textarea at bounding box center [571, 216] width 230 height 258
click at [652, 296] on textarea at bounding box center [571, 216] width 230 height 258
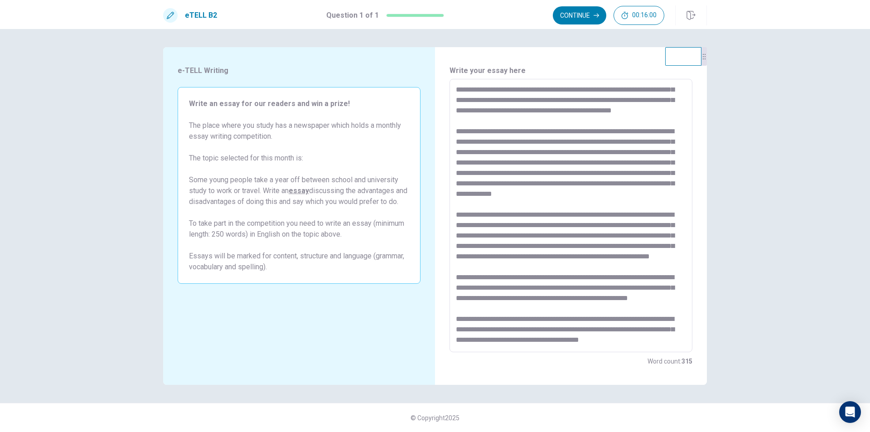
scroll to position [75, 0]
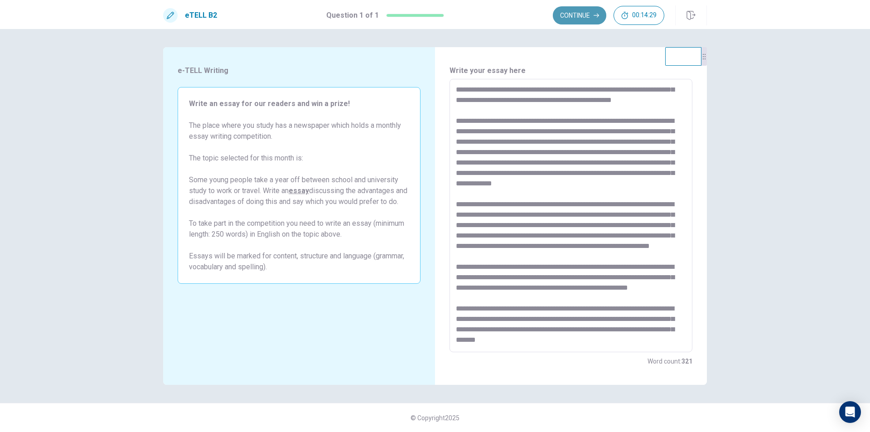
click at [585, 18] on button "Continue" at bounding box center [579, 15] width 53 height 18
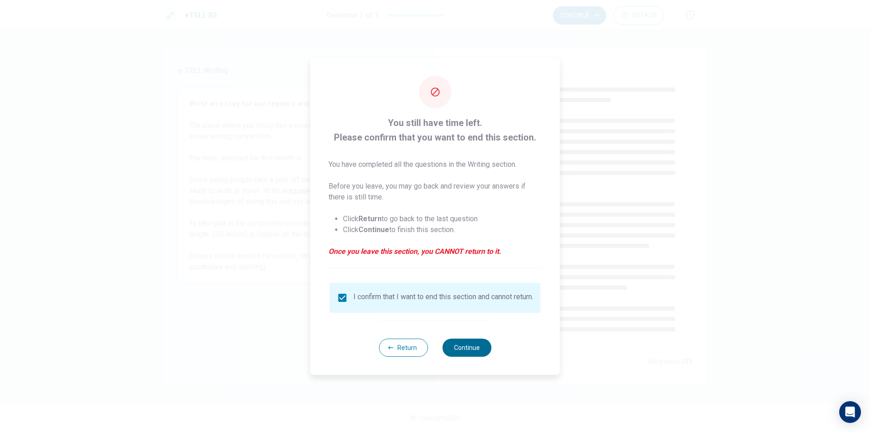
click at [462, 357] on button "Continue" at bounding box center [466, 347] width 49 height 18
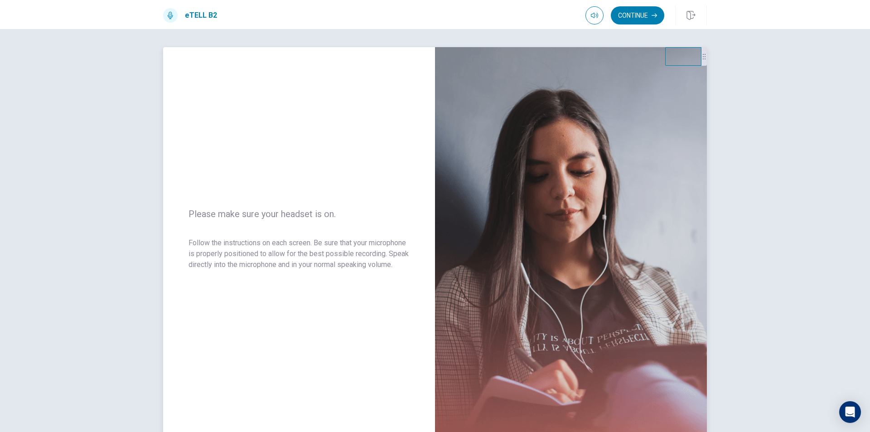
click at [528, 142] on img at bounding box center [571, 244] width 272 height 395
click at [630, 18] on button "Continue" at bounding box center [637, 15] width 53 height 18
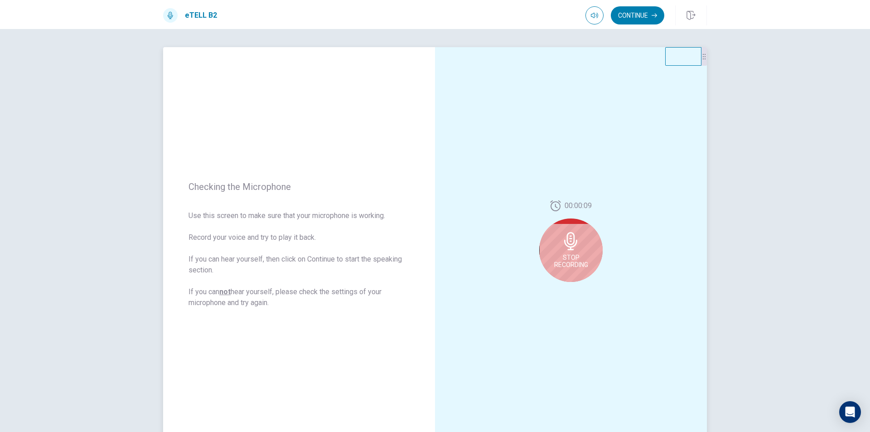
click at [572, 230] on div "Stop Recording" at bounding box center [570, 249] width 63 height 63
click at [576, 286] on button "Play Audio" at bounding box center [580, 289] width 13 height 13
click at [588, 235] on div at bounding box center [570, 243] width 63 height 63
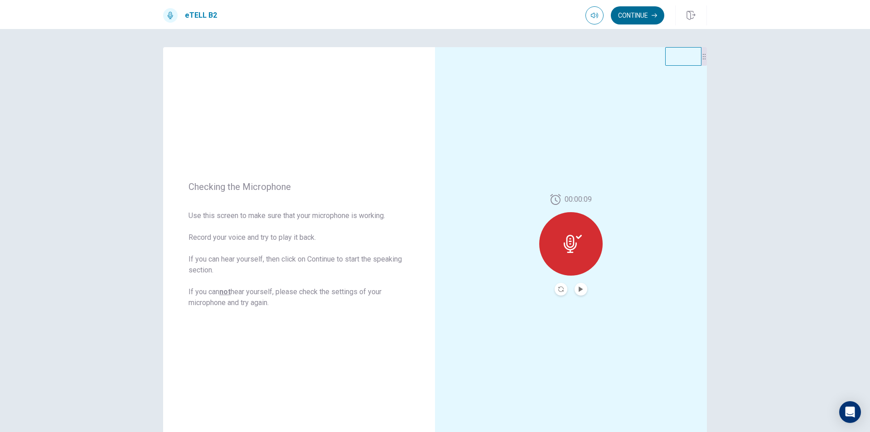
click at [635, 13] on button "Continue" at bounding box center [637, 15] width 53 height 18
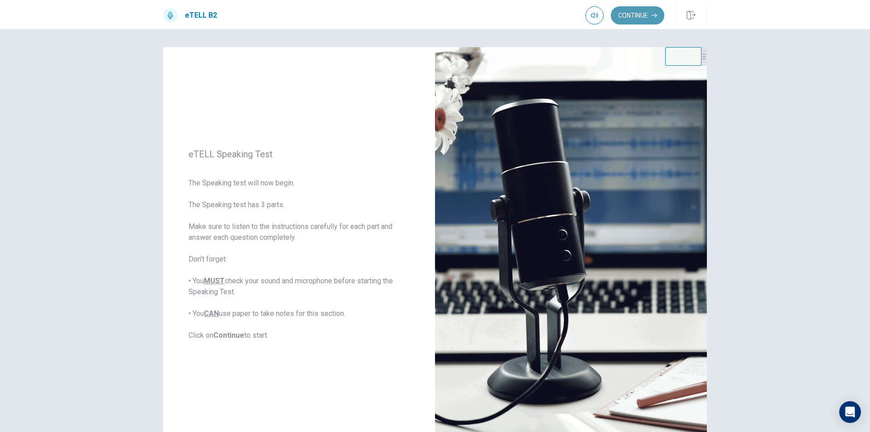
click at [623, 16] on button "Continue" at bounding box center [637, 15] width 53 height 18
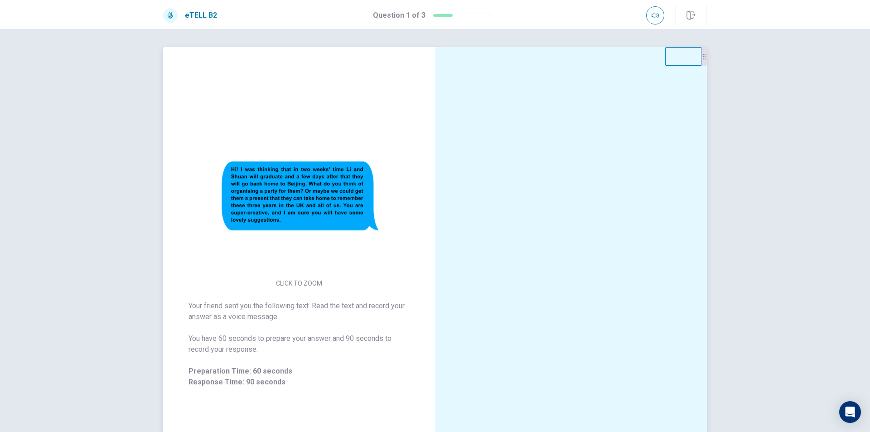
click at [246, 172] on img at bounding box center [299, 196] width 174 height 158
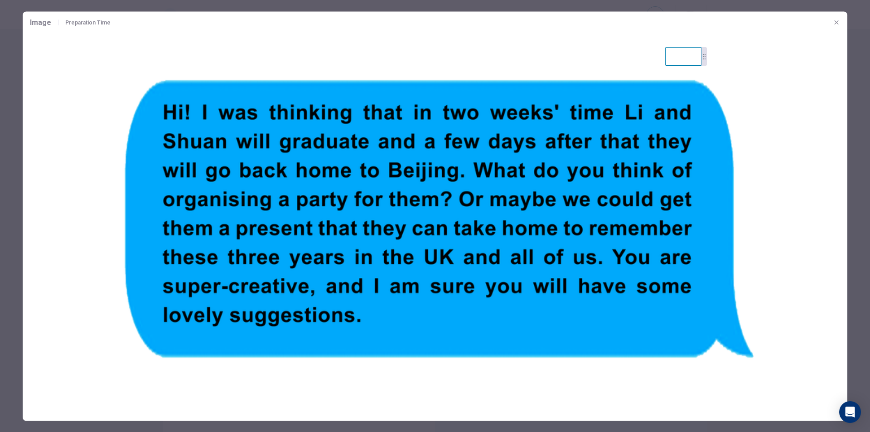
click at [832, 24] on button "button" at bounding box center [836, 22] width 14 height 14
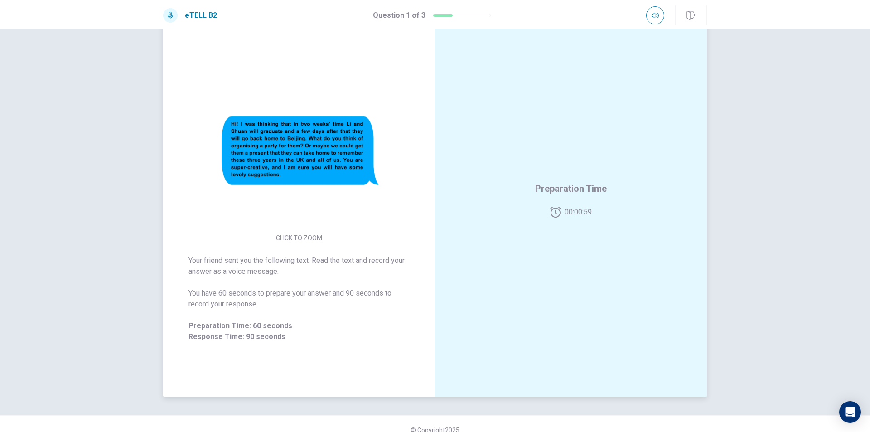
scroll to position [0, 0]
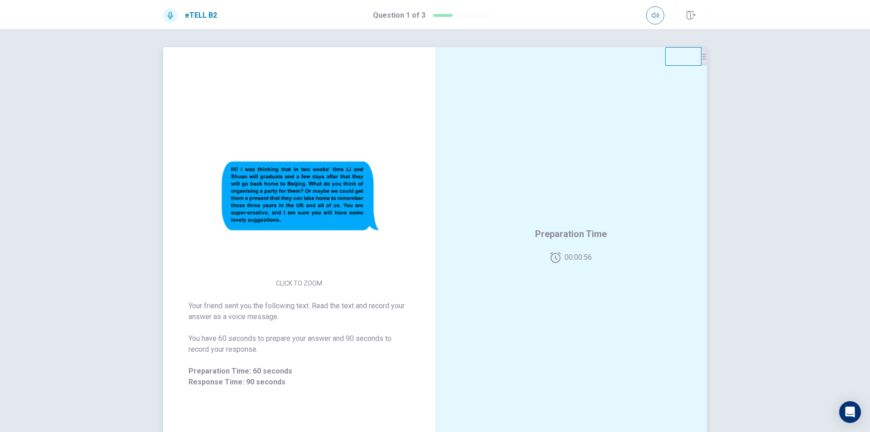
click at [325, 195] on img at bounding box center [299, 196] width 174 height 158
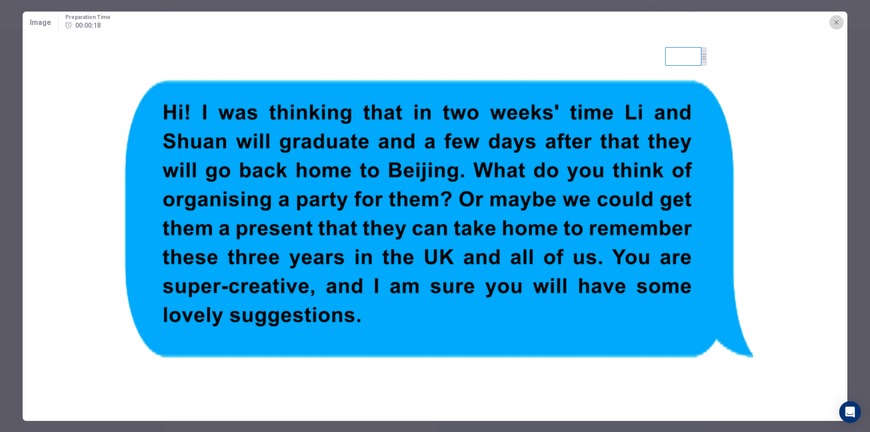
click at [834, 25] on icon "button" at bounding box center [836, 22] width 7 height 7
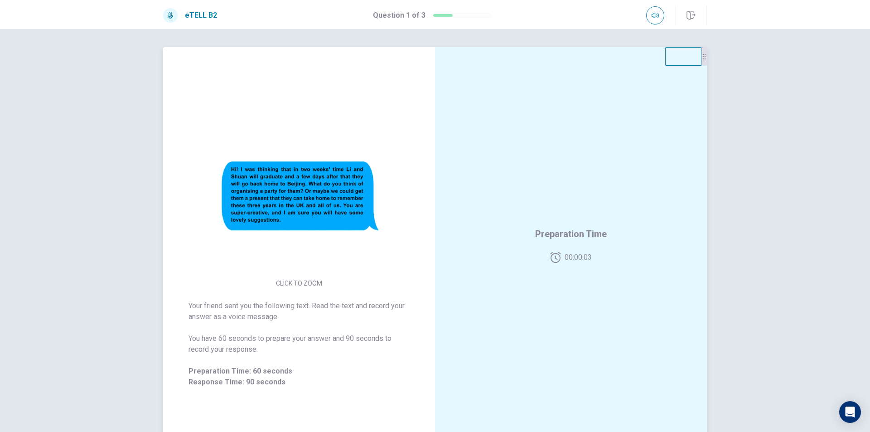
click at [255, 191] on img at bounding box center [299, 196] width 174 height 158
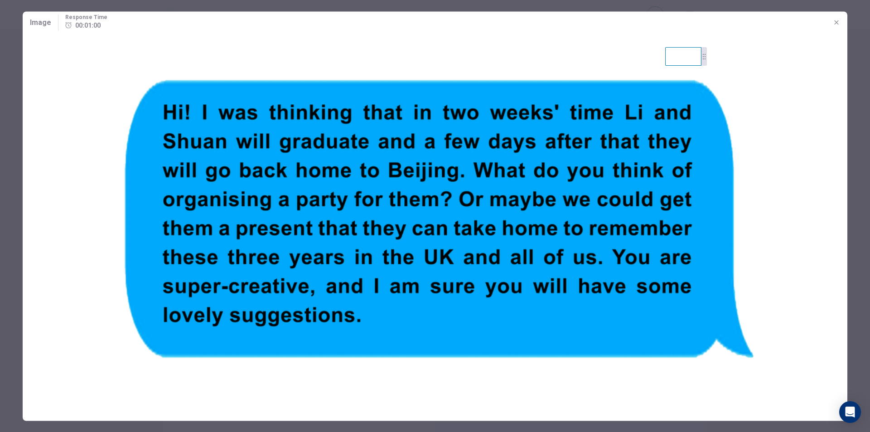
click at [840, 20] on button "button" at bounding box center [836, 22] width 14 height 14
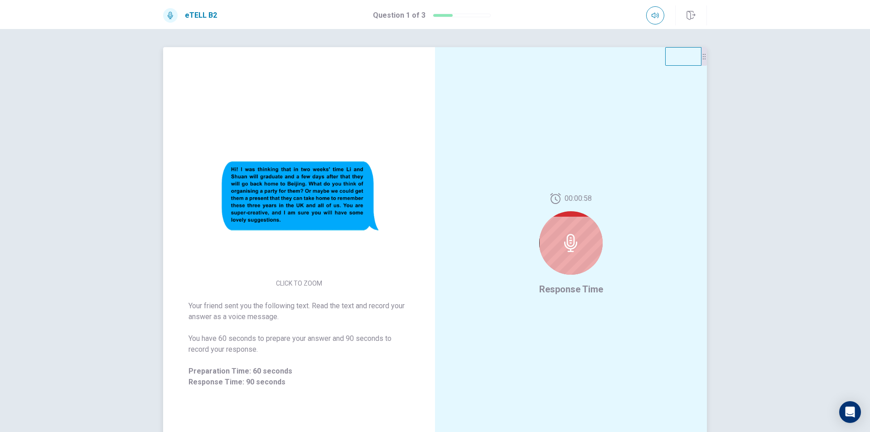
click at [567, 265] on div at bounding box center [570, 242] width 63 height 63
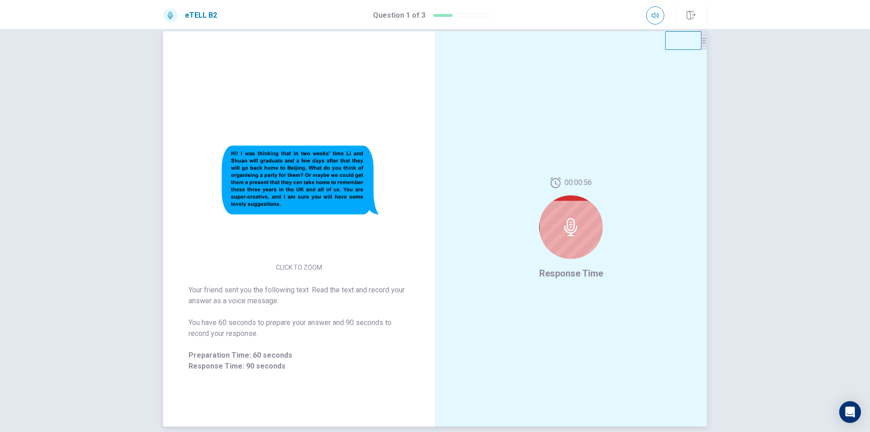
scroll to position [12, 0]
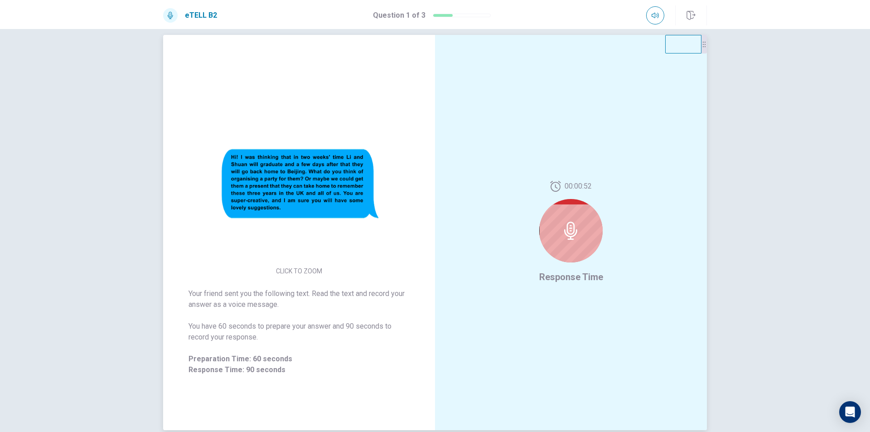
click at [562, 223] on icon at bounding box center [571, 231] width 18 height 18
click at [567, 233] on icon at bounding box center [570, 231] width 13 height 18
click at [549, 236] on div at bounding box center [570, 230] width 63 height 63
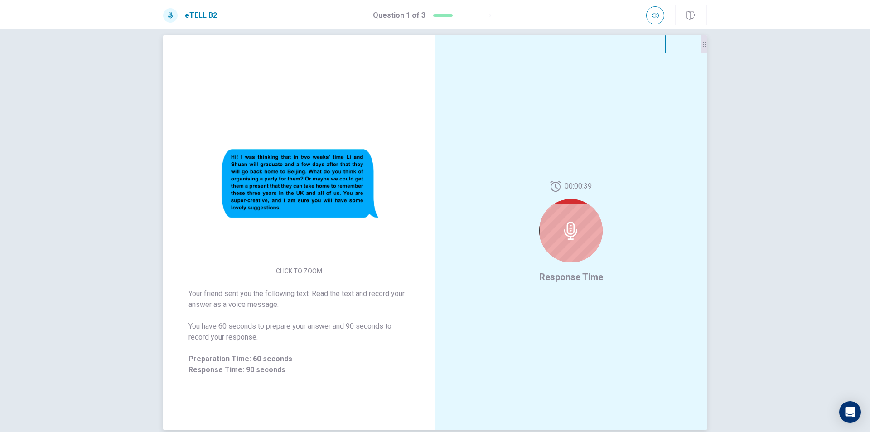
click at [549, 236] on div at bounding box center [570, 230] width 63 height 63
click at [272, 193] on img at bounding box center [299, 184] width 174 height 158
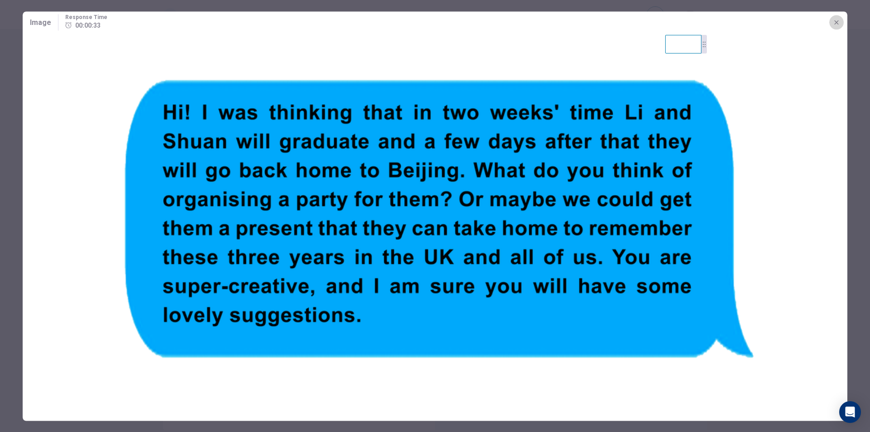
click at [835, 18] on button "button" at bounding box center [836, 22] width 14 height 14
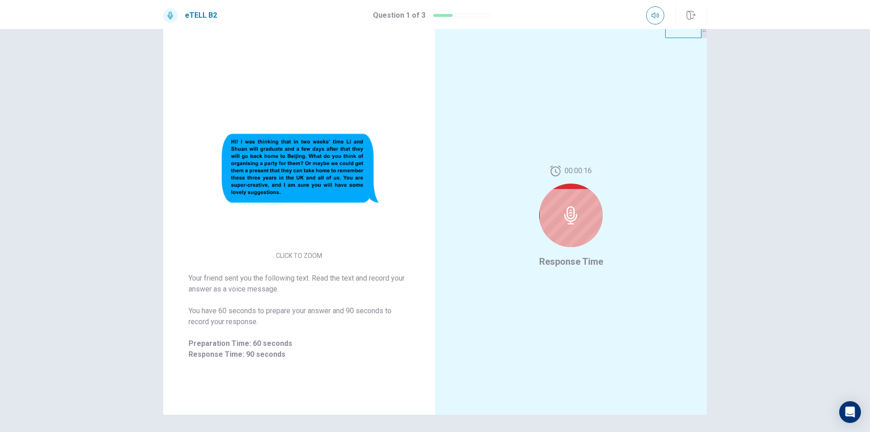
scroll to position [8, 0]
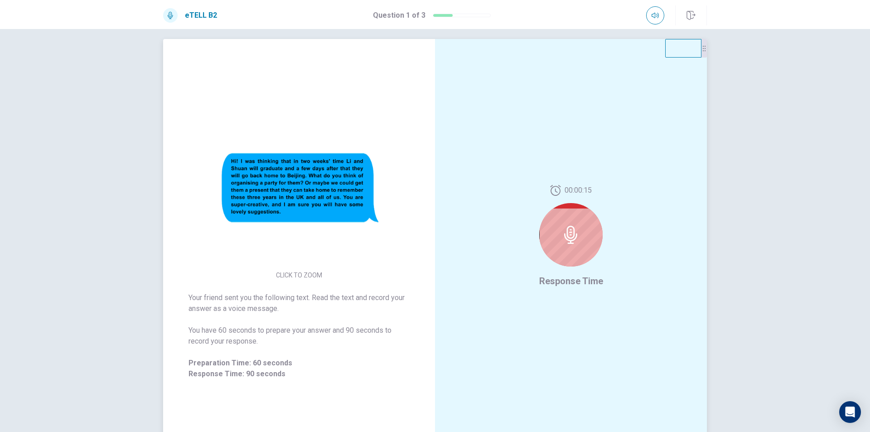
click at [583, 106] on div "00:00:15 Response Time" at bounding box center [571, 236] width 272 height 395
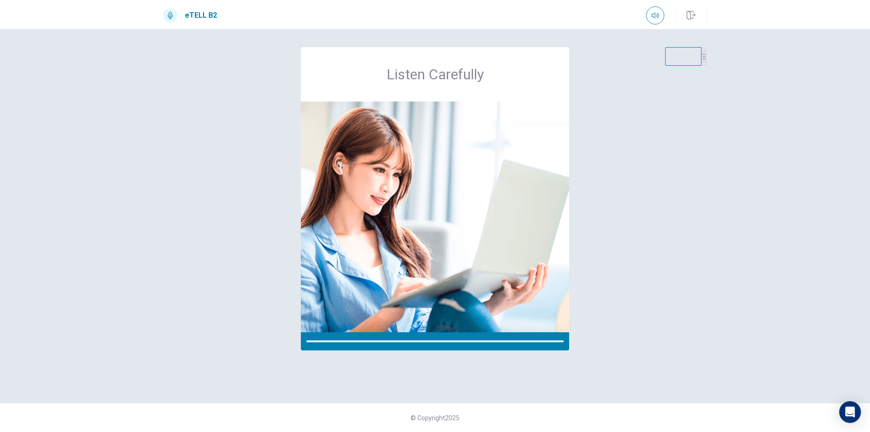
scroll to position [0, 0]
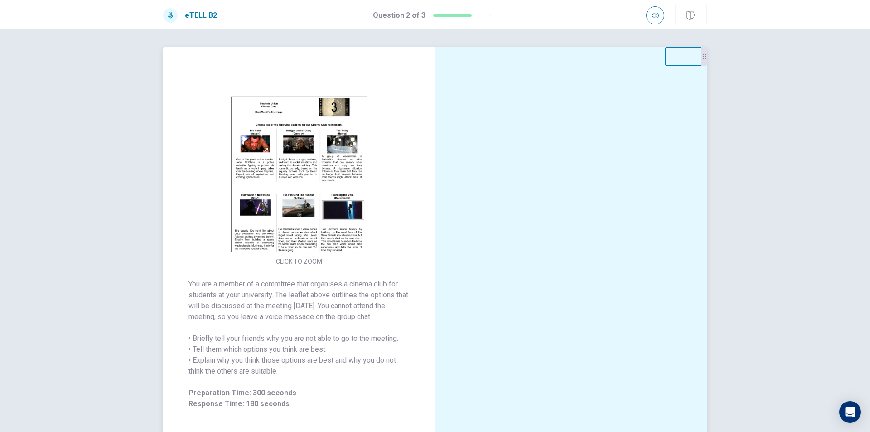
click at [338, 229] on img at bounding box center [299, 174] width 174 height 158
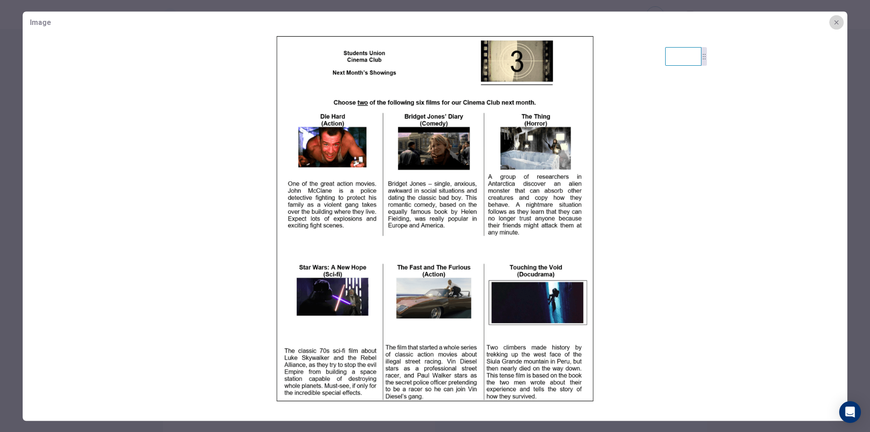
click at [841, 24] on button "button" at bounding box center [836, 22] width 14 height 14
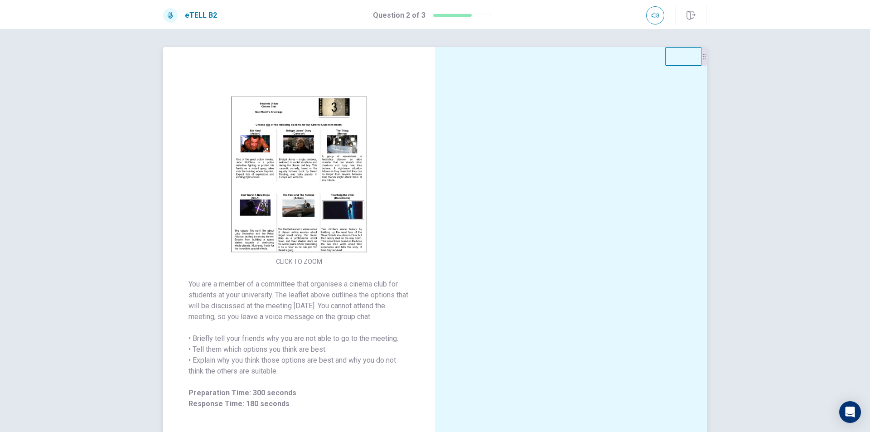
click at [271, 208] on img at bounding box center [299, 174] width 174 height 158
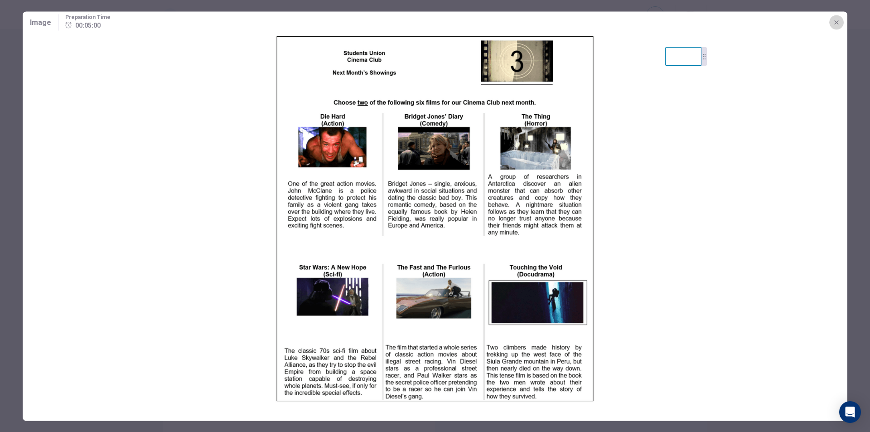
click at [834, 20] on icon "button" at bounding box center [836, 22] width 4 height 4
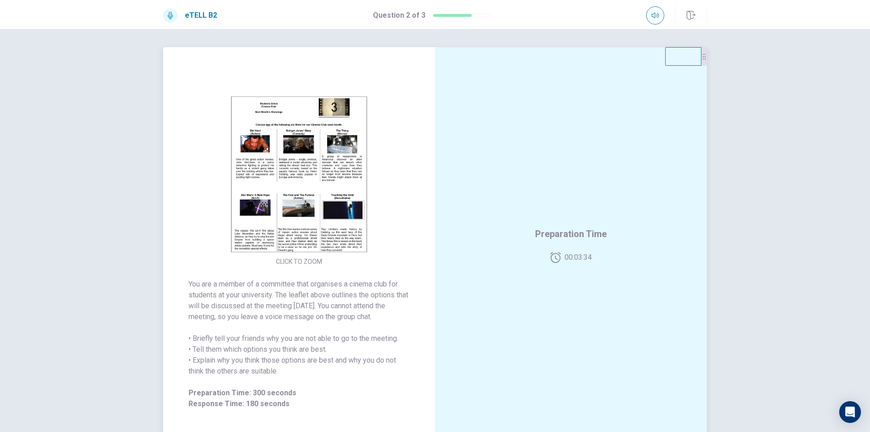
click at [323, 201] on img at bounding box center [299, 174] width 174 height 158
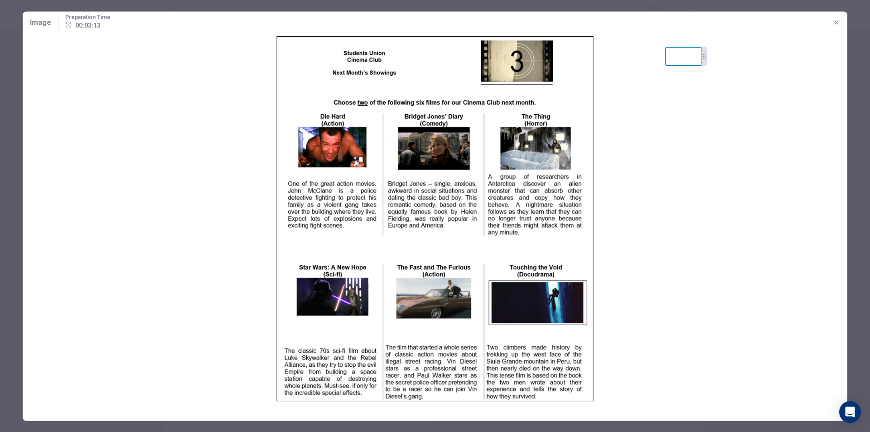
click at [841, 19] on button "button" at bounding box center [836, 22] width 14 height 14
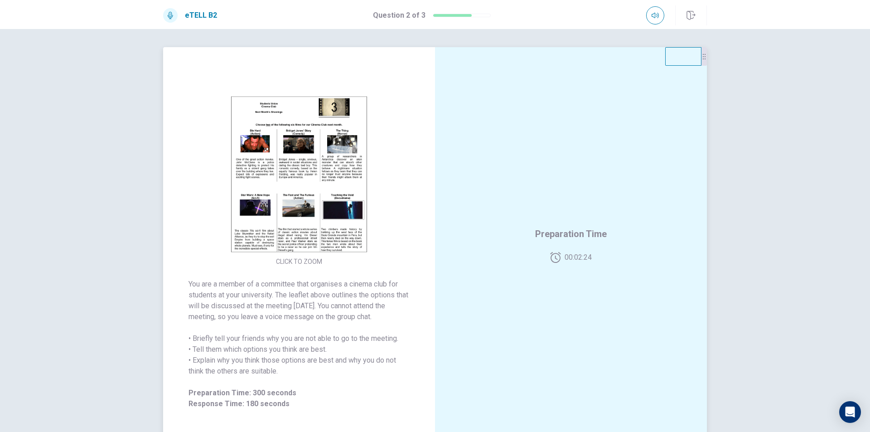
click at [301, 208] on img at bounding box center [299, 174] width 174 height 158
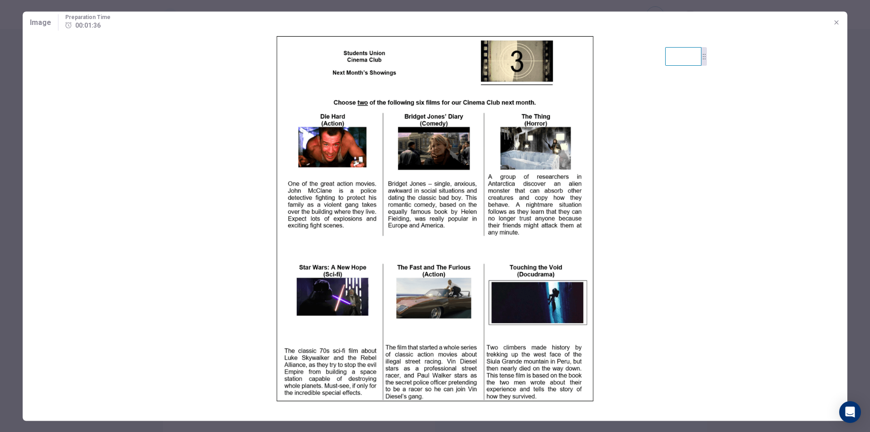
click at [837, 20] on icon "button" at bounding box center [836, 22] width 7 height 7
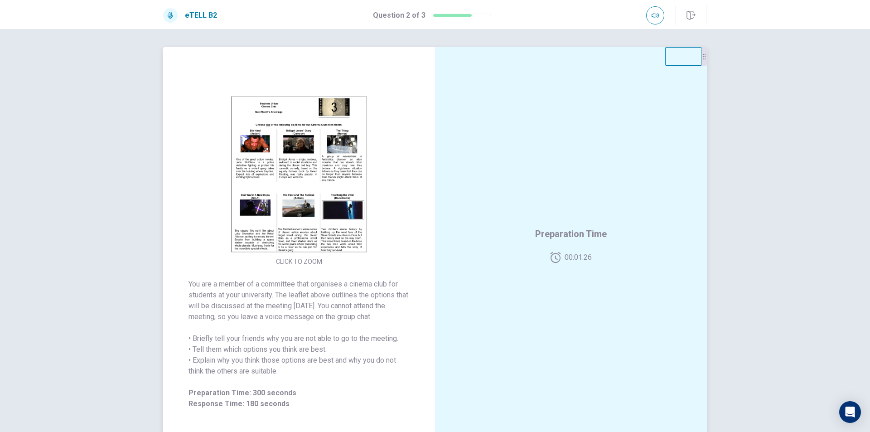
click at [277, 215] on img at bounding box center [299, 174] width 174 height 158
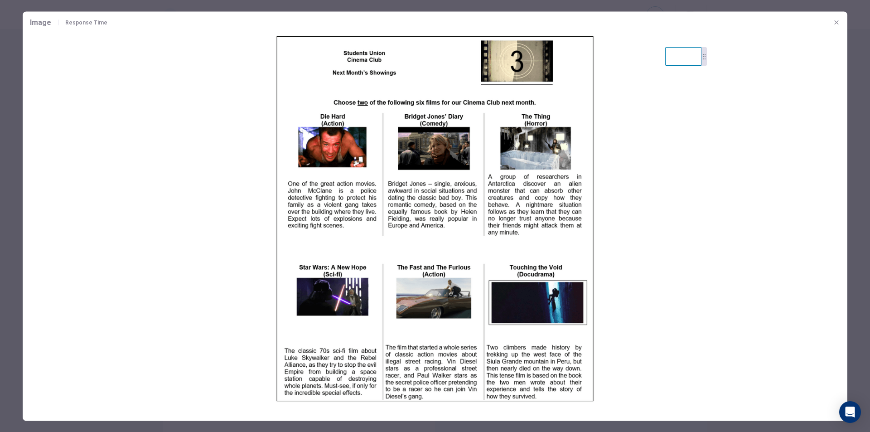
click at [838, 29] on button "button" at bounding box center [836, 22] width 14 height 14
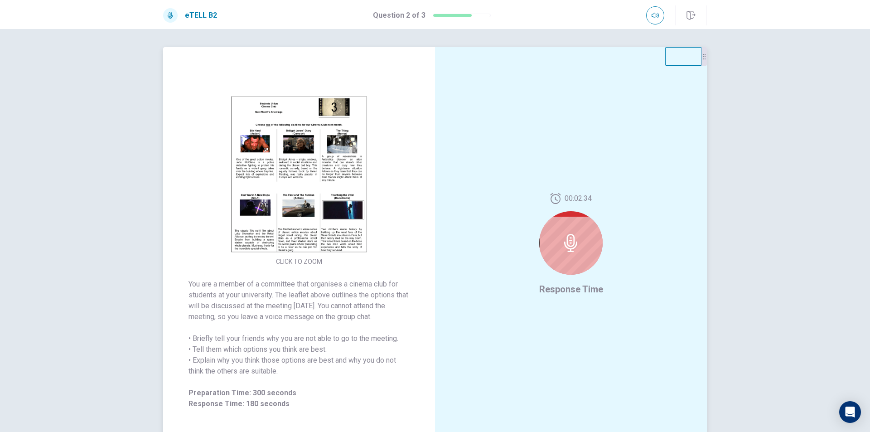
click at [260, 192] on img at bounding box center [299, 174] width 174 height 158
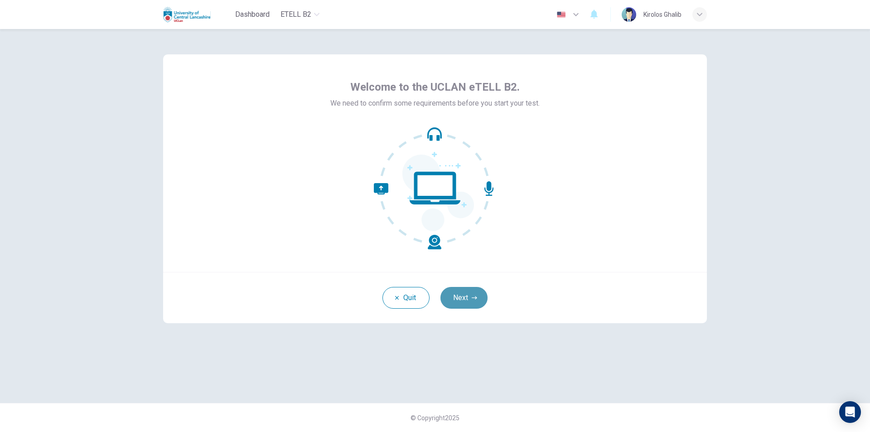
click at [465, 290] on button "Next" at bounding box center [463, 298] width 47 height 22
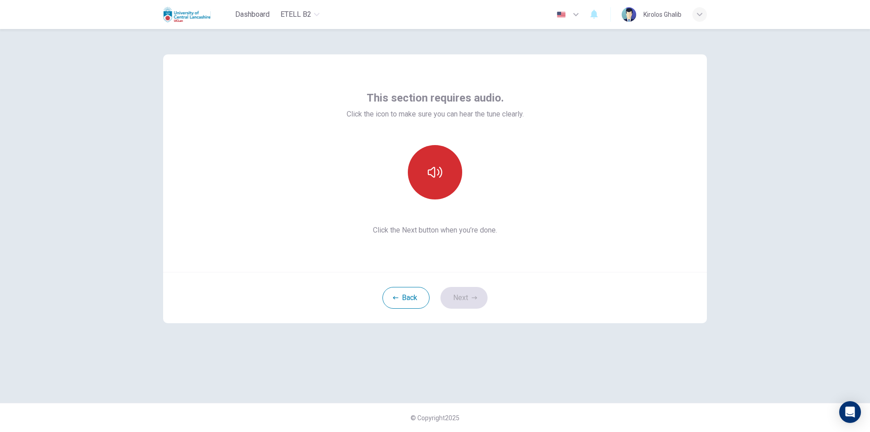
click at [418, 179] on button "button" at bounding box center [435, 172] width 54 height 54
click at [455, 300] on button "Next" at bounding box center [463, 298] width 47 height 22
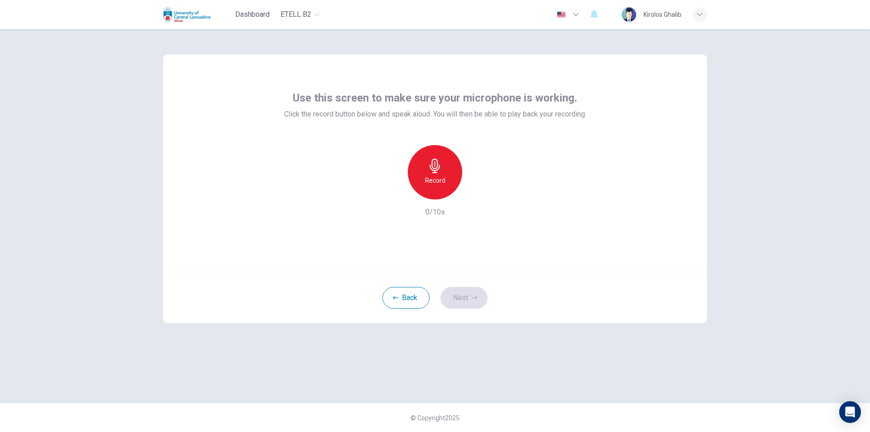
click at [446, 164] on div "Record" at bounding box center [435, 172] width 54 height 54
click at [435, 192] on div "Stop" at bounding box center [435, 172] width 54 height 54
click at [466, 280] on div "Back Next" at bounding box center [435, 297] width 544 height 51
click at [466, 289] on button "Next" at bounding box center [463, 298] width 47 height 22
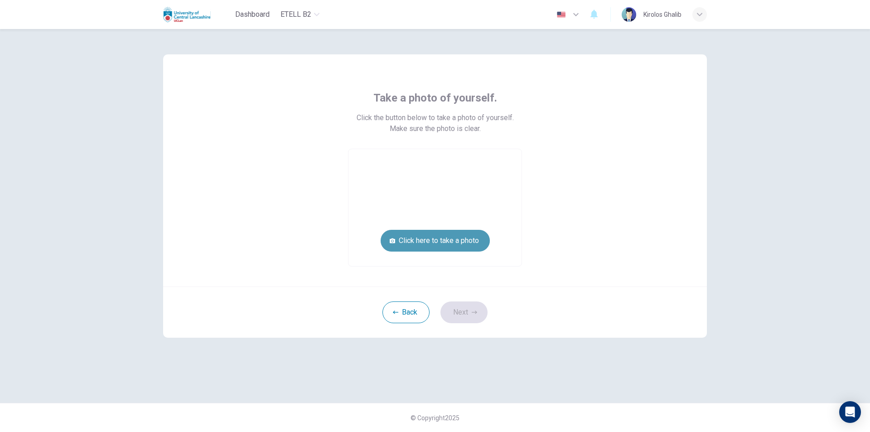
click at [453, 240] on button "Click here to take a photo" at bounding box center [435, 241] width 109 height 22
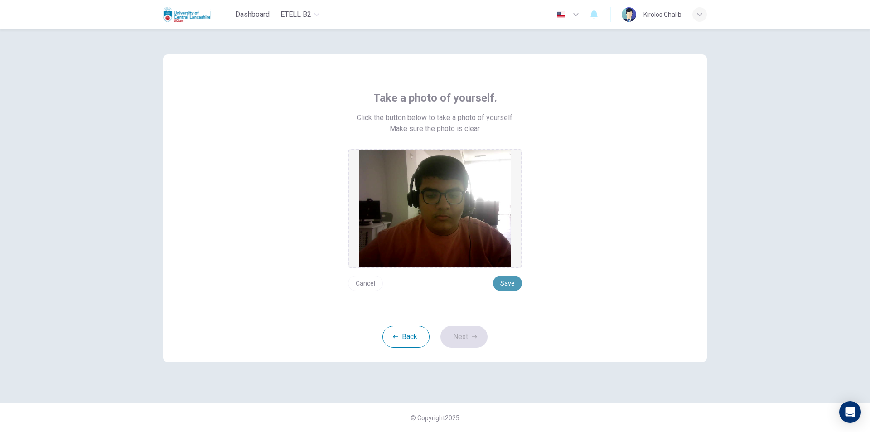
click at [497, 289] on button "Save" at bounding box center [507, 282] width 29 height 15
click at [473, 335] on icon "button" at bounding box center [474, 336] width 5 height 5
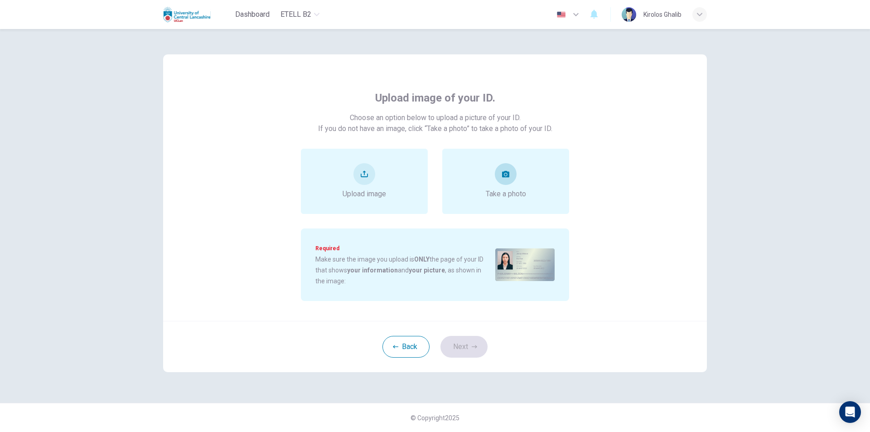
click at [541, 182] on div "Take a photo" at bounding box center [505, 181] width 127 height 65
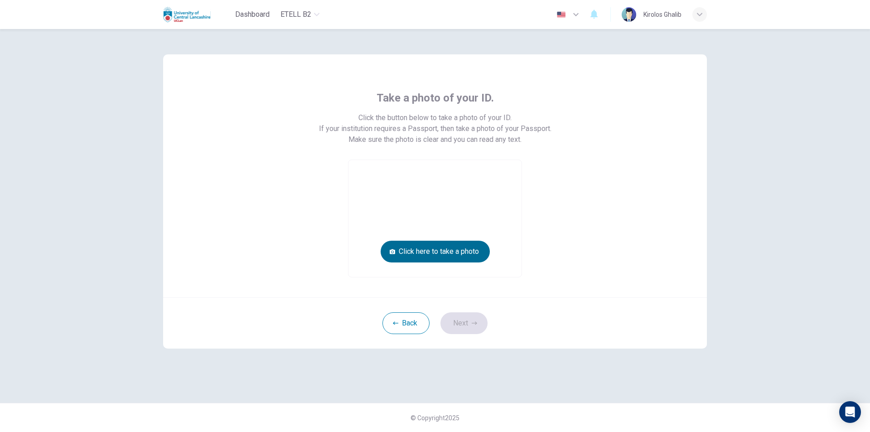
click at [459, 250] on button "Click here to take a photo" at bounding box center [435, 252] width 109 height 22
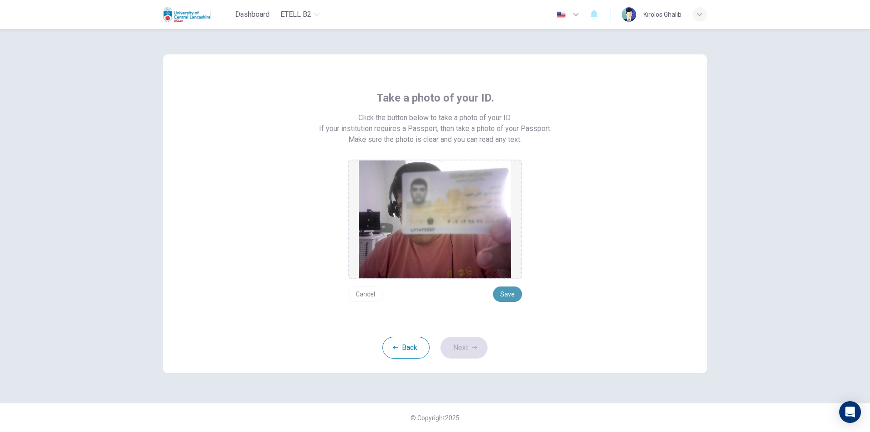
click at [503, 294] on button "Save" at bounding box center [507, 293] width 29 height 15
click at [469, 345] on button "Next" at bounding box center [463, 348] width 47 height 22
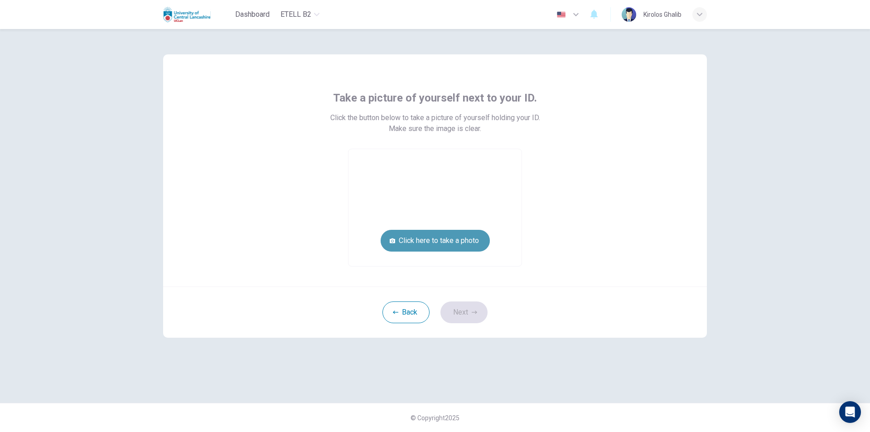
click at [451, 242] on button "Click here to take a photo" at bounding box center [435, 241] width 109 height 22
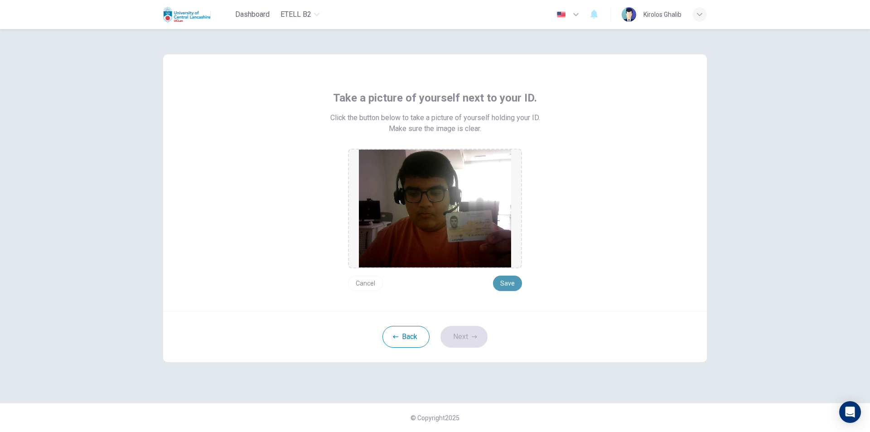
click at [511, 280] on button "Save" at bounding box center [507, 282] width 29 height 15
click at [480, 351] on div "Back Next" at bounding box center [435, 336] width 544 height 51
click at [473, 347] on button "Next" at bounding box center [463, 337] width 47 height 22
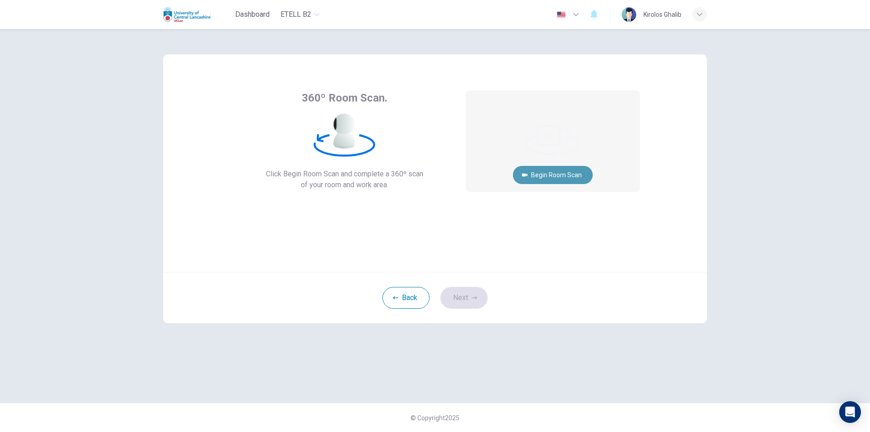
click at [534, 179] on button "Begin Room Scan" at bounding box center [553, 175] width 80 height 18
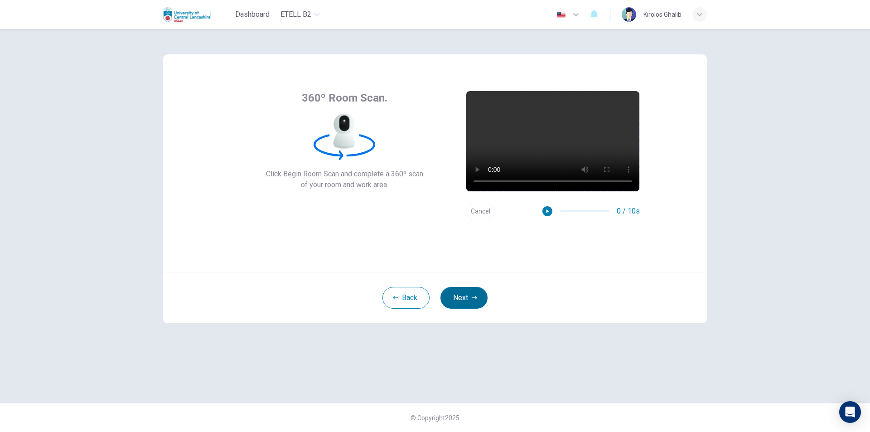
click at [460, 304] on button "Next" at bounding box center [463, 298] width 47 height 22
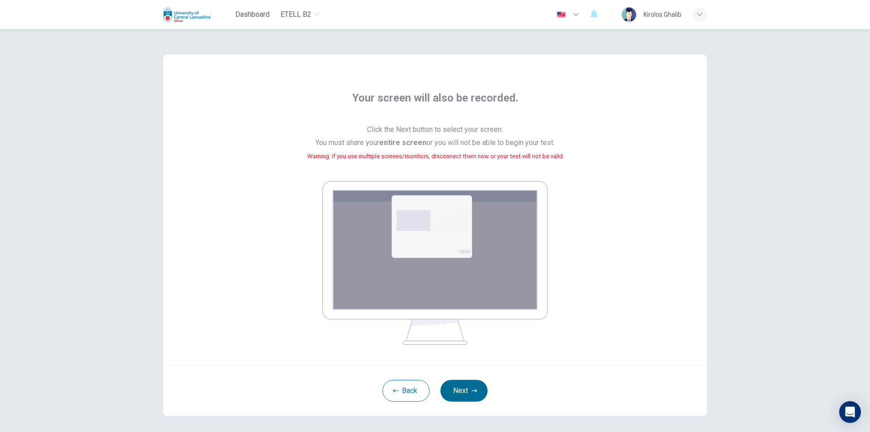
click at [471, 394] on button "Next" at bounding box center [463, 391] width 47 height 22
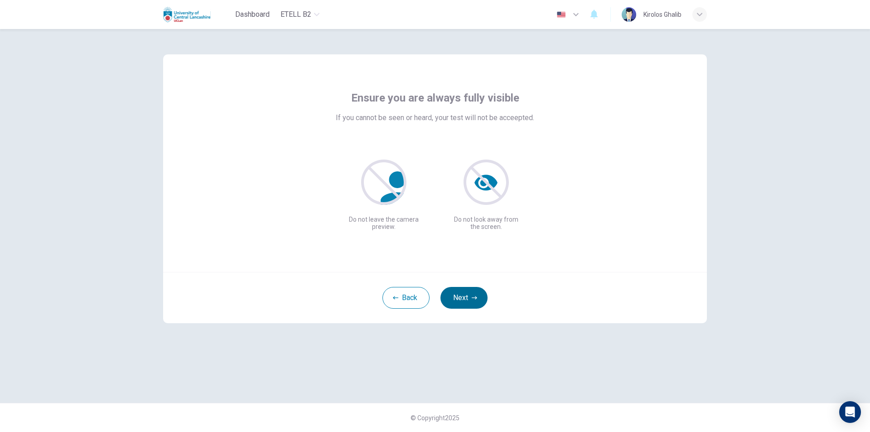
click at [475, 289] on button "Next" at bounding box center [463, 298] width 47 height 22
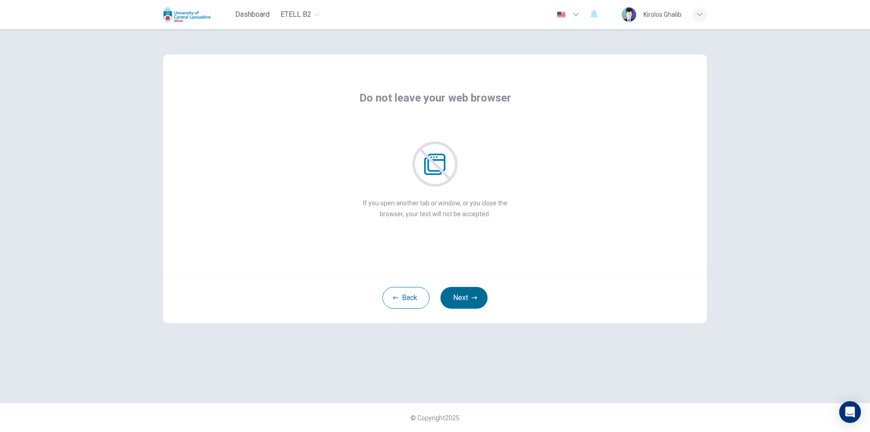
click at [475, 289] on button "Next" at bounding box center [463, 298] width 47 height 22
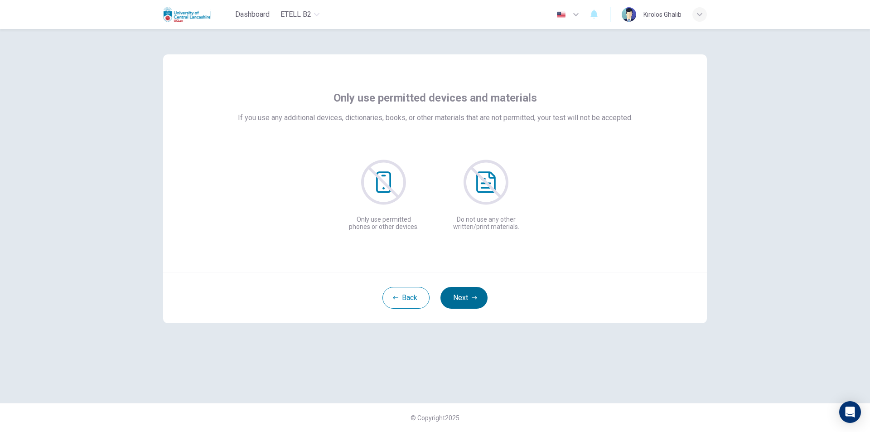
click at [475, 289] on button "Next" at bounding box center [463, 298] width 47 height 22
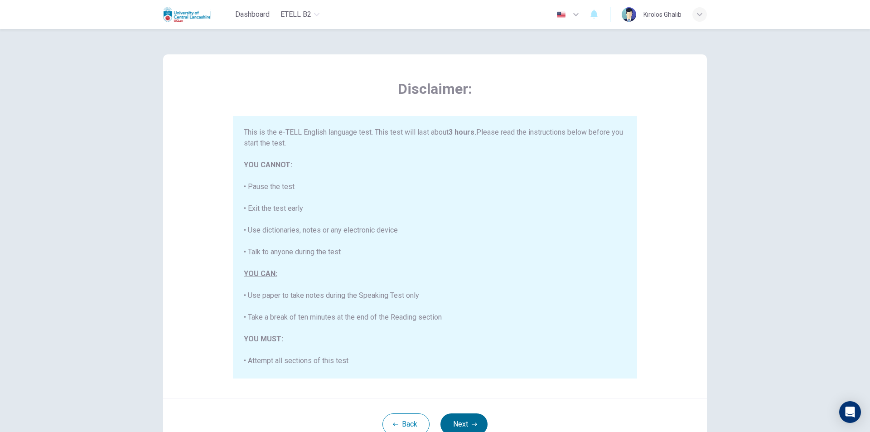
click at [452, 420] on button "Next" at bounding box center [463, 424] width 47 height 22
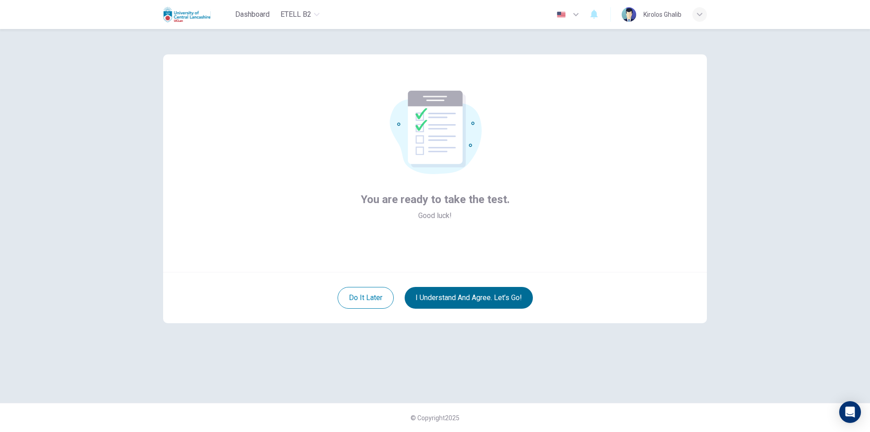
click at [454, 294] on button "I understand and agree. Let’s go!" at bounding box center [469, 298] width 128 height 22
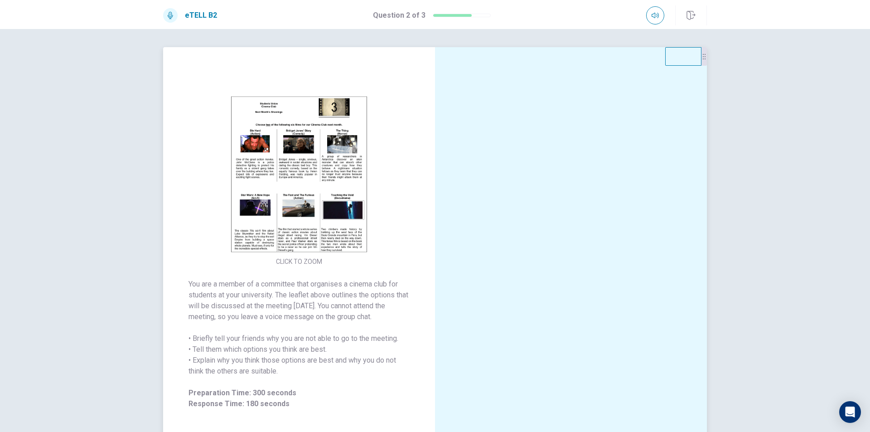
click at [351, 326] on span "You are a member of a committee that organises a cinema club for students at yo…" at bounding box center [298, 328] width 221 height 98
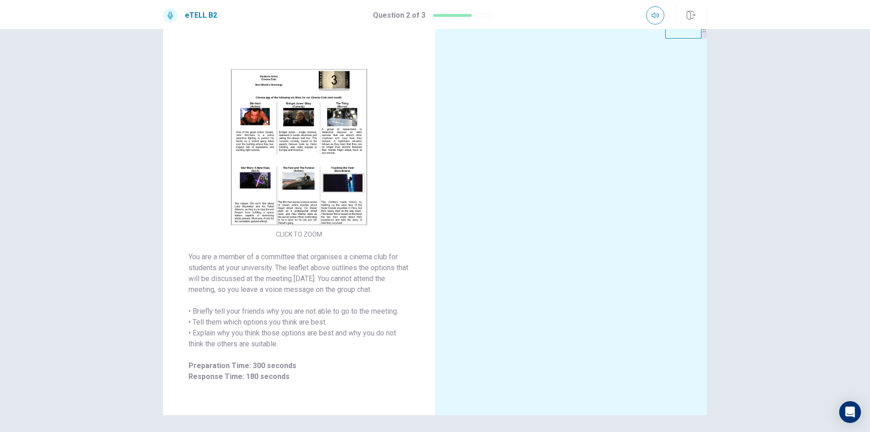
scroll to position [22, 0]
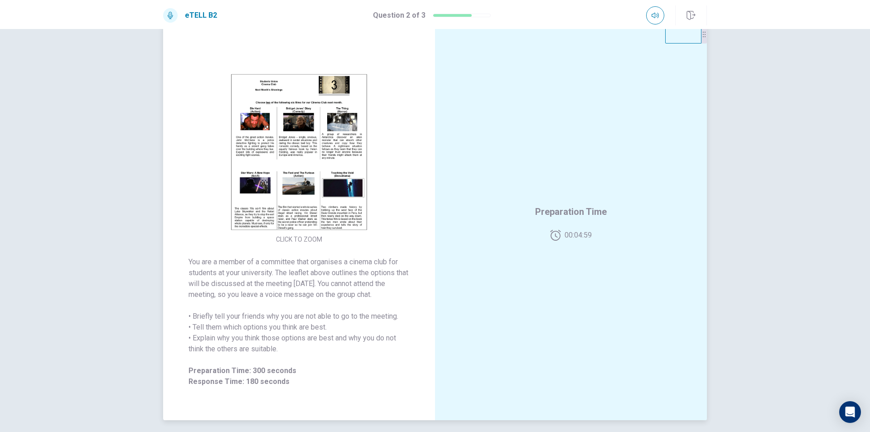
click at [294, 163] on img at bounding box center [299, 152] width 174 height 158
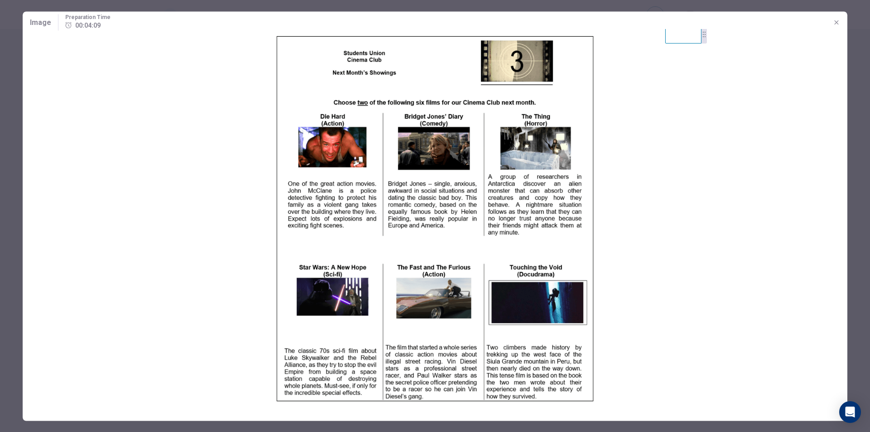
click at [830, 26] on button "button" at bounding box center [836, 22] width 14 height 14
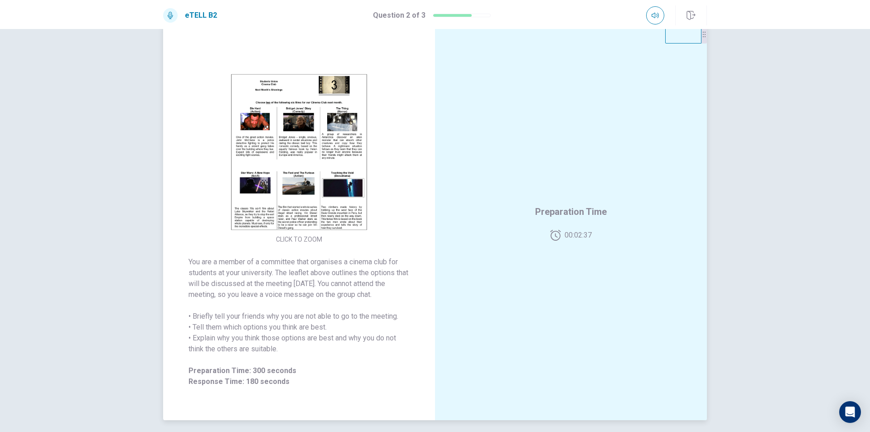
click at [299, 215] on img at bounding box center [299, 152] width 174 height 158
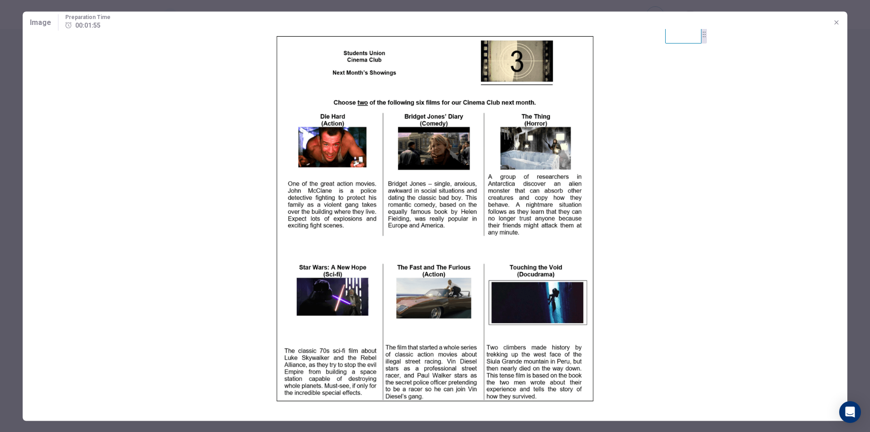
click at [840, 22] on button "button" at bounding box center [836, 22] width 14 height 14
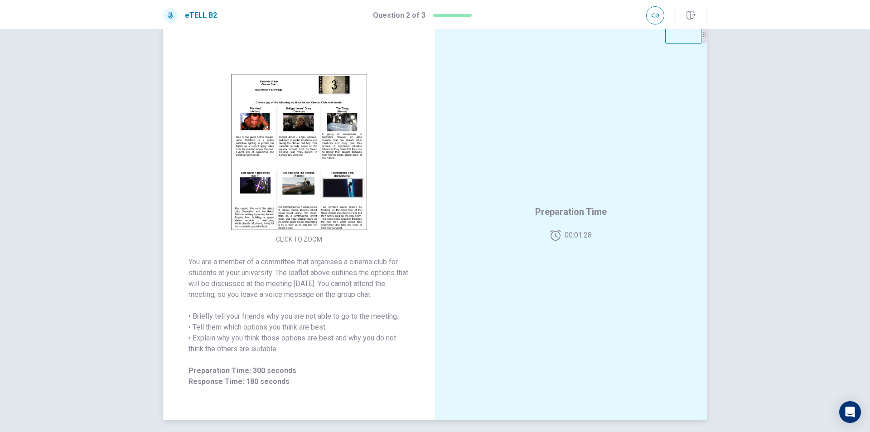
click at [347, 212] on img at bounding box center [299, 152] width 174 height 158
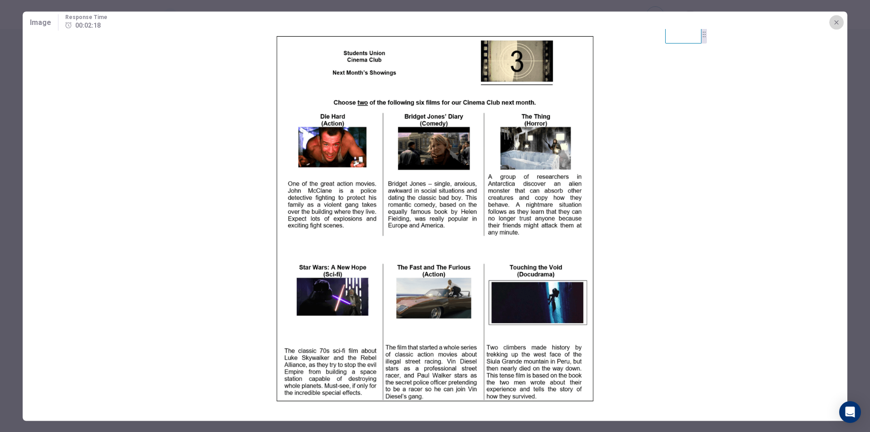
click at [833, 20] on icon "button" at bounding box center [836, 22] width 7 height 7
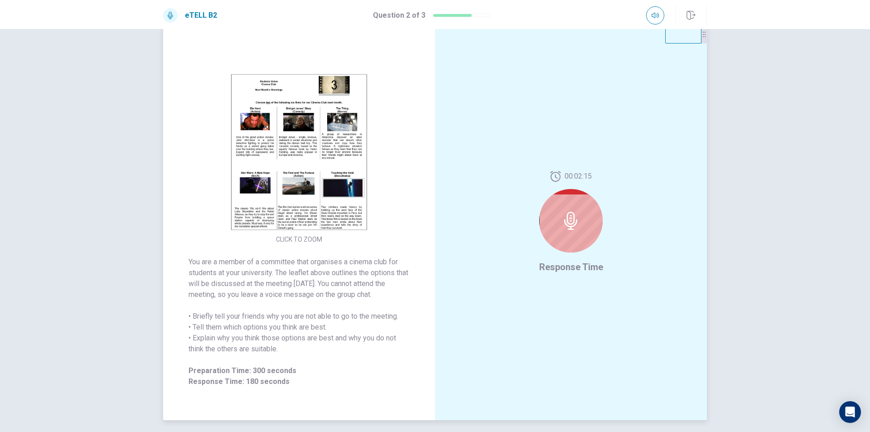
click at [320, 211] on img at bounding box center [299, 152] width 174 height 158
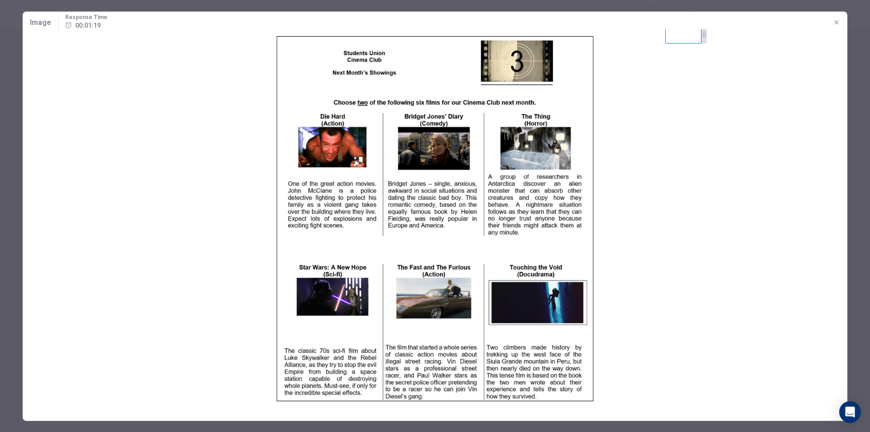
click at [835, 23] on icon "button" at bounding box center [836, 22] width 7 height 7
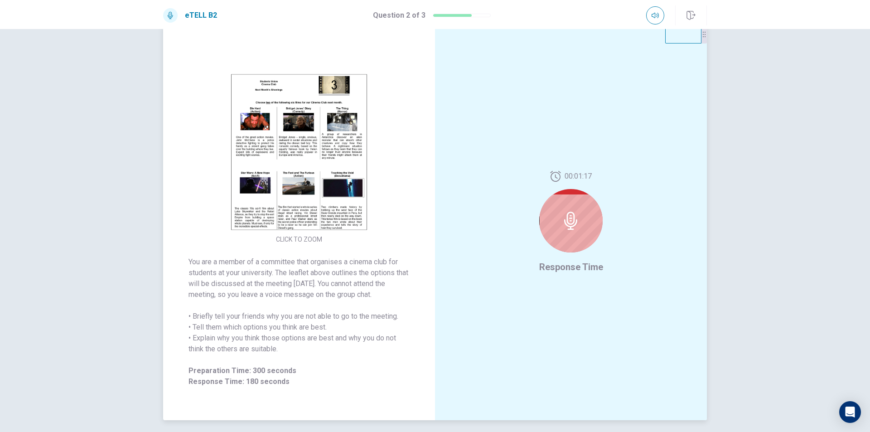
click at [585, 224] on div at bounding box center [570, 220] width 63 height 63
click at [285, 213] on img at bounding box center [299, 152] width 174 height 158
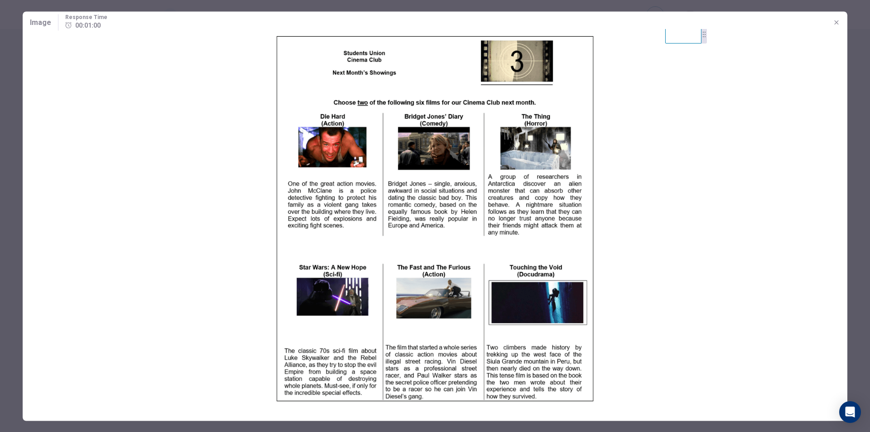
click at [830, 29] on div "Image Response Time 00:01:00" at bounding box center [435, 22] width 824 height 22
click at [836, 27] on button "button" at bounding box center [836, 22] width 14 height 14
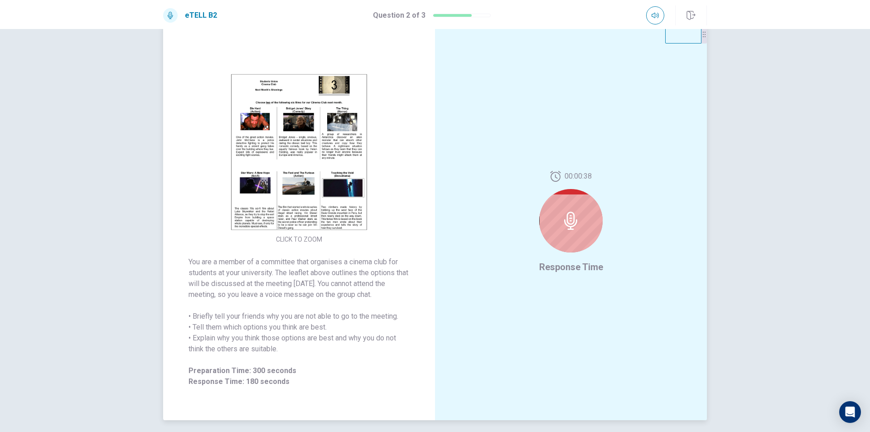
click at [275, 181] on img at bounding box center [299, 152] width 174 height 158
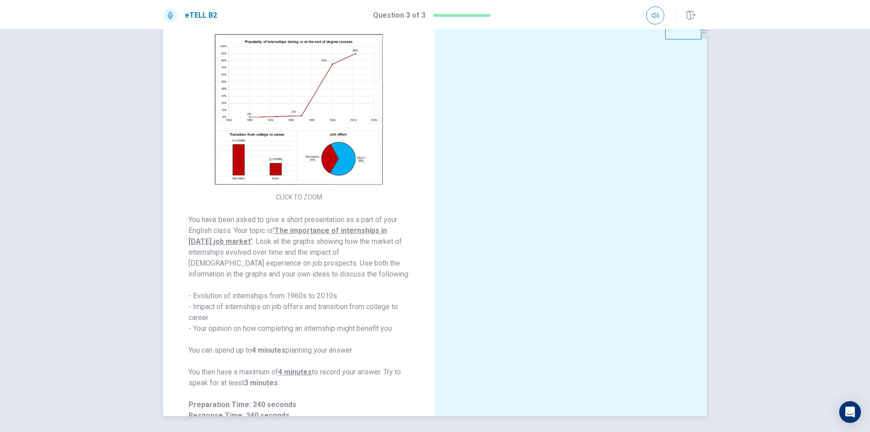
scroll to position [0, 0]
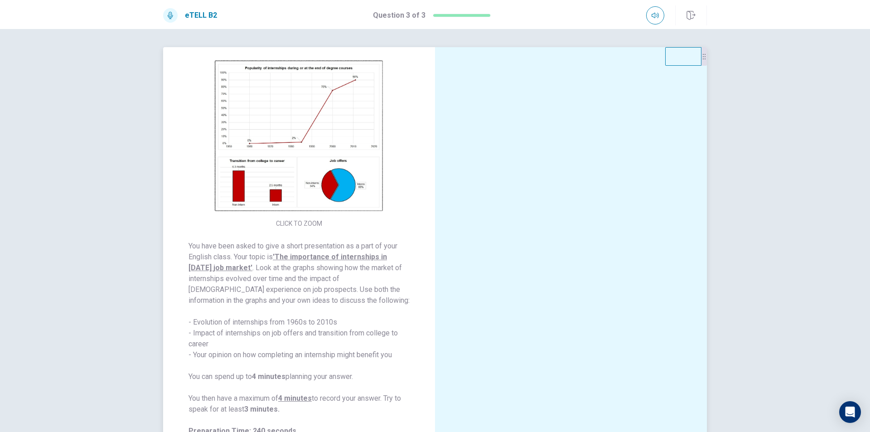
click at [334, 303] on span "You have been asked to give a short presentation as a part of your English clas…" at bounding box center [298, 328] width 221 height 174
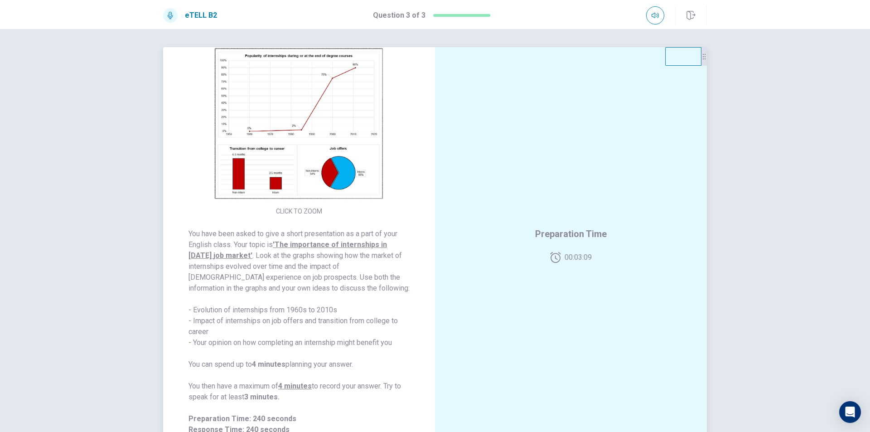
scroll to position [16, 0]
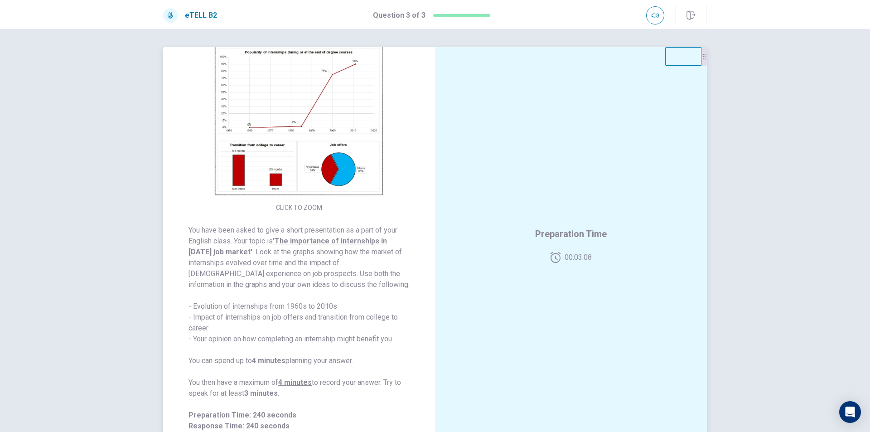
click at [318, 123] on img at bounding box center [299, 120] width 174 height 158
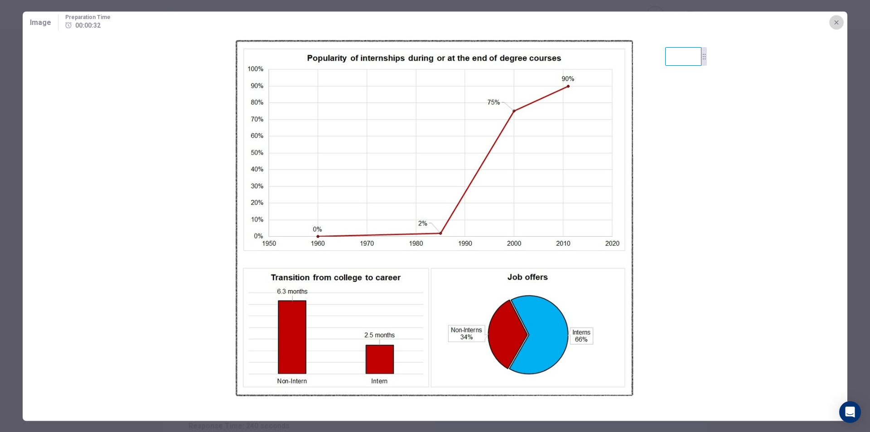
click at [834, 24] on icon "button" at bounding box center [836, 22] width 7 height 7
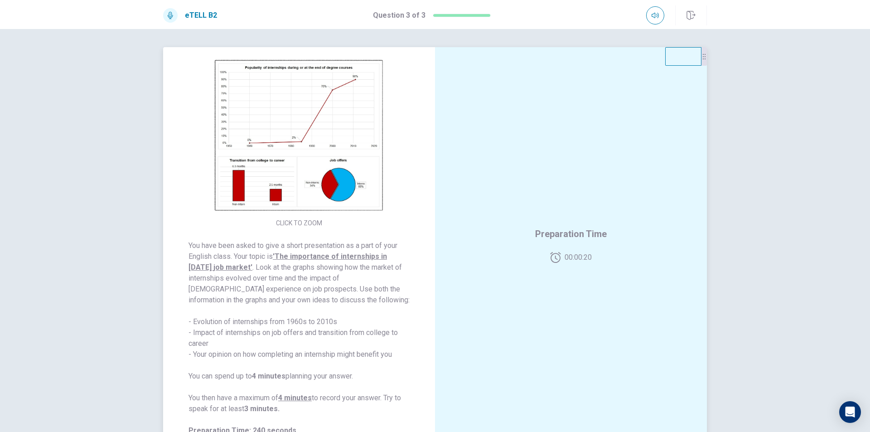
scroll to position [0, 0]
click at [268, 188] on img at bounding box center [299, 136] width 174 height 158
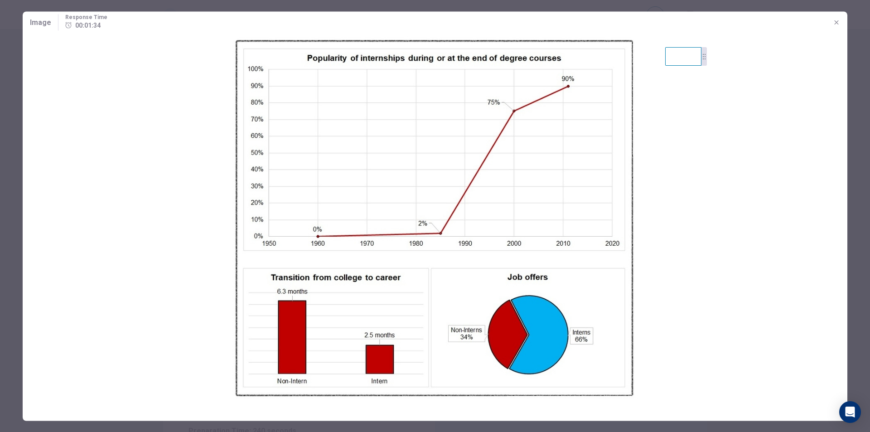
click at [837, 28] on button "button" at bounding box center [836, 22] width 14 height 14
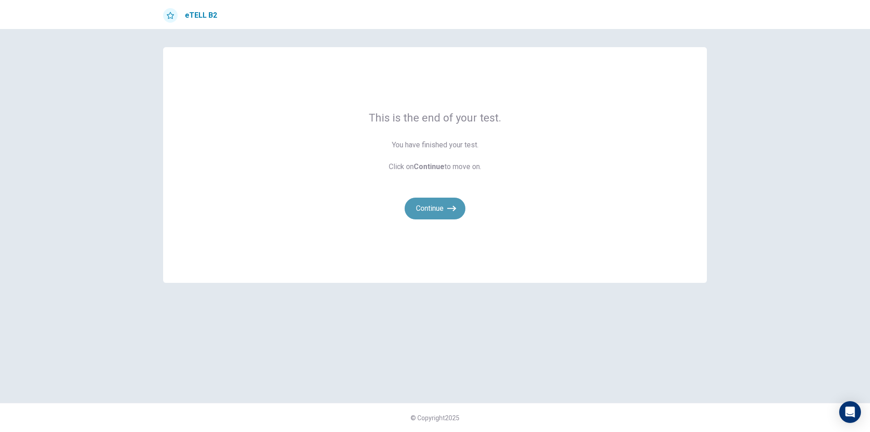
click at [427, 209] on button "Continue" at bounding box center [435, 209] width 61 height 22
